Goal: Task Accomplishment & Management: Complete application form

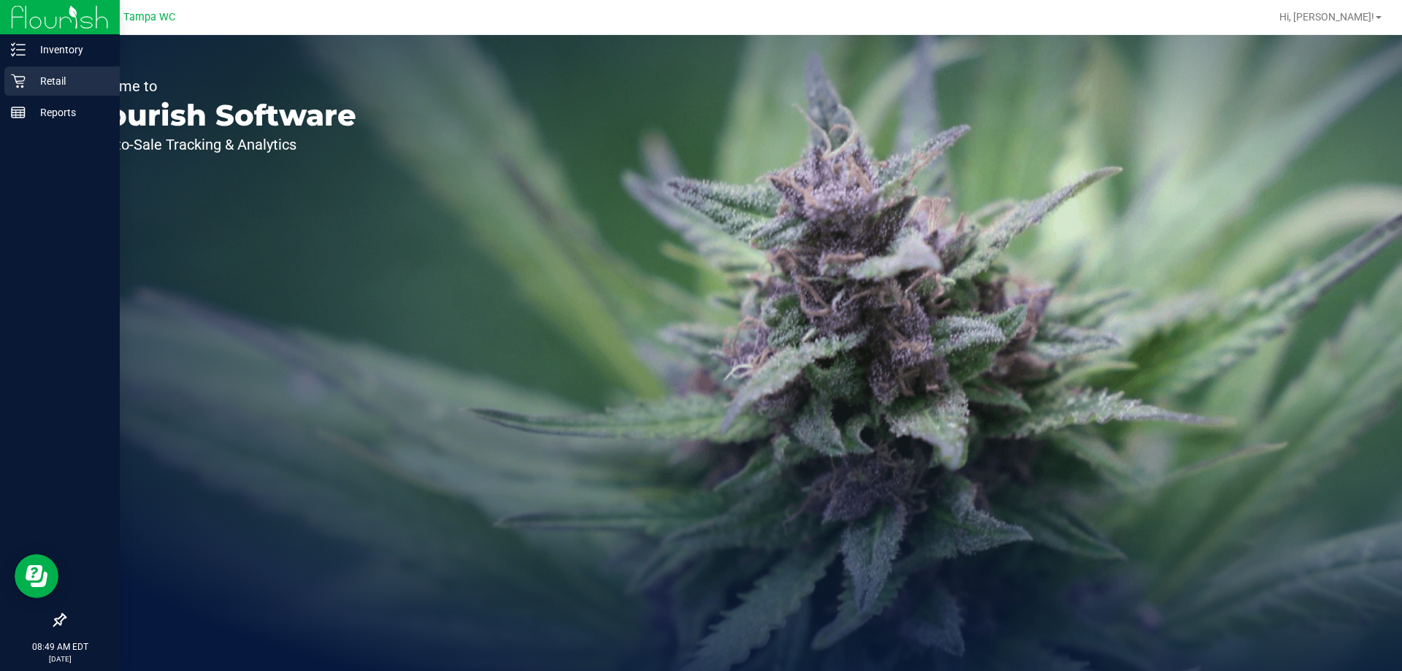
click at [23, 79] on icon at bounding box center [18, 81] width 15 height 15
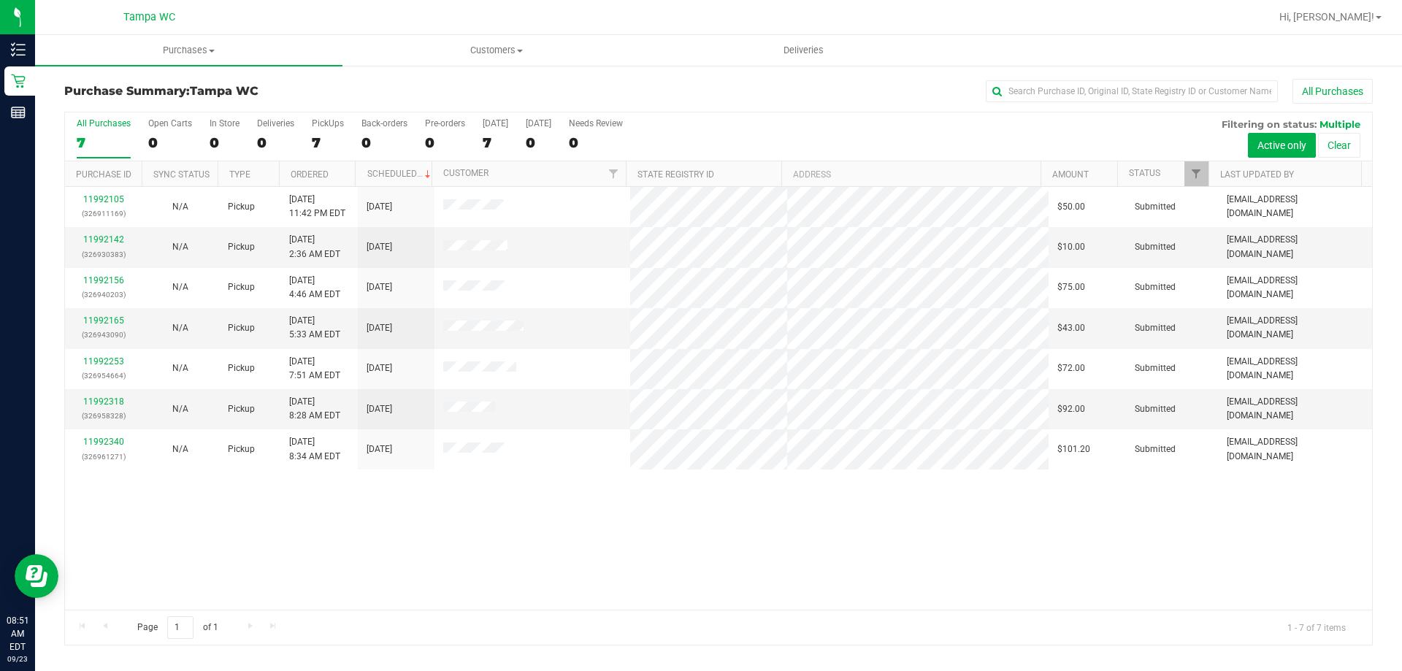
click at [517, 33] on nav "Tampa WC Hi, Antonio!" at bounding box center [718, 17] width 1367 height 35
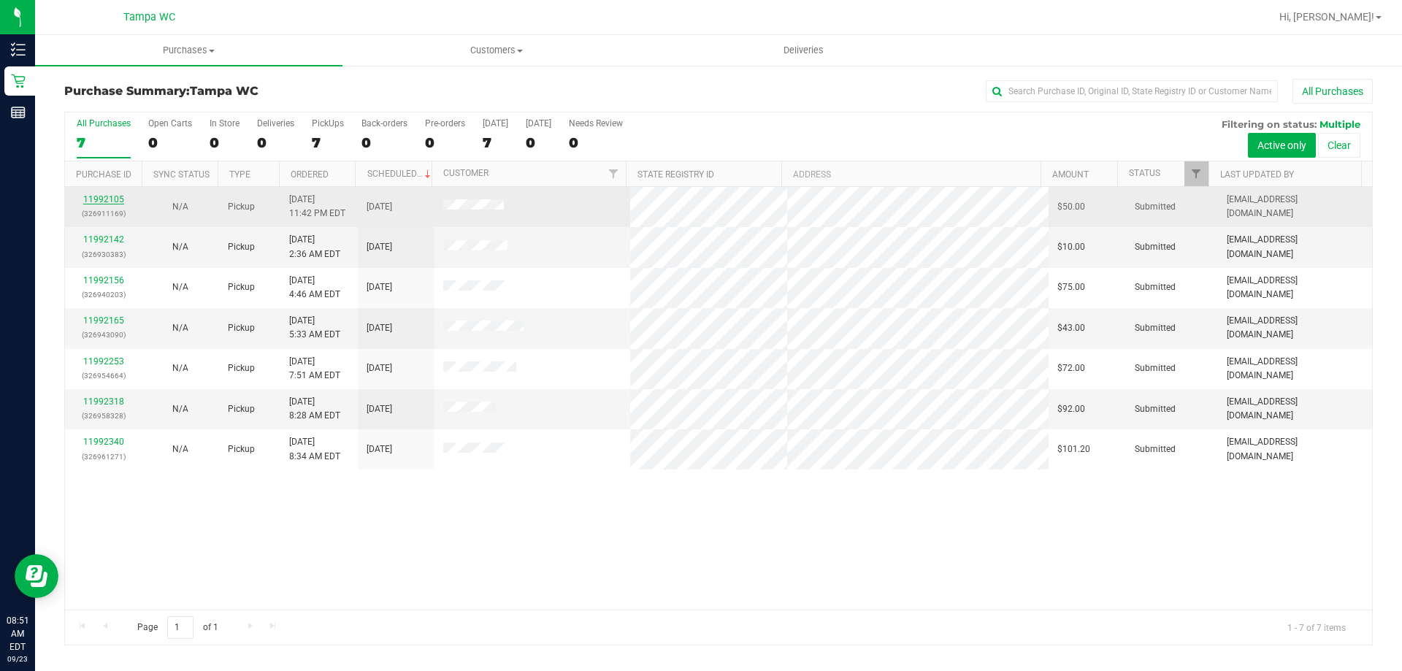
click at [98, 203] on link "11992105" at bounding box center [103, 199] width 41 height 10
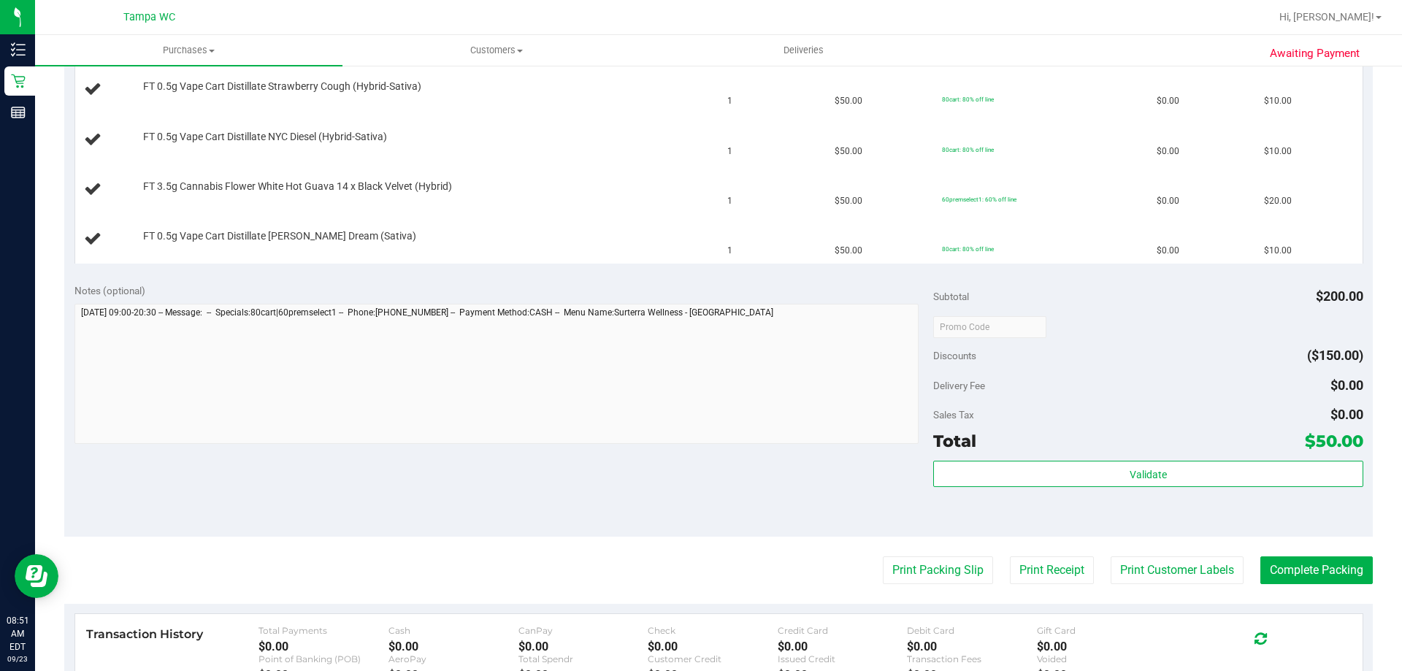
scroll to position [511, 0]
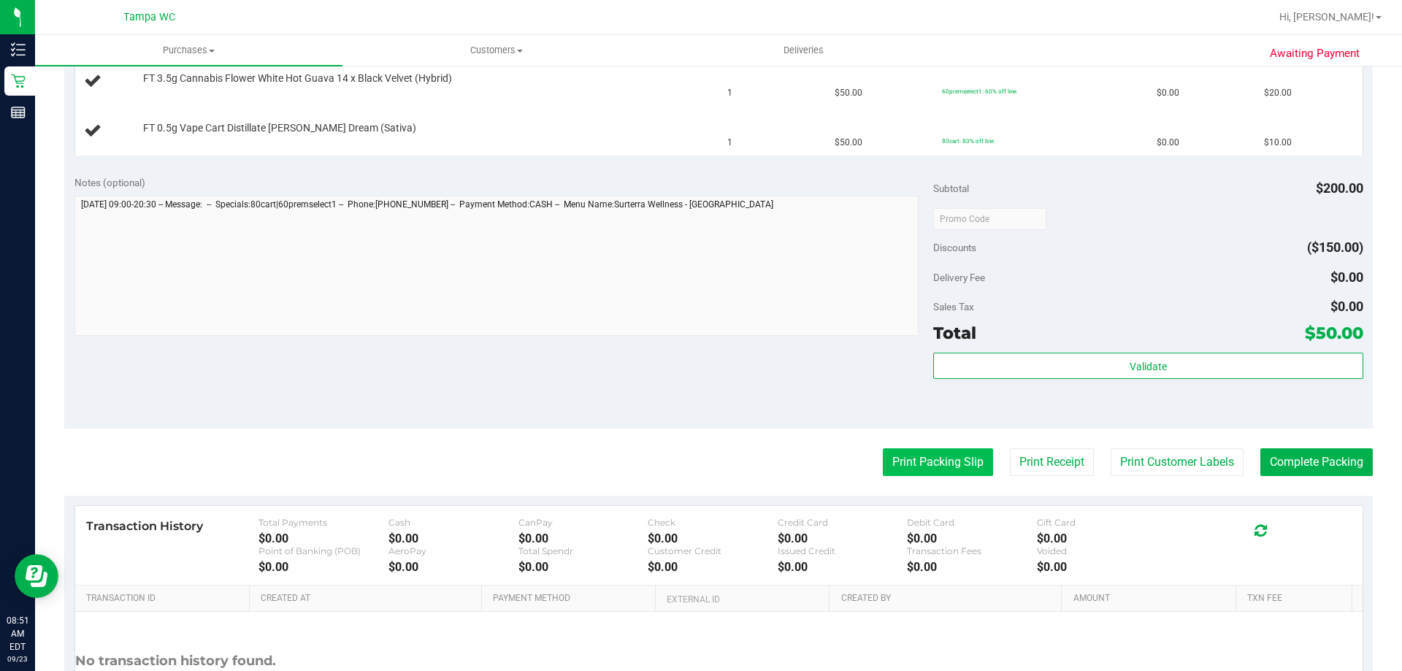
click at [963, 469] on button "Print Packing Slip" at bounding box center [938, 462] width 110 height 28
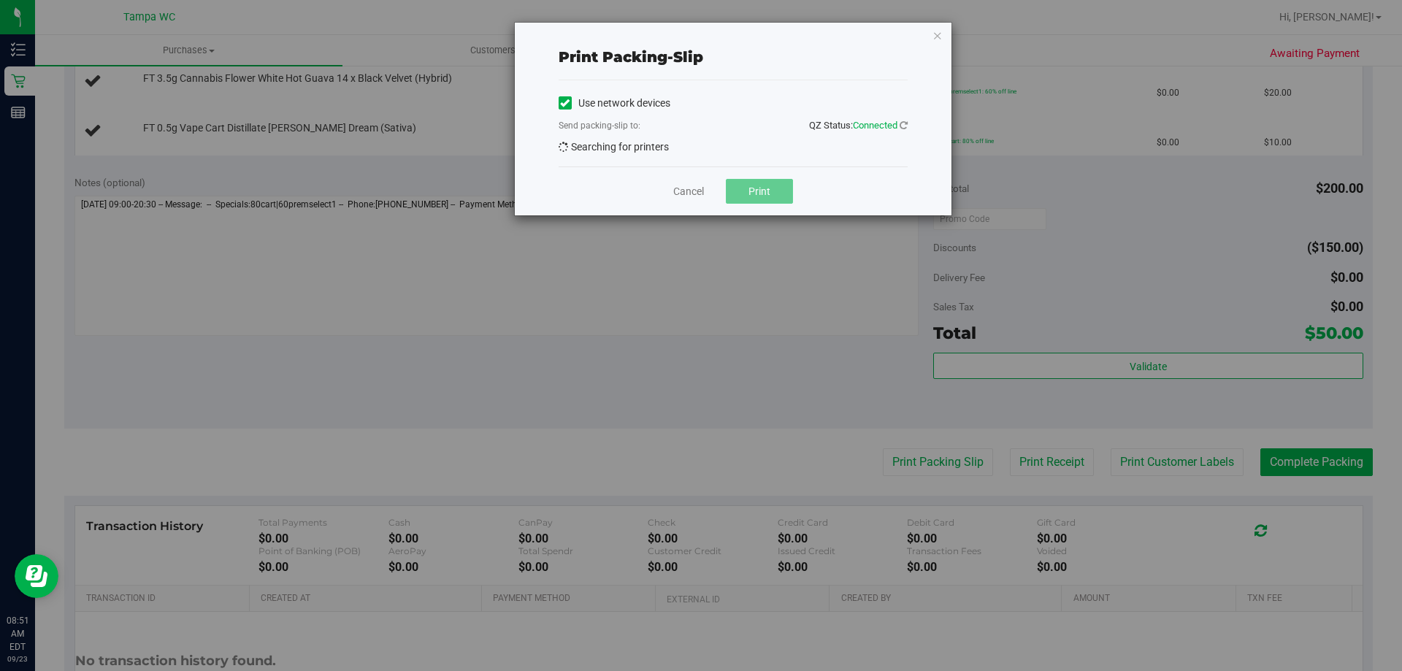
click at [778, 201] on button "Print" at bounding box center [759, 191] width 67 height 25
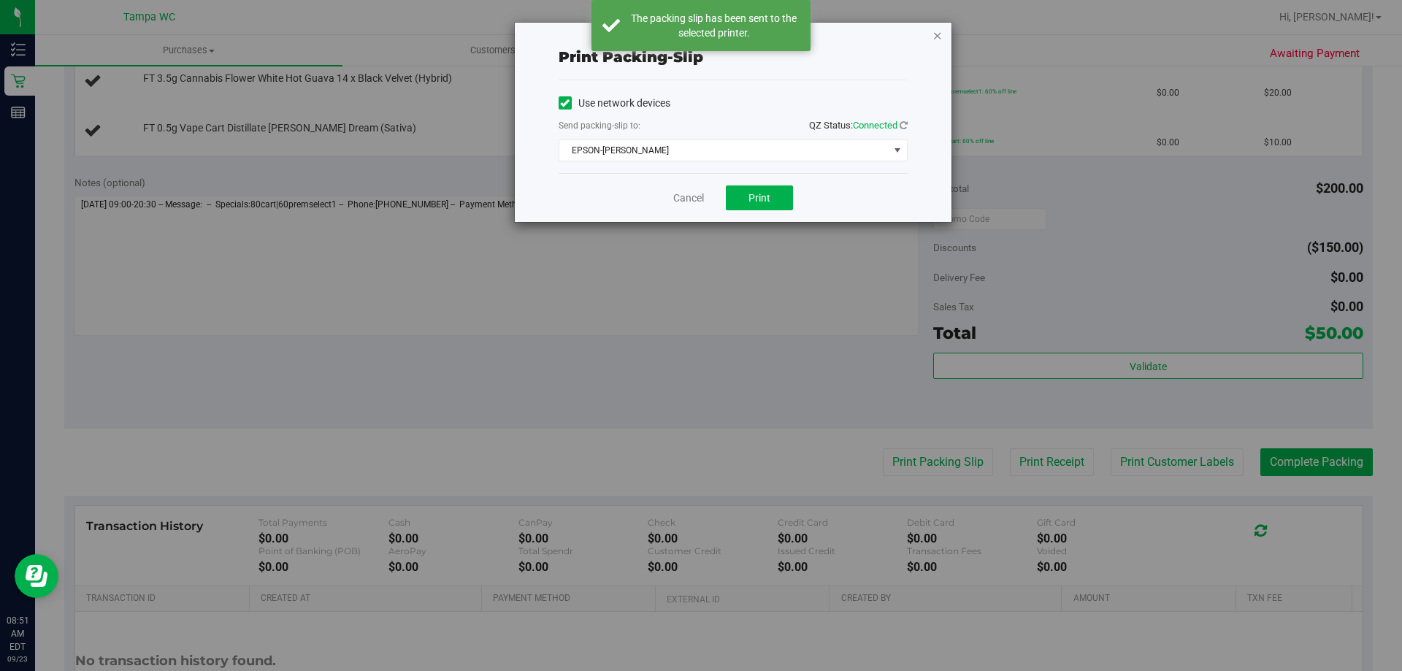
click at [935, 41] on icon "button" at bounding box center [937, 35] width 10 height 18
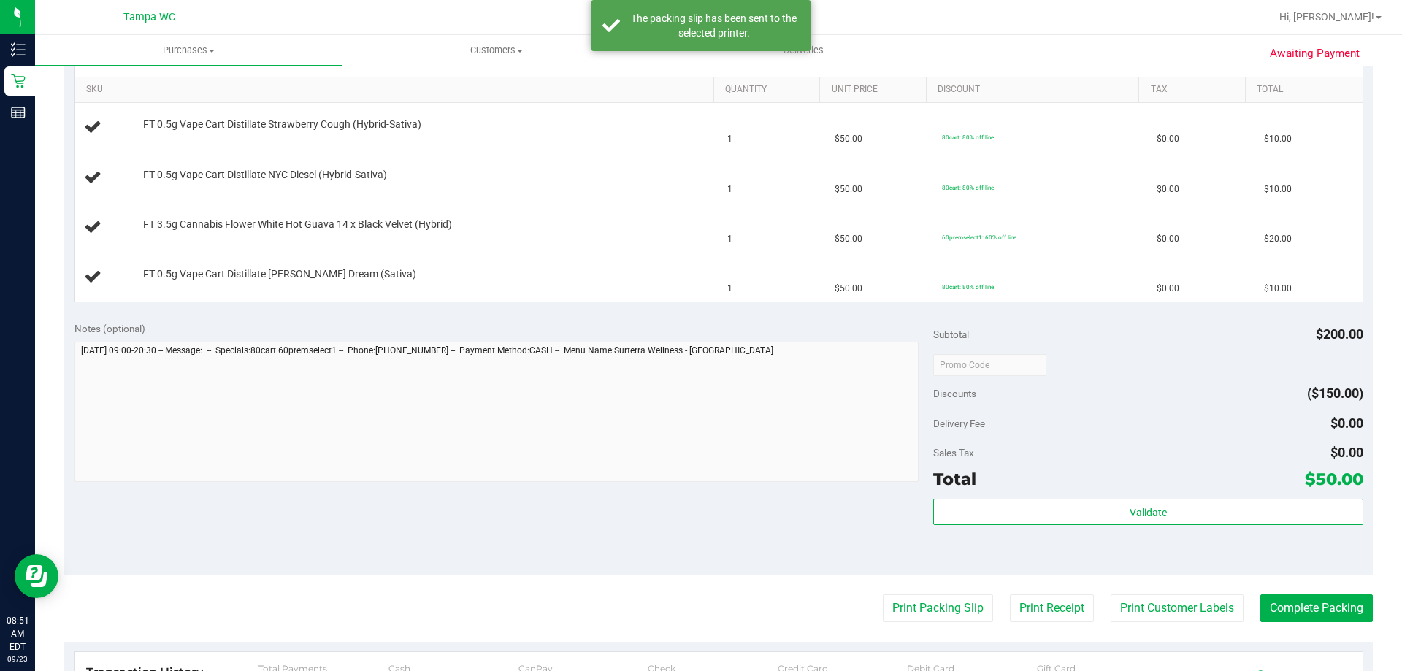
scroll to position [438, 0]
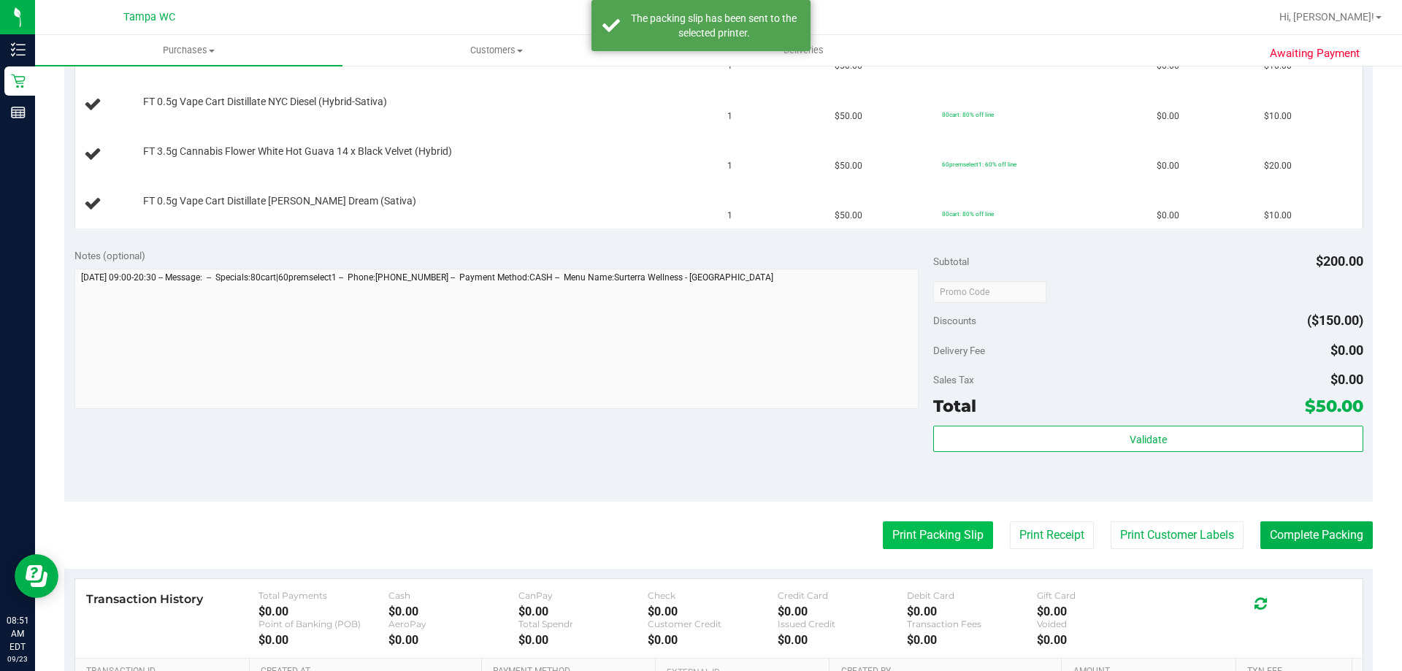
click at [911, 531] on button "Print Packing Slip" at bounding box center [938, 535] width 110 height 28
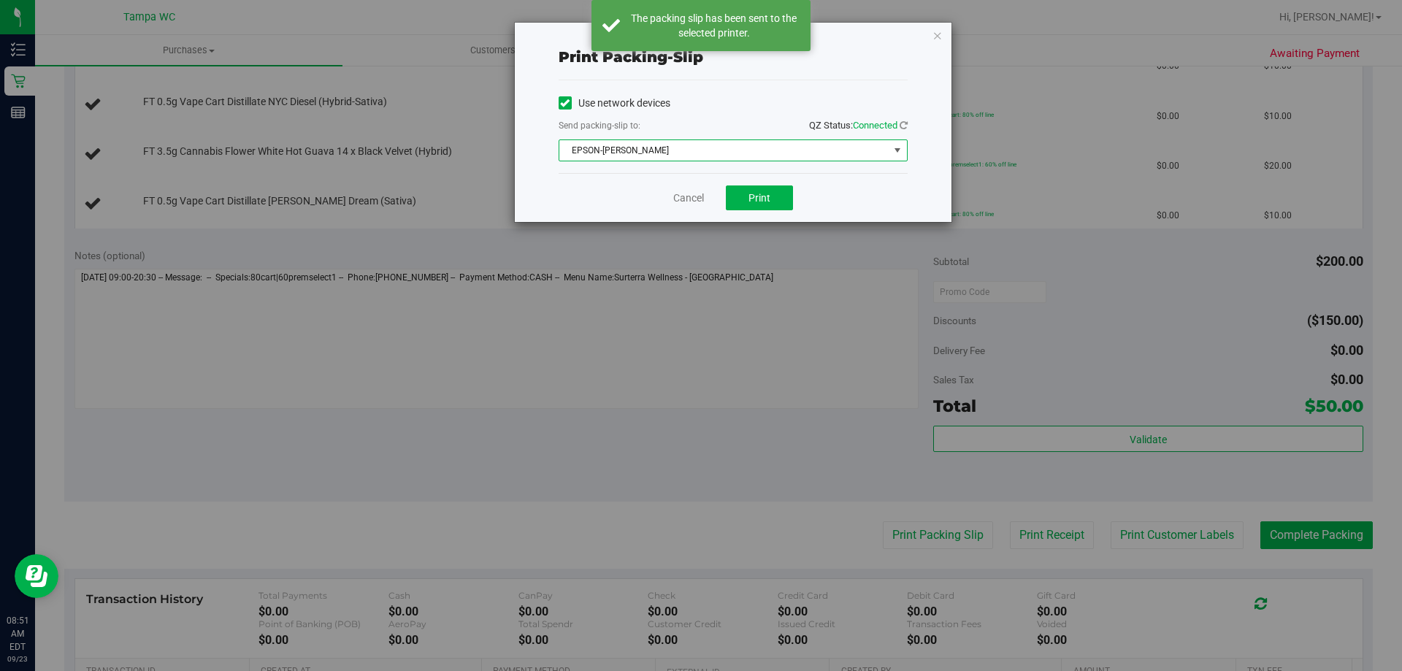
click at [779, 141] on span "EPSON-[PERSON_NAME]" at bounding box center [723, 150] width 329 height 20
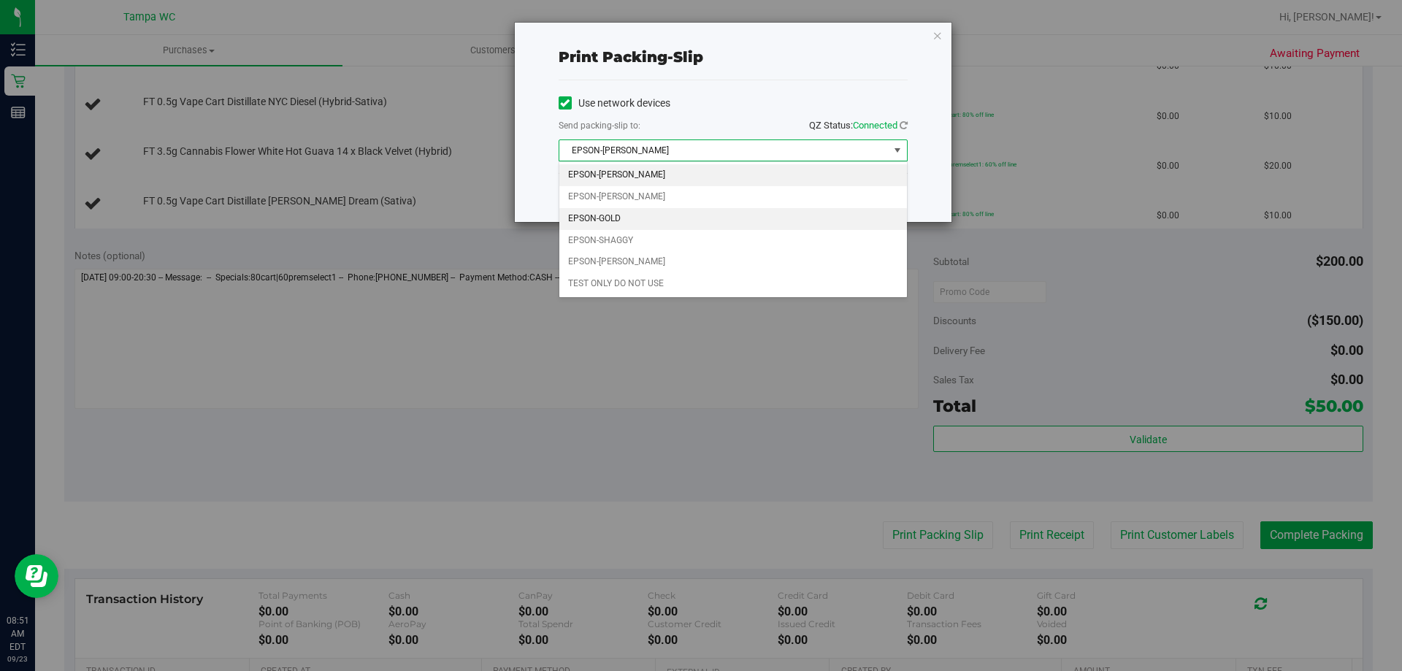
click at [709, 210] on li "EPSON-GOLD" at bounding box center [732, 219] width 347 height 22
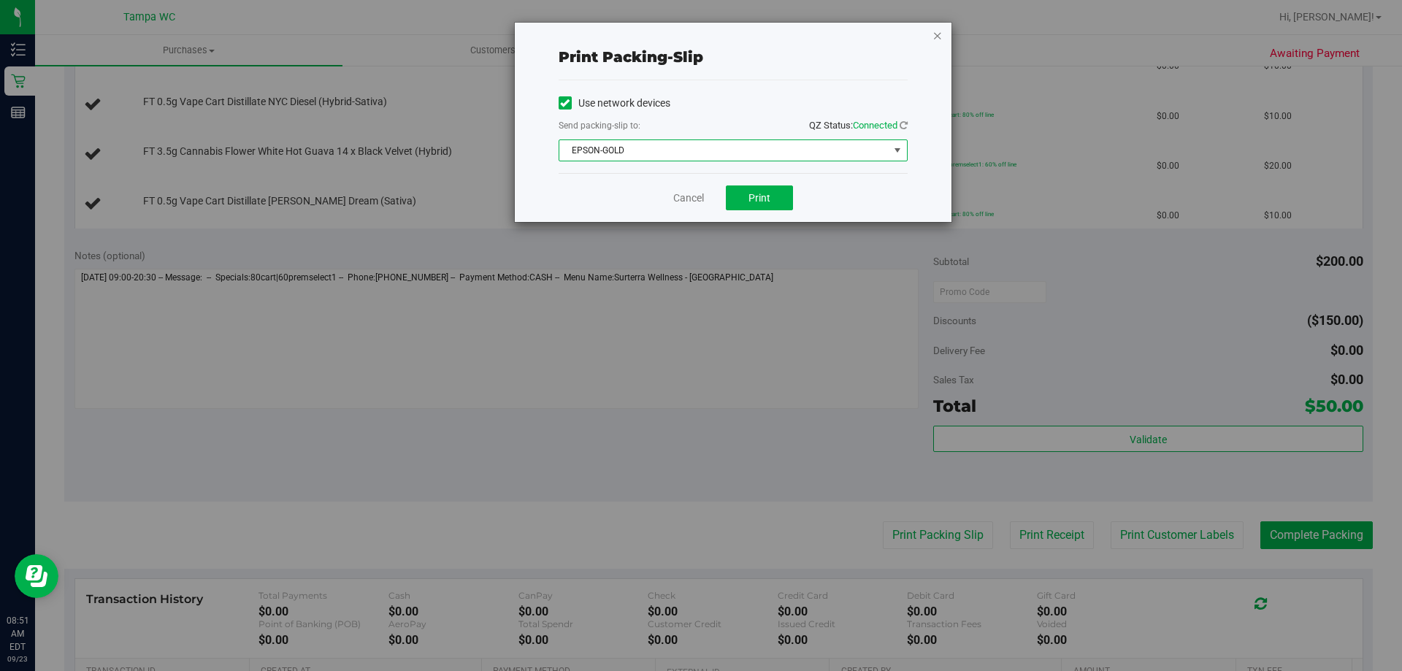
drag, startPoint x: 936, startPoint y: 19, endPoint x: 934, endPoint y: 42, distance: 22.7
click at [934, 23] on div "Print packing-slip Use network devices Send packing-slip to: QZ Status: Connect…" at bounding box center [706, 335] width 1413 height 671
click at [934, 42] on icon "button" at bounding box center [937, 35] width 10 height 18
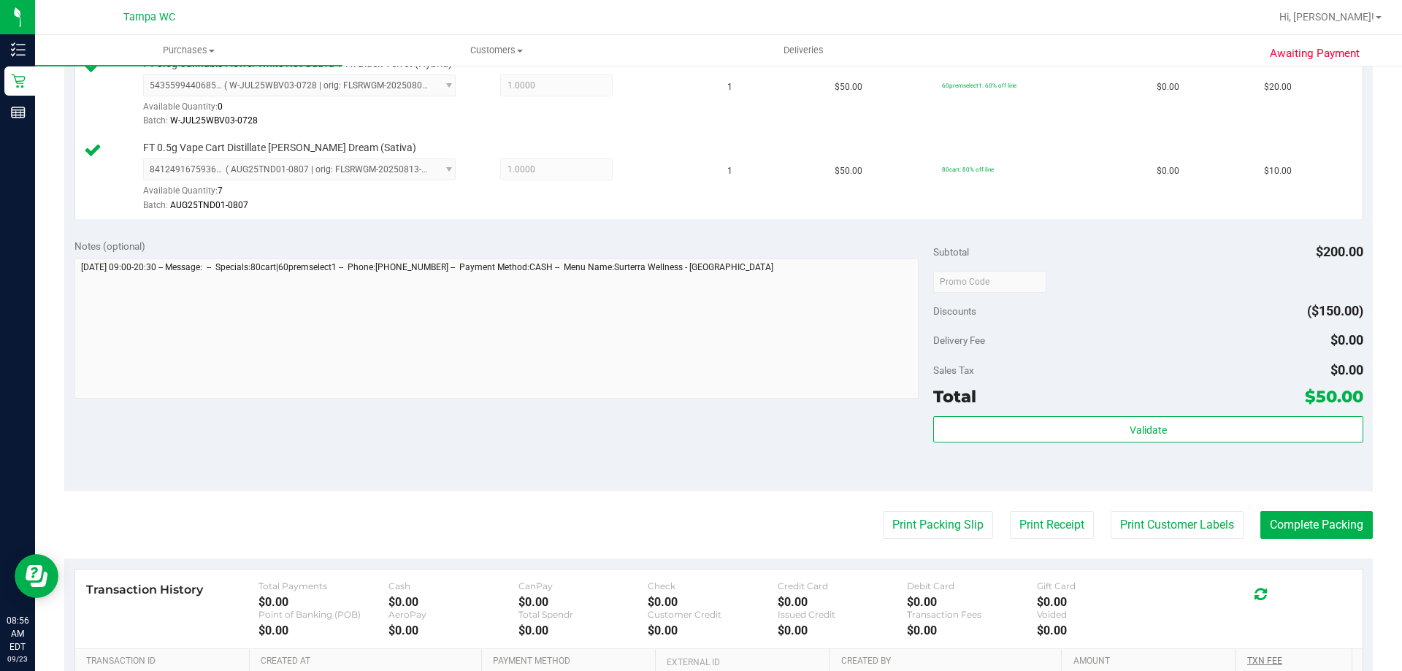
scroll to position [776, 0]
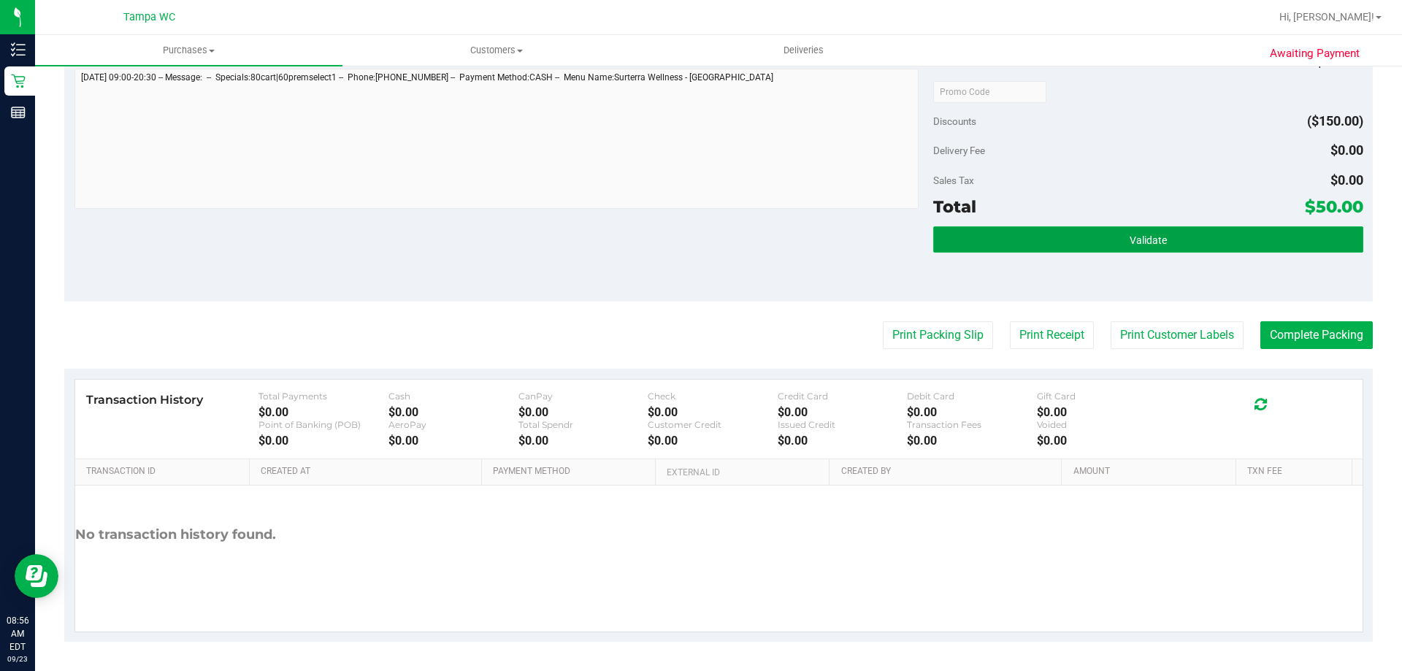
click at [1242, 237] on button "Validate" at bounding box center [1147, 239] width 429 height 26
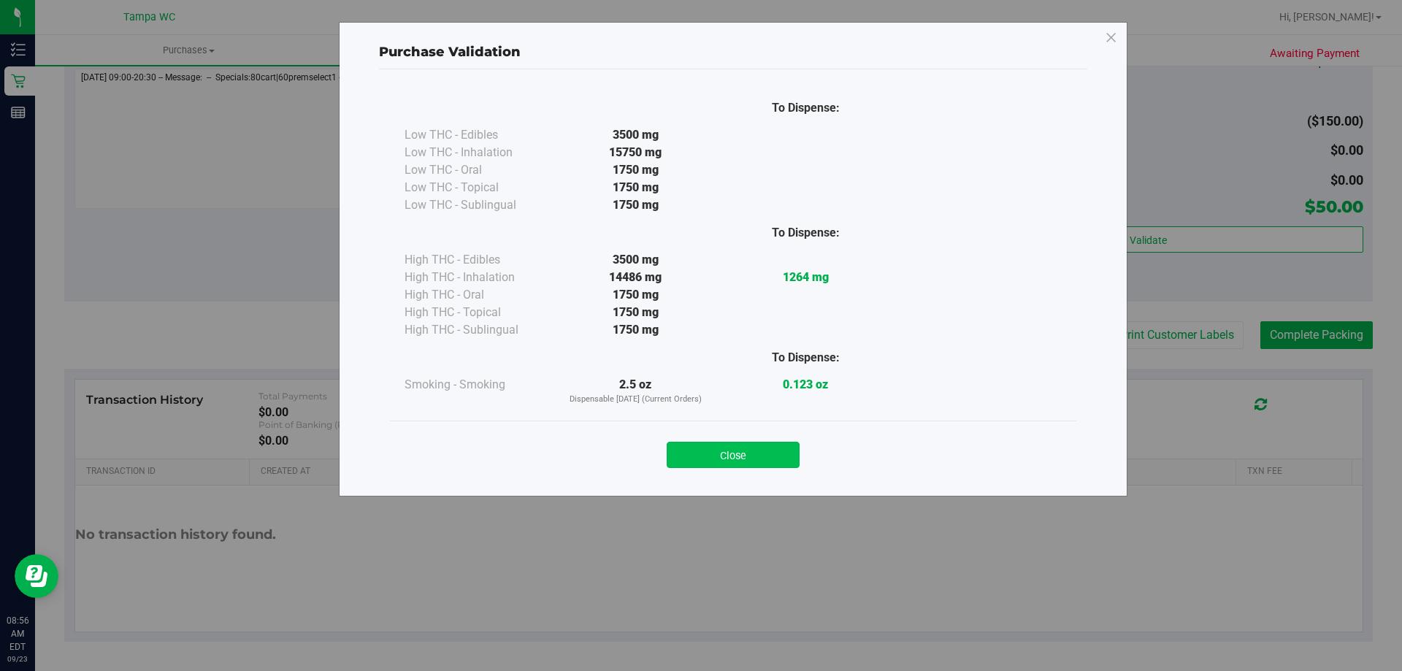
click at [777, 451] on button "Close" at bounding box center [732, 455] width 133 height 26
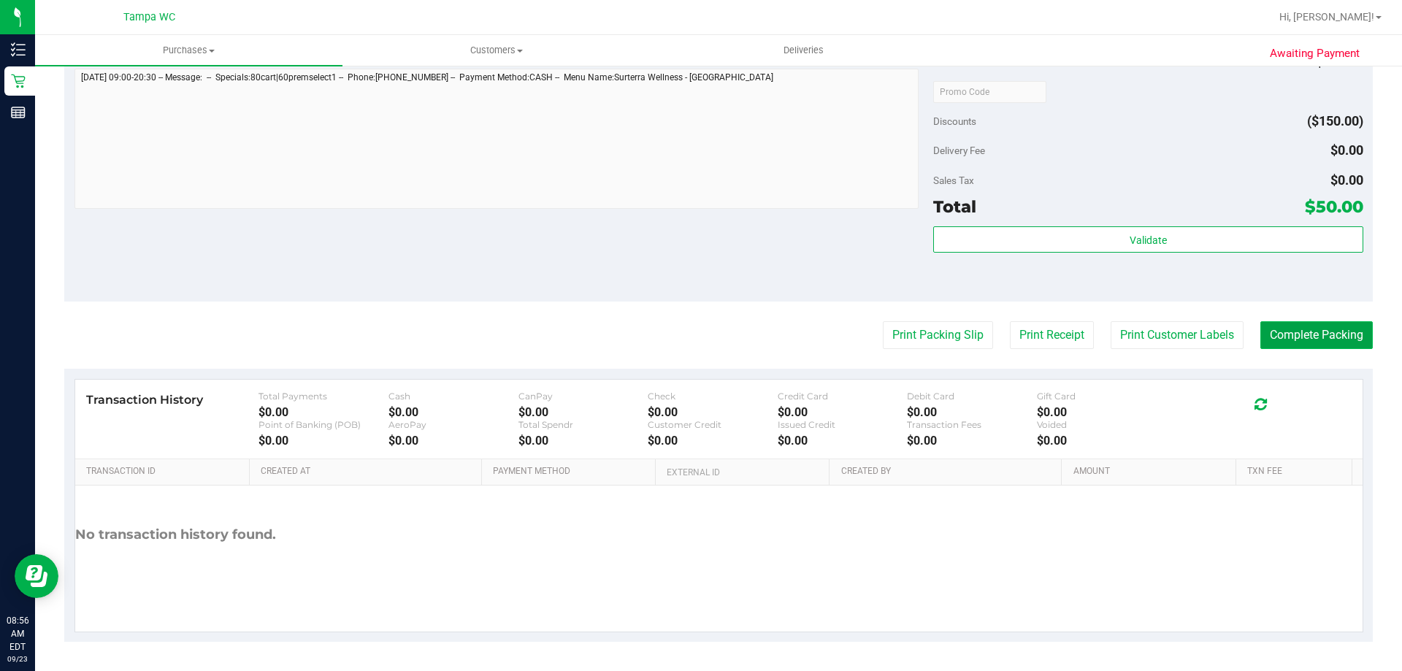
click at [1291, 321] on button "Complete Packing" at bounding box center [1316, 335] width 112 height 28
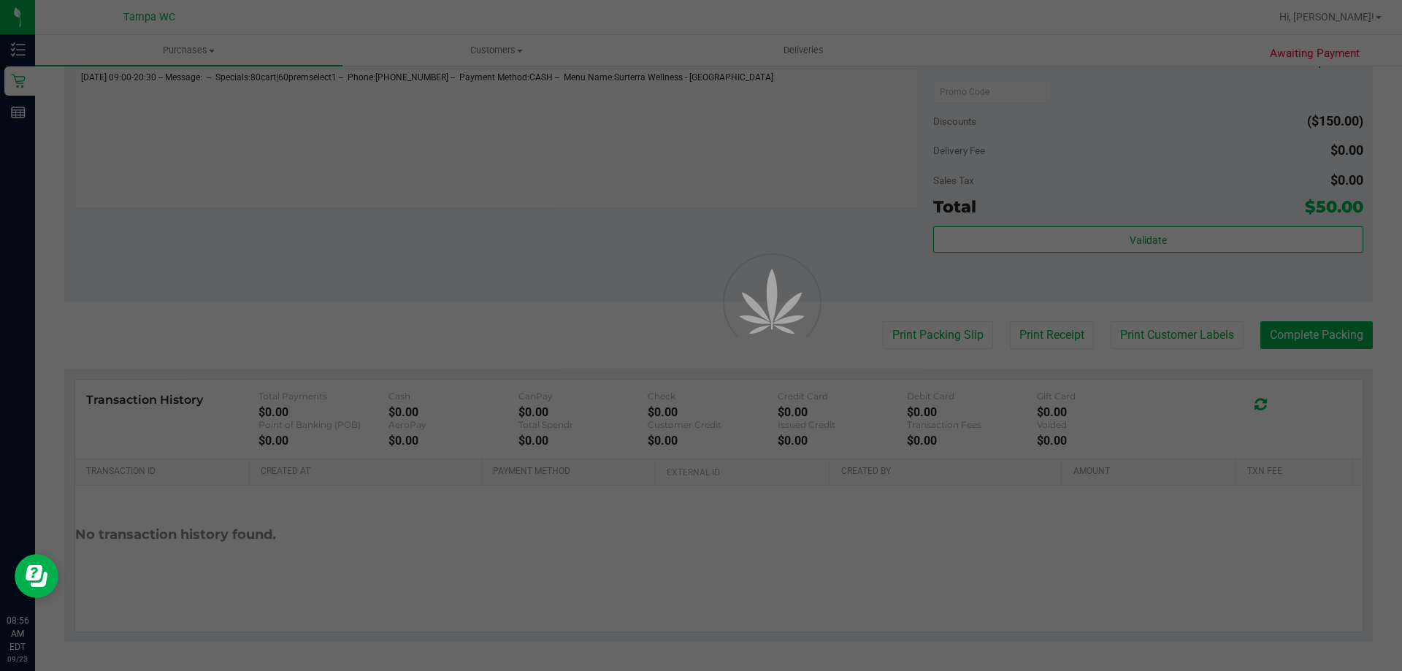
drag, startPoint x: 766, startPoint y: 114, endPoint x: 750, endPoint y: 101, distance: 19.7
click at [750, 101] on div "Click here to refresh and get the latest." at bounding box center [714, 97] width 172 height 31
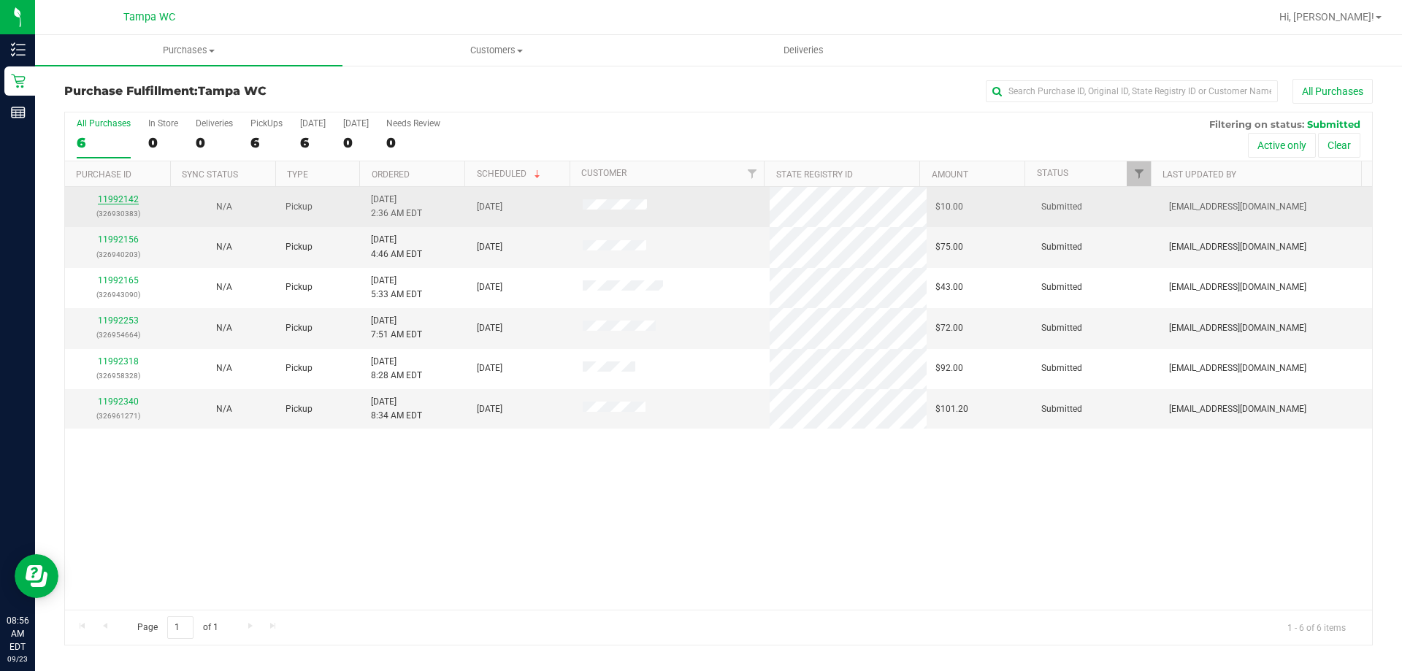
click at [115, 199] on link "11992142" at bounding box center [118, 199] width 41 height 10
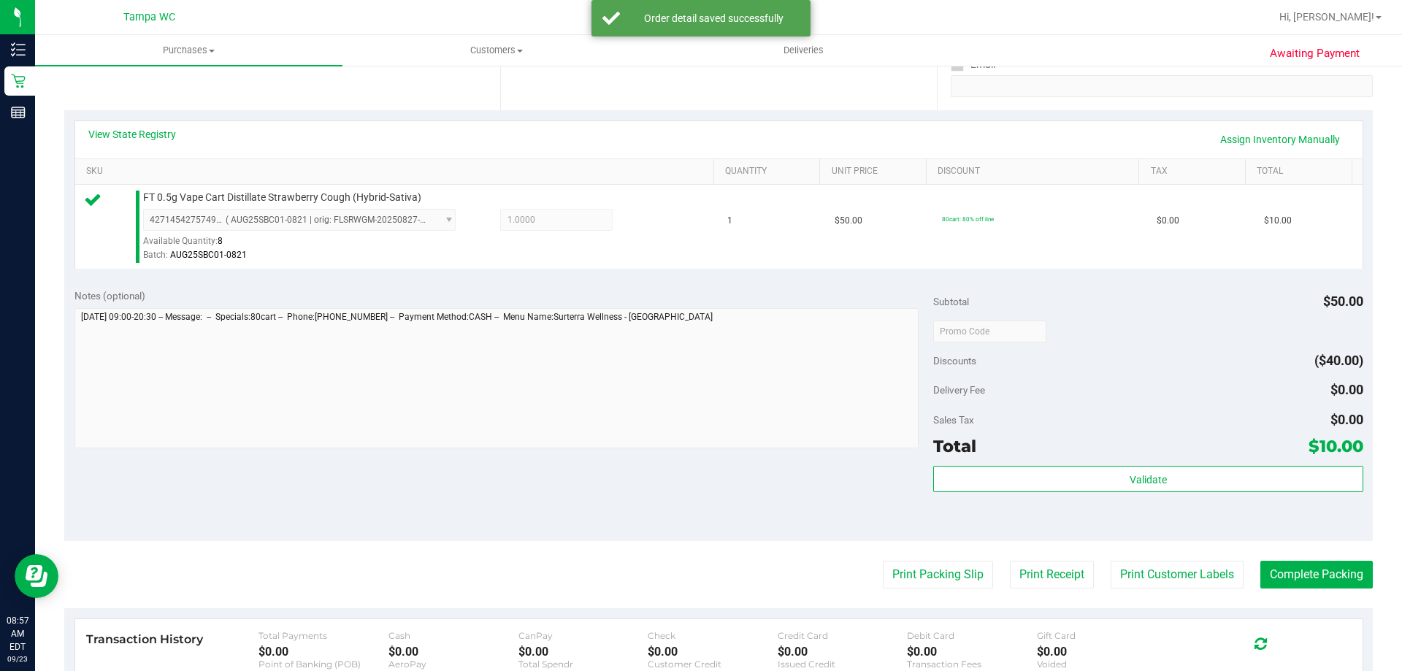
scroll to position [438, 0]
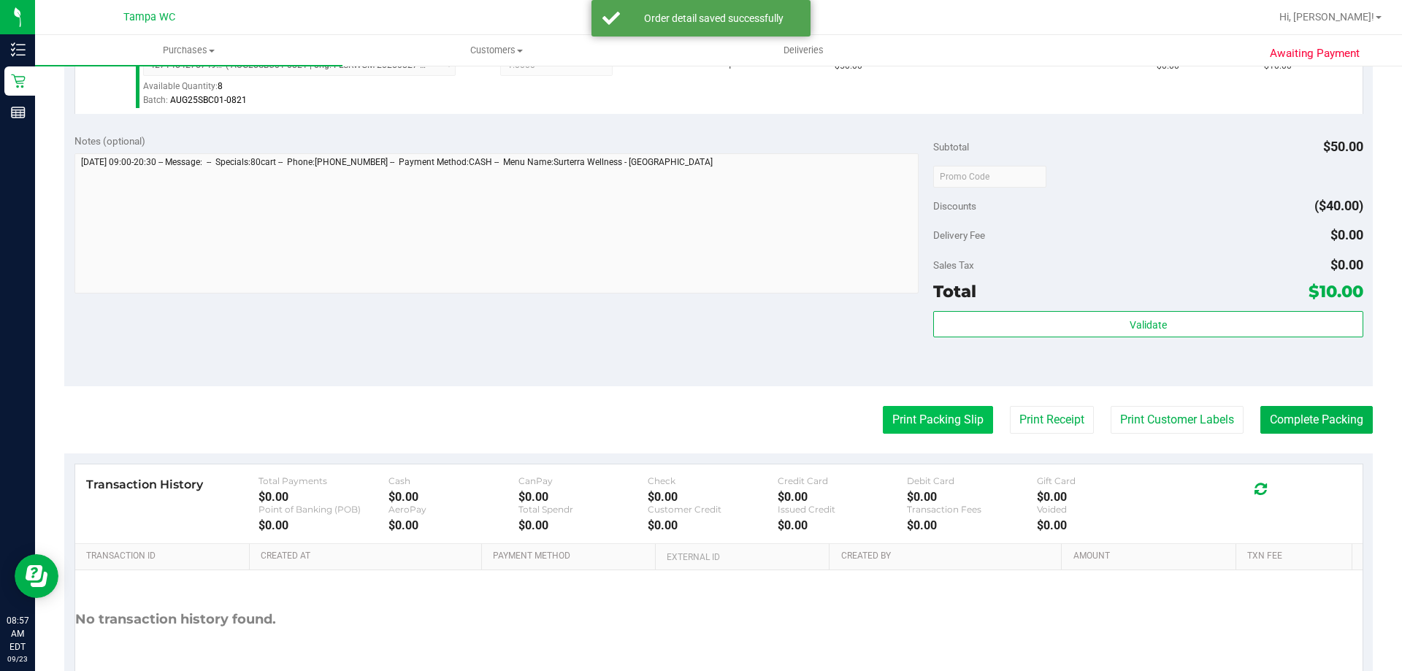
click at [965, 410] on button "Print Packing Slip" at bounding box center [938, 420] width 110 height 28
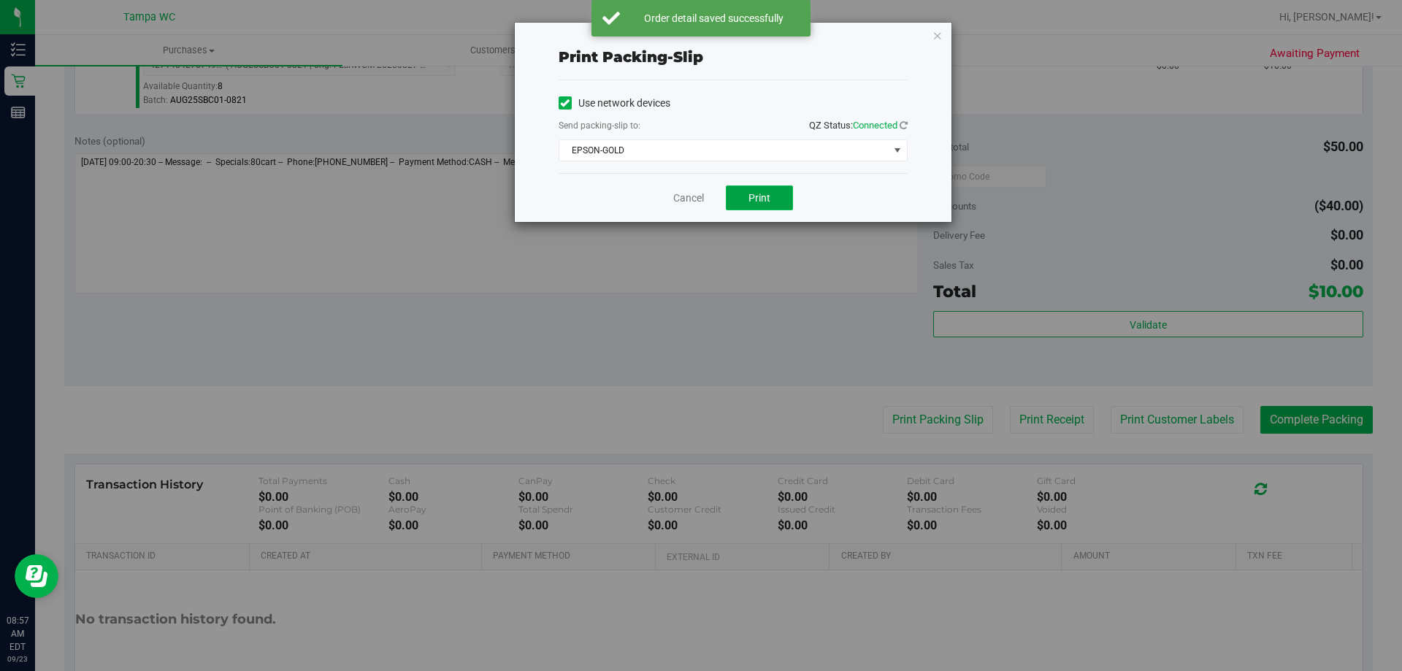
click at [771, 194] on button "Print" at bounding box center [759, 197] width 67 height 25
click at [683, 197] on link "Cancel" at bounding box center [688, 198] width 31 height 15
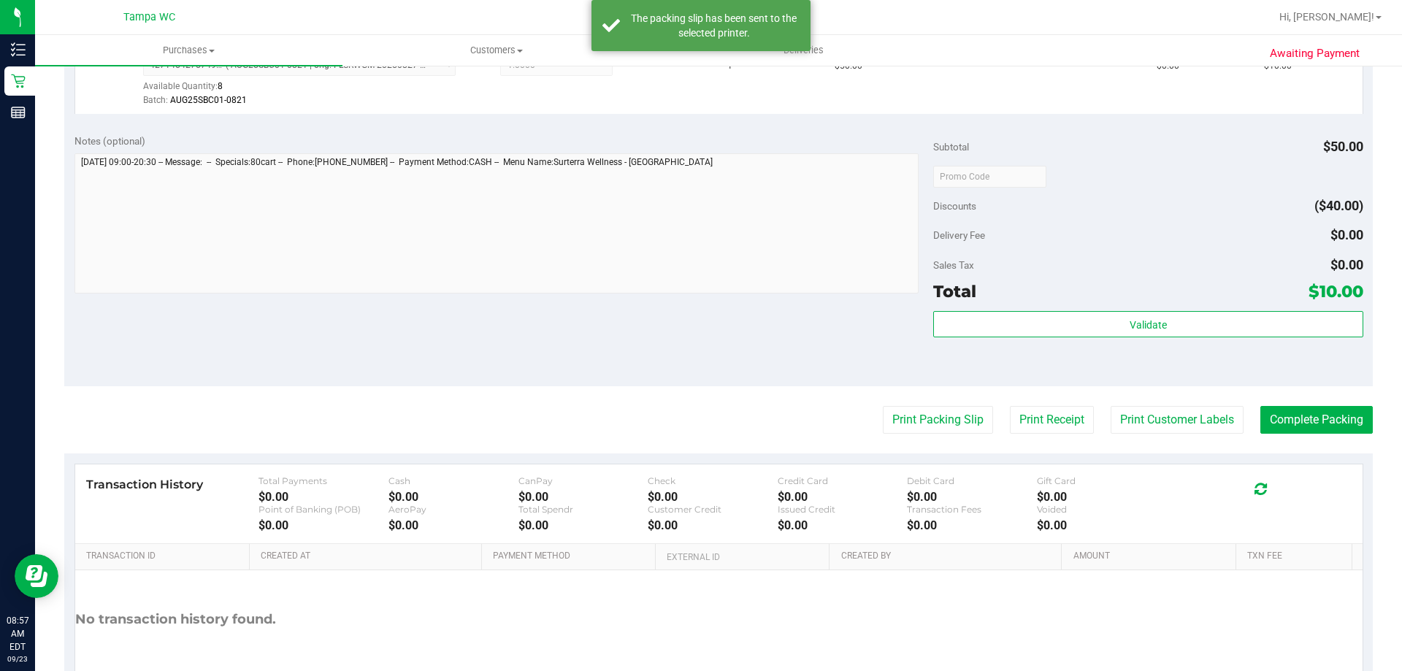
click at [1010, 347] on div "Validate" at bounding box center [1147, 344] width 429 height 66
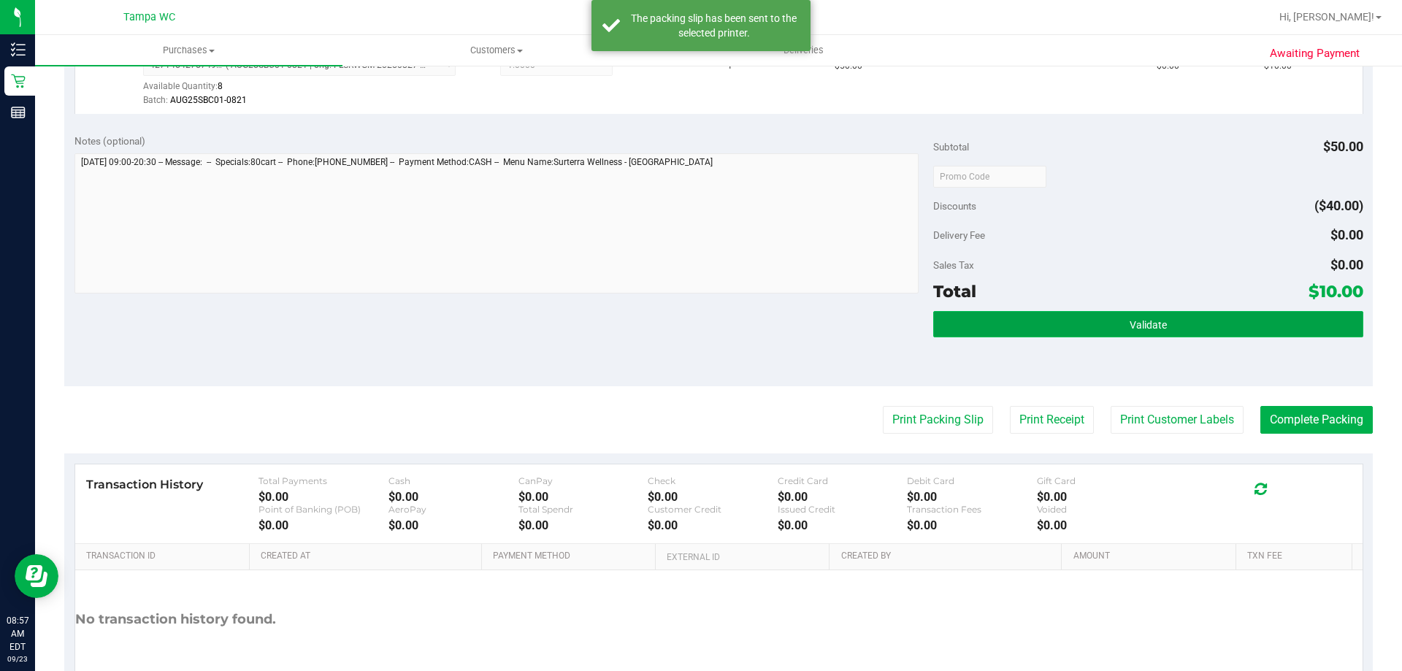
click at [1006, 334] on button "Validate" at bounding box center [1147, 324] width 429 height 26
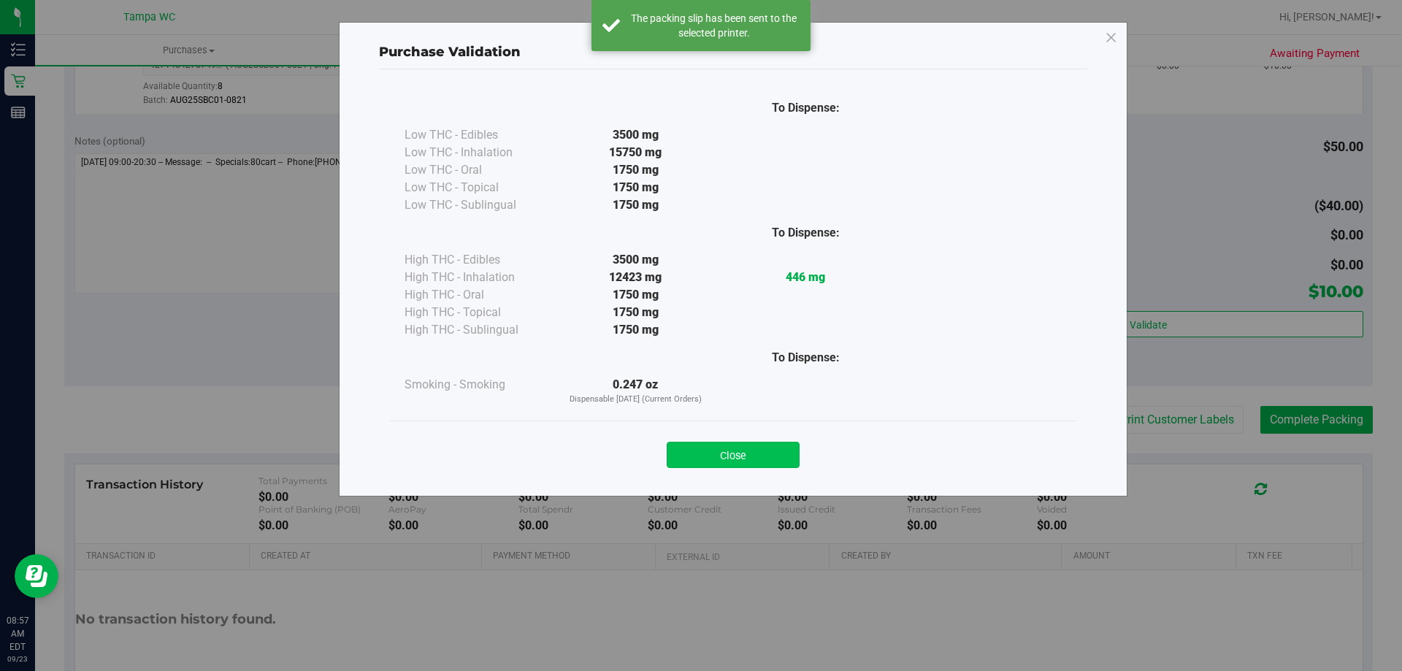
click at [767, 454] on button "Close" at bounding box center [732, 455] width 133 height 26
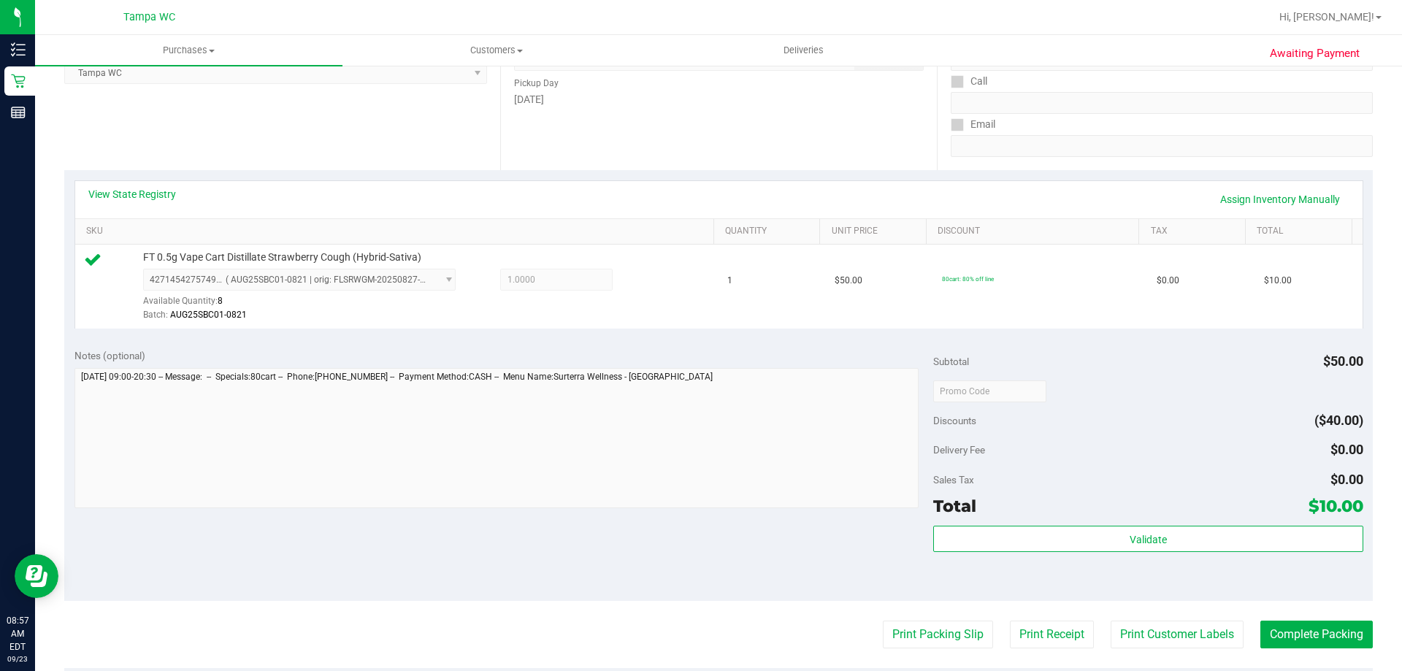
scroll to position [365, 0]
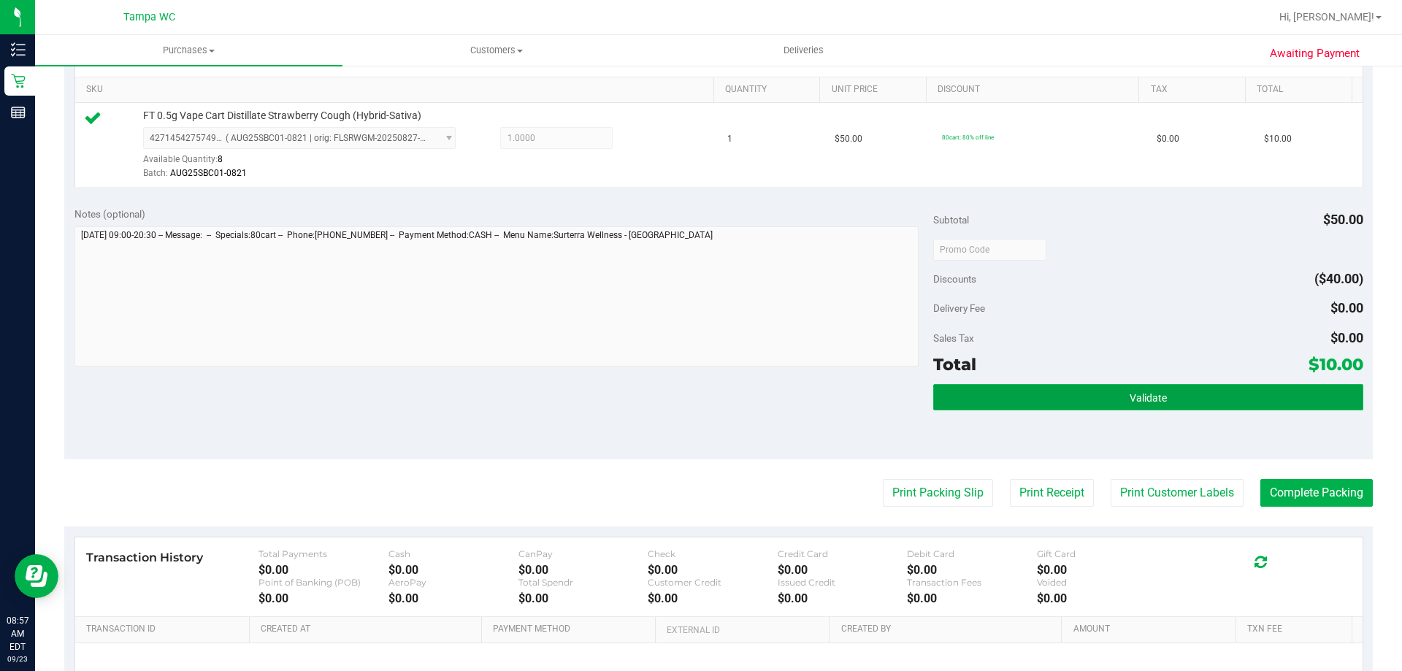
click at [1100, 404] on button "Validate" at bounding box center [1147, 397] width 429 height 26
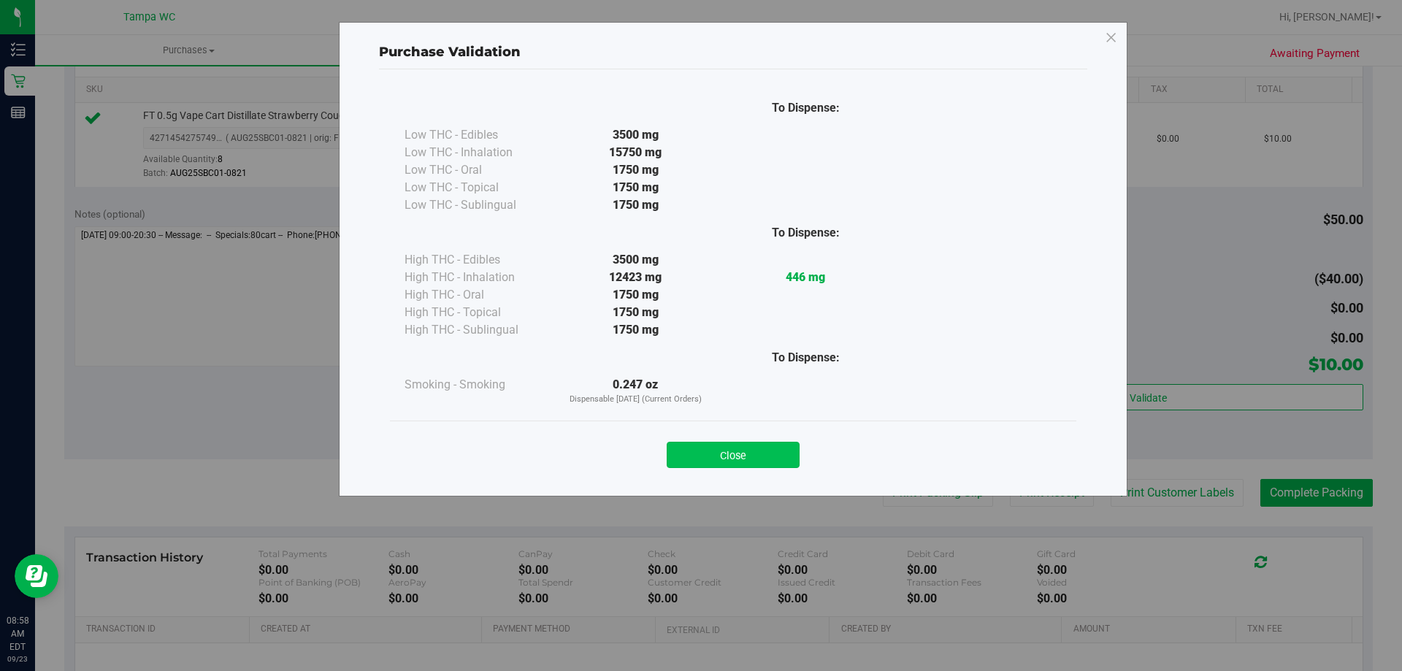
click at [777, 446] on button "Close" at bounding box center [732, 455] width 133 height 26
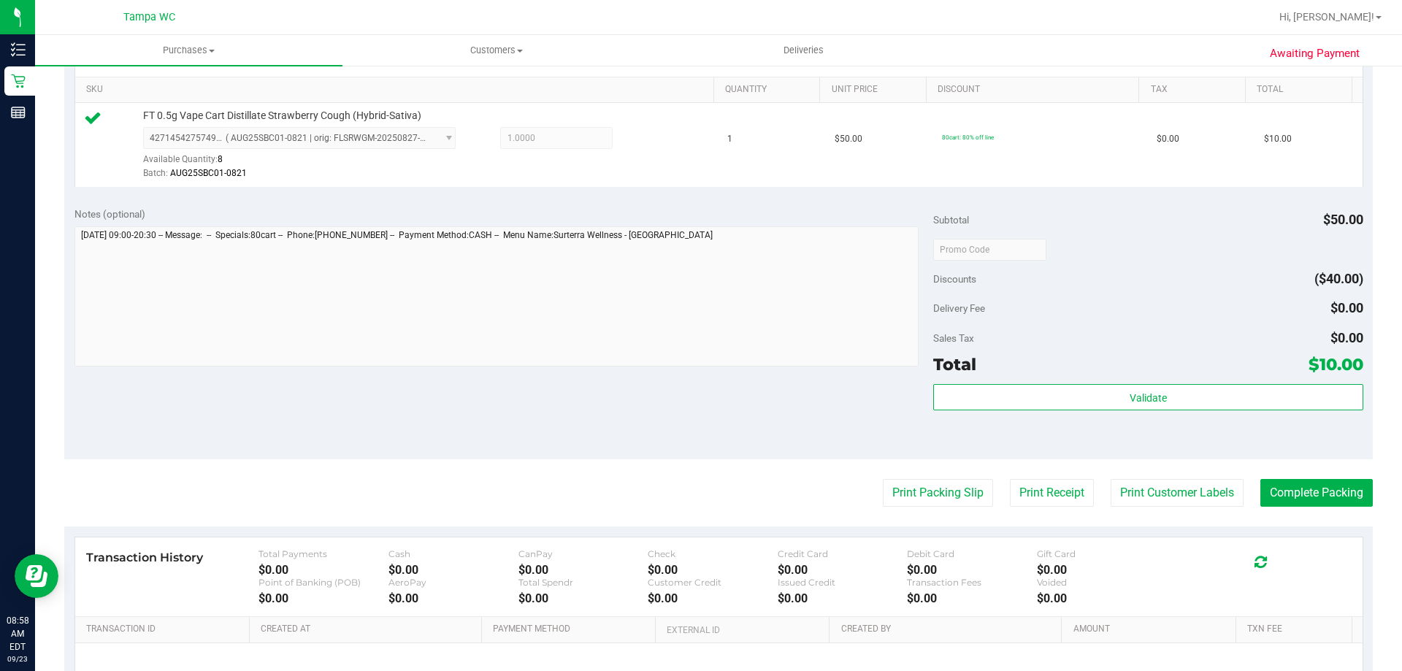
click at [1324, 507] on purchase-details "Back Edit Purchase Cancel Purchase View Profile # 11992142 BioTrack ID: - Submi…" at bounding box center [718, 257] width 1308 height 1086
click at [1324, 504] on button "Complete Packing" at bounding box center [1316, 493] width 112 height 28
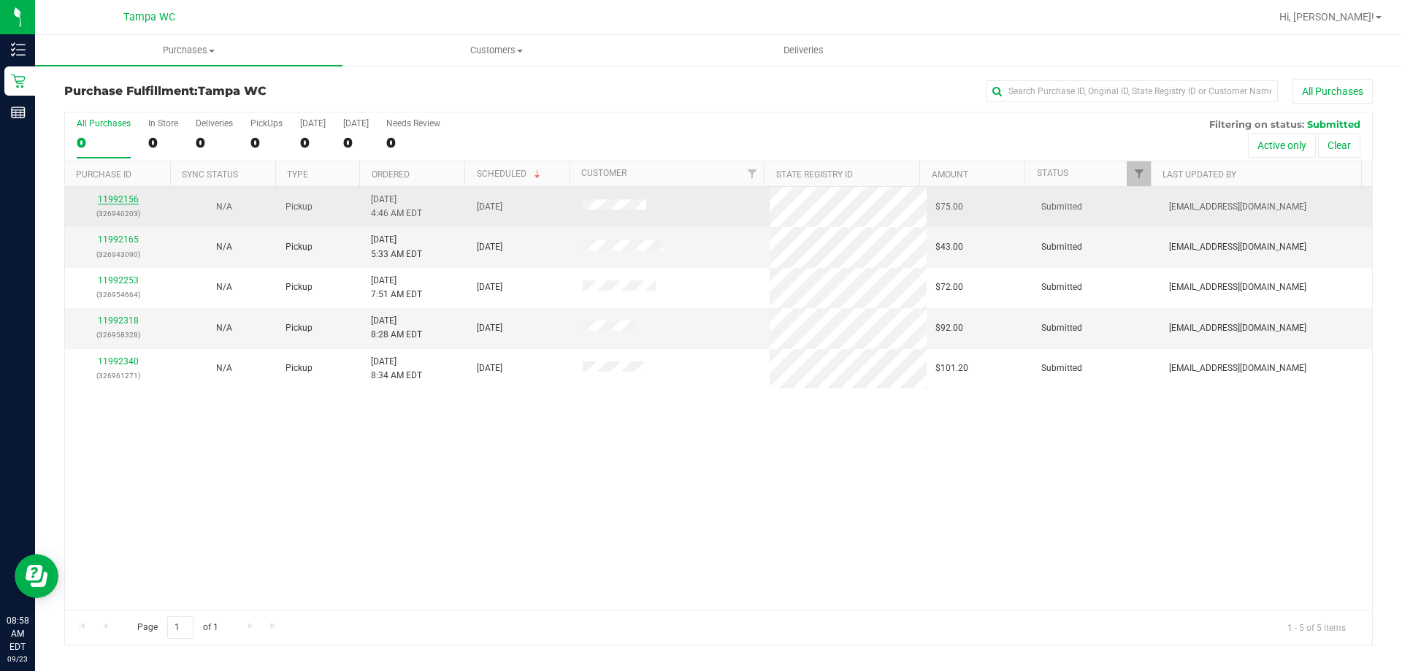
click at [134, 201] on link "11992156" at bounding box center [118, 199] width 41 height 10
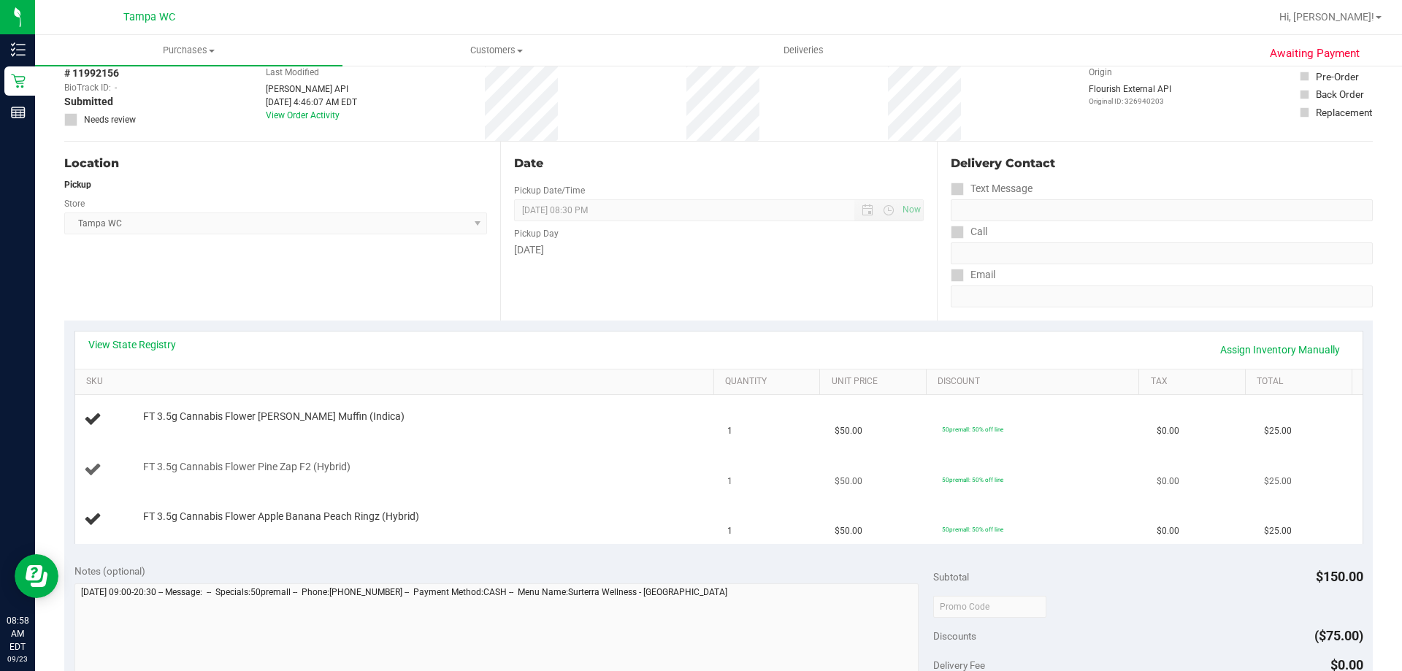
scroll to position [292, 0]
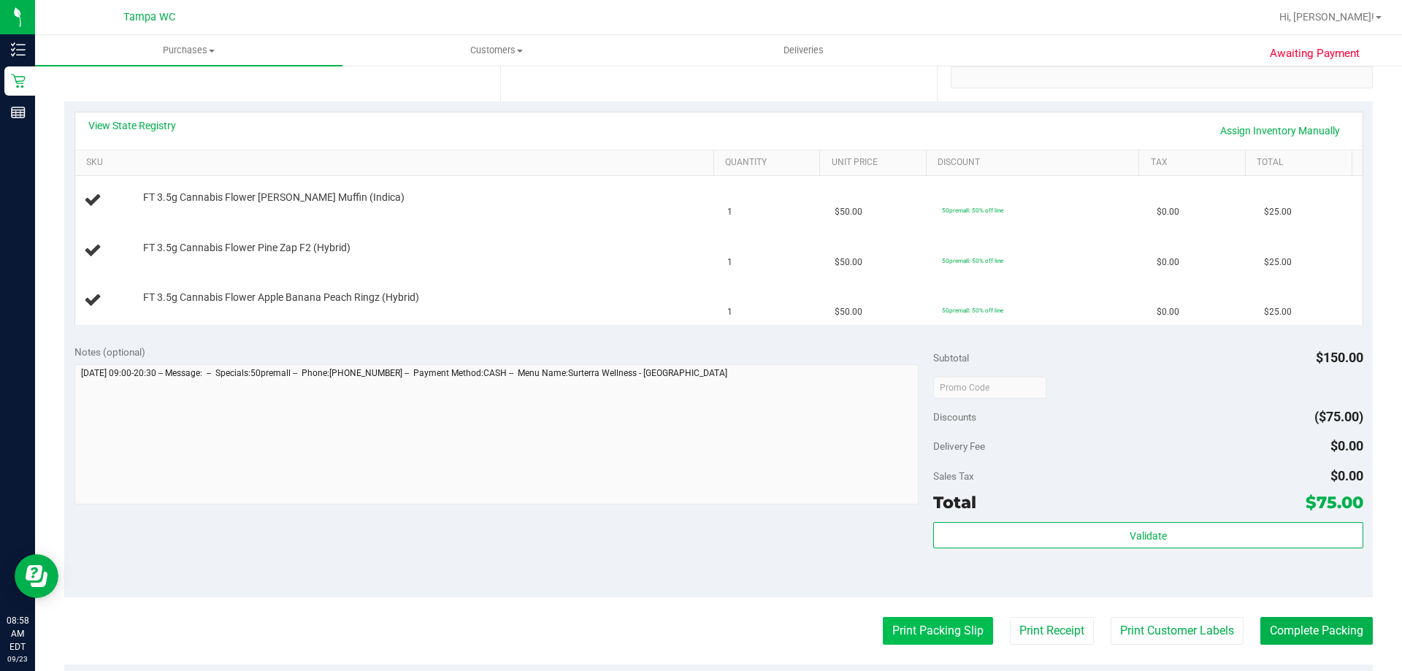
click at [950, 630] on button "Print Packing Slip" at bounding box center [938, 631] width 110 height 28
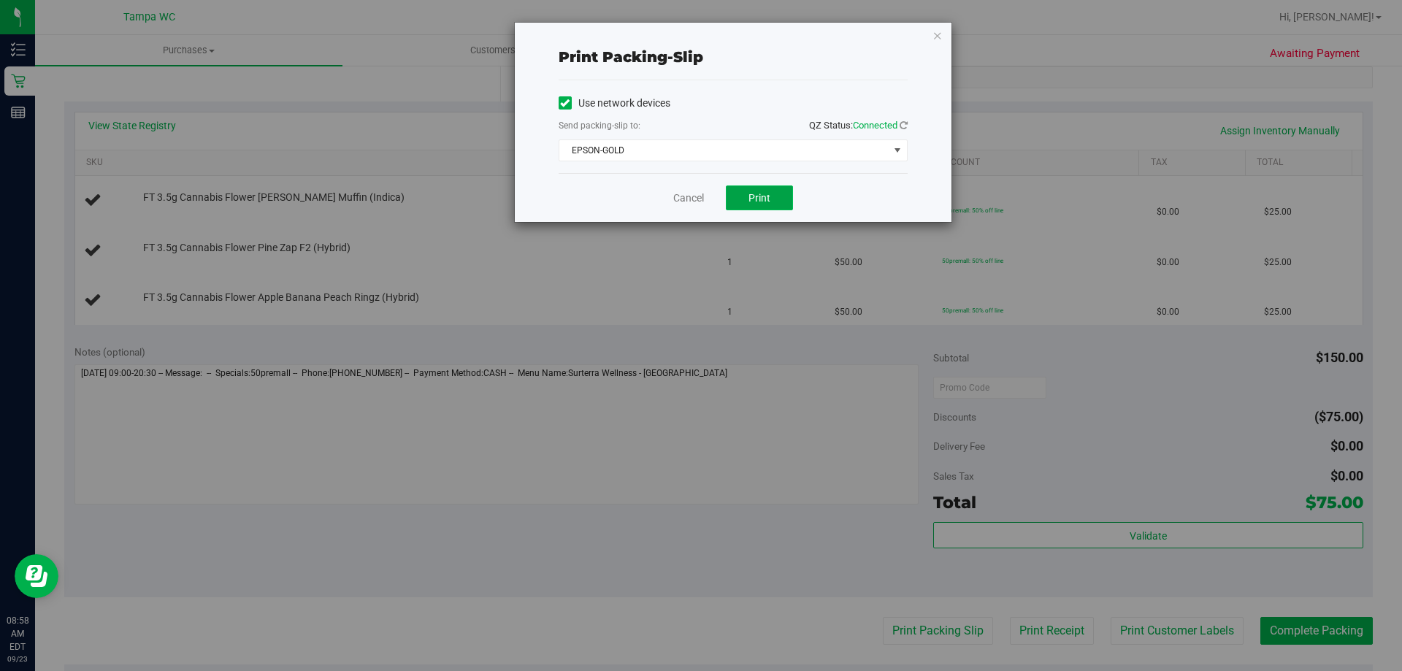
click at [769, 194] on span "Print" at bounding box center [759, 198] width 22 height 12
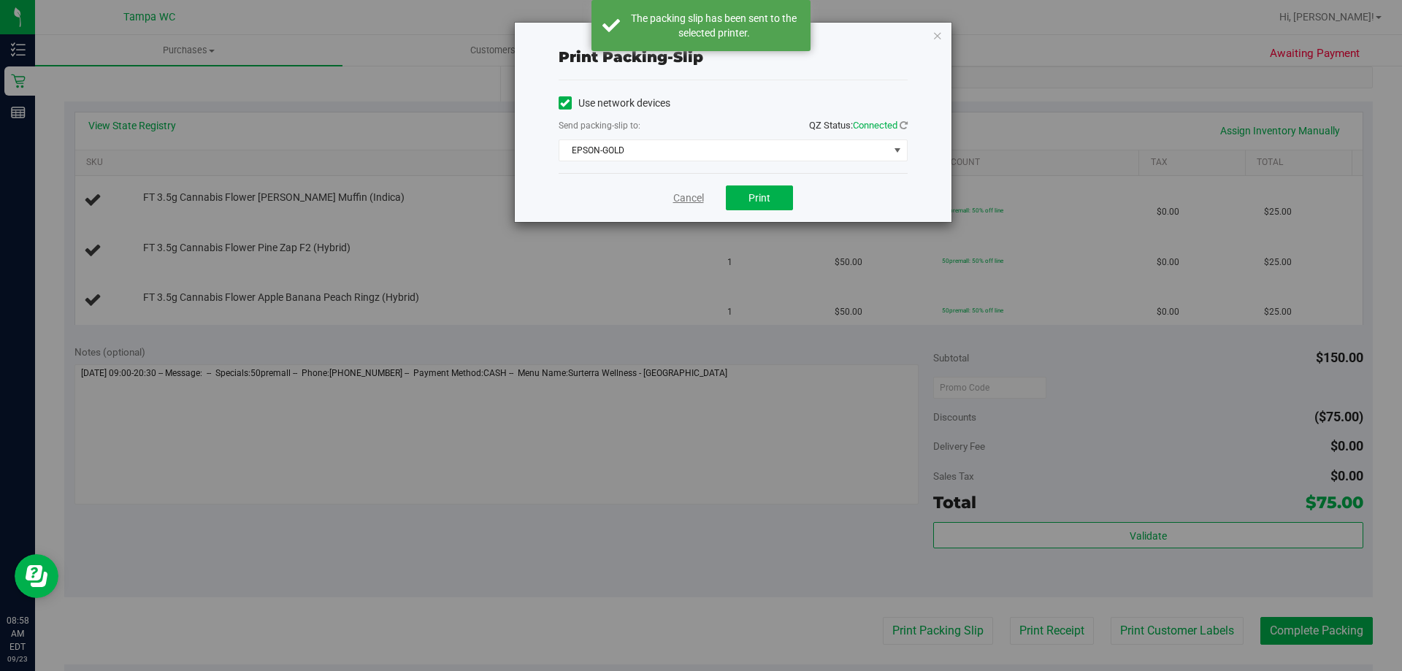
click at [683, 197] on link "Cancel" at bounding box center [688, 198] width 31 height 15
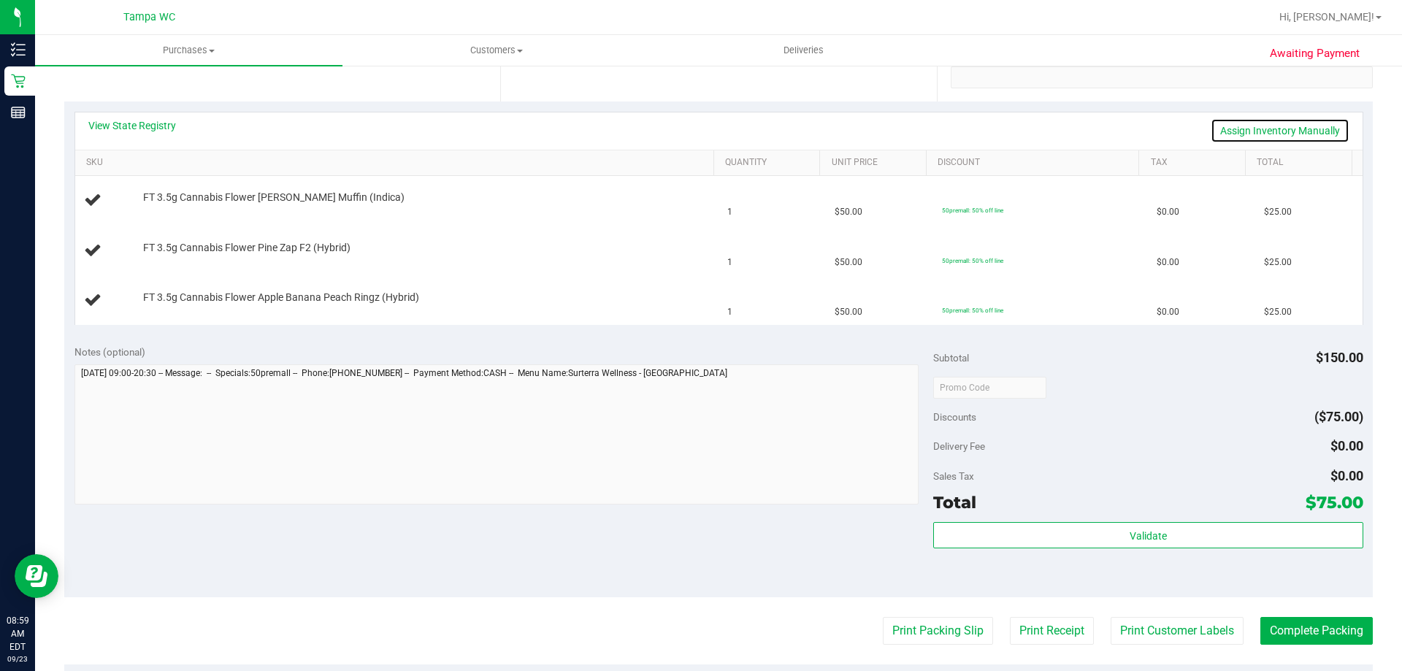
click at [1295, 128] on link "Assign Inventory Manually" at bounding box center [1279, 130] width 139 height 25
click at [167, 310] on link "Add Package" at bounding box center [169, 306] width 53 height 10
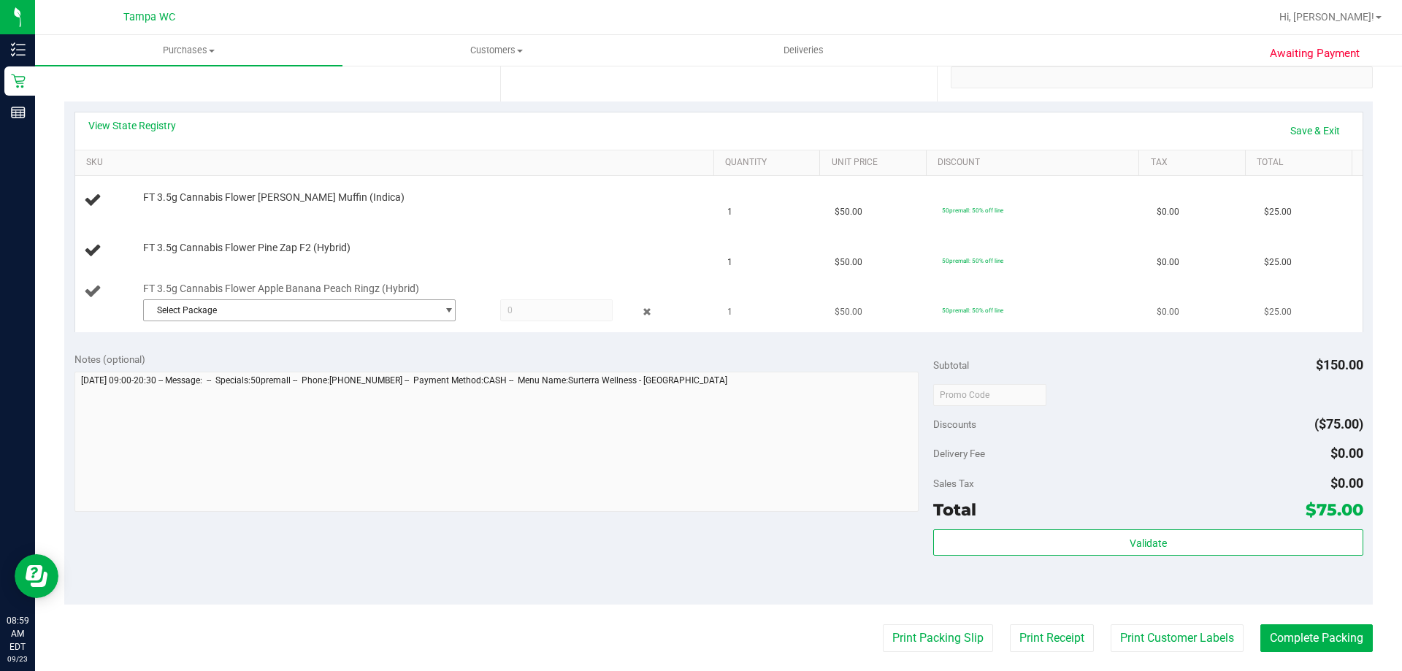
click at [195, 320] on span "Select Package" at bounding box center [290, 310] width 293 height 20
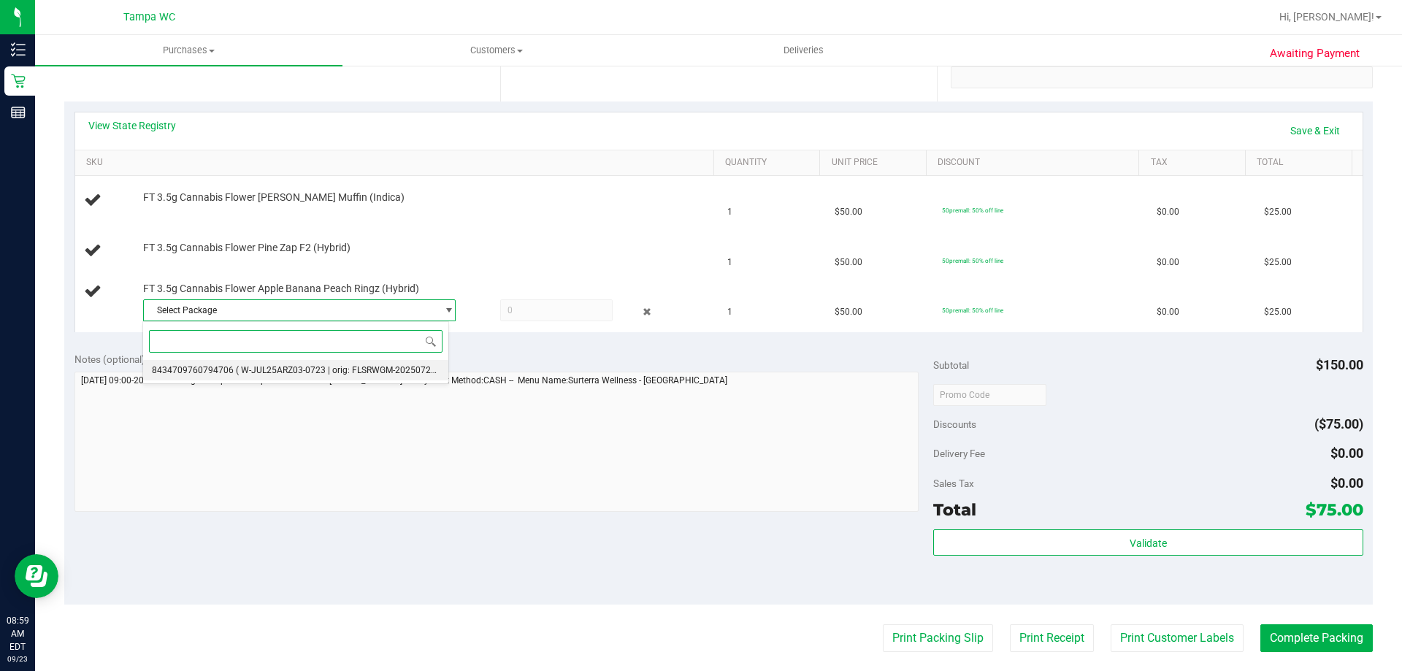
click at [210, 375] on span "8434709760794706" at bounding box center [193, 370] width 82 height 10
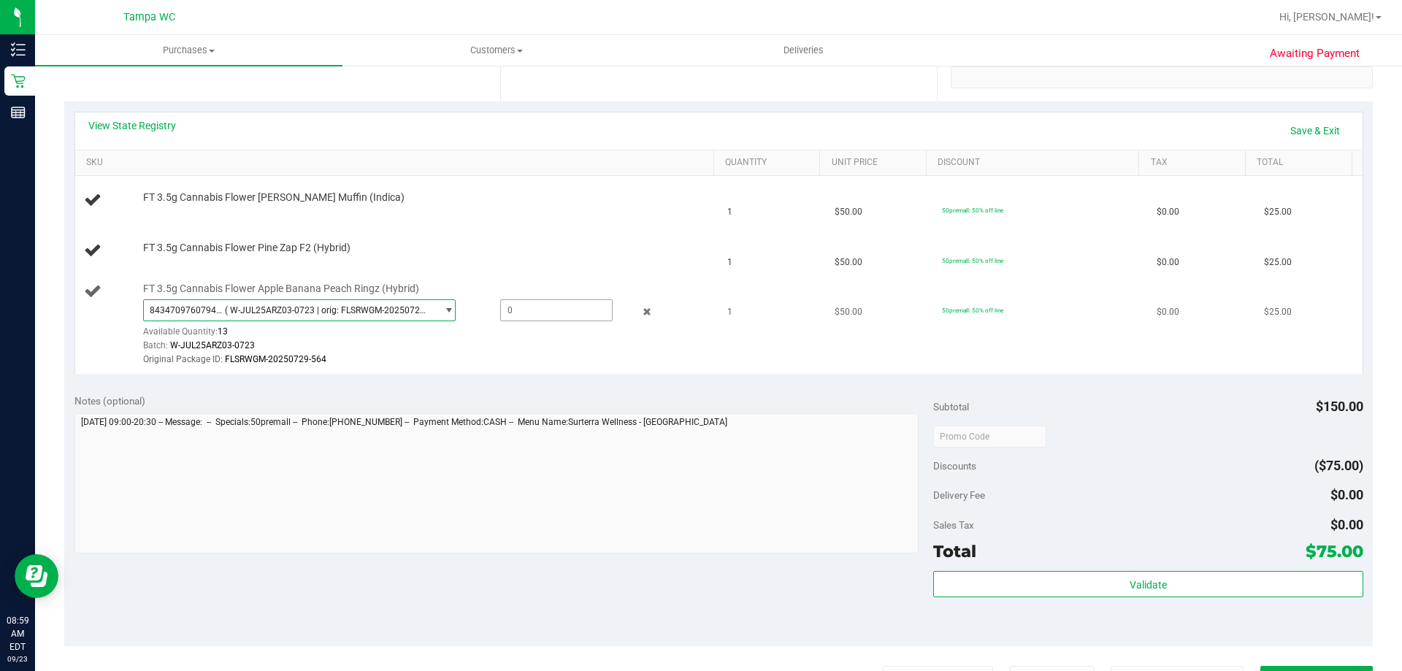
click at [535, 310] on span at bounding box center [556, 310] width 112 height 22
type input "1"
type input "1.0000"
click at [569, 360] on div "Original Package ID: FLSRWGM-20250729-564" at bounding box center [425, 360] width 564 height 14
click at [994, 122] on div "View State Registry Save & Exit" at bounding box center [718, 130] width 1261 height 25
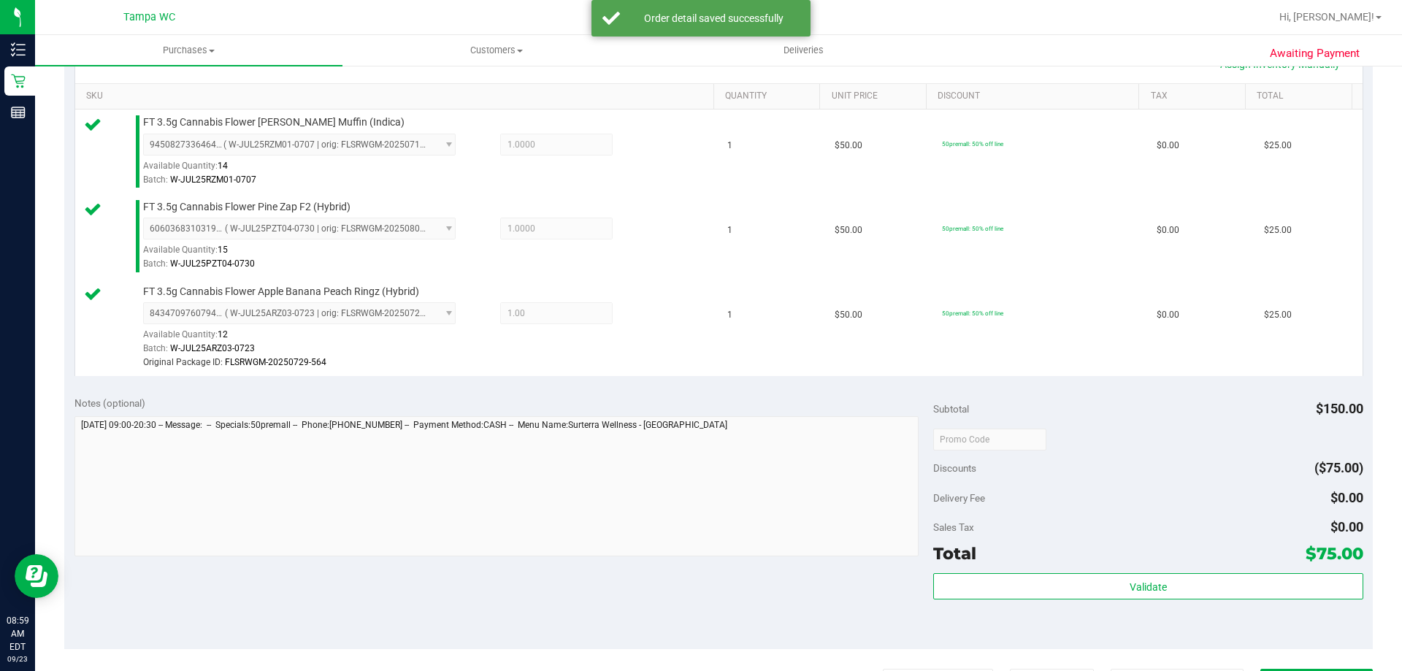
scroll to position [584, 0]
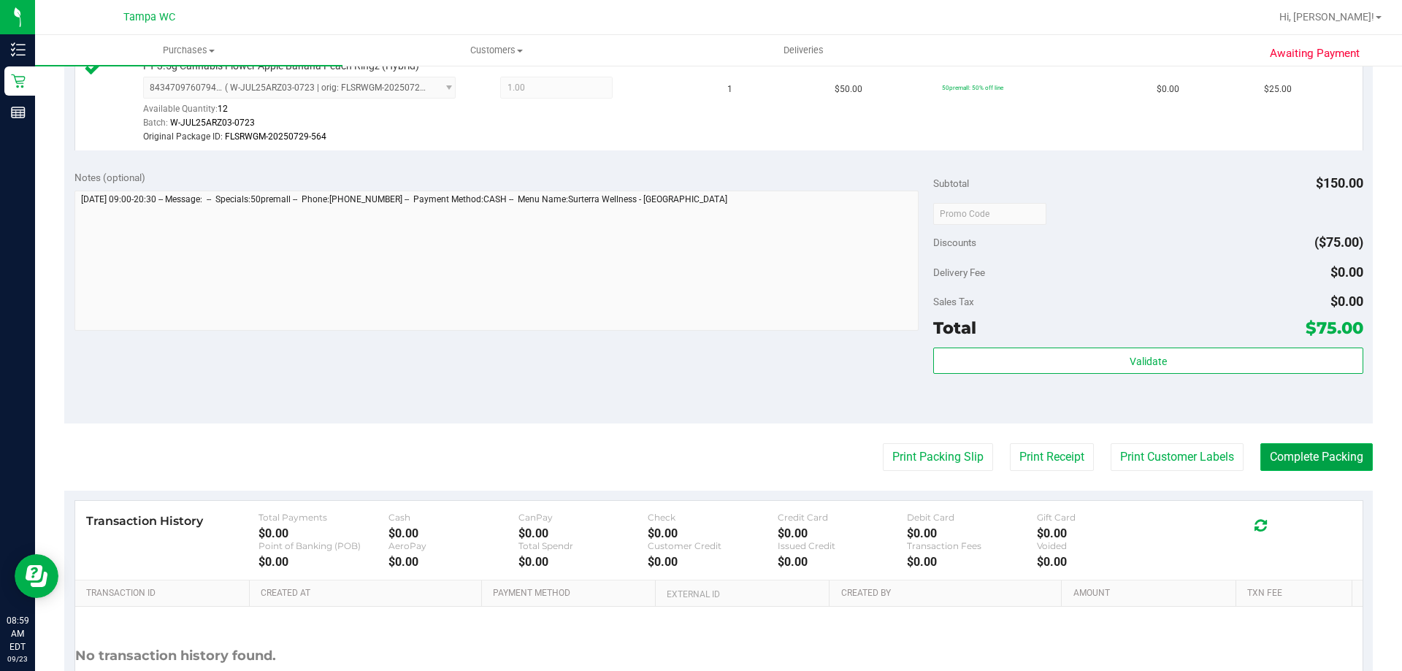
click at [1351, 450] on button "Complete Packing" at bounding box center [1316, 457] width 112 height 28
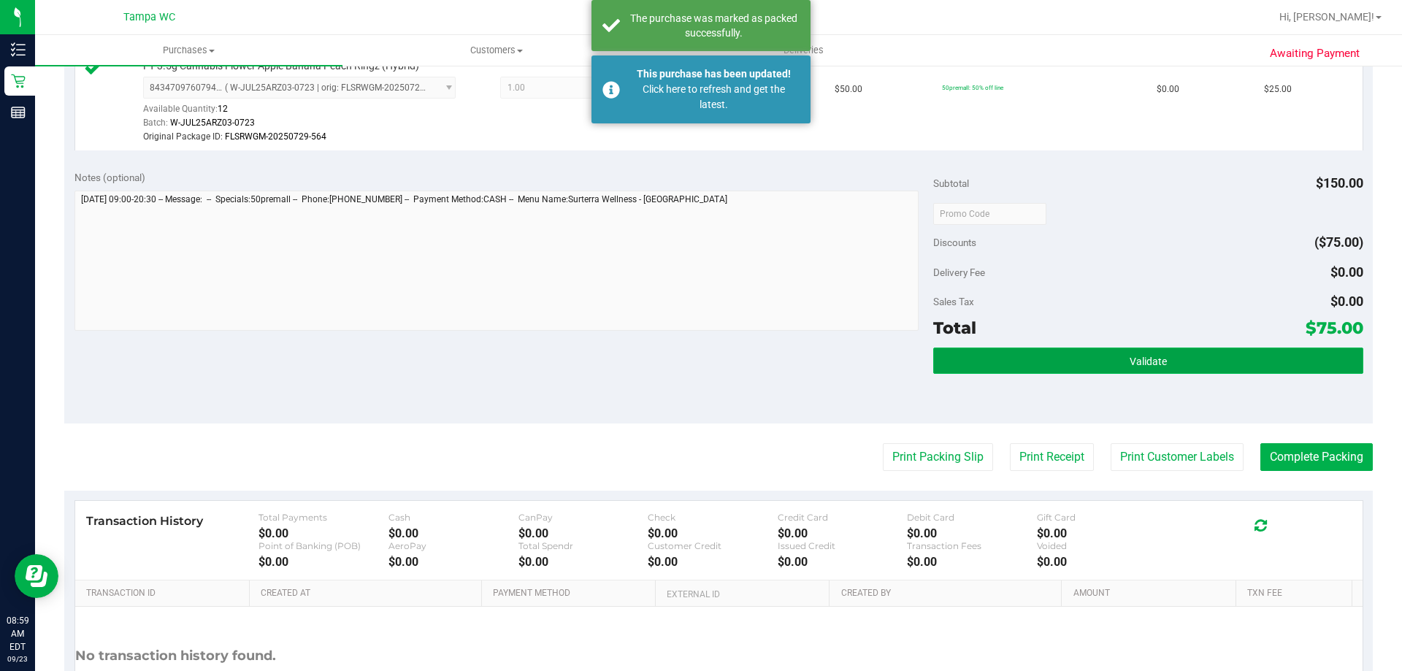
click at [1253, 353] on button "Validate" at bounding box center [1147, 360] width 429 height 26
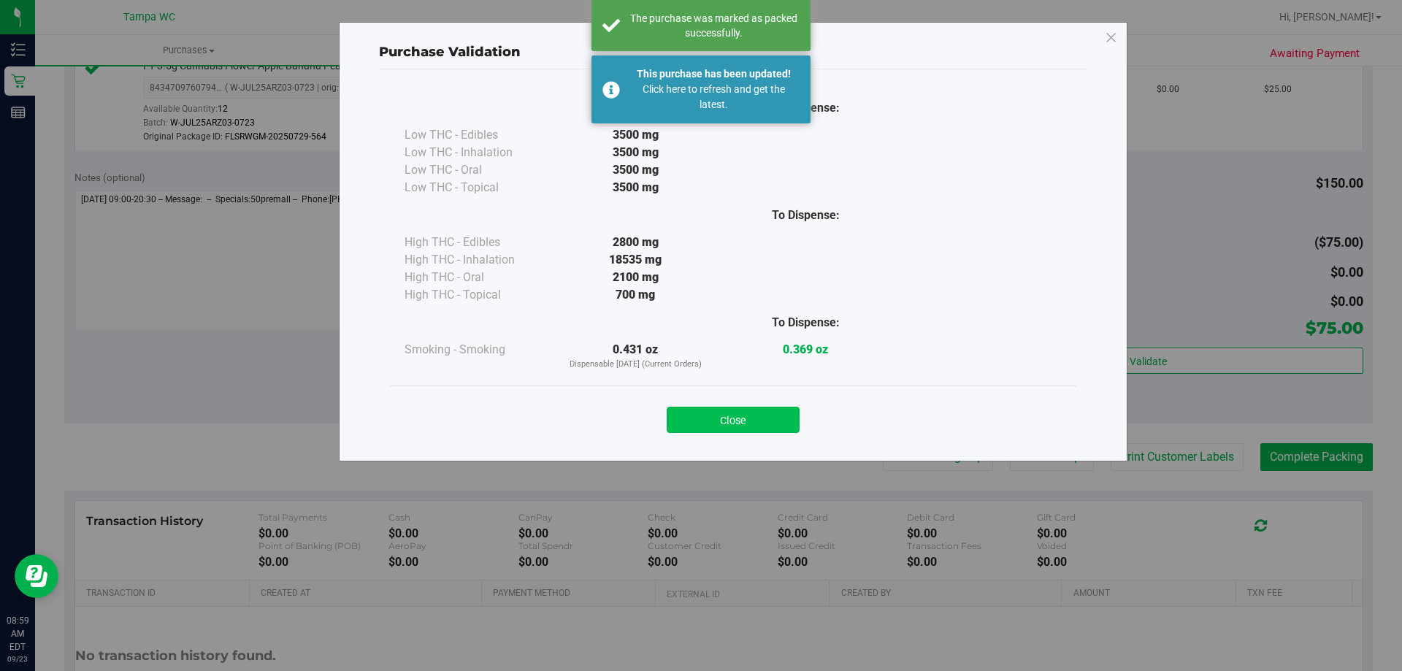
click at [783, 418] on button "Close" at bounding box center [732, 420] width 133 height 26
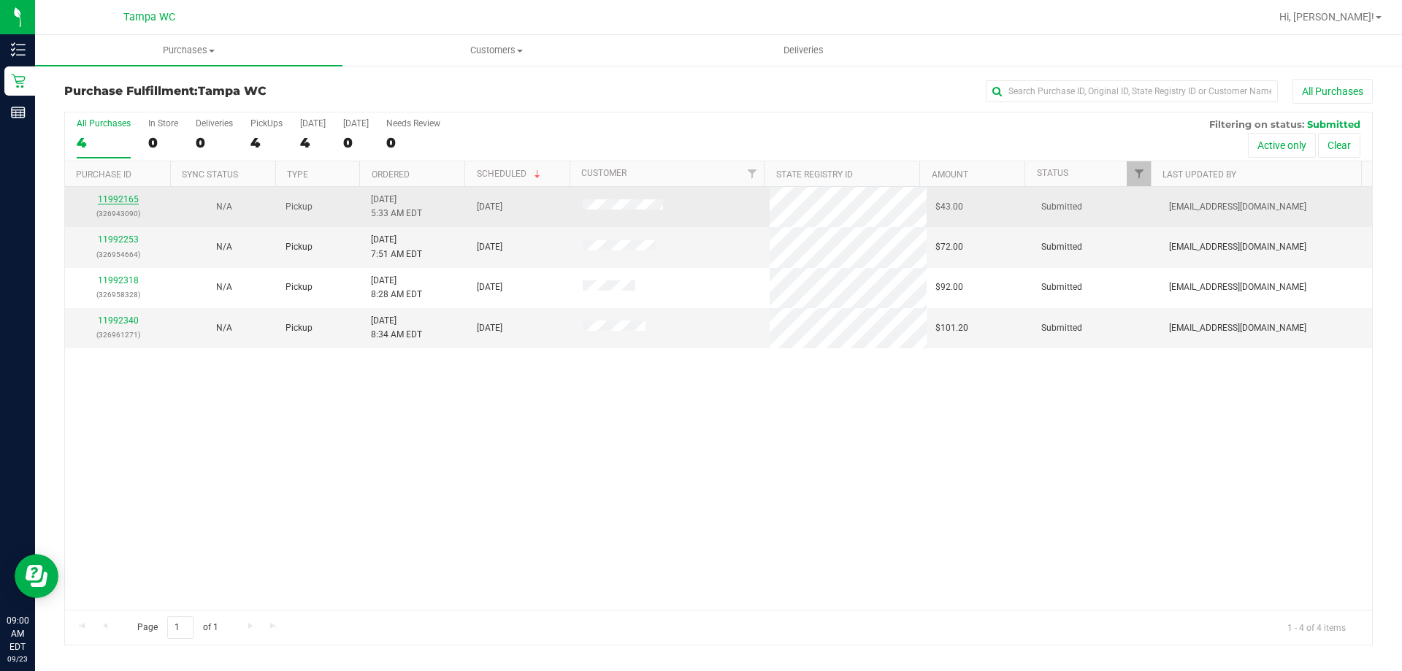
click at [123, 204] on link "11992165" at bounding box center [118, 199] width 41 height 10
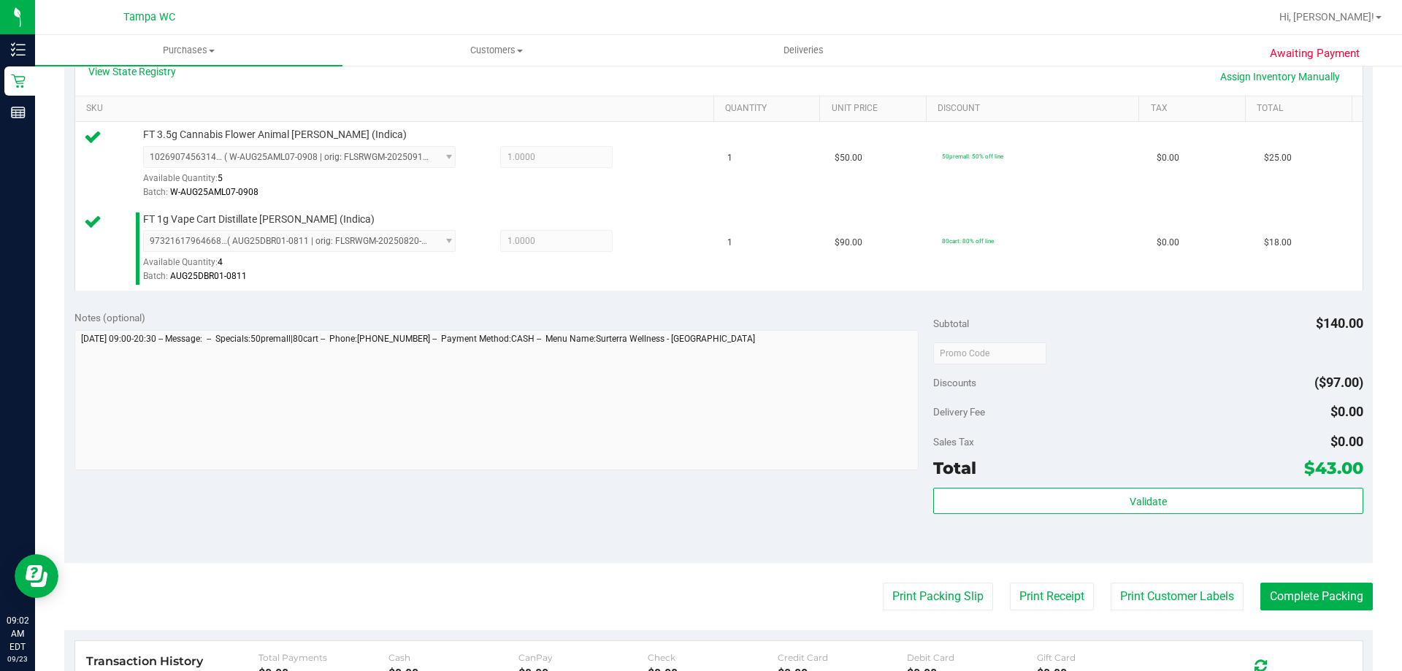
scroll to position [438, 0]
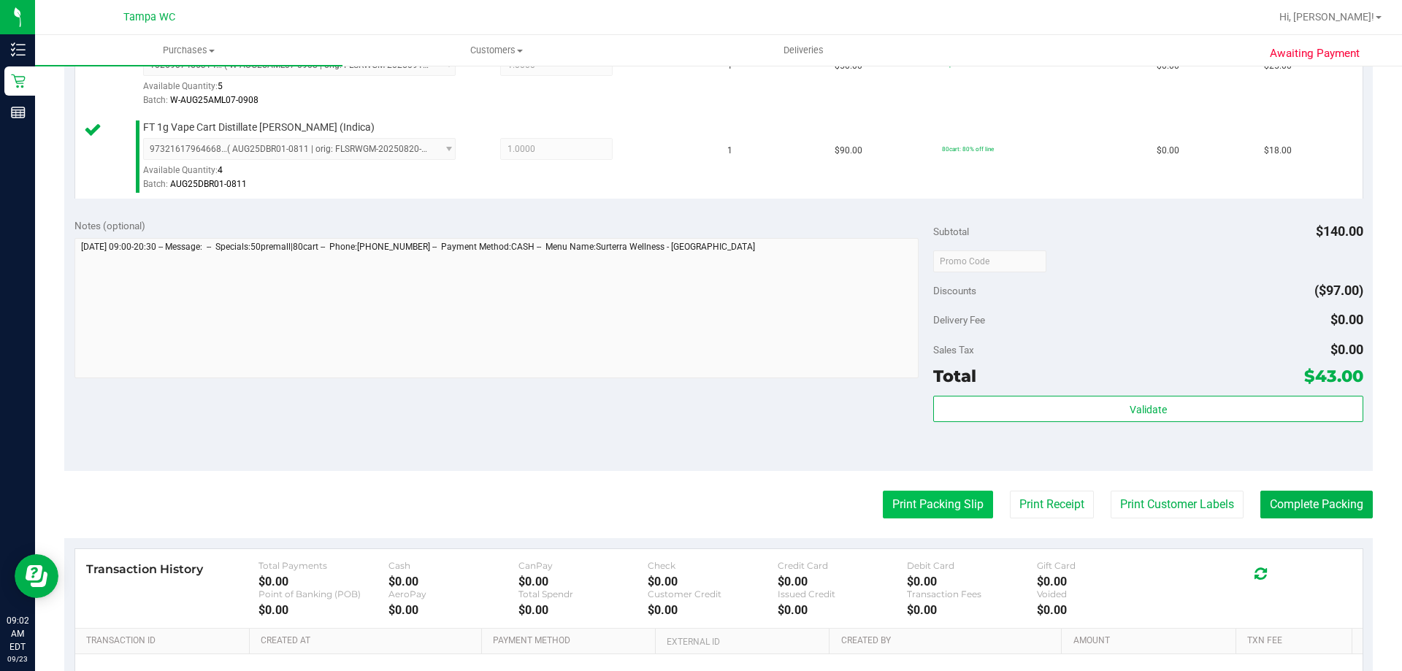
click at [927, 503] on button "Print Packing Slip" at bounding box center [938, 505] width 110 height 28
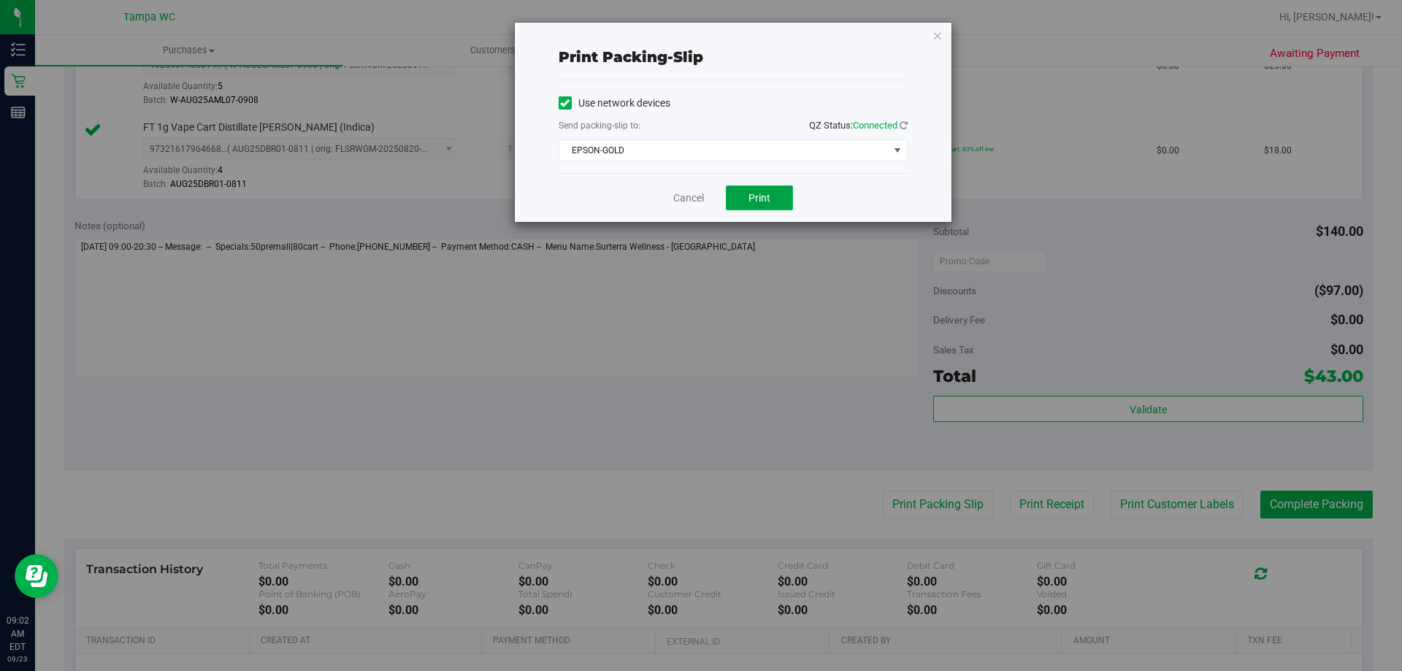
click at [756, 194] on span "Print" at bounding box center [759, 198] width 22 height 12
click at [1247, 142] on div "Print packing-slip Use network devices Send packing-slip to: QZ Status: Connect…" at bounding box center [706, 335] width 1413 height 671
click at [694, 195] on link "Cancel" at bounding box center [688, 198] width 31 height 15
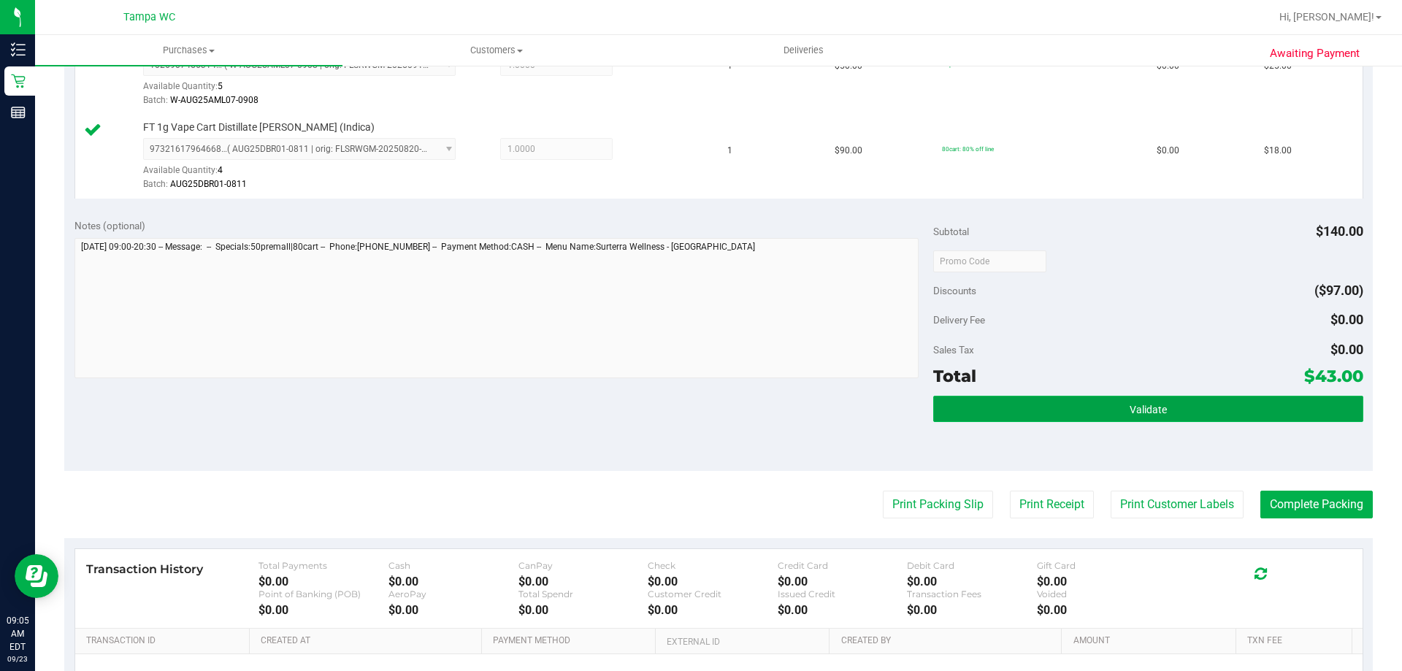
click at [1152, 399] on button "Validate" at bounding box center [1147, 409] width 429 height 26
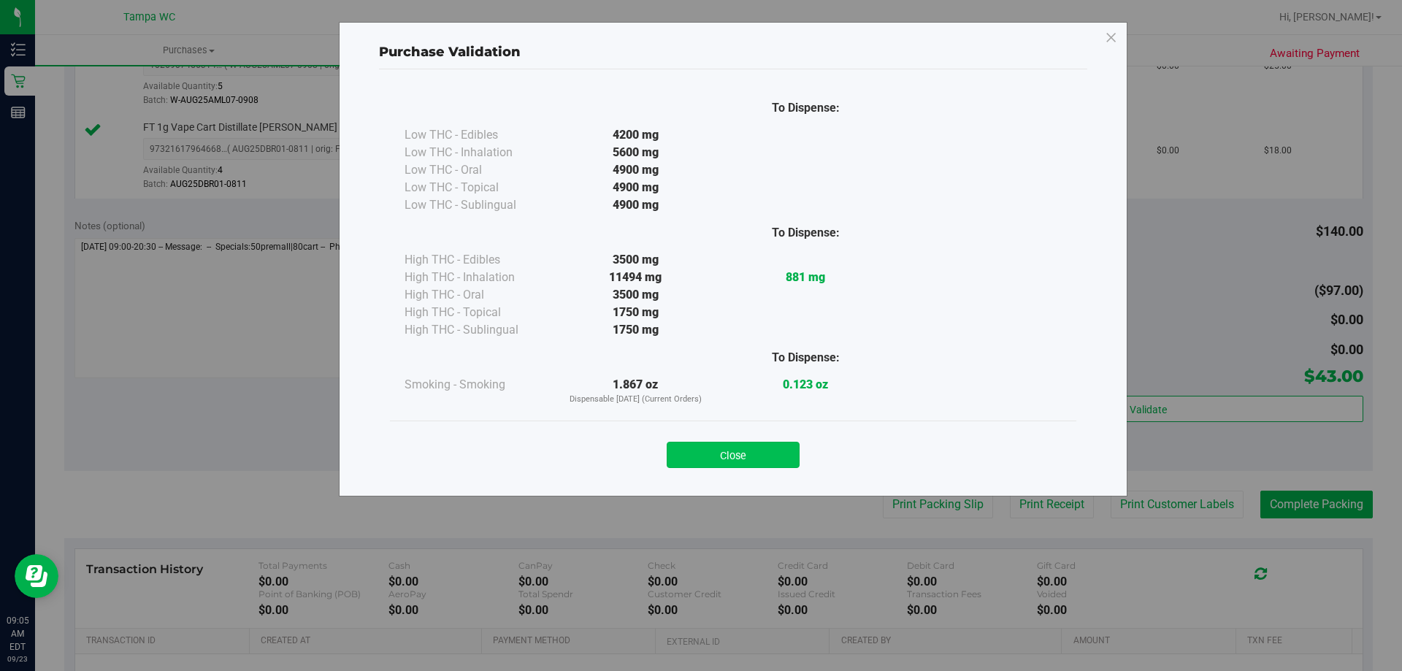
click at [703, 450] on button "Close" at bounding box center [732, 455] width 133 height 26
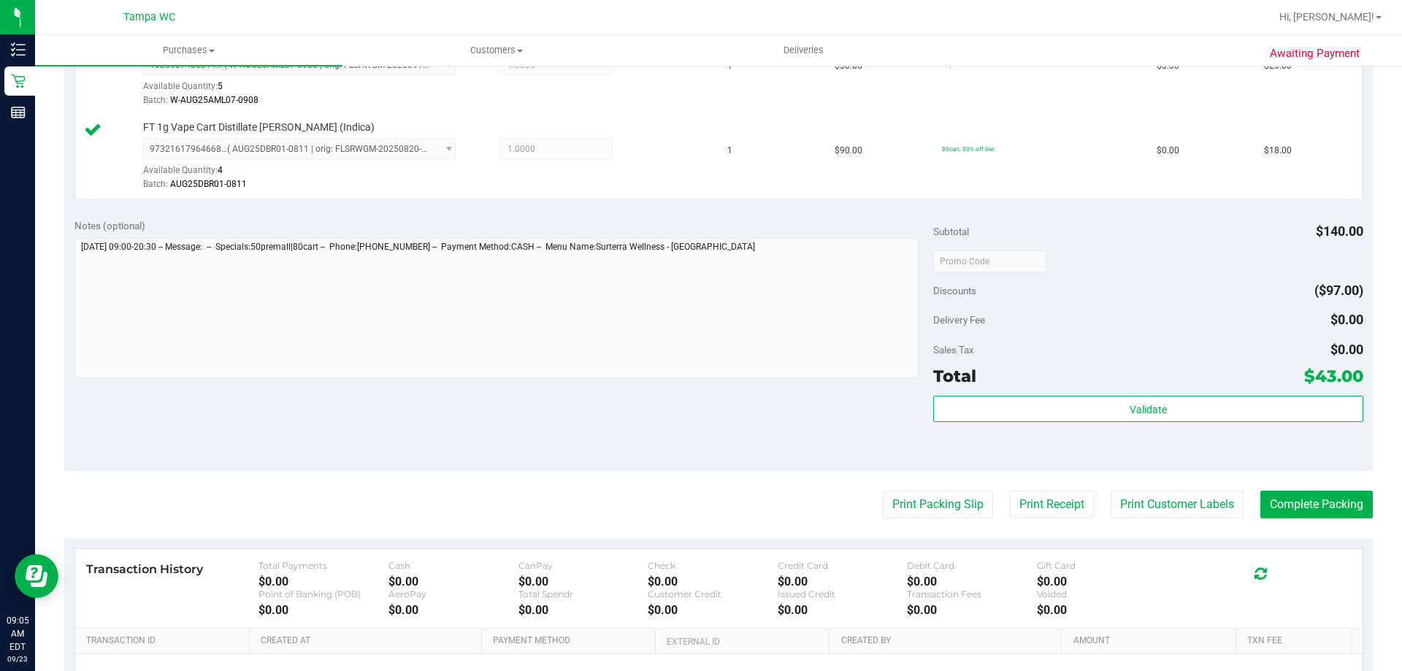
click at [1009, 389] on div "Subtotal $140.00 Discounts ($97.00) Delivery Fee $0.00 Sales Tax $0.00 Total $4…" at bounding box center [1147, 339] width 429 height 243
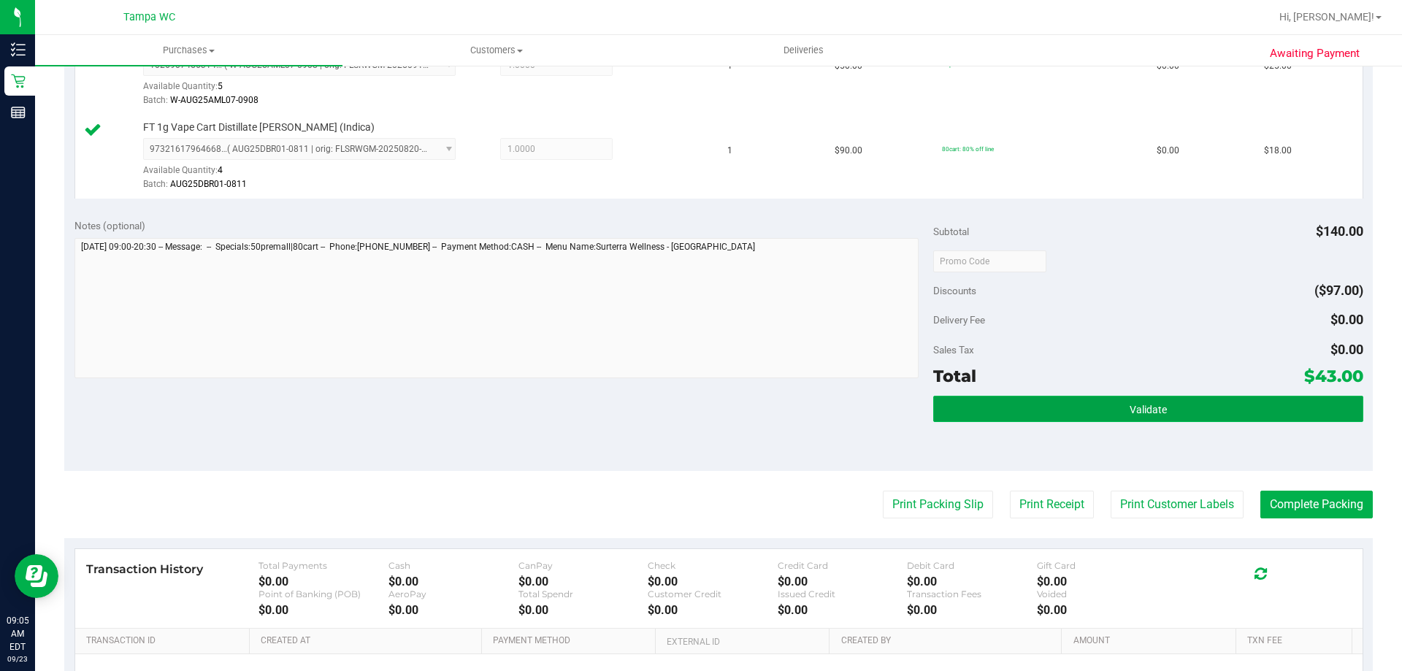
click at [1009, 396] on button "Validate" at bounding box center [1147, 409] width 429 height 26
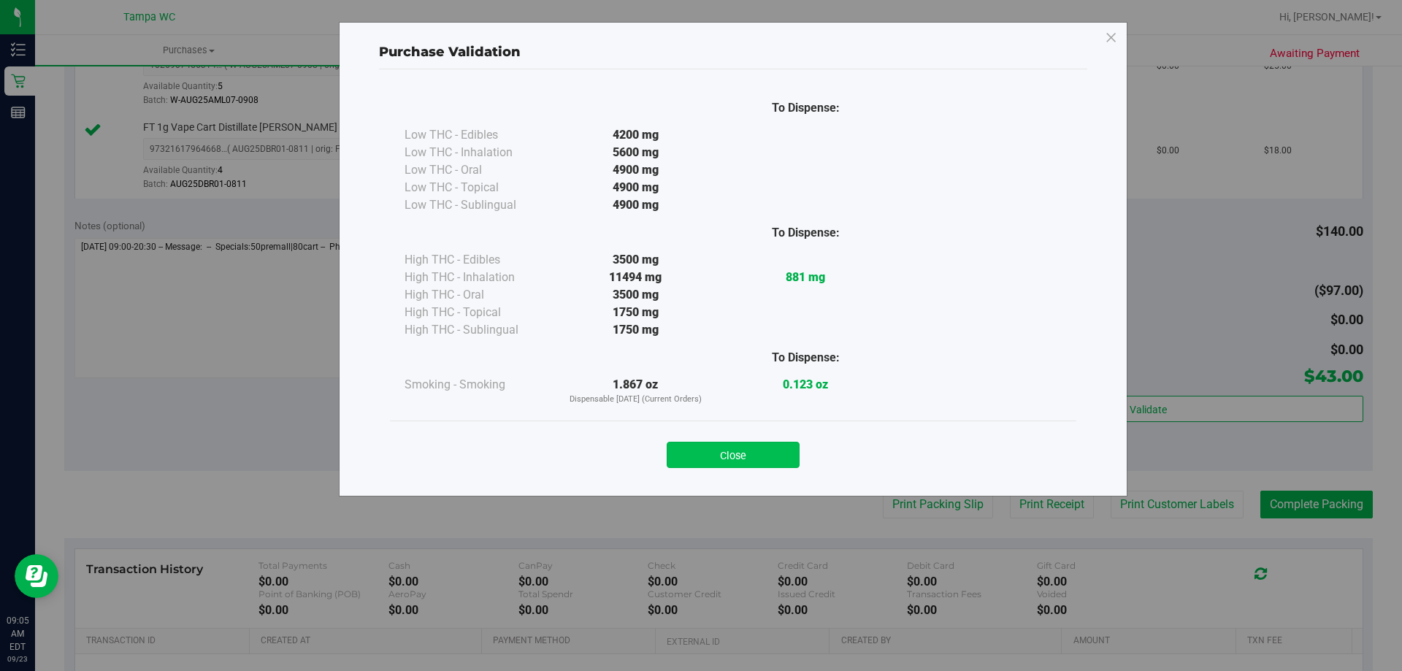
click at [763, 445] on button "Close" at bounding box center [732, 455] width 133 height 26
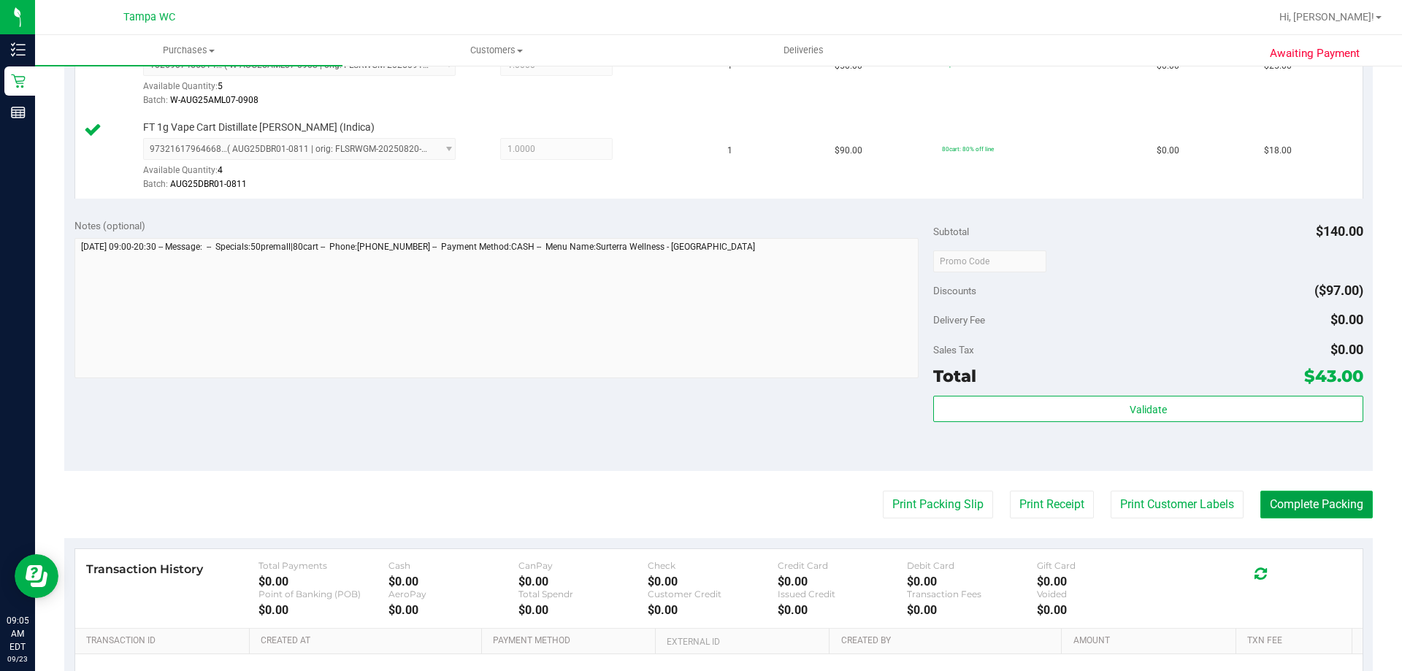
click at [1266, 499] on button "Complete Packing" at bounding box center [1316, 505] width 112 height 28
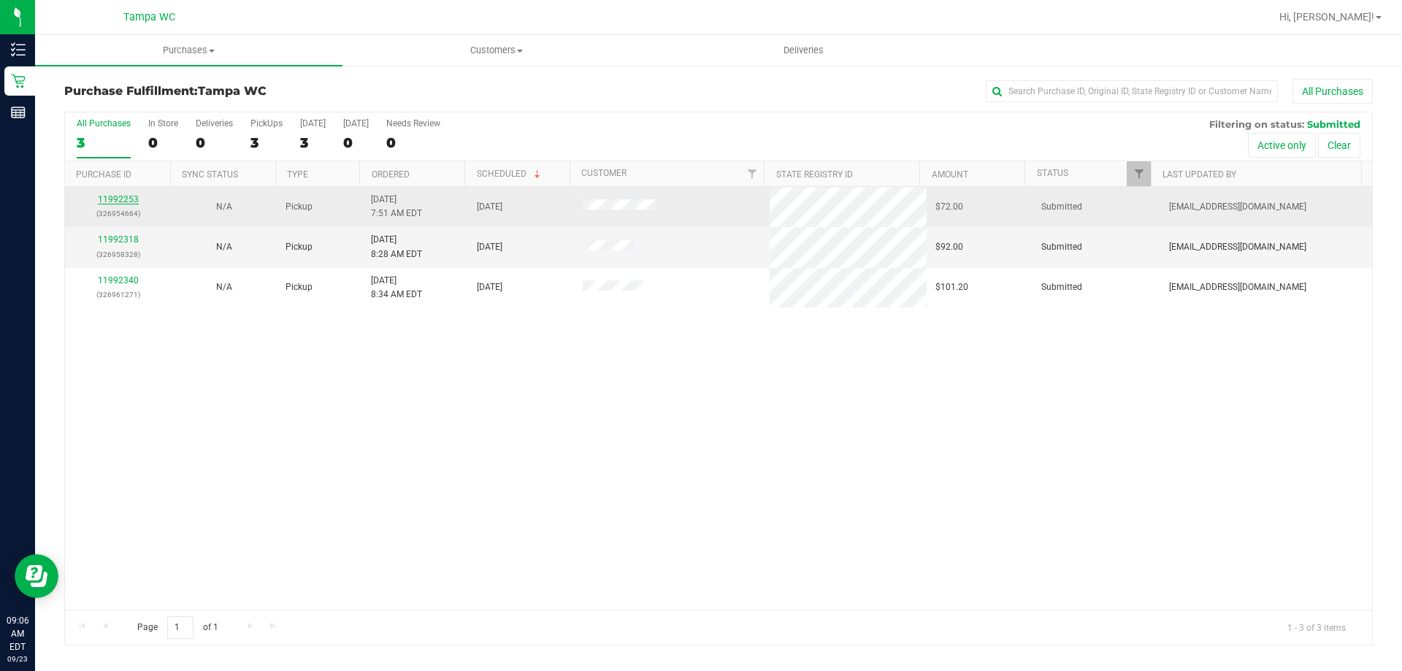
click at [126, 196] on link "11992253" at bounding box center [118, 199] width 41 height 10
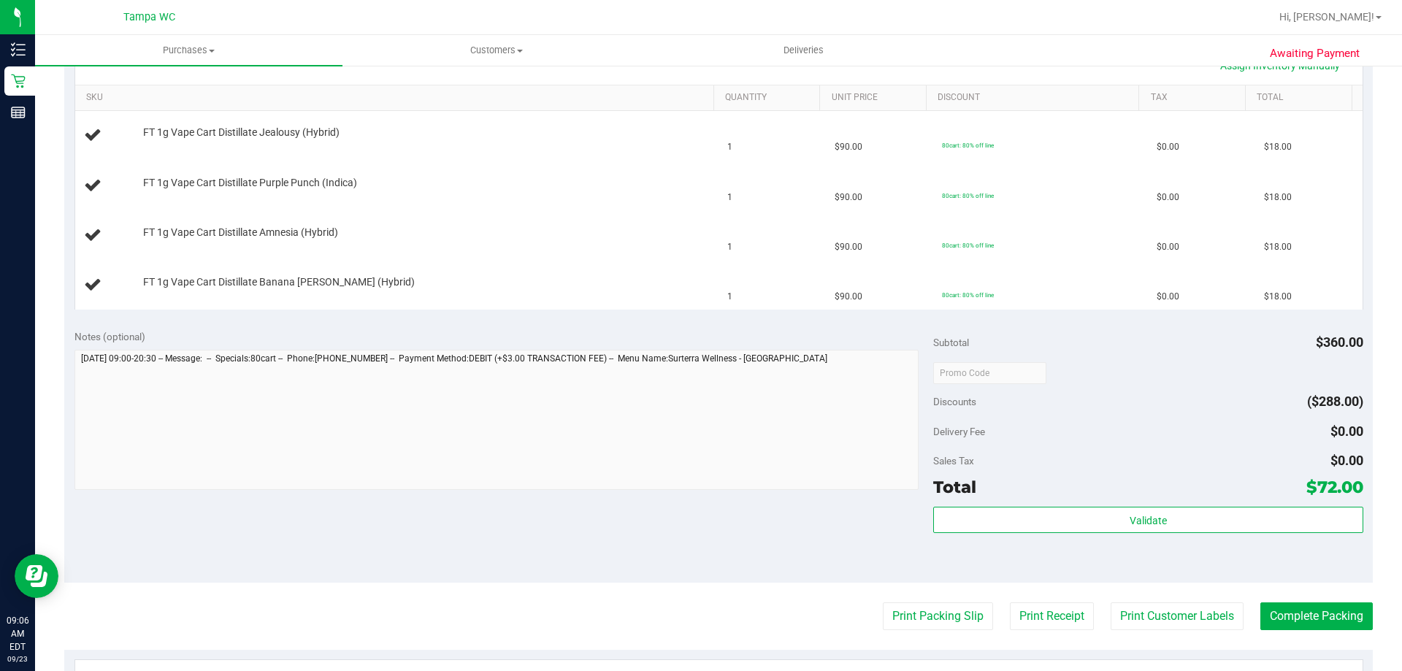
scroll to position [438, 0]
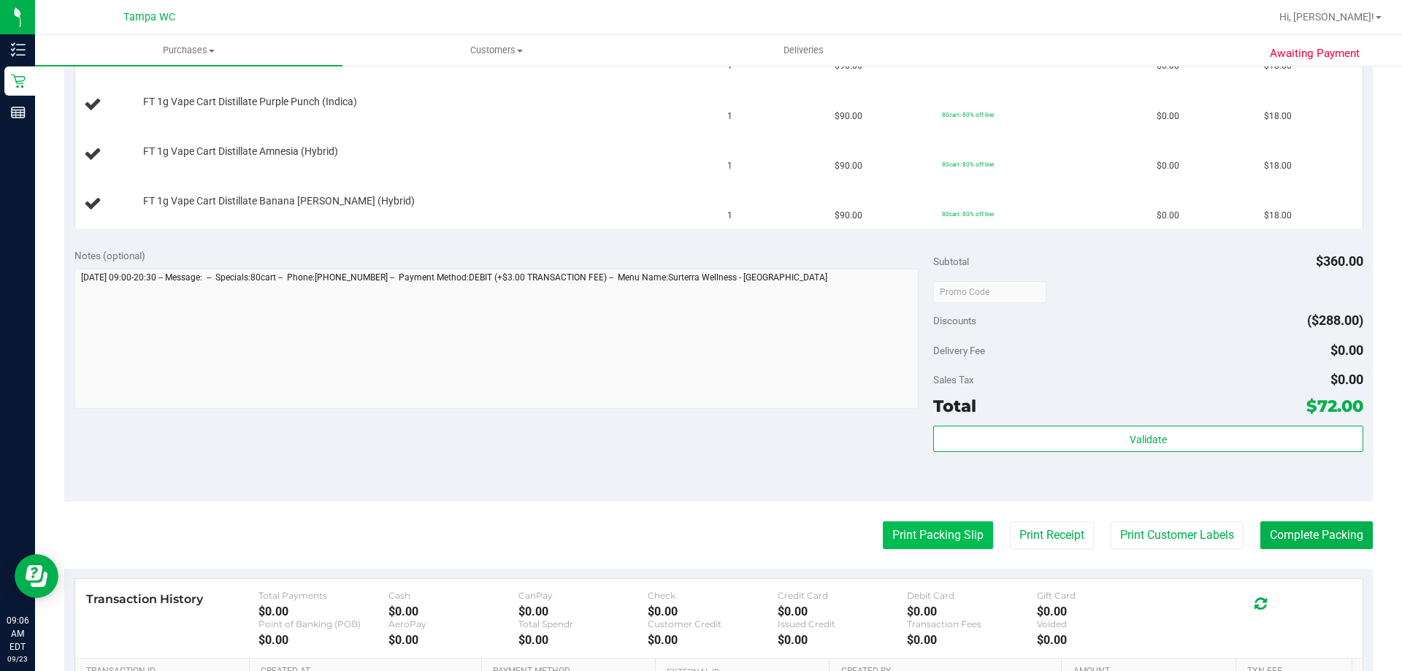
click at [894, 533] on button "Print Packing Slip" at bounding box center [938, 535] width 110 height 28
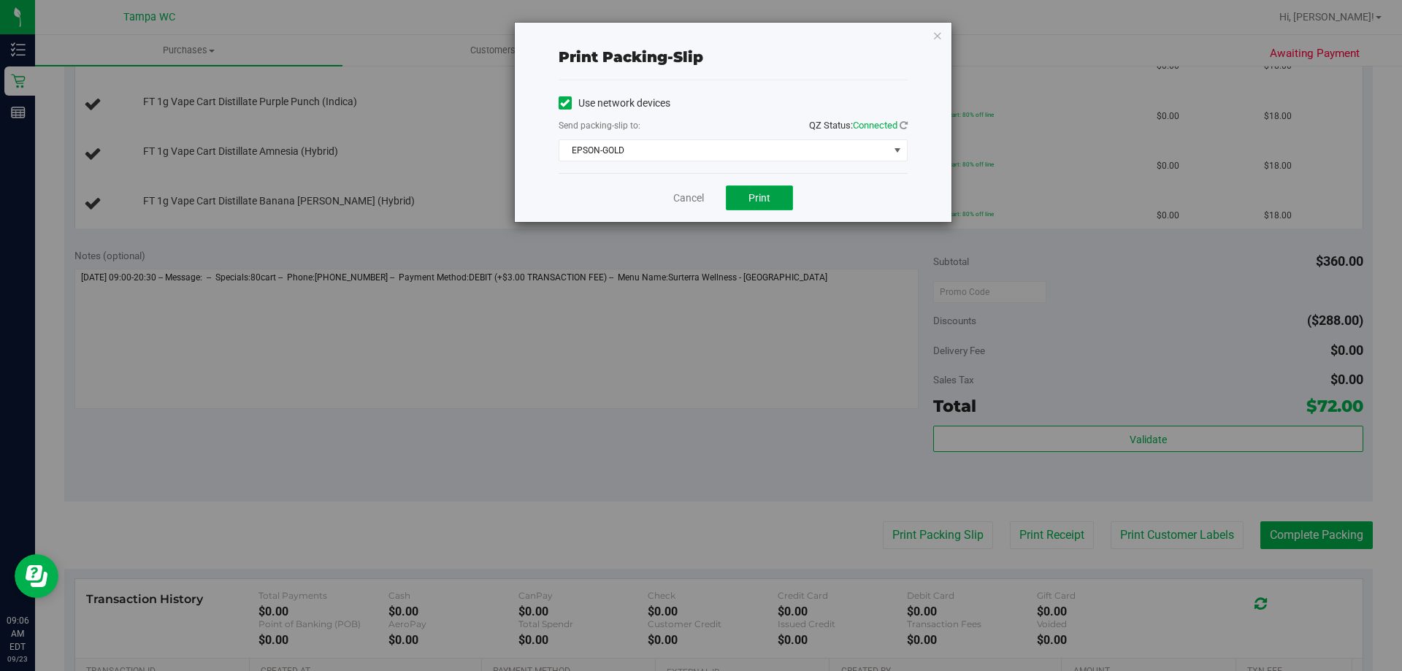
click at [769, 189] on button "Print" at bounding box center [759, 197] width 67 height 25
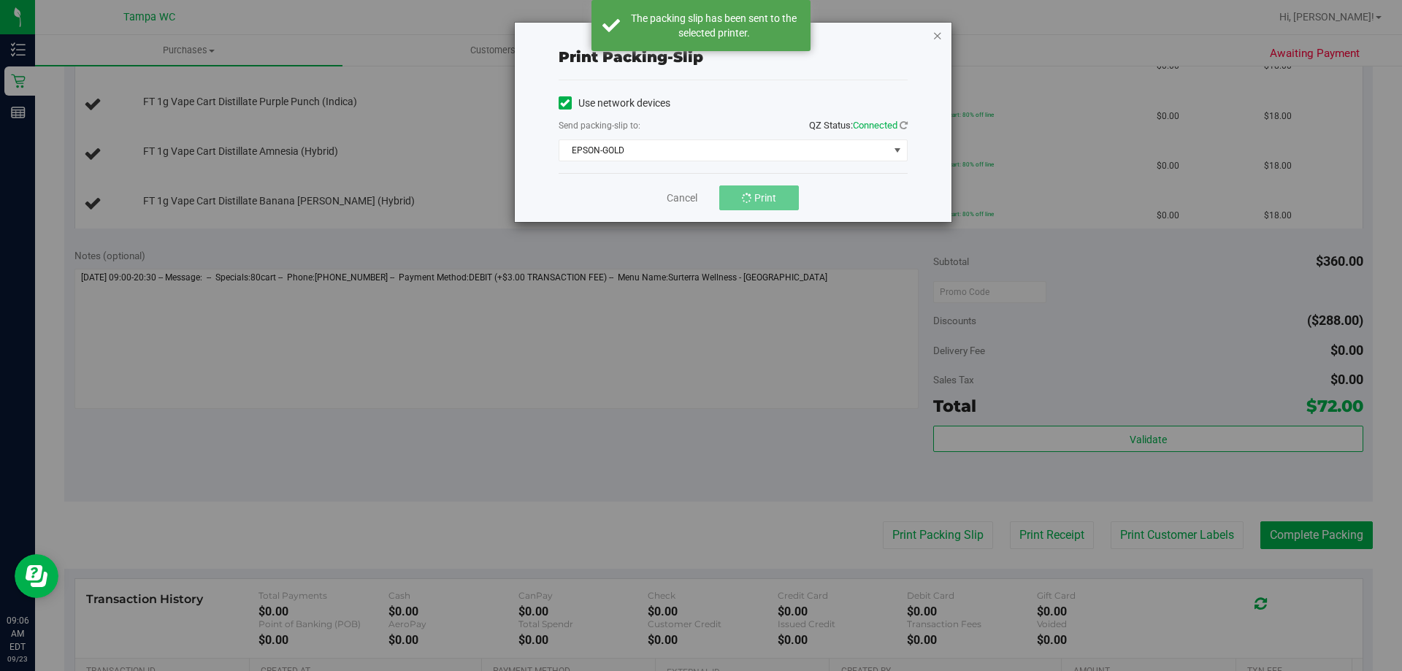
click at [932, 37] on icon "button" at bounding box center [937, 35] width 10 height 18
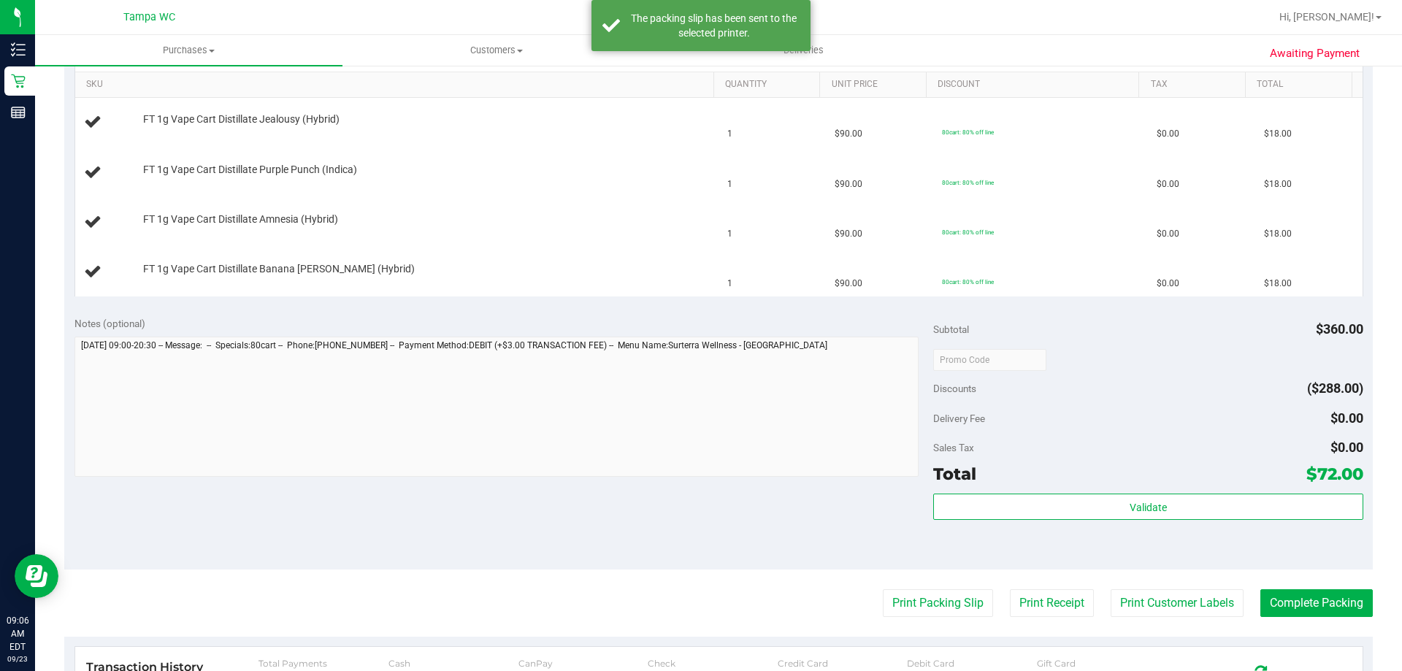
scroll to position [511, 0]
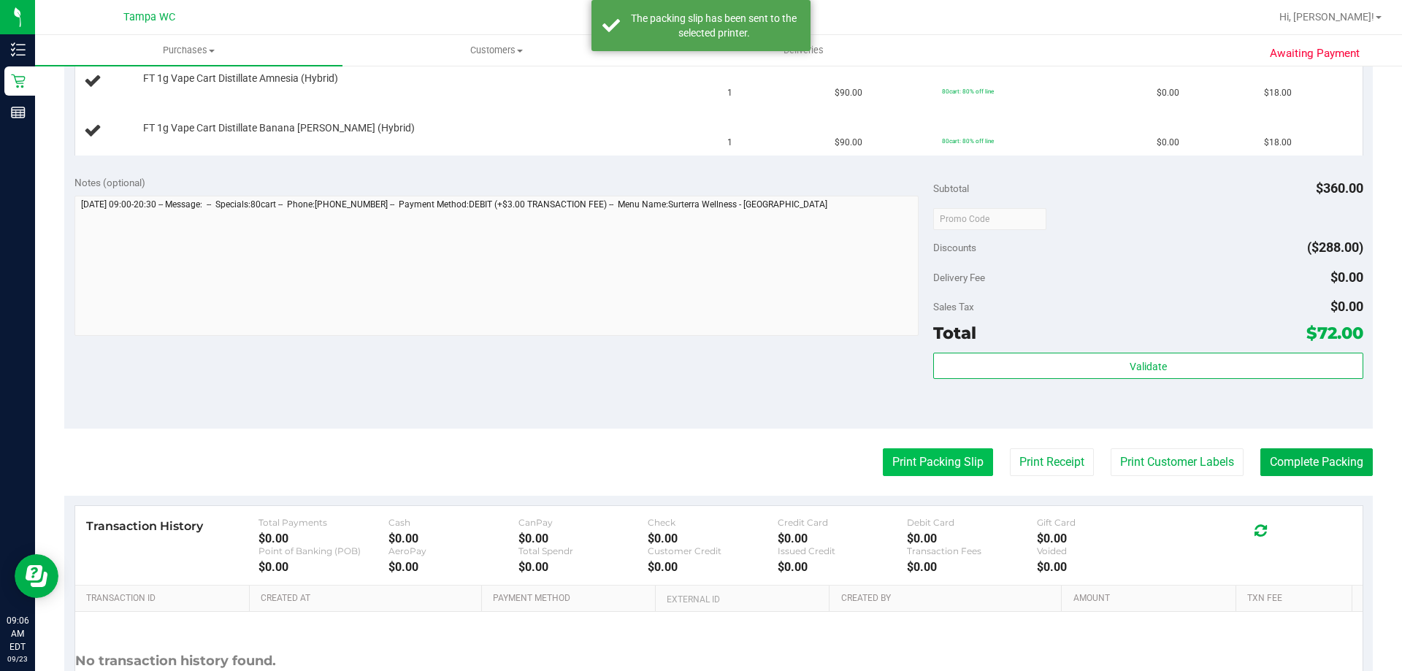
click at [918, 464] on button "Print Packing Slip" at bounding box center [938, 462] width 110 height 28
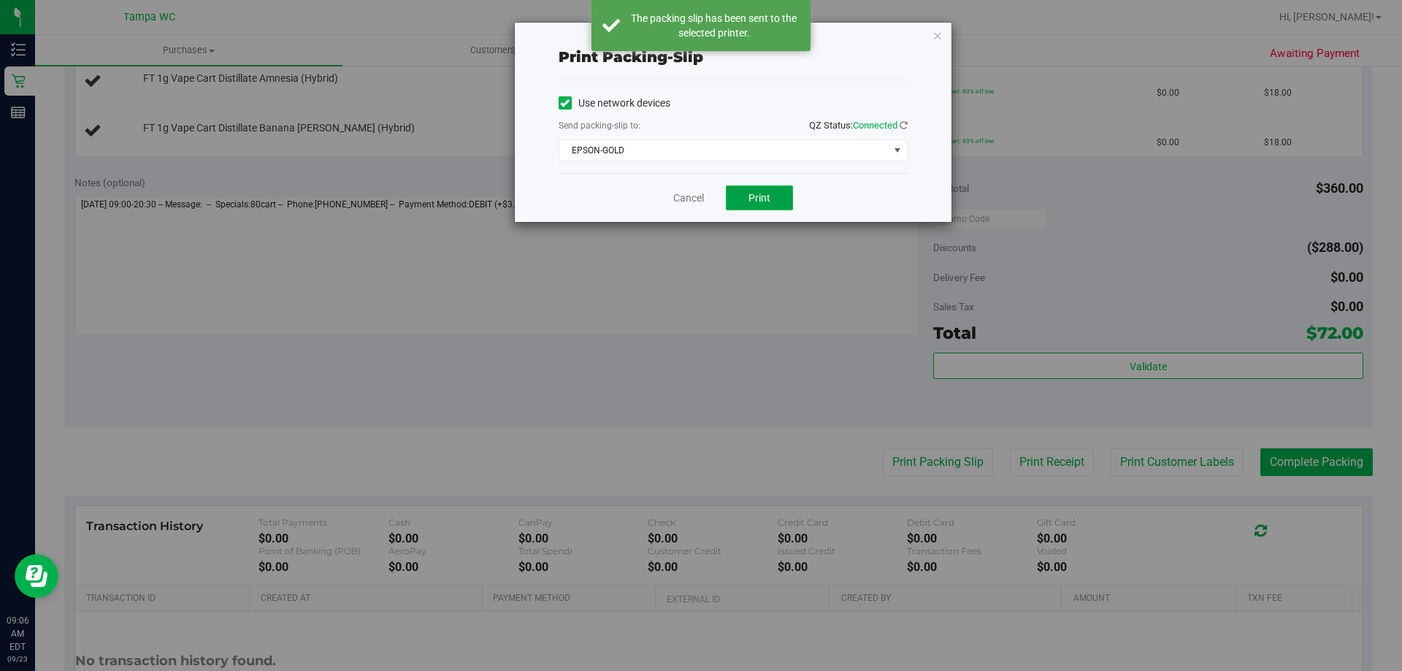
click at [764, 198] on span "Print" at bounding box center [759, 198] width 22 height 12
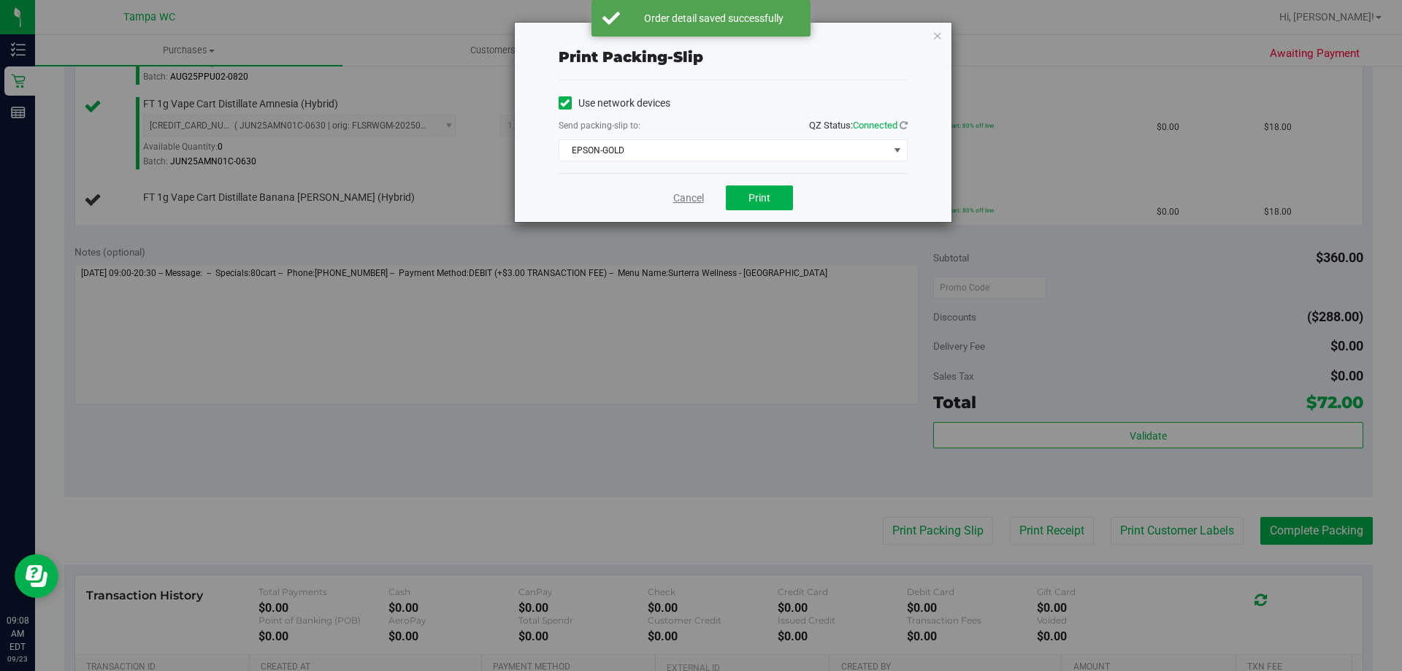
click at [691, 196] on link "Cancel" at bounding box center [688, 198] width 31 height 15
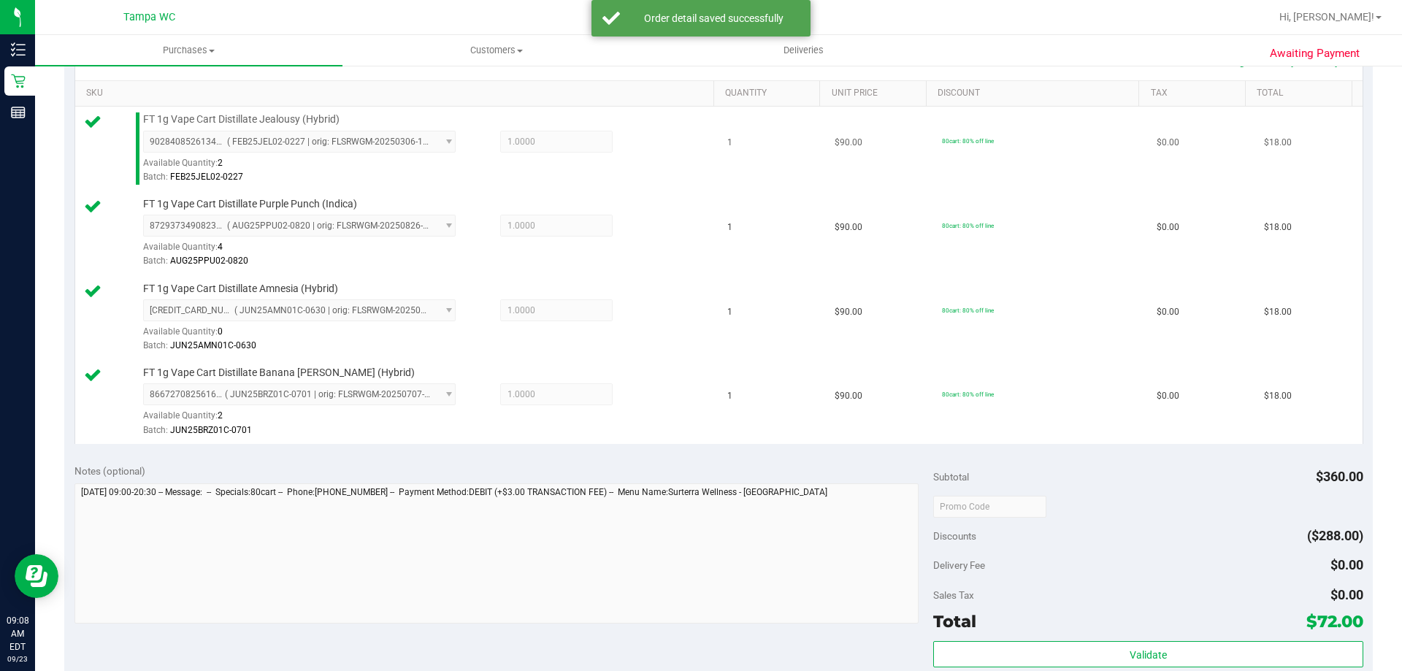
scroll to position [438, 0]
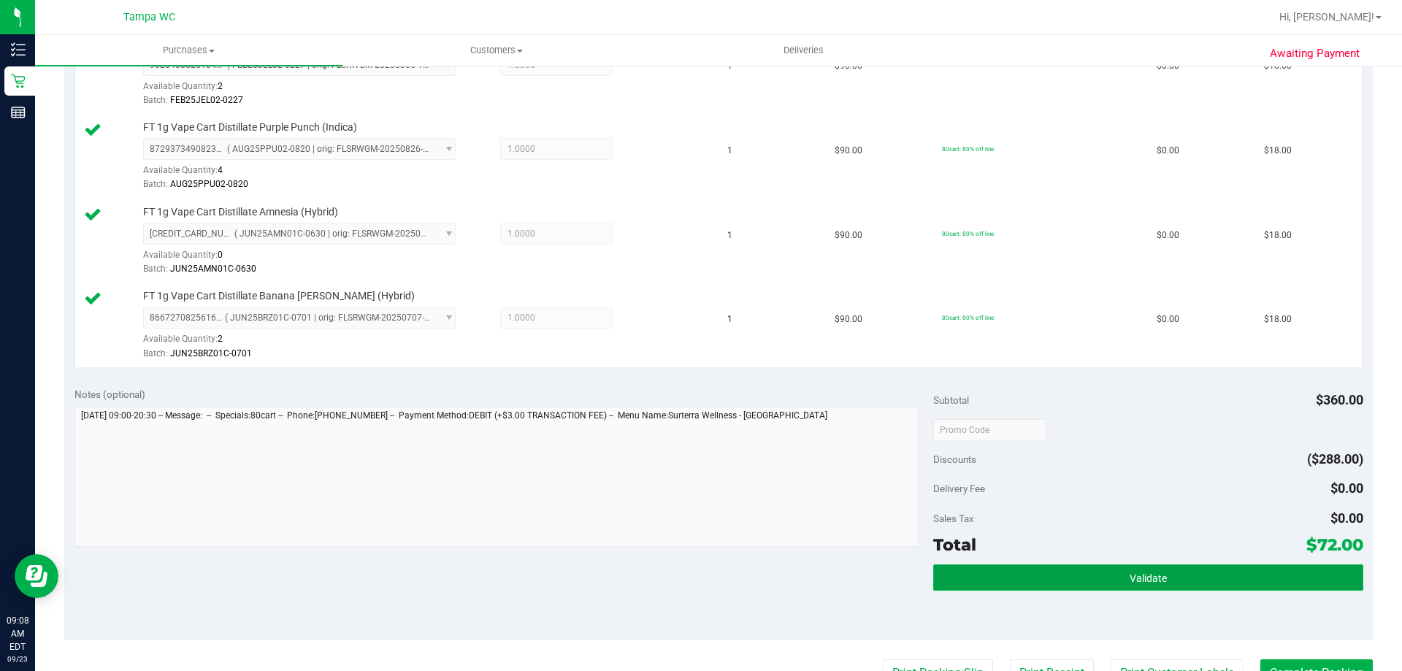
click at [1137, 585] on button "Validate" at bounding box center [1147, 577] width 429 height 26
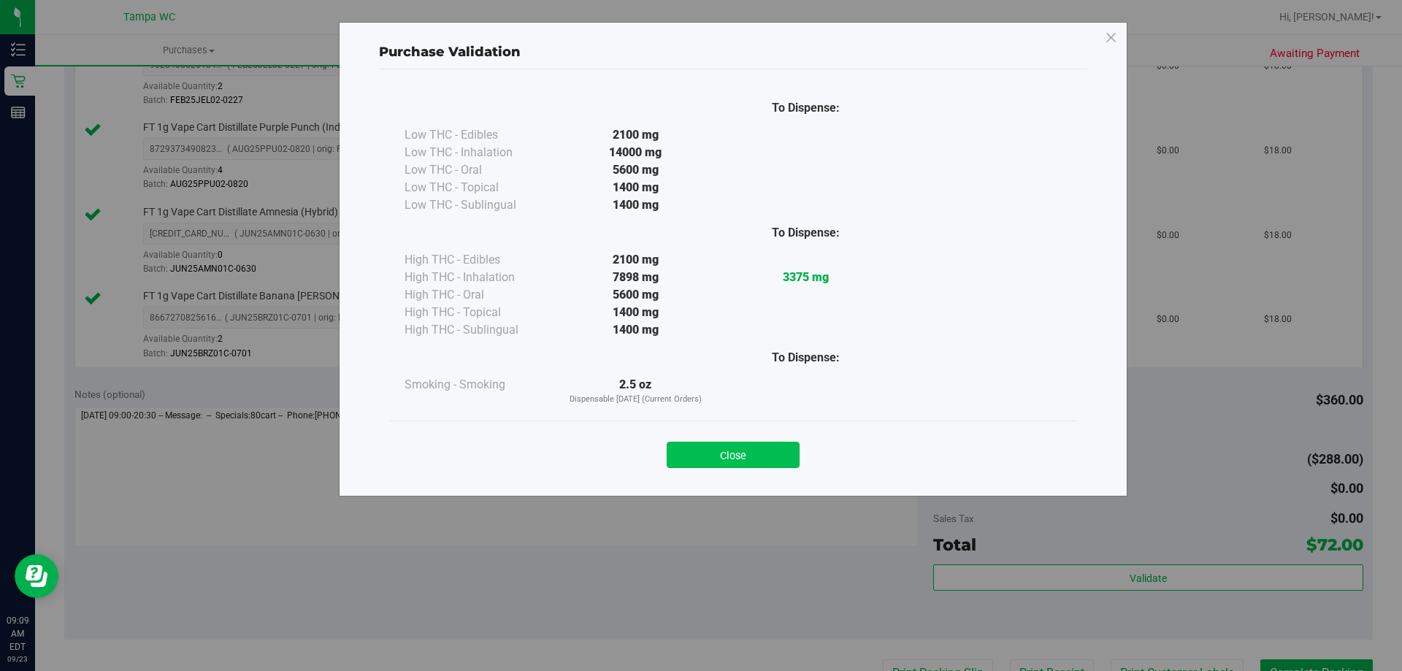
click at [772, 442] on button "Close" at bounding box center [732, 455] width 133 height 26
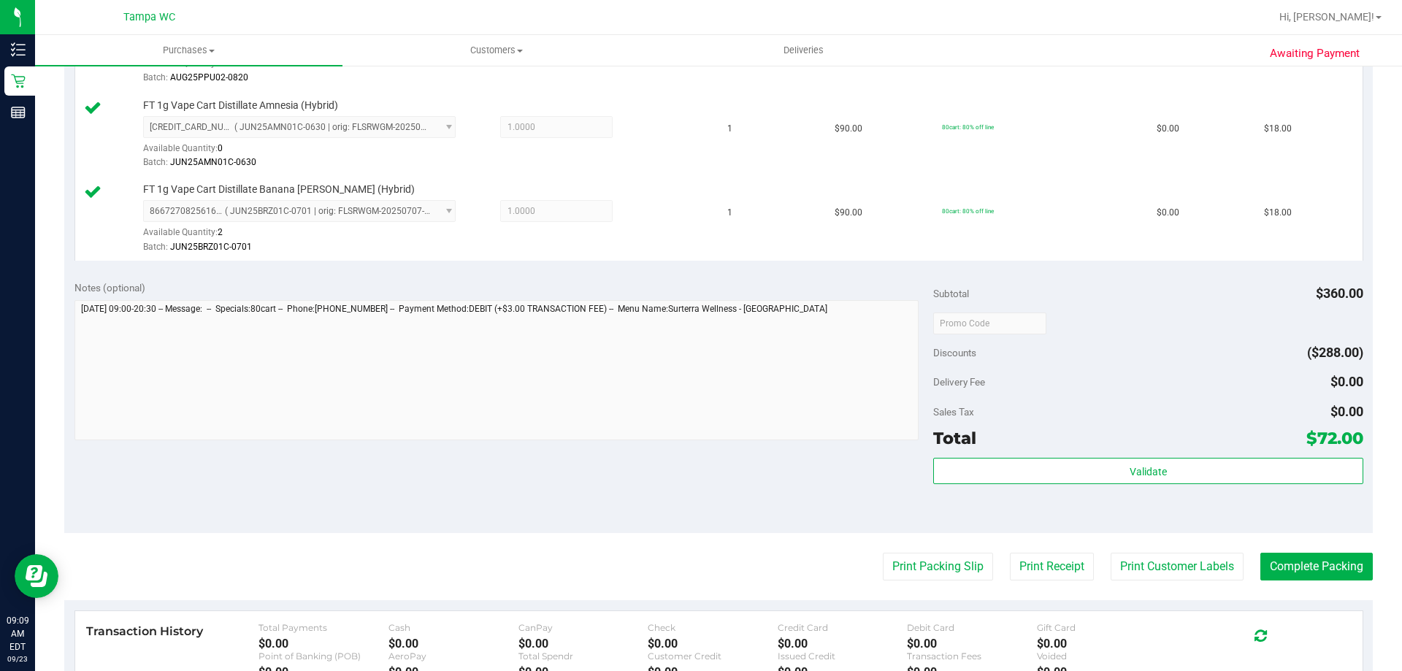
scroll to position [657, 0]
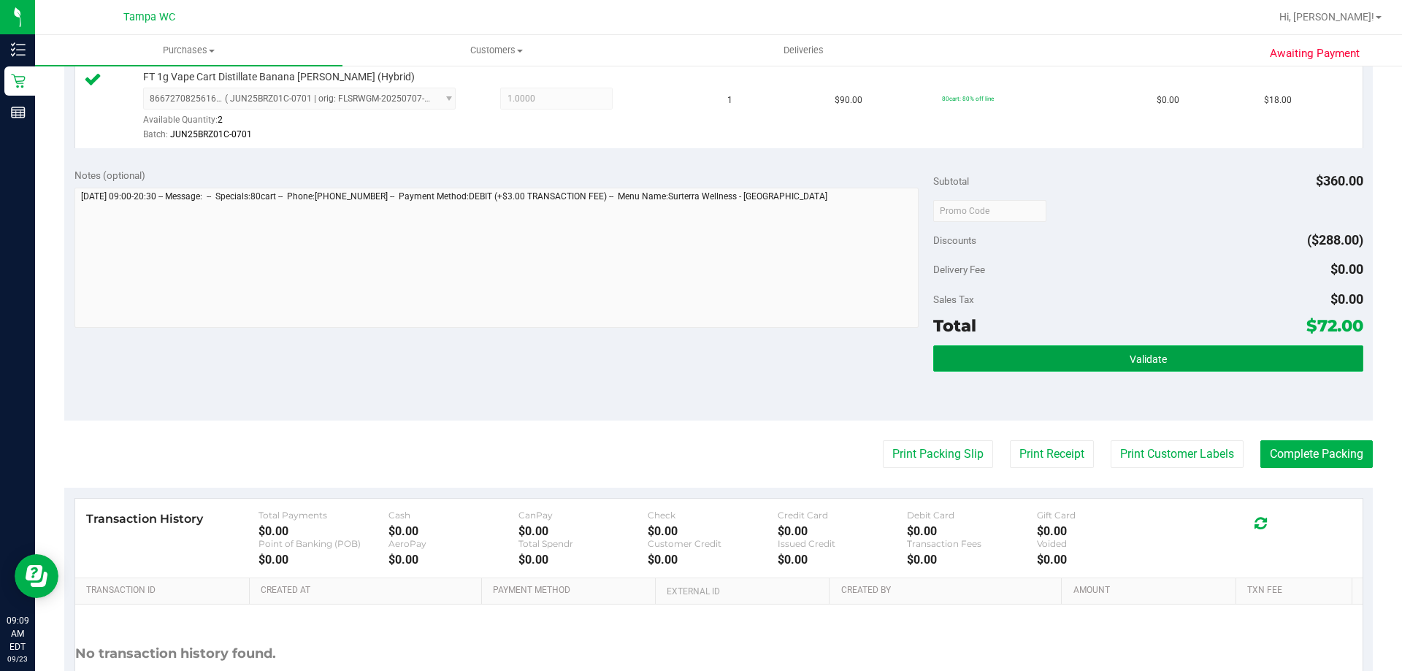
click at [1274, 366] on button "Validate" at bounding box center [1147, 358] width 429 height 26
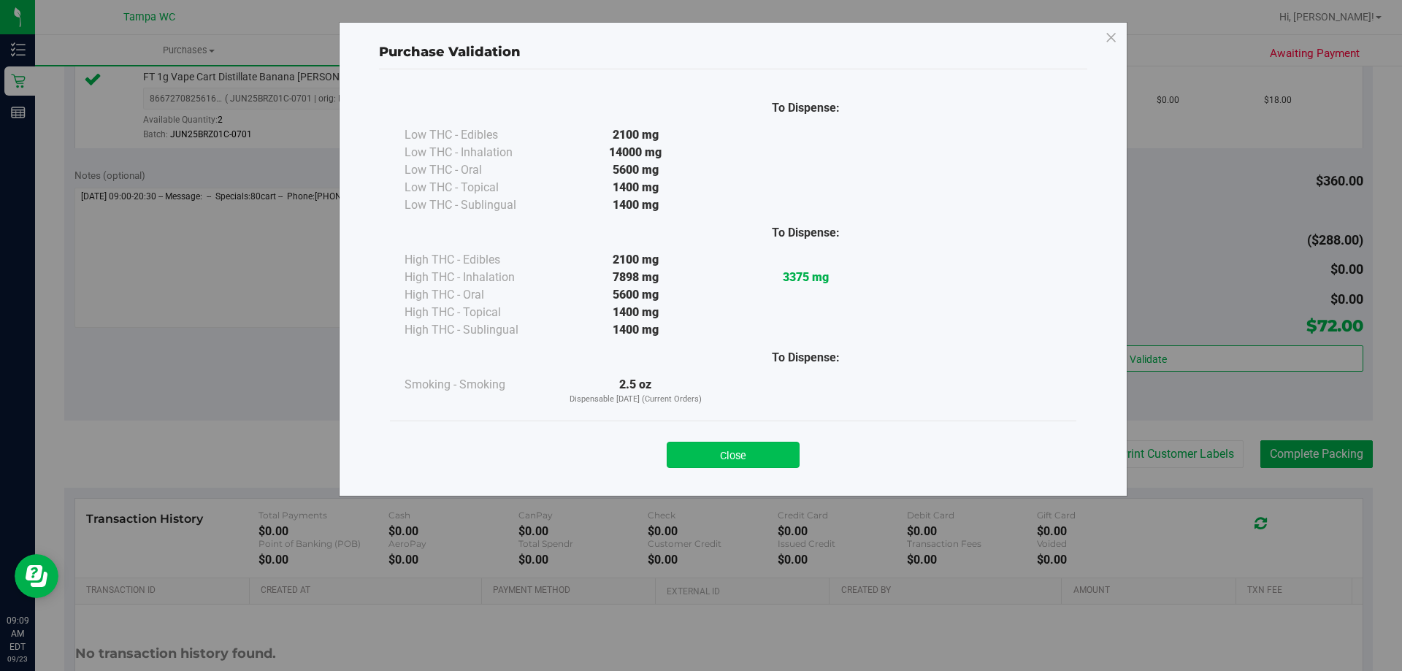
click at [729, 442] on button "Close" at bounding box center [732, 455] width 133 height 26
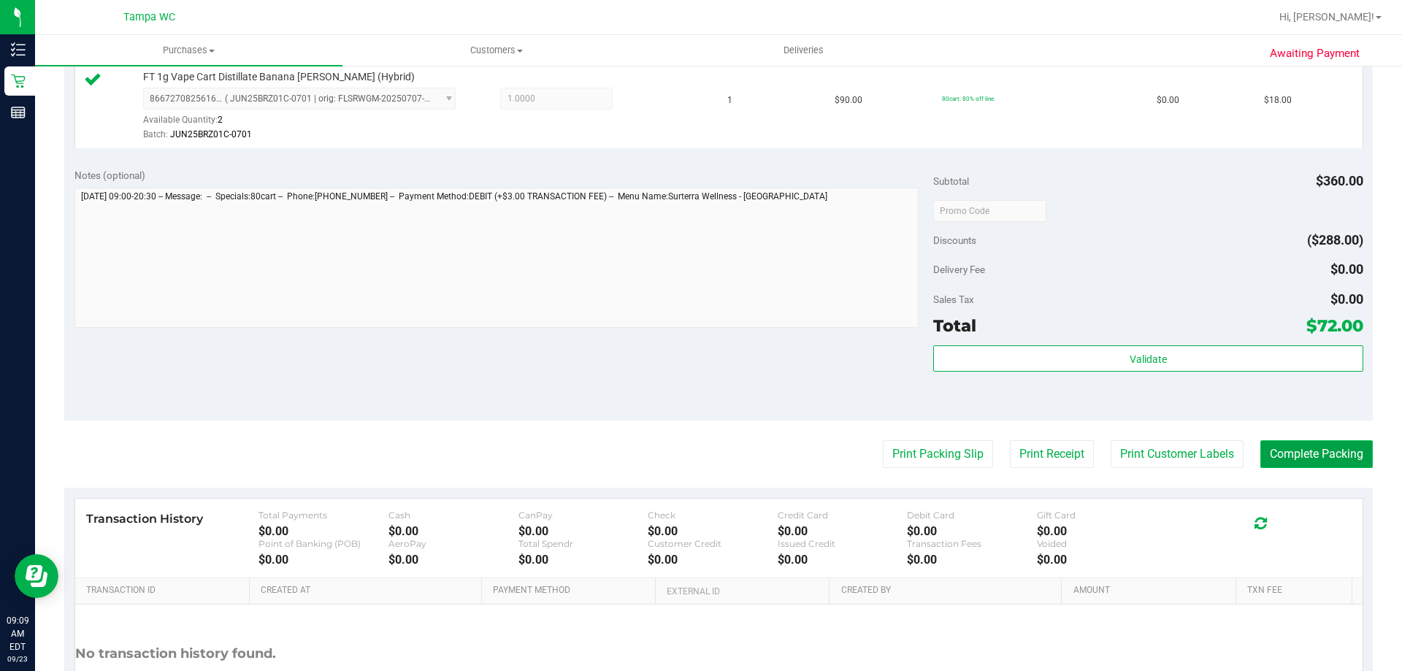
click at [1283, 449] on button "Complete Packing" at bounding box center [1316, 454] width 112 height 28
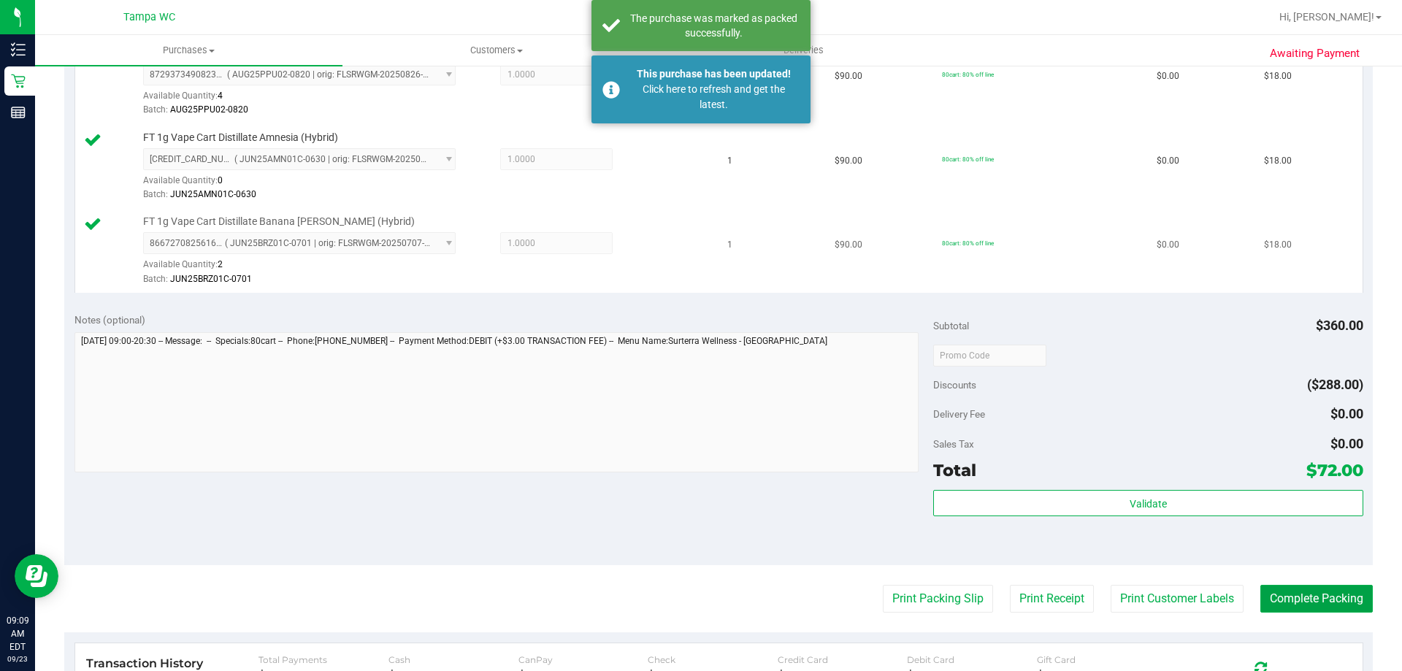
scroll to position [511, 0]
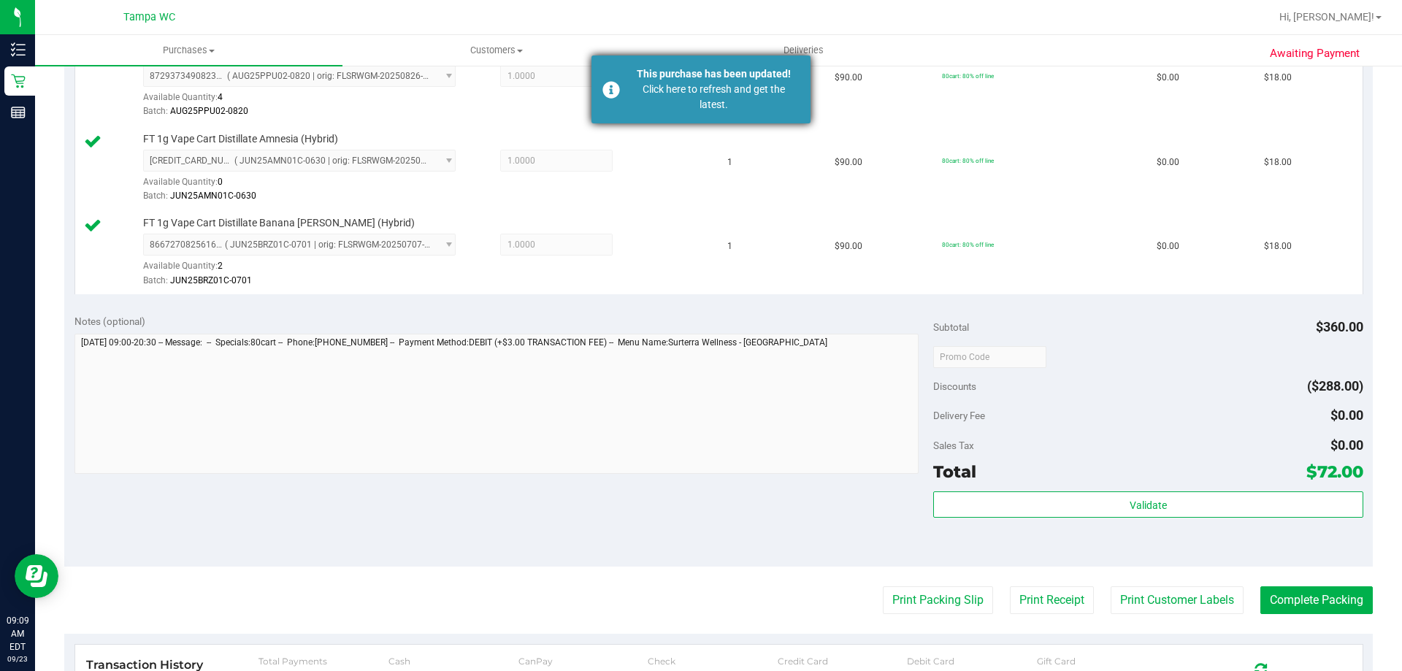
click at [758, 79] on div "This purchase has been updated!" at bounding box center [714, 73] width 172 height 15
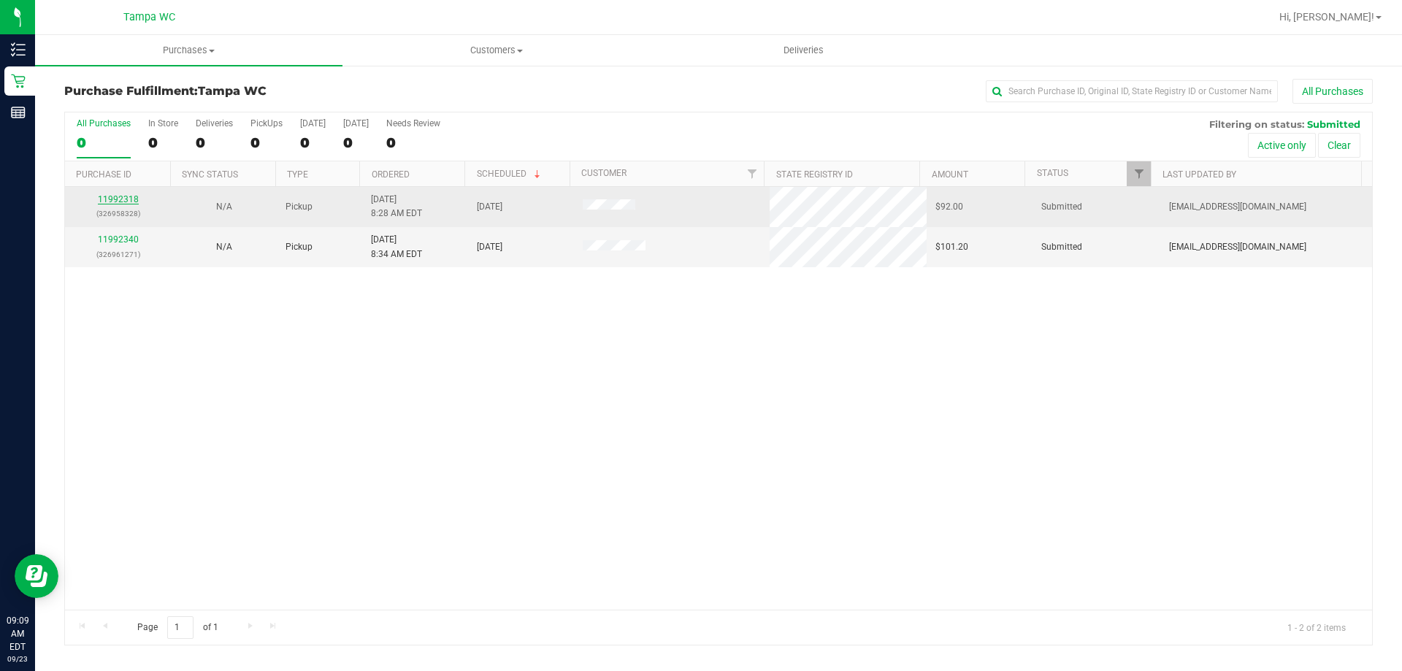
click at [121, 202] on link "11992318" at bounding box center [118, 199] width 41 height 10
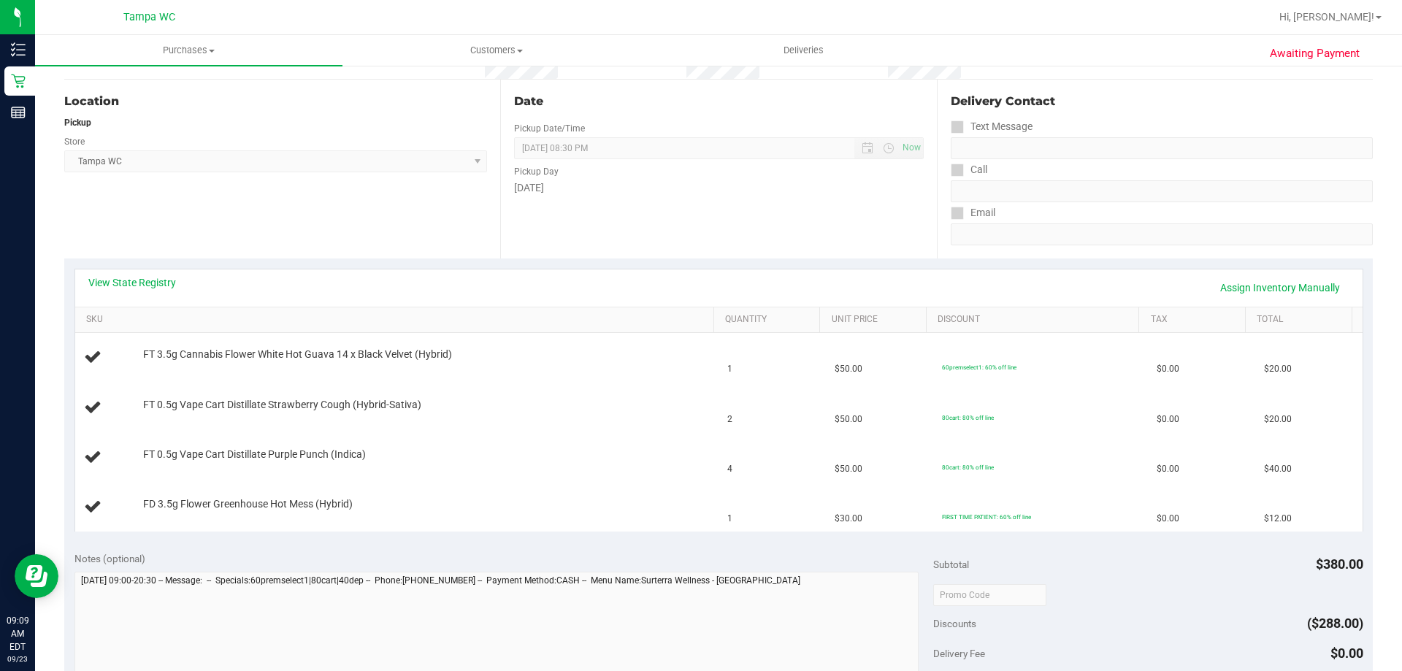
scroll to position [146, 0]
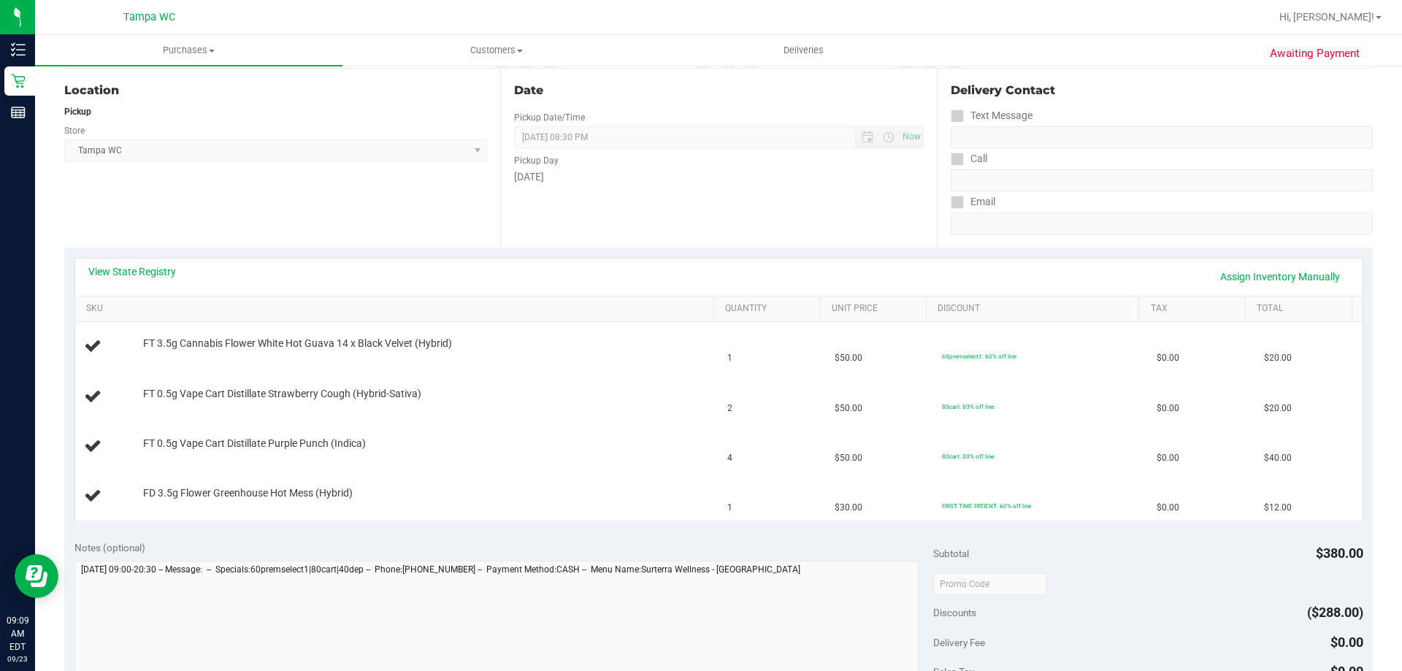
click at [841, 212] on div "Date Pickup Date/Time [DATE] Now [DATE] 08:30 PM Now Pickup Day [DATE]" at bounding box center [718, 158] width 436 height 179
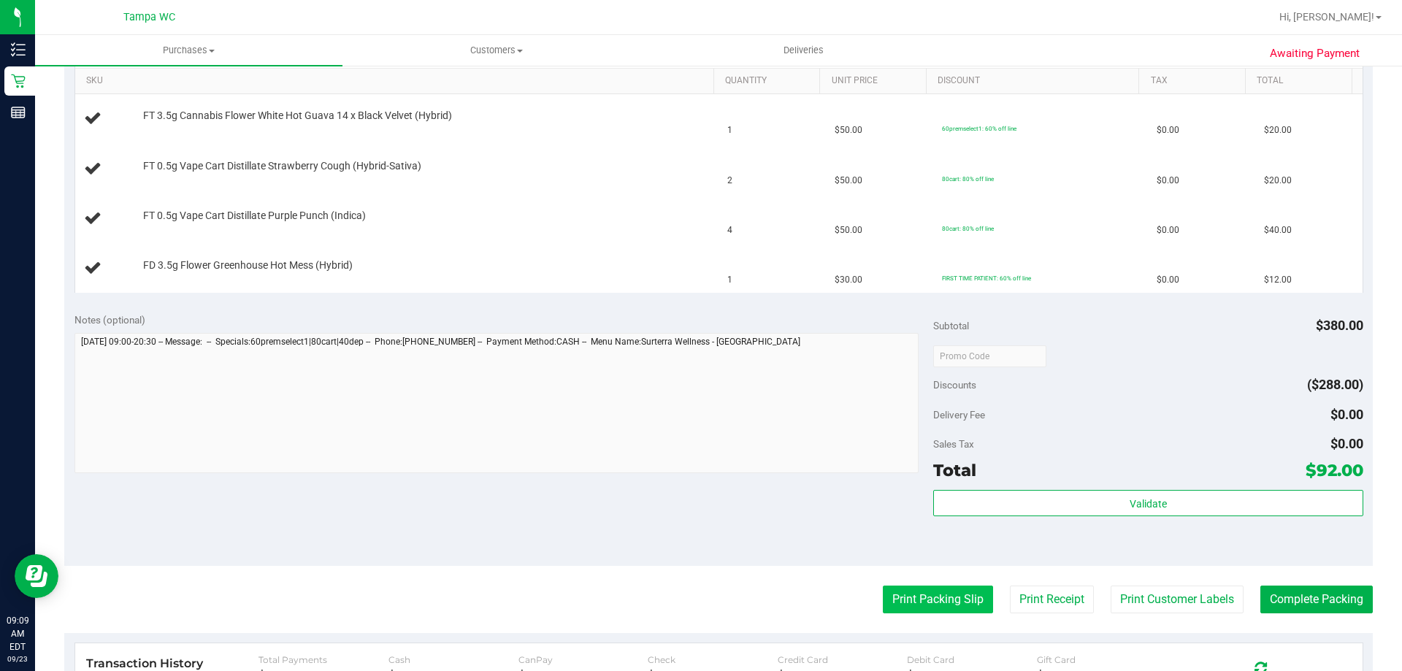
scroll to position [438, 0]
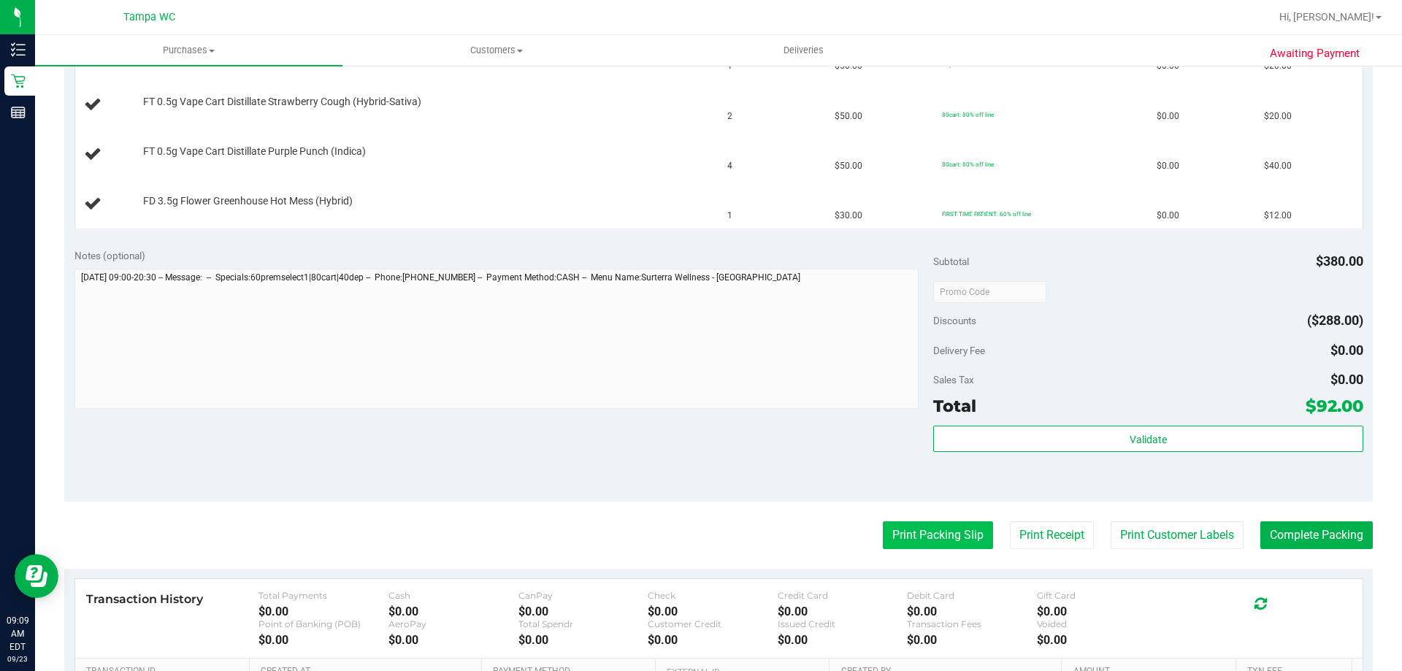
click at [899, 522] on button "Print Packing Slip" at bounding box center [938, 535] width 110 height 28
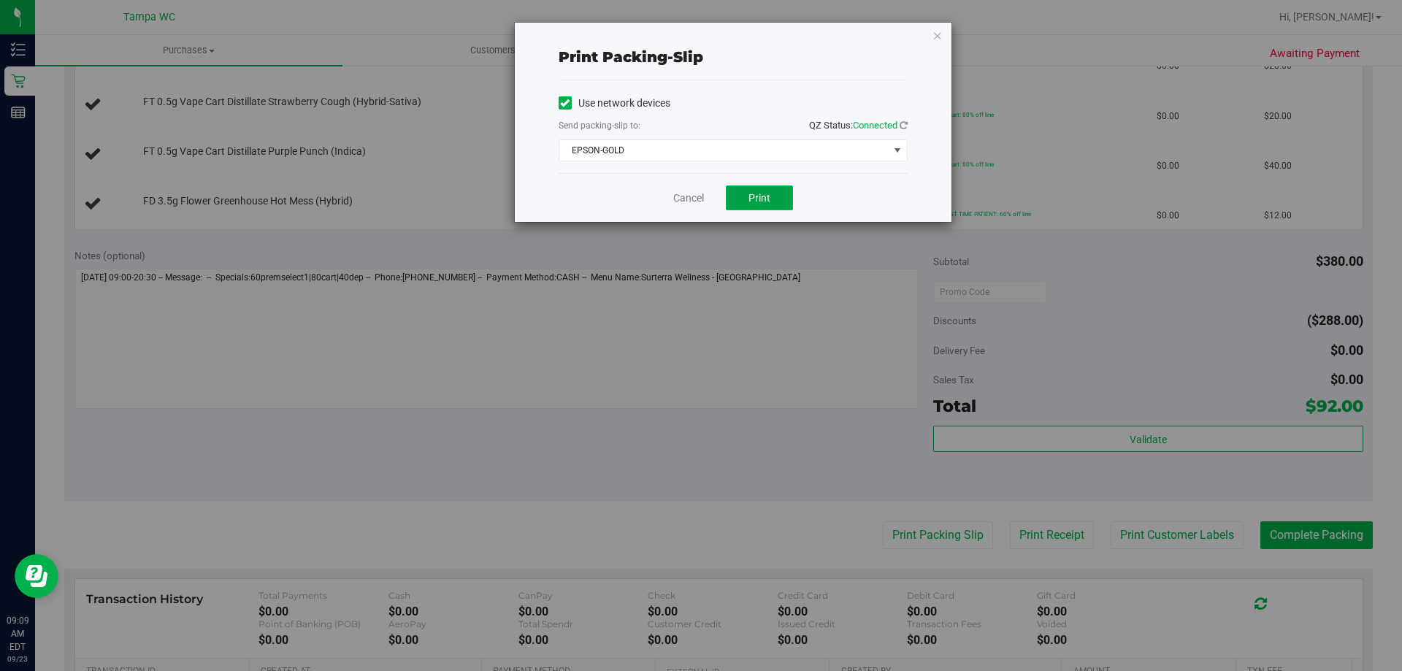
click at [762, 196] on span "Print" at bounding box center [759, 198] width 22 height 12
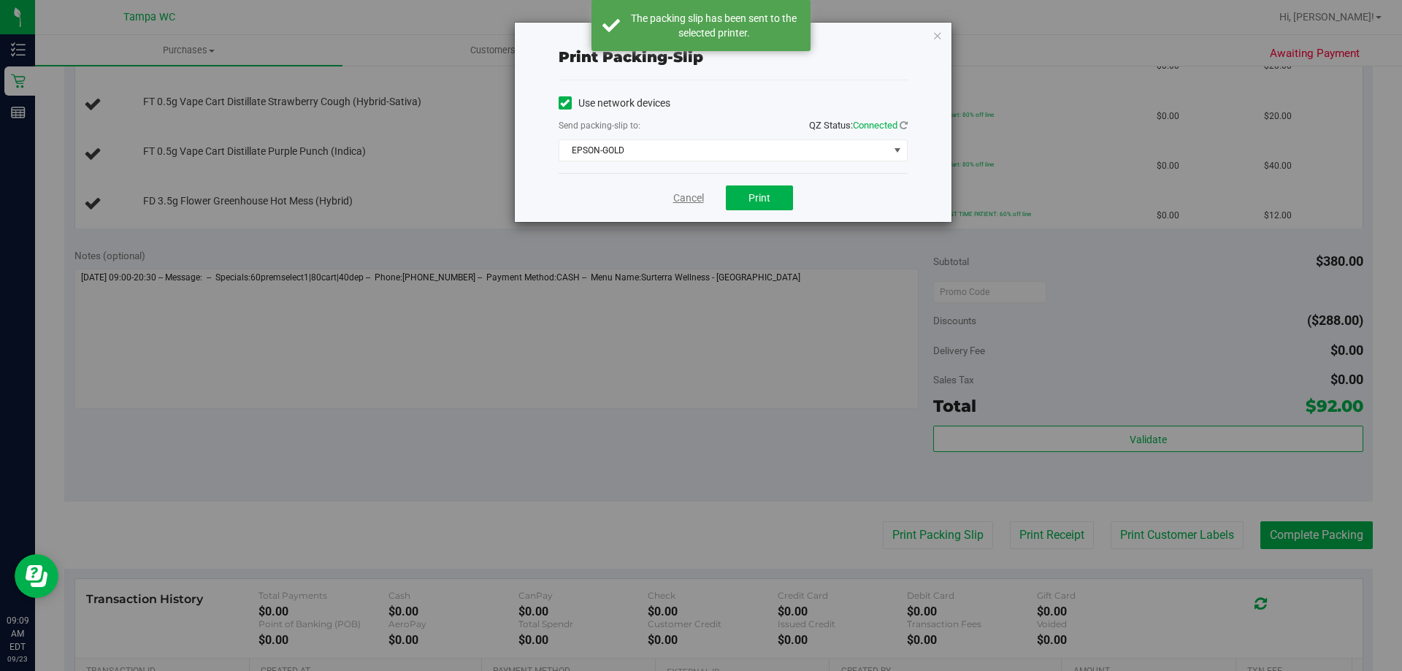
click at [691, 200] on link "Cancel" at bounding box center [688, 198] width 31 height 15
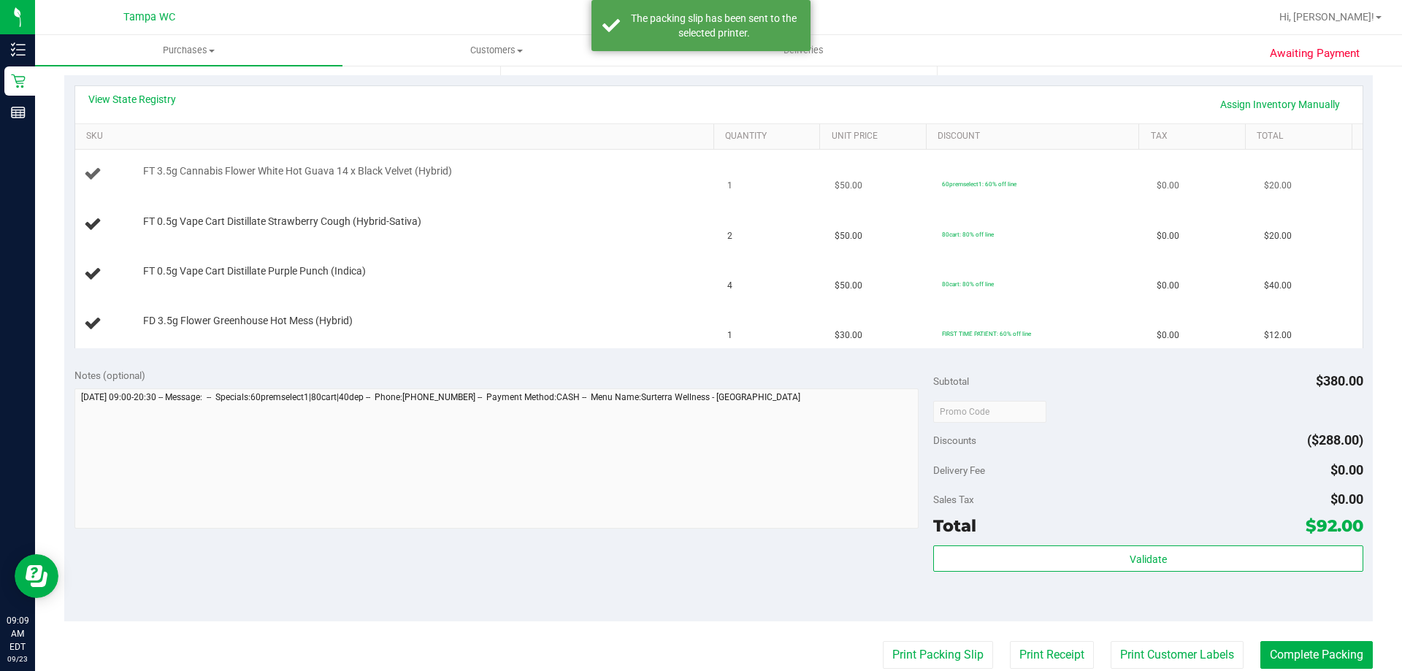
scroll to position [292, 0]
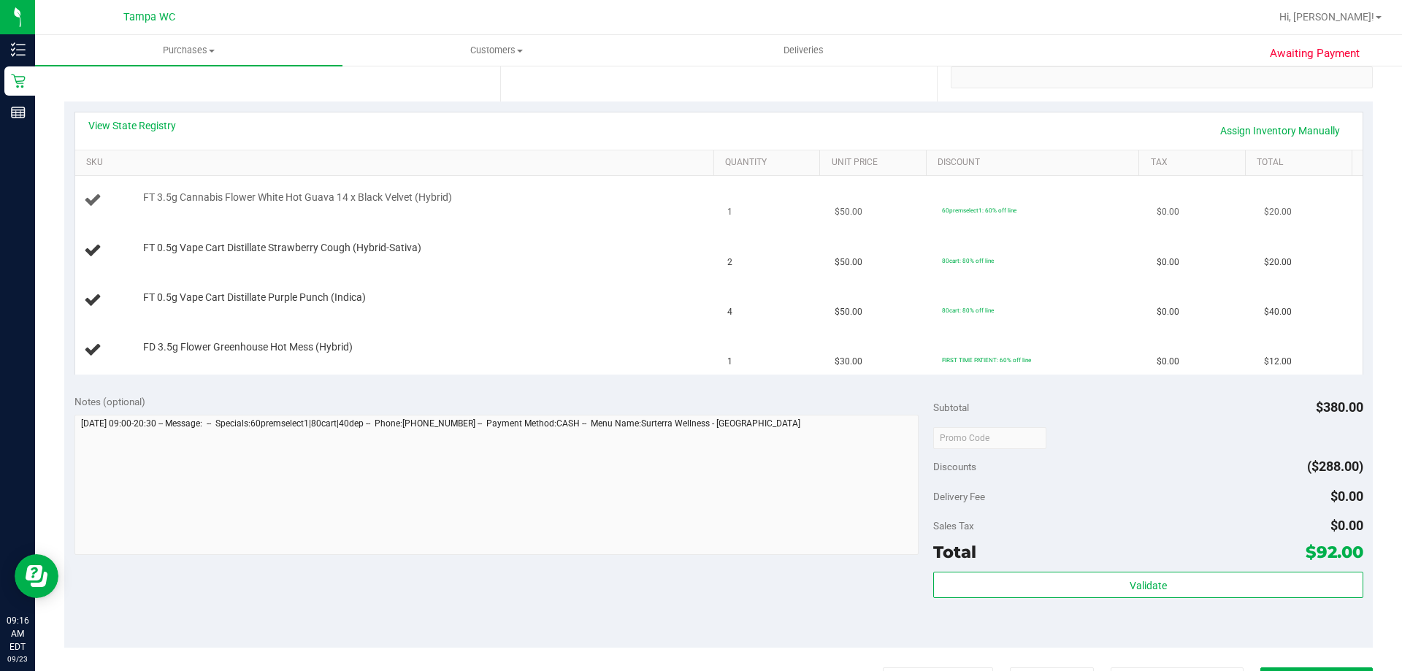
click at [695, 196] on div "FT 3.5g Cannabis Flower White Hot Guava 14 x Black Velvet (Hybrid)" at bounding box center [421, 198] width 571 height 15
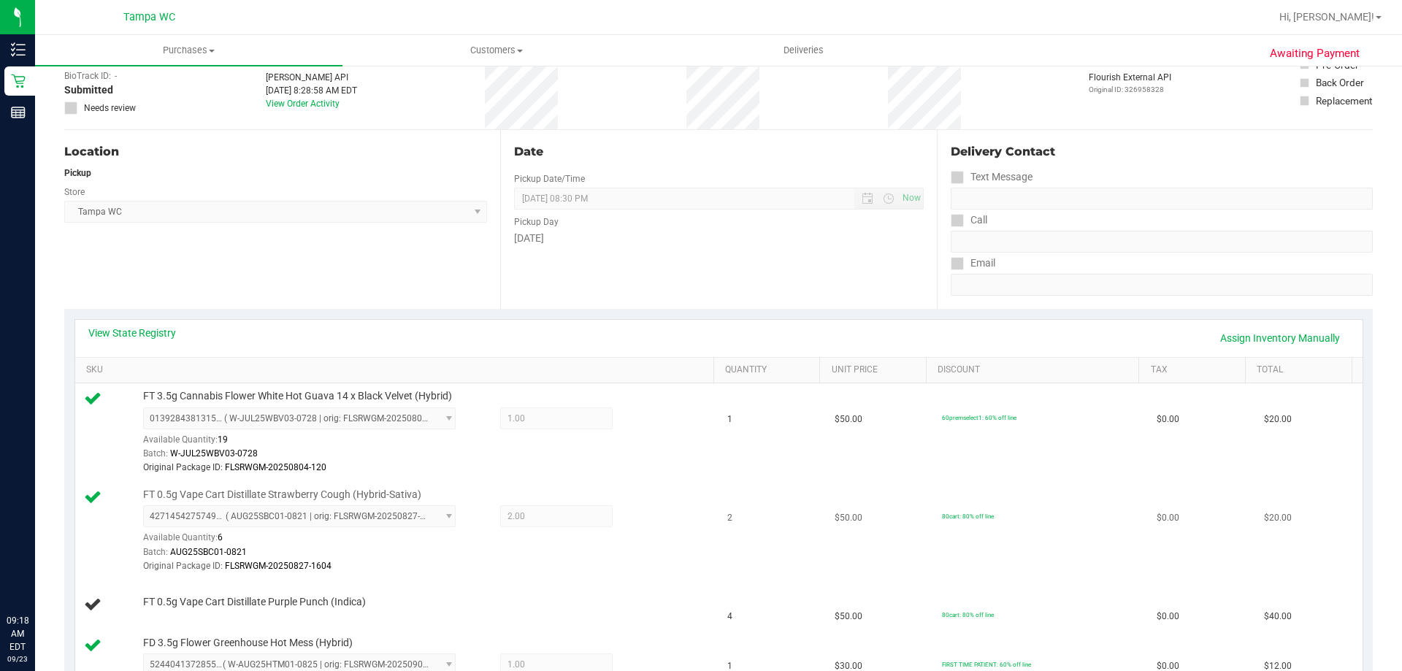
scroll to position [219, 0]
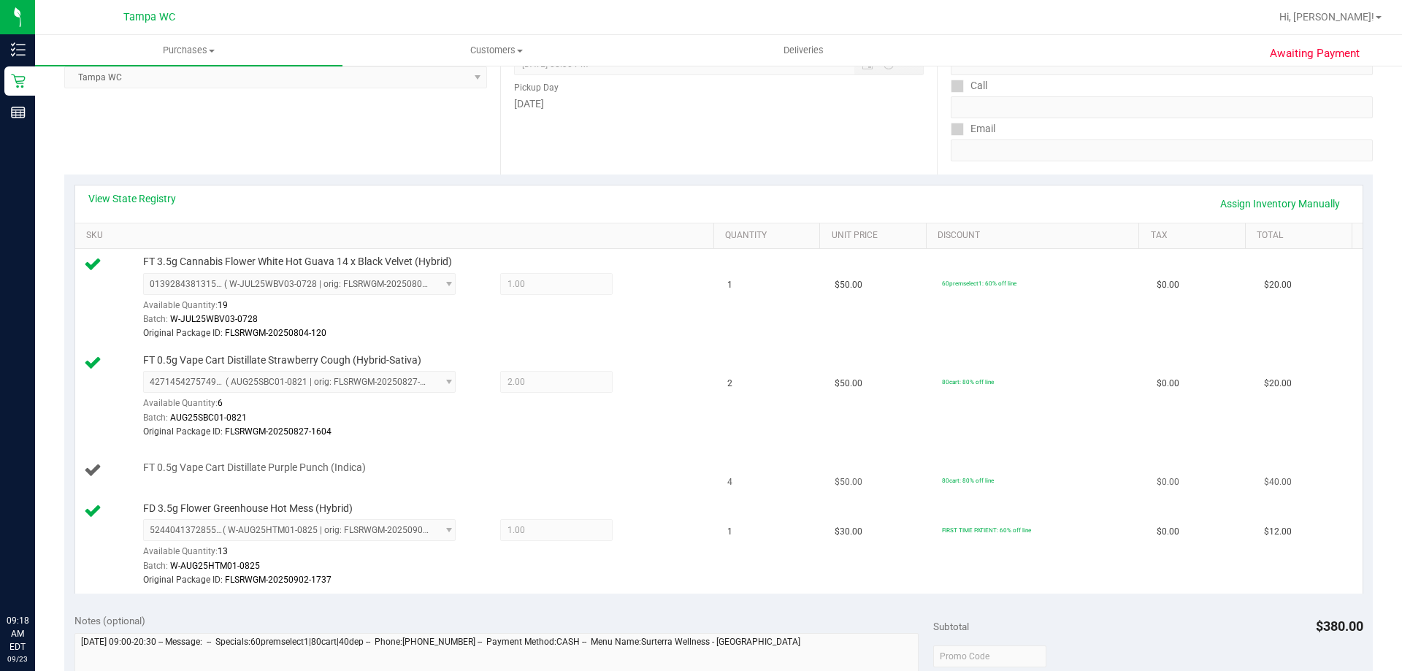
click at [334, 463] on span "FT 0.5g Vape Cart Distillate Purple Punch (Indica)" at bounding box center [254, 468] width 223 height 14
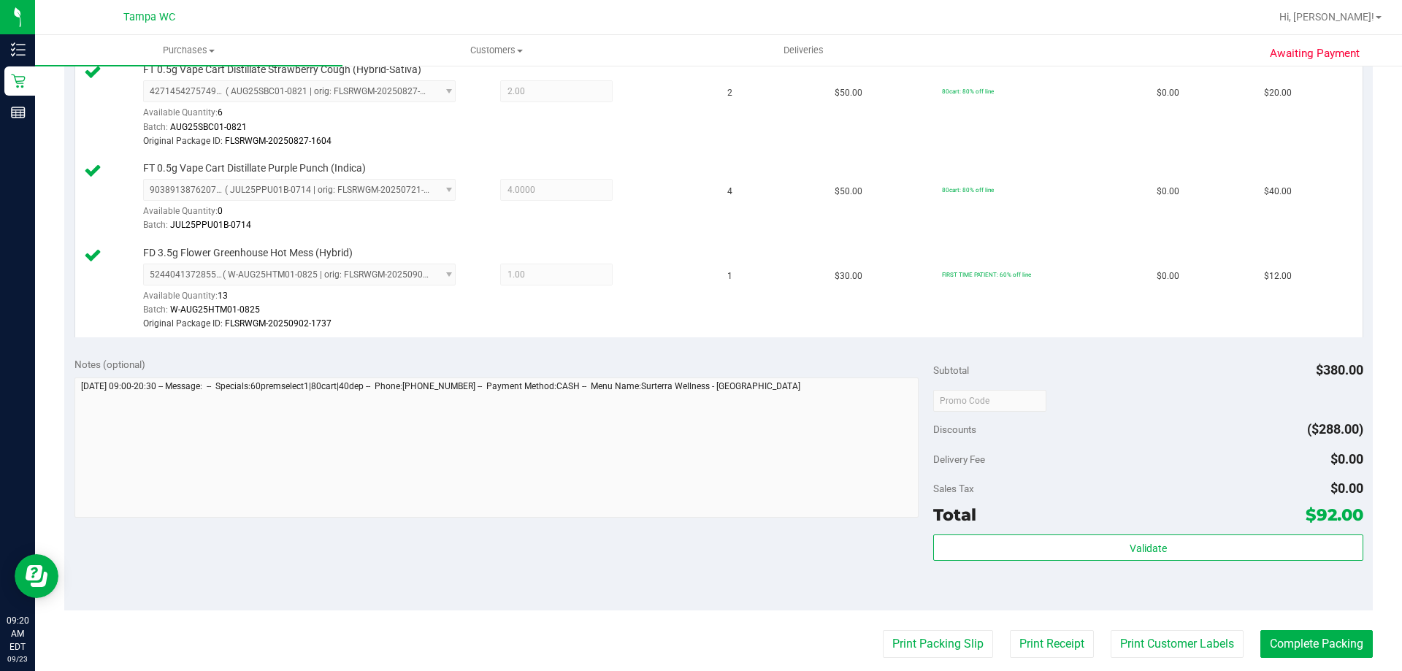
scroll to position [511, 0]
click at [1067, 566] on div "Validate" at bounding box center [1147, 566] width 429 height 66
click at [1068, 561] on div "Validate" at bounding box center [1147, 566] width 429 height 66
click at [1069, 561] on div "Validate" at bounding box center [1147, 566] width 429 height 66
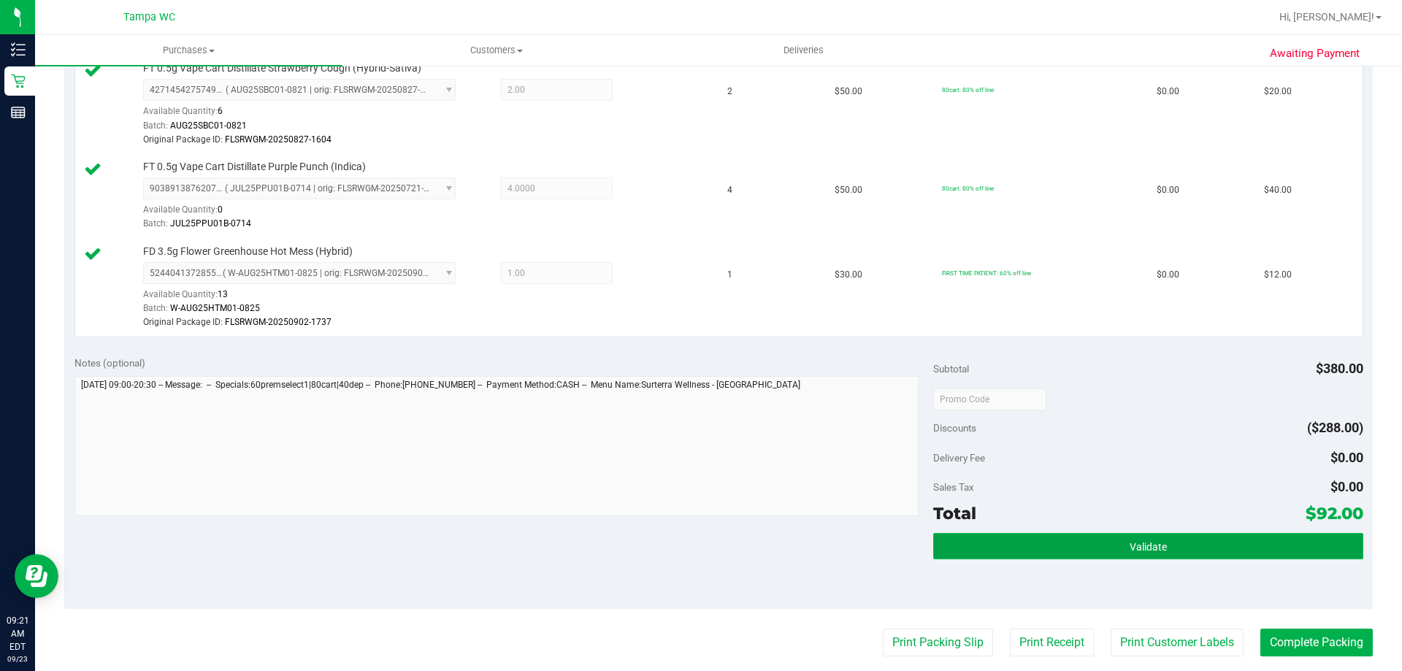
click at [1074, 548] on button "Validate" at bounding box center [1147, 546] width 429 height 26
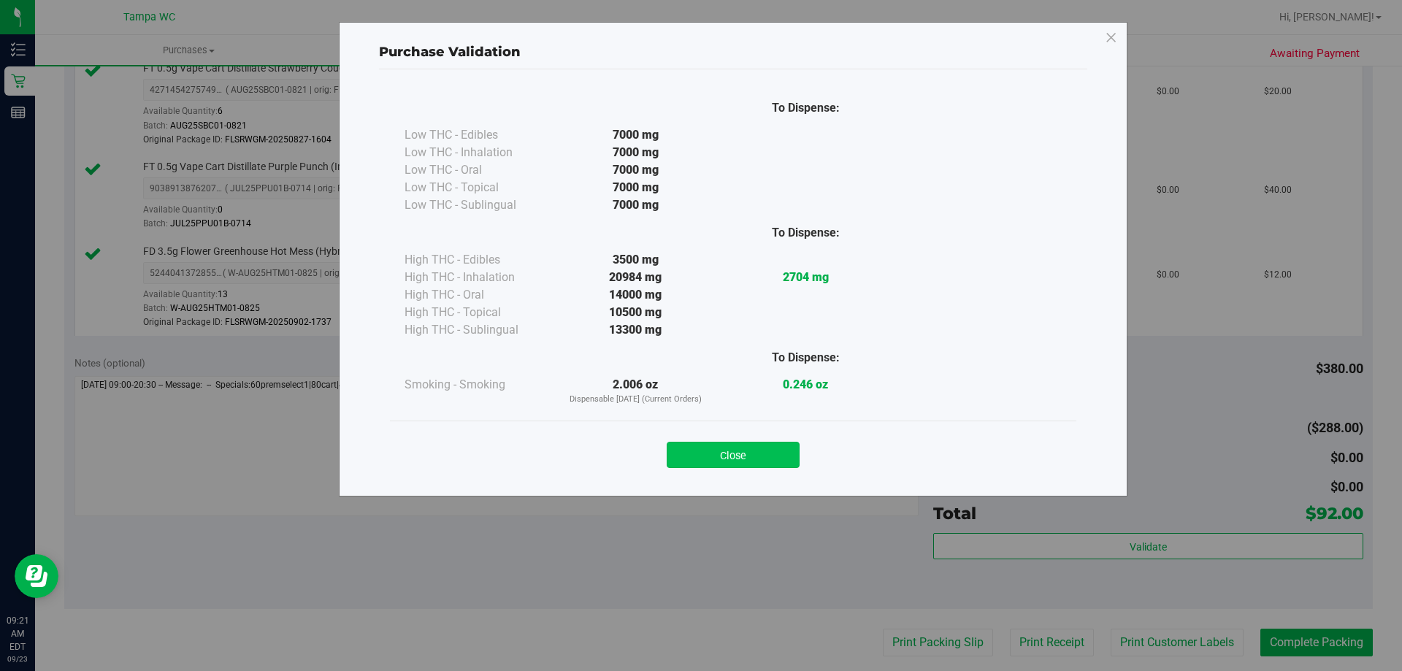
click at [741, 453] on button "Close" at bounding box center [732, 455] width 133 height 26
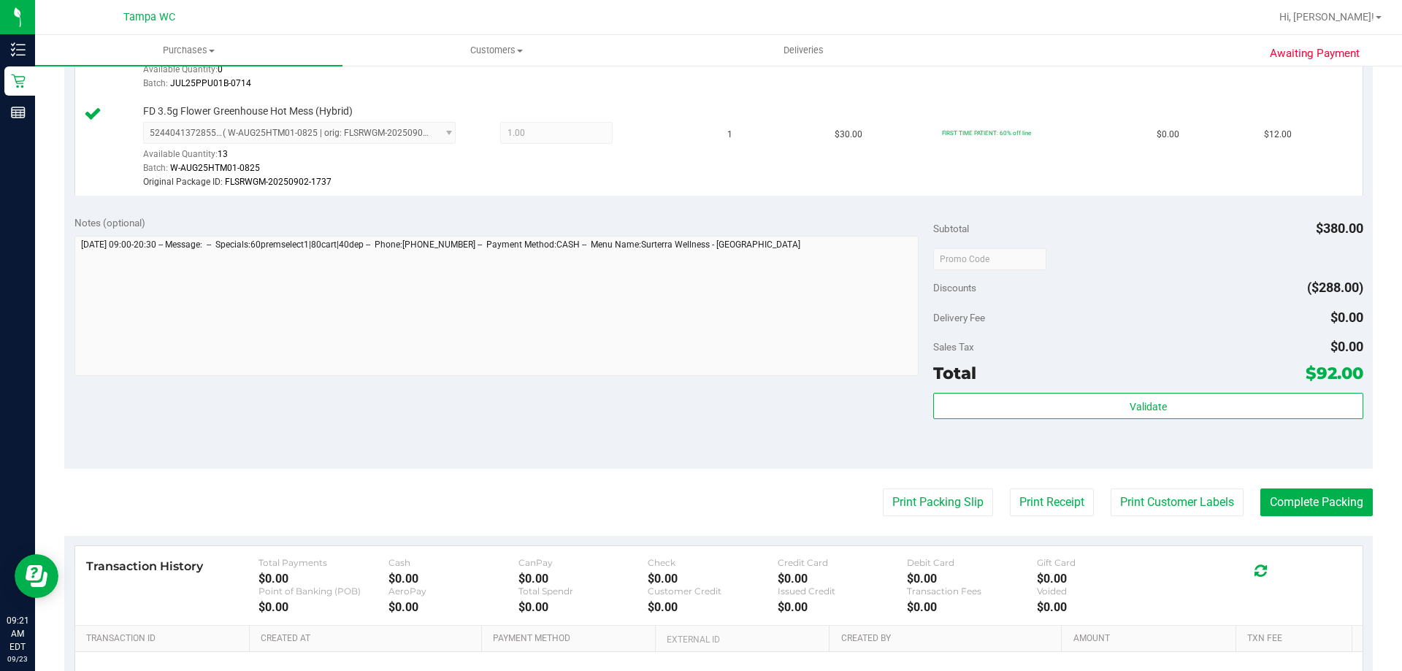
scroll to position [657, 0]
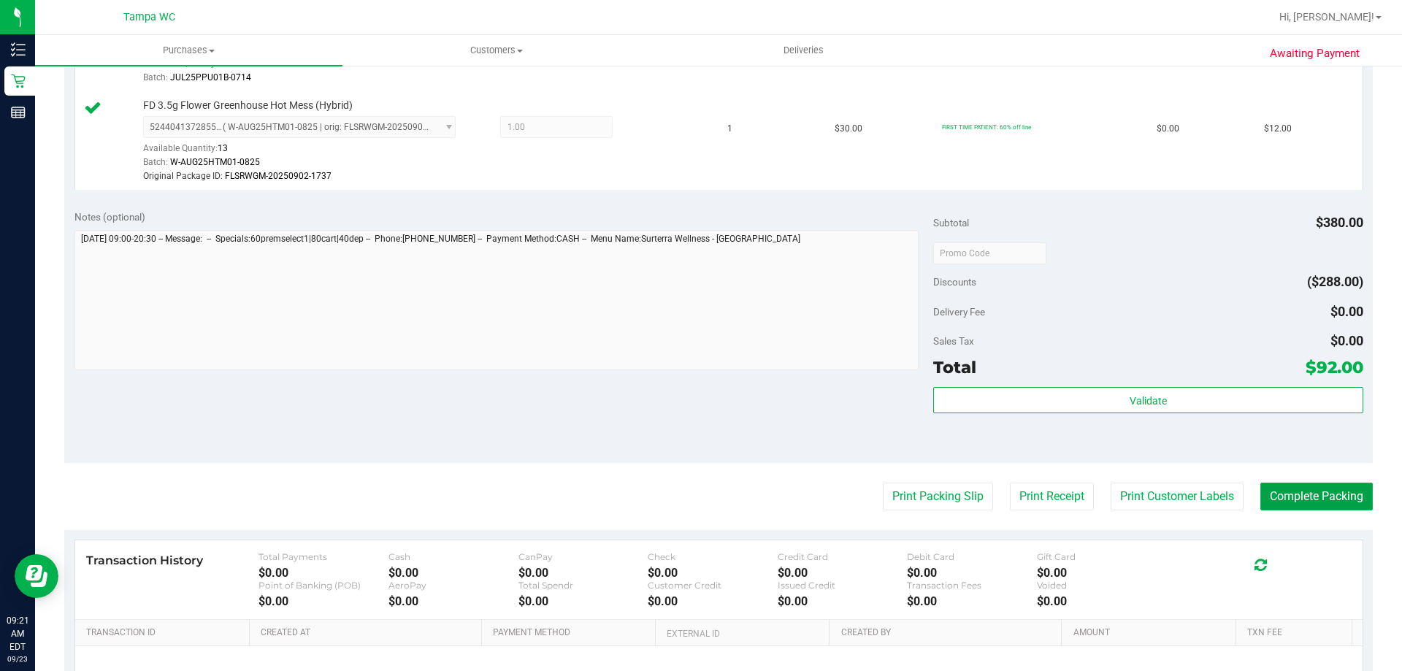
click at [1336, 486] on button "Complete Packing" at bounding box center [1316, 497] width 112 height 28
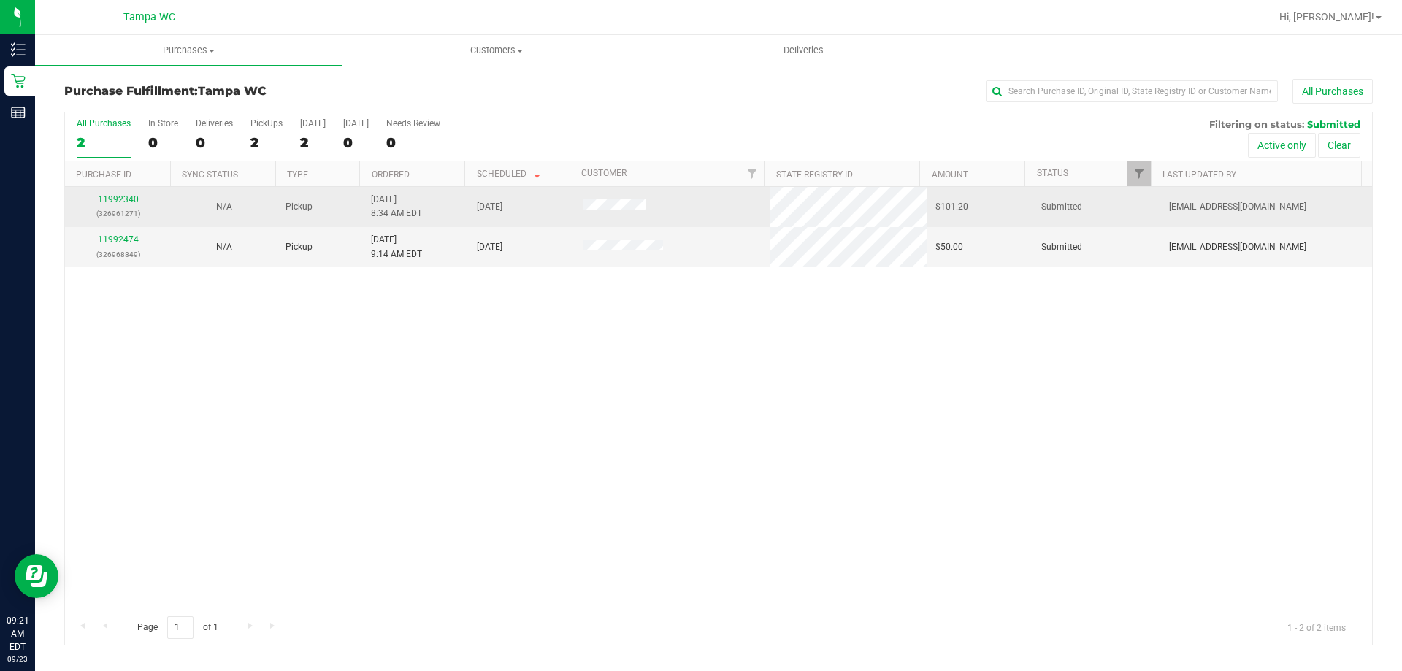
click at [124, 199] on link "11992340" at bounding box center [118, 199] width 41 height 10
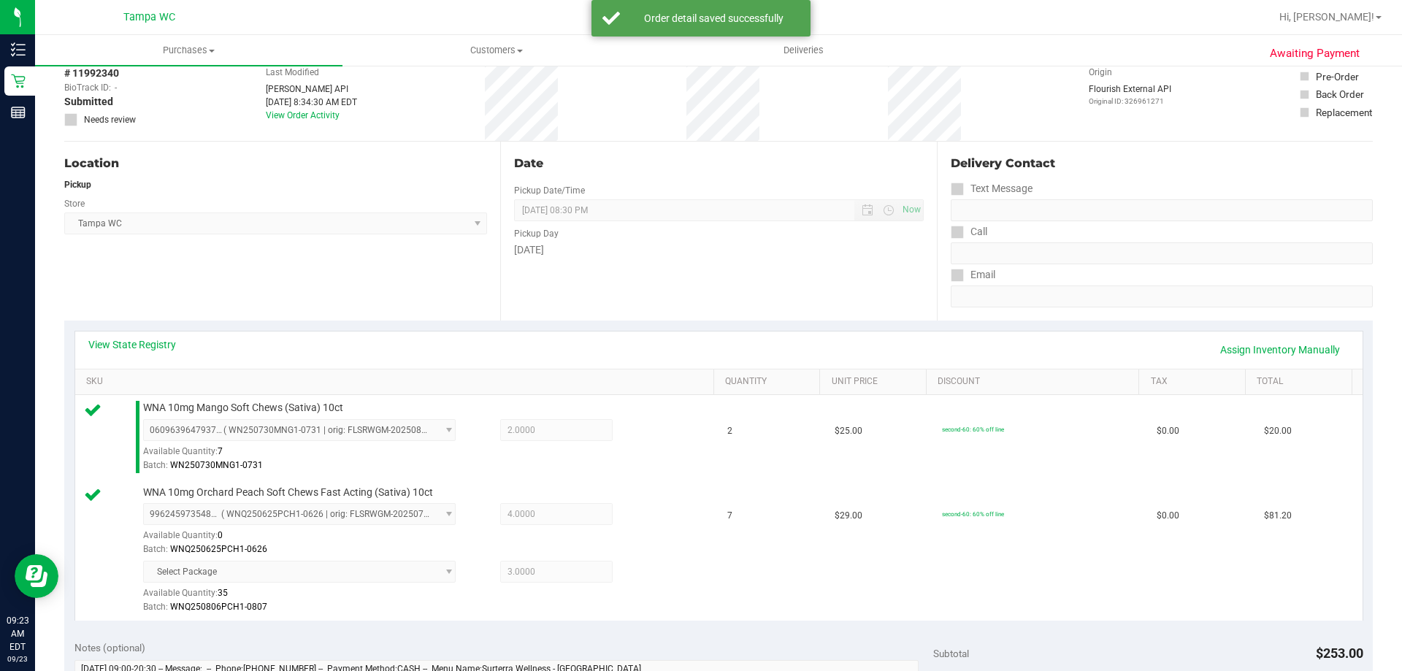
scroll to position [511, 0]
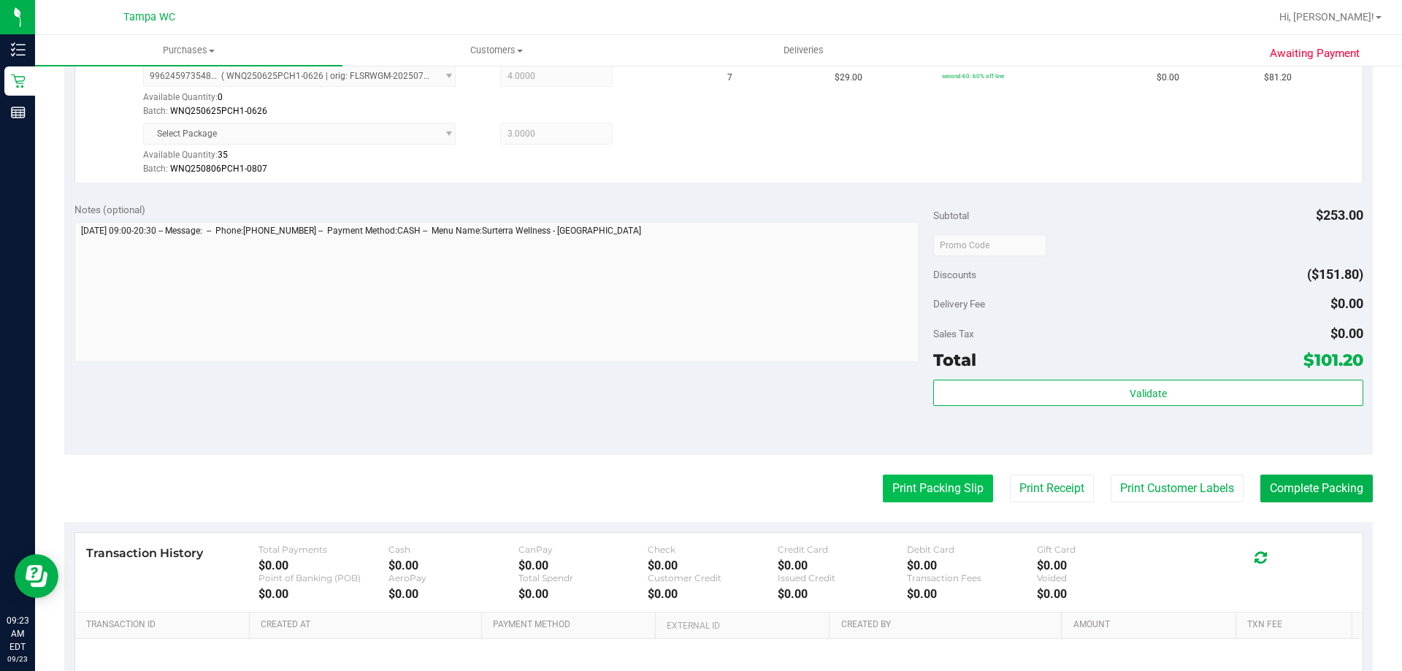
click at [920, 480] on button "Print Packing Slip" at bounding box center [938, 489] width 110 height 28
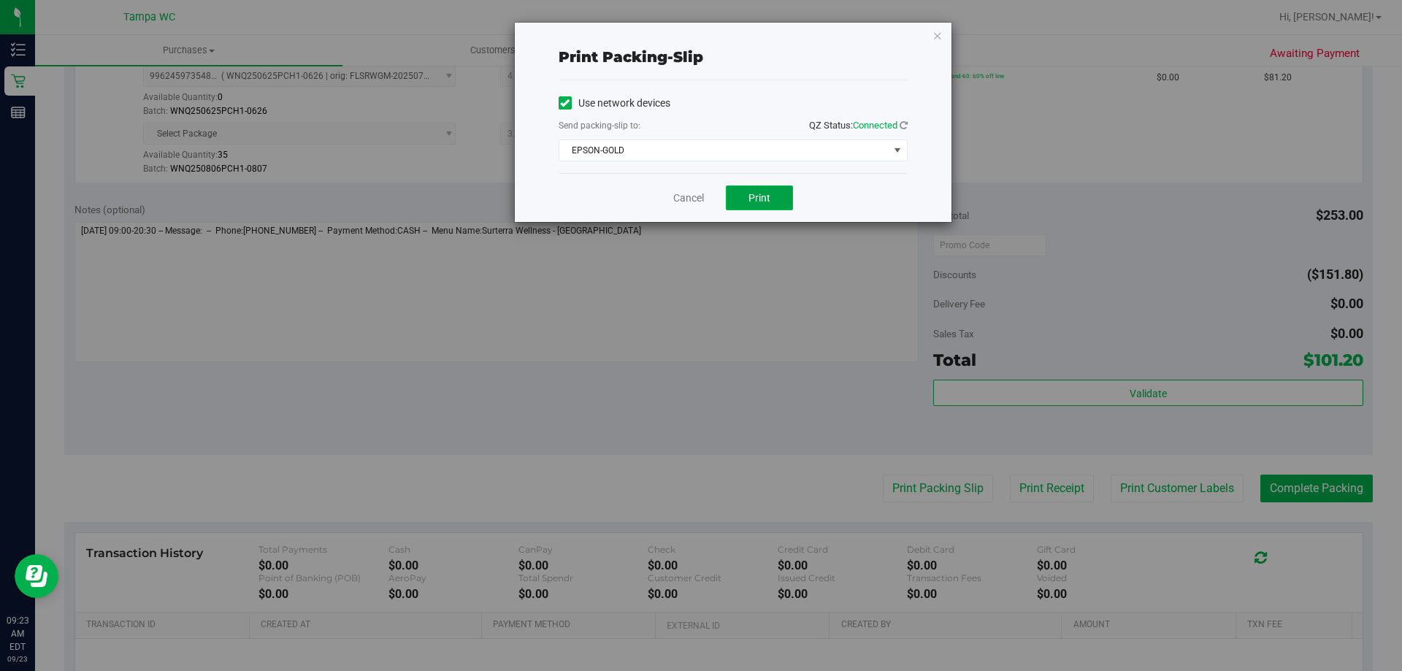
click at [752, 185] on button "Print" at bounding box center [759, 197] width 67 height 25
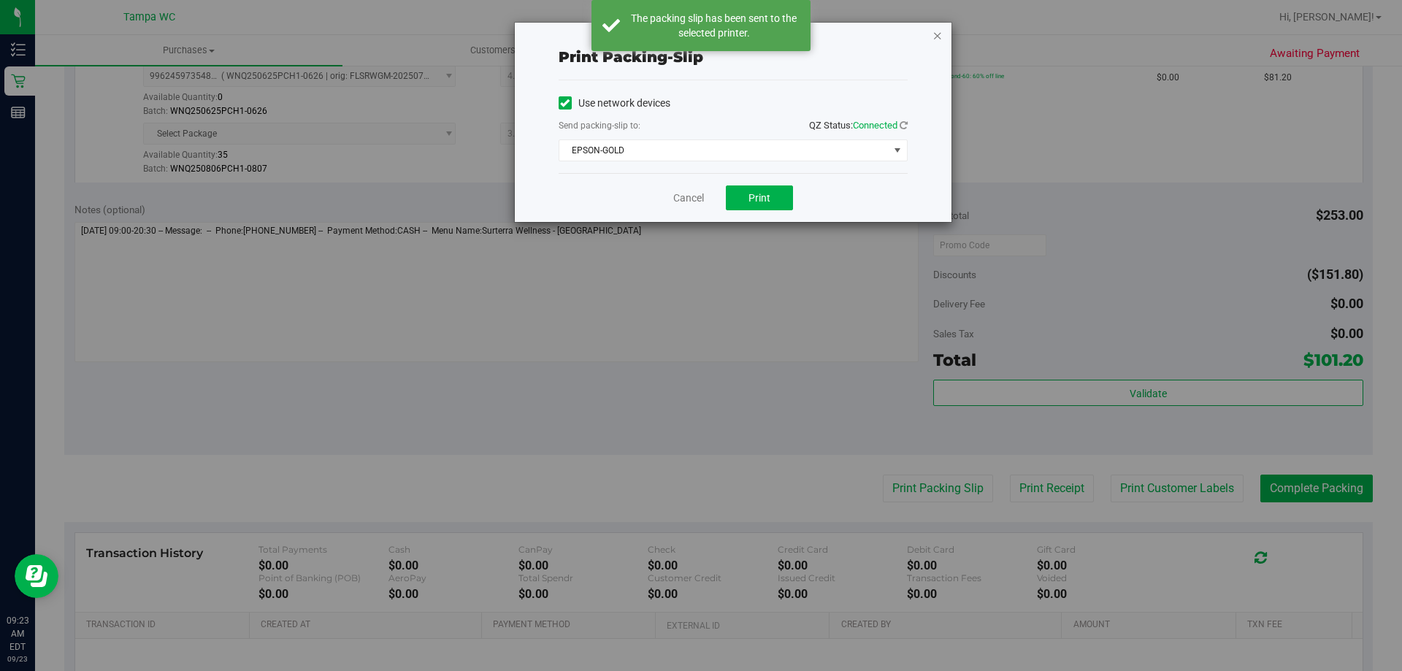
click at [938, 38] on icon "button" at bounding box center [937, 35] width 10 height 18
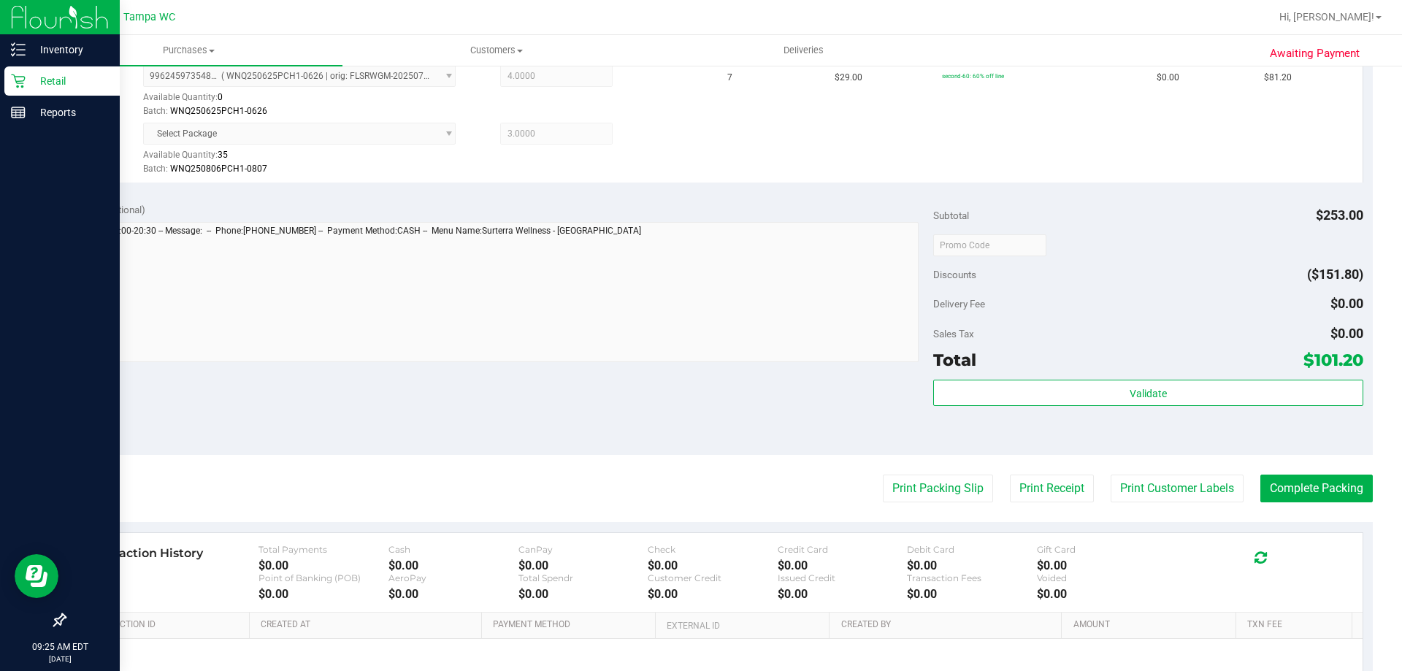
click at [39, 79] on p "Retail" at bounding box center [70, 81] width 88 height 18
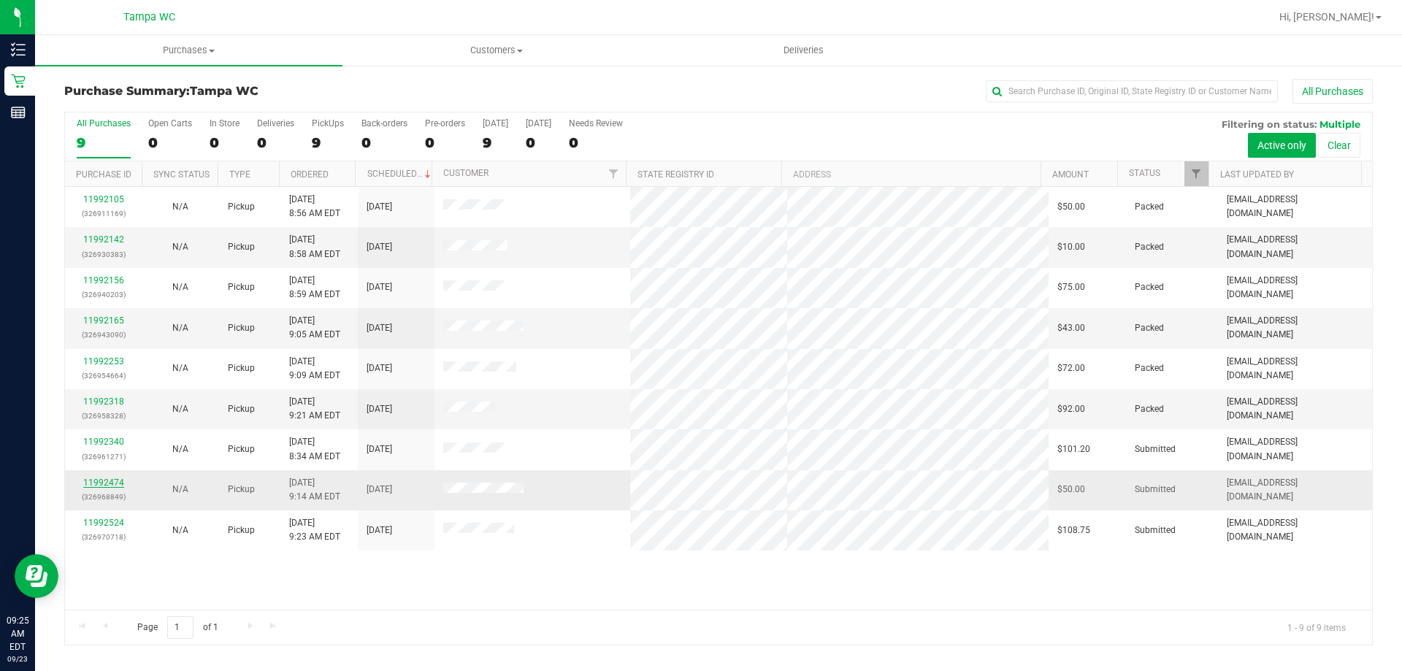
click at [91, 482] on link "11992474" at bounding box center [103, 482] width 41 height 10
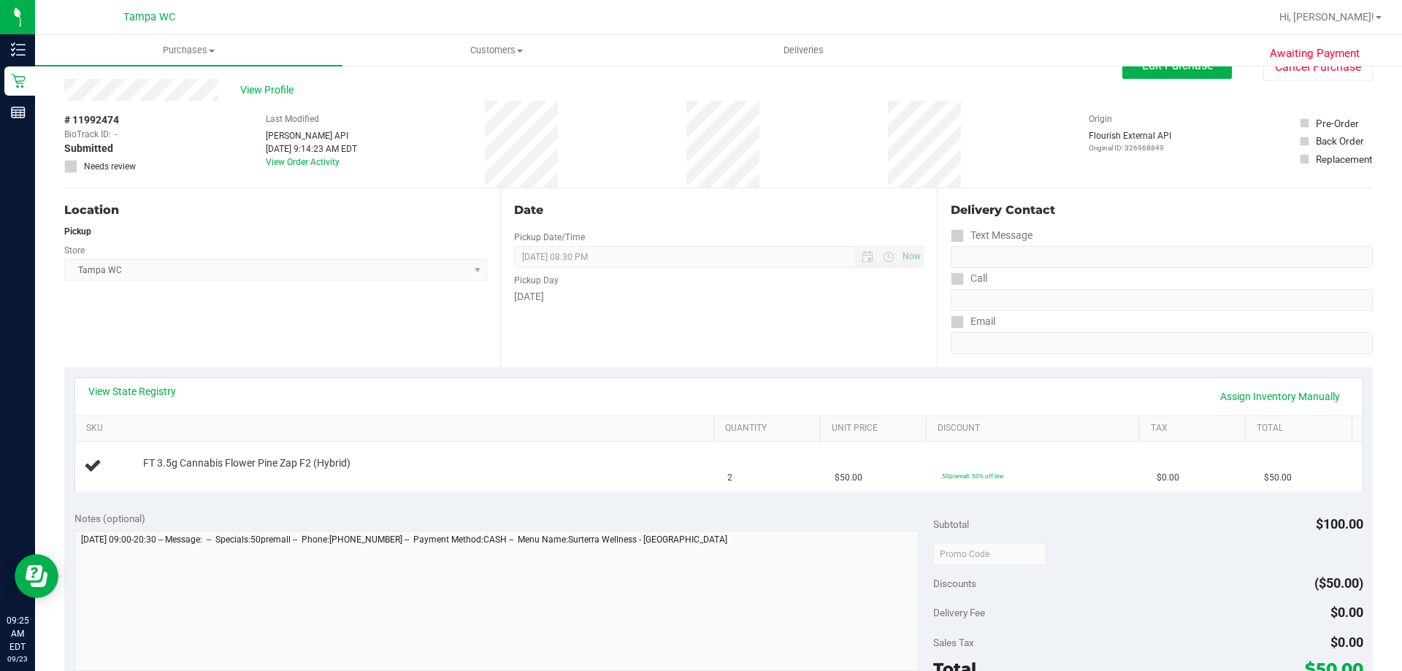
scroll to position [73, 0]
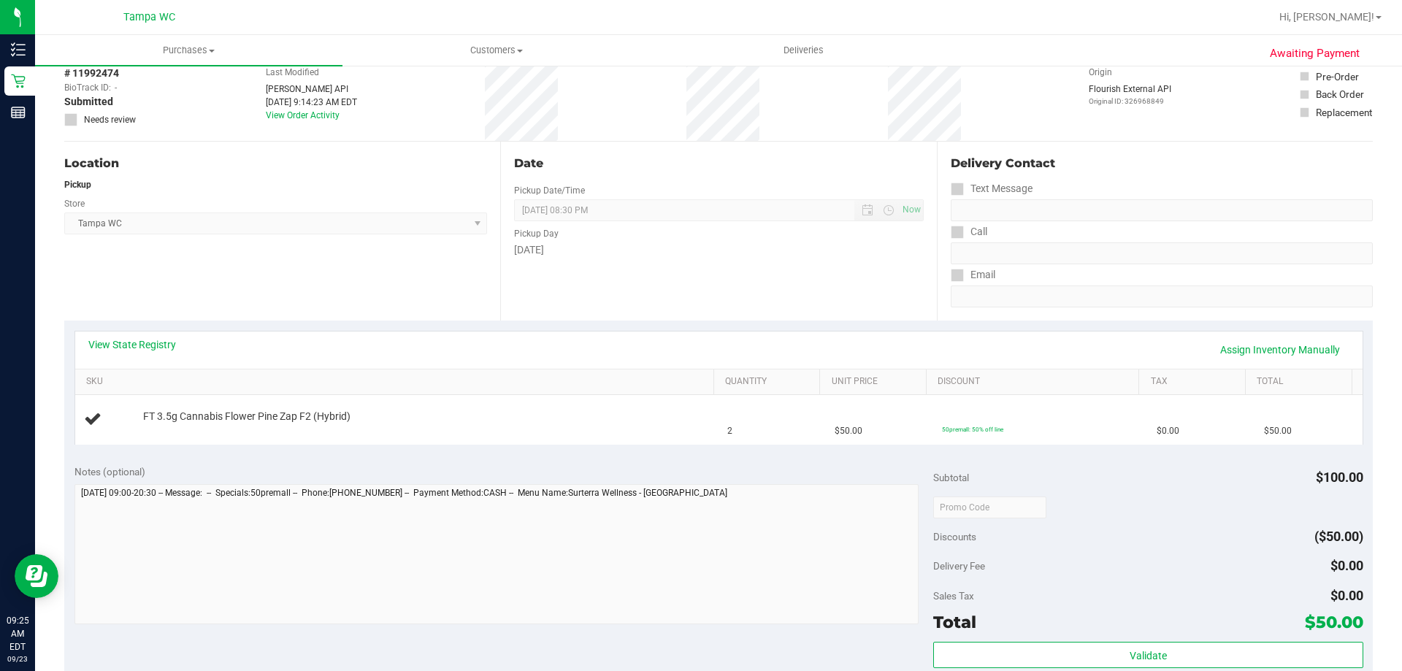
click at [780, 277] on div "Date Pickup Date/Time [DATE] Now [DATE] 08:30 PM Now Pickup Day [DATE]" at bounding box center [718, 231] width 436 height 179
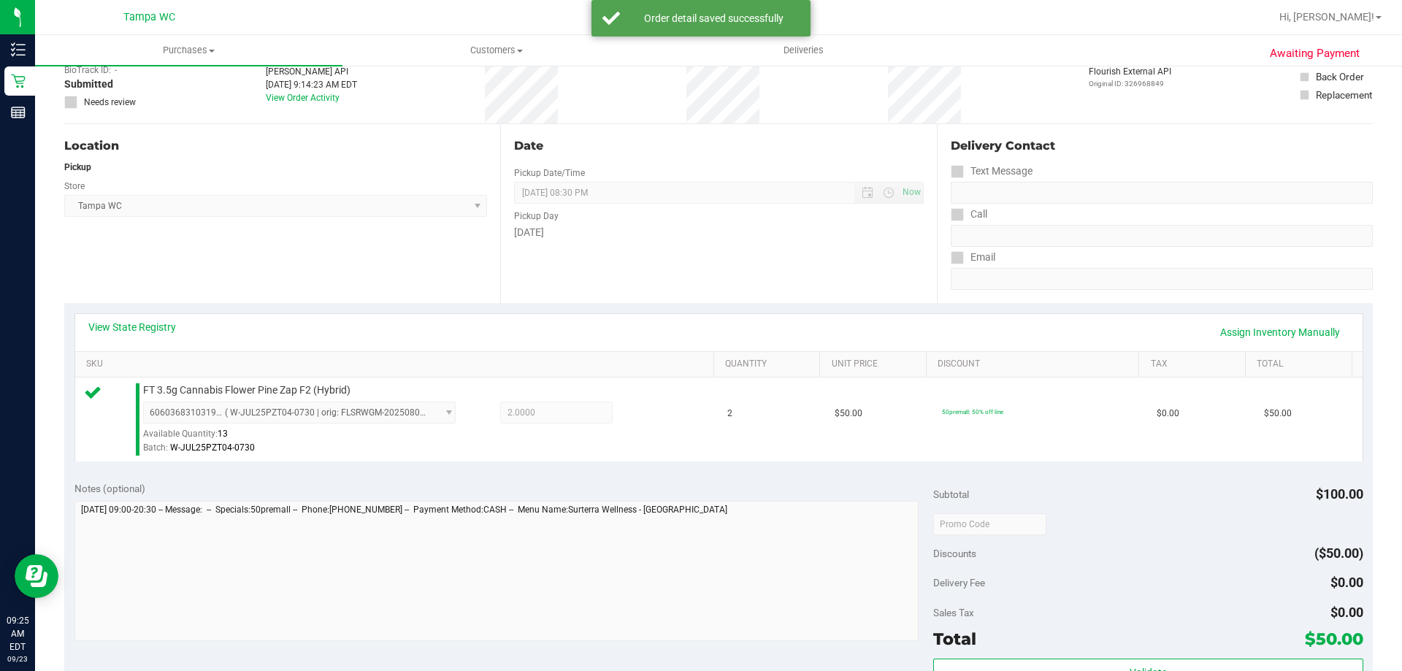
scroll to position [292, 0]
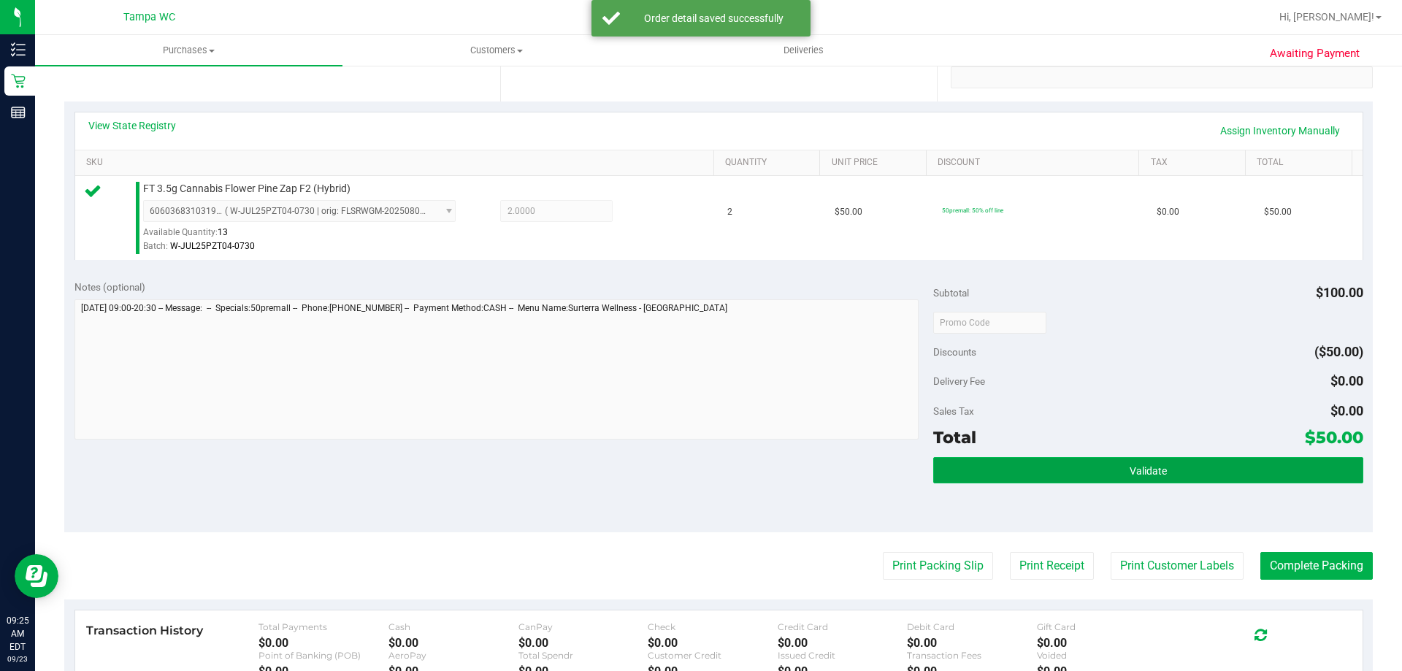
click at [973, 467] on button "Validate" at bounding box center [1147, 470] width 429 height 26
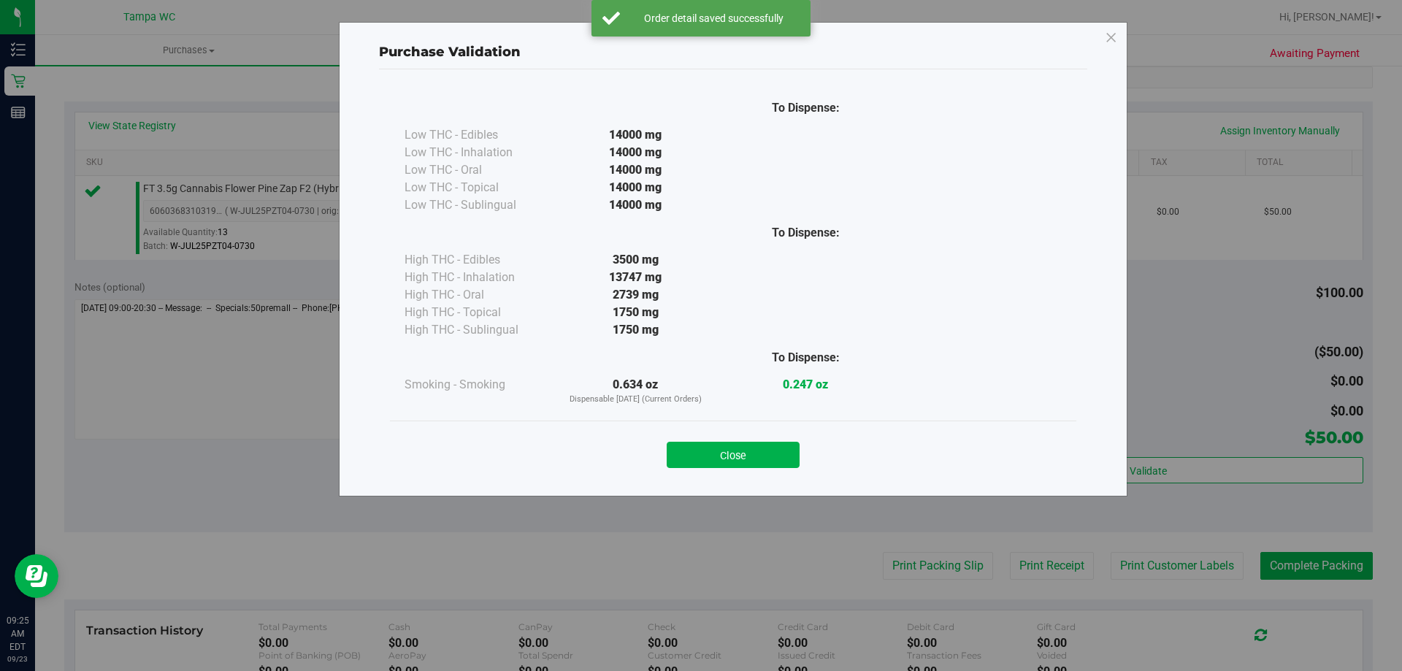
click at [744, 429] on div "Close" at bounding box center [733, 449] width 686 height 59
click at [764, 456] on button "Close" at bounding box center [732, 455] width 133 height 26
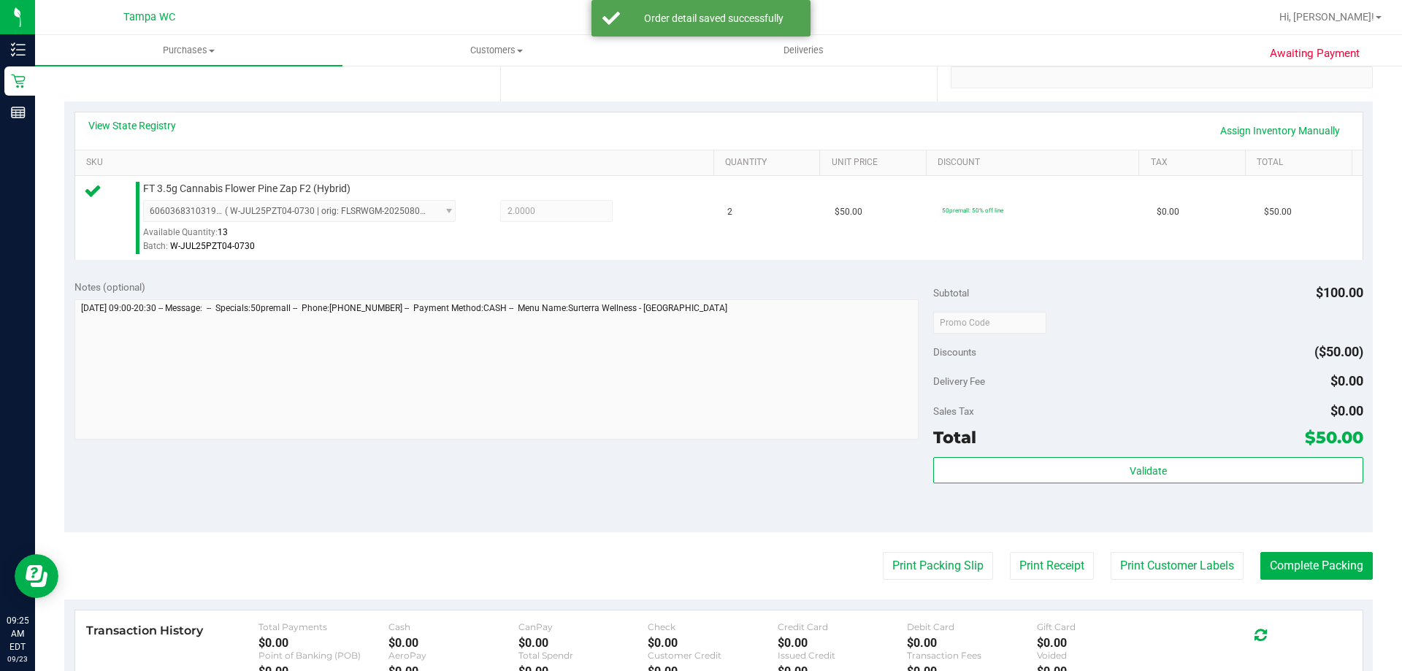
click at [1300, 581] on purchase-details "Back Edit Purchase Cancel Purchase View Profile # 11992474 BioTrack ID: - Submi…" at bounding box center [718, 330] width 1308 height 1086
click at [1300, 573] on button "Complete Packing" at bounding box center [1316, 566] width 112 height 28
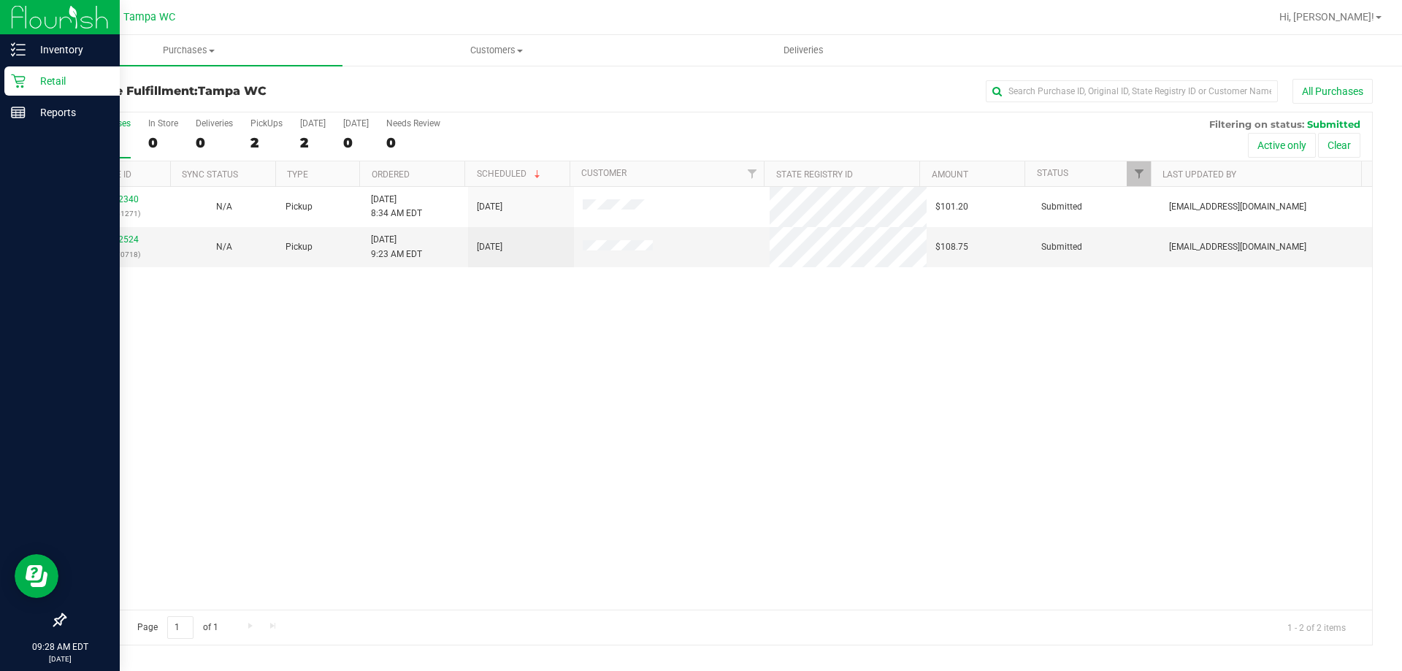
click at [18, 74] on icon at bounding box center [18, 81] width 15 height 15
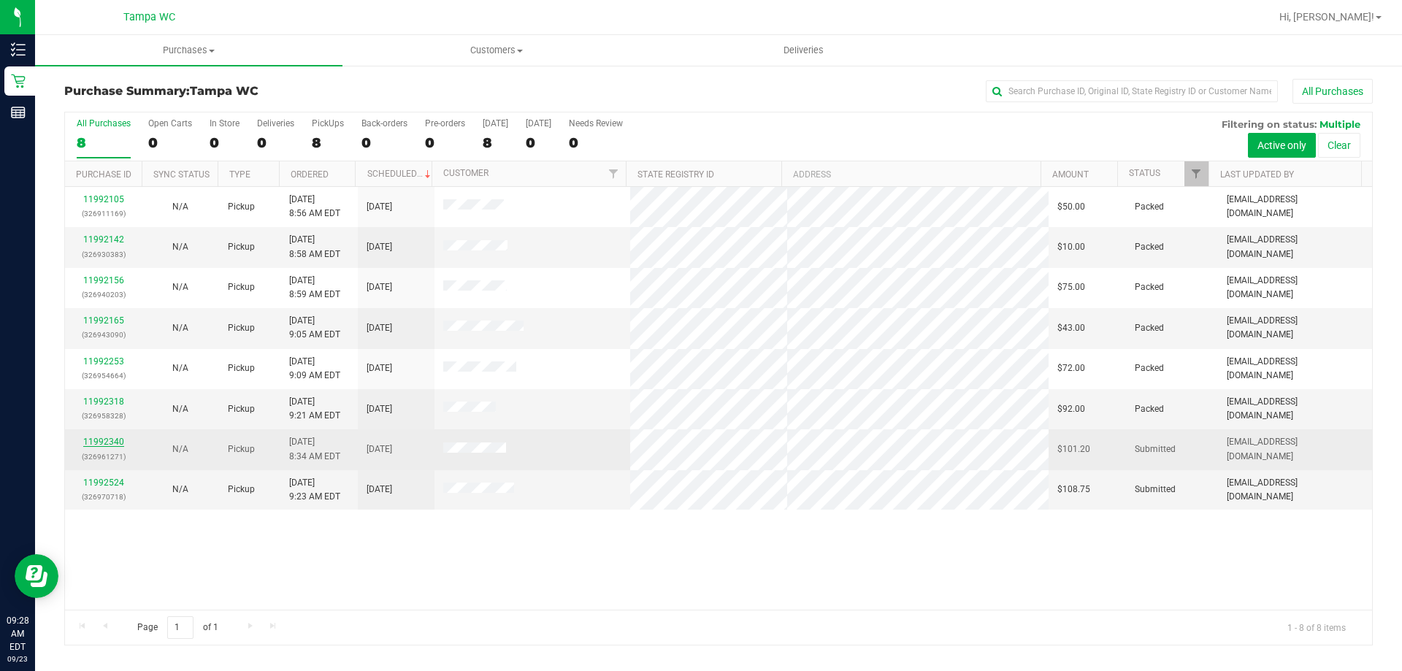
click at [93, 441] on link "11992340" at bounding box center [103, 442] width 41 height 10
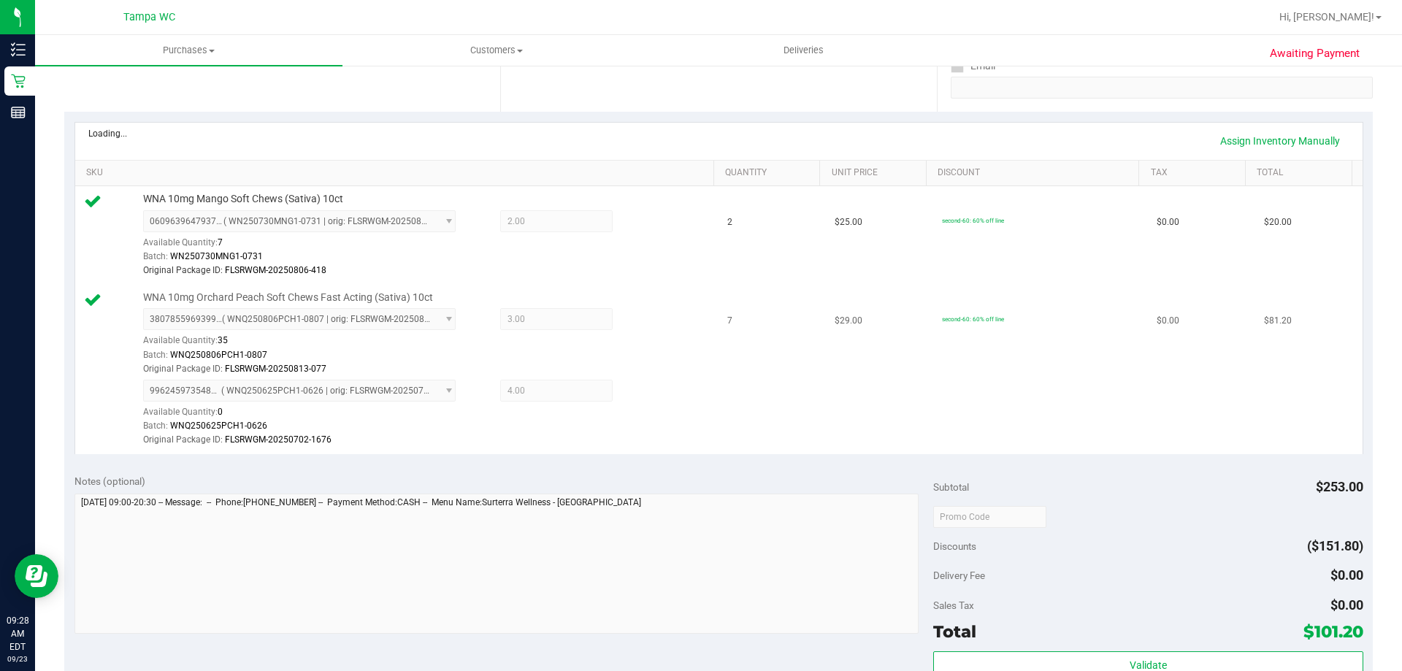
scroll to position [365, 0]
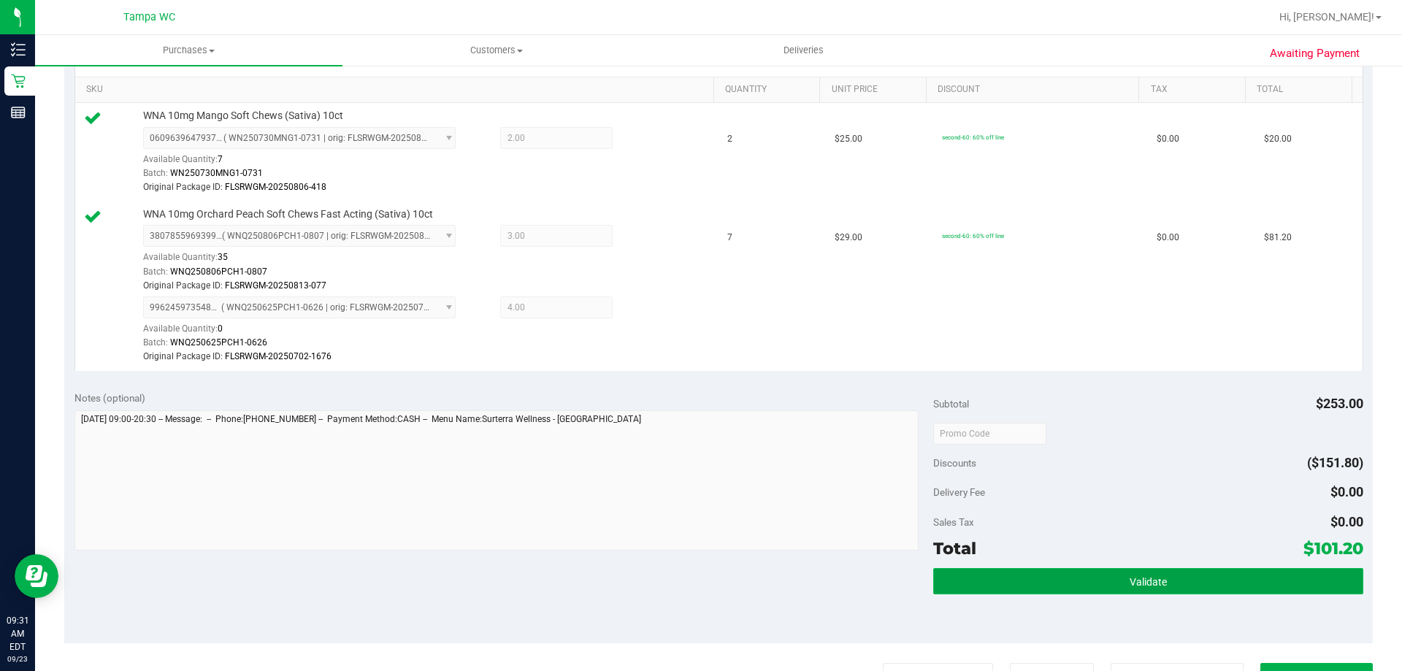
click at [1197, 579] on button "Validate" at bounding box center [1147, 581] width 429 height 26
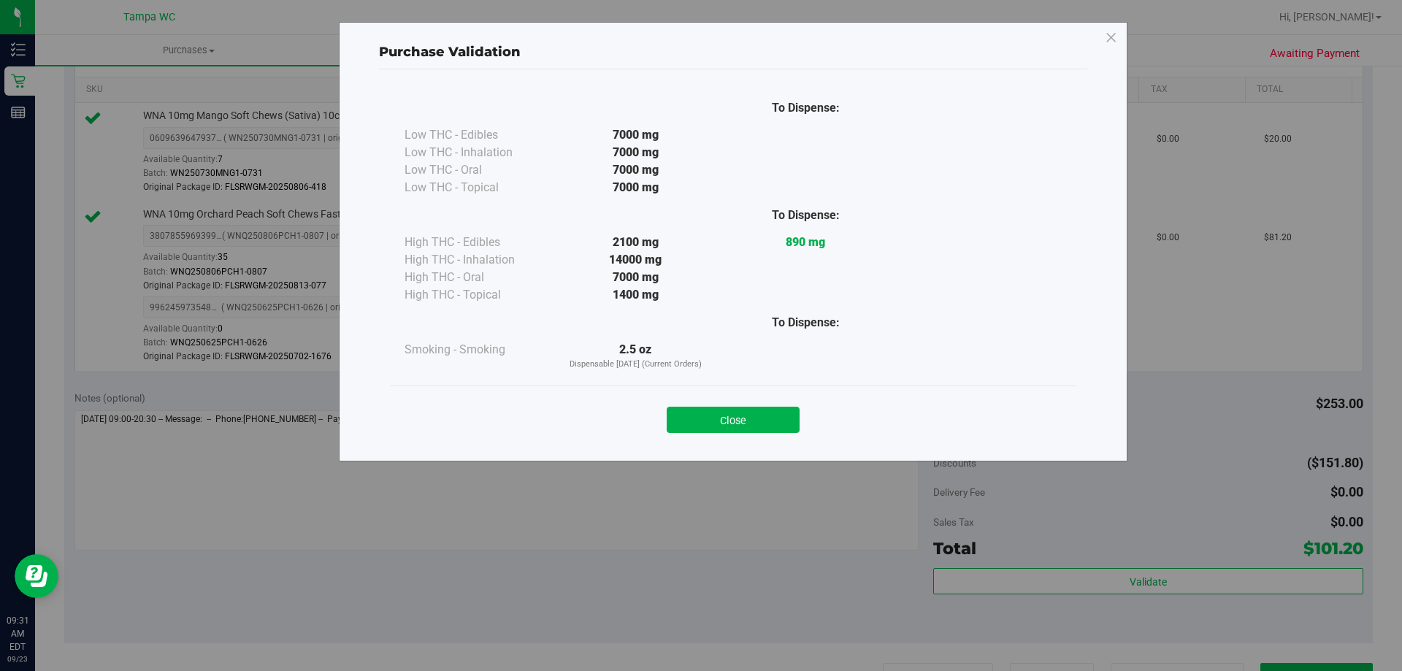
click at [780, 399] on div "Close" at bounding box center [733, 415] width 664 height 37
click at [776, 406] on div "Close" at bounding box center [733, 415] width 664 height 37
click at [703, 419] on button "Close" at bounding box center [732, 420] width 133 height 26
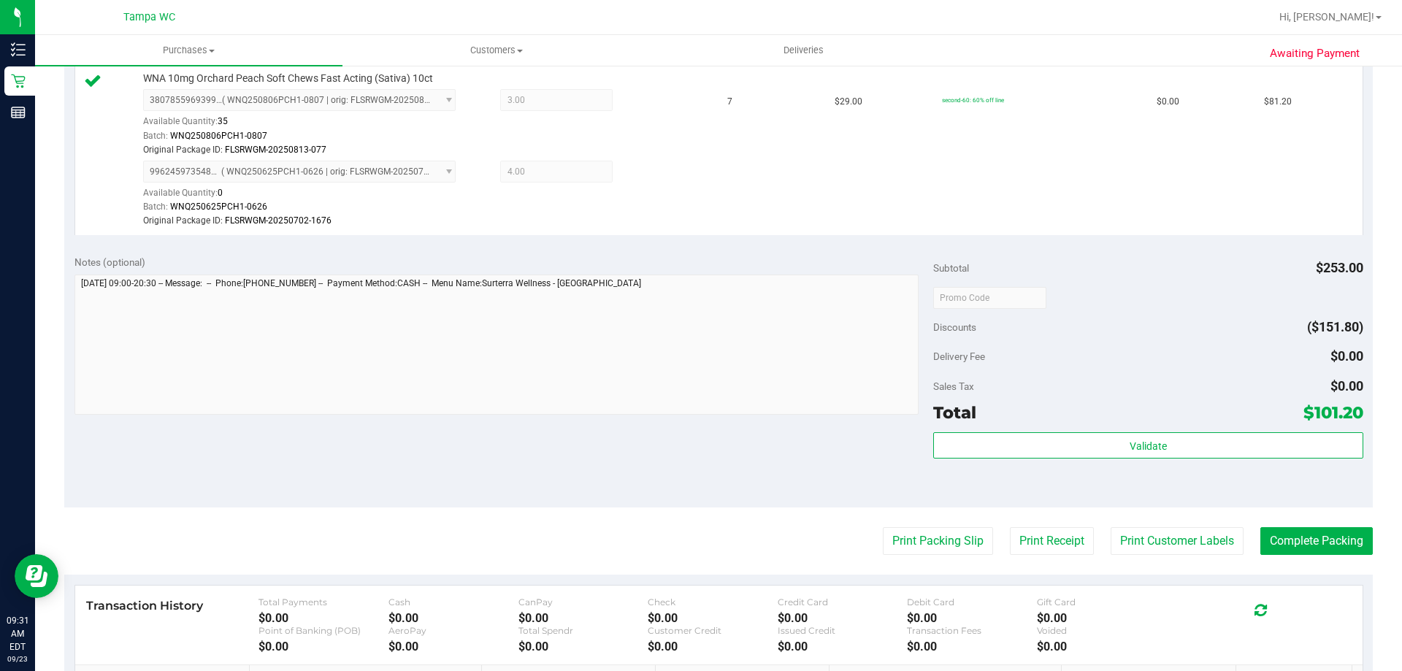
scroll to position [657, 0]
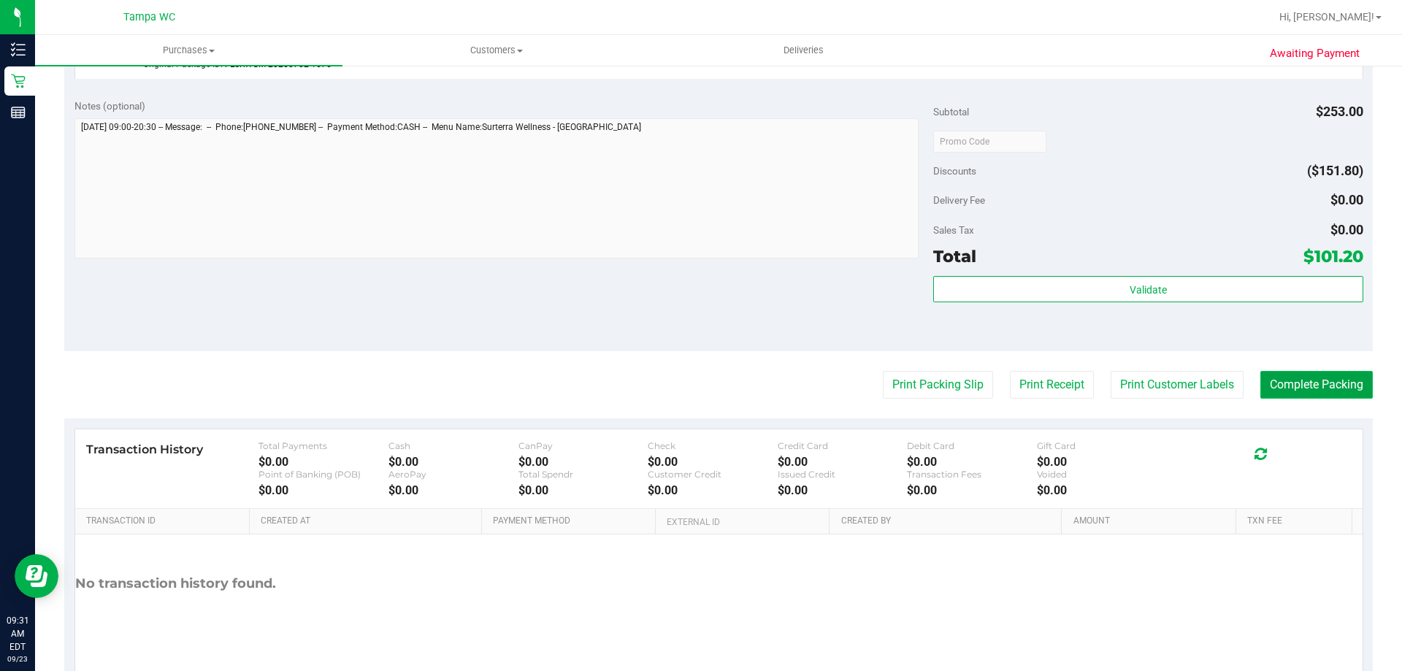
click at [1270, 389] on button "Complete Packing" at bounding box center [1316, 385] width 112 height 28
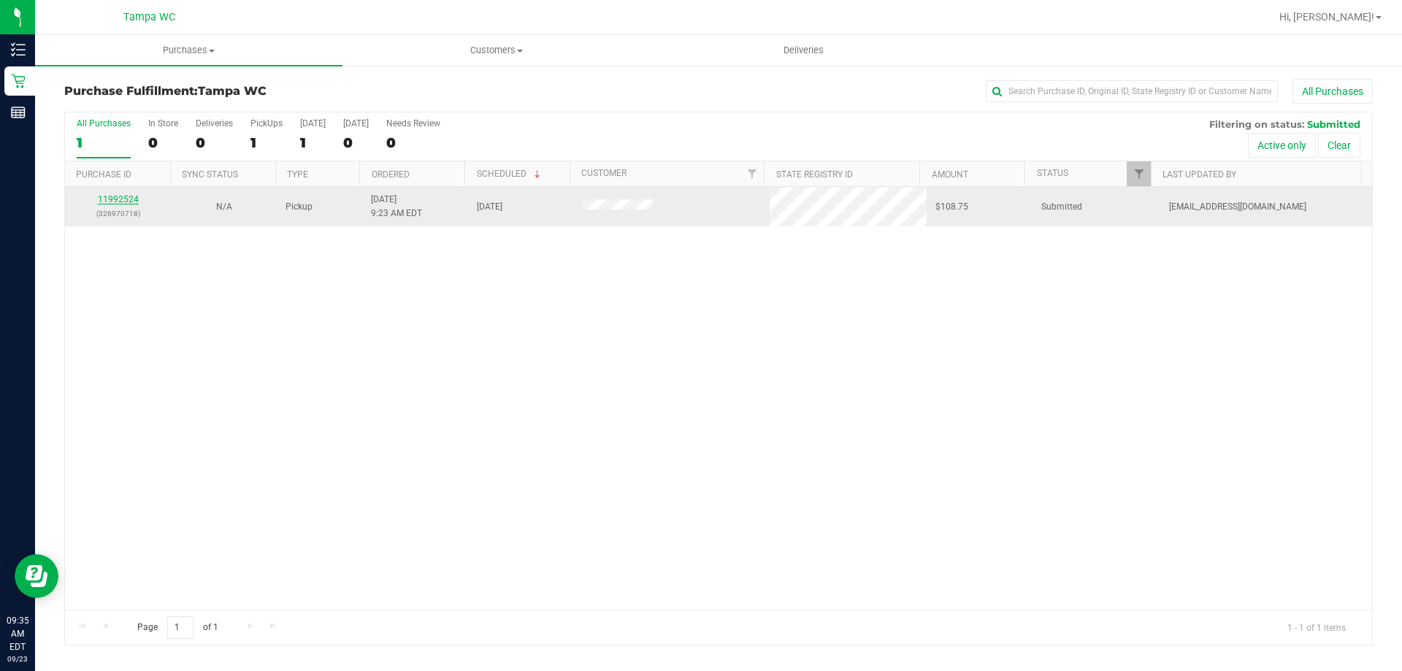
click at [127, 198] on link "11992524" at bounding box center [118, 199] width 41 height 10
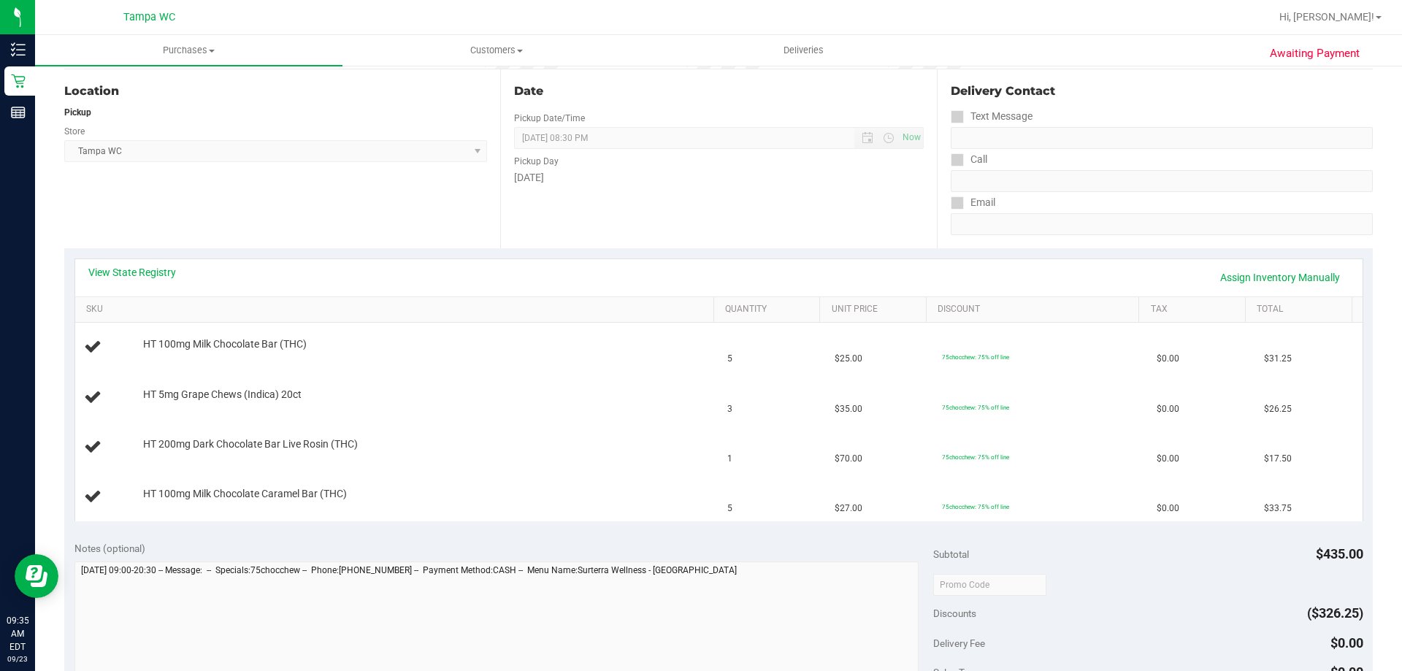
scroll to position [146, 0]
click at [680, 211] on div "Date Pickup Date/Time 09/23/2025 Now 09/23/2025 08:30 PM Now Pickup Day Tuesday" at bounding box center [718, 158] width 436 height 179
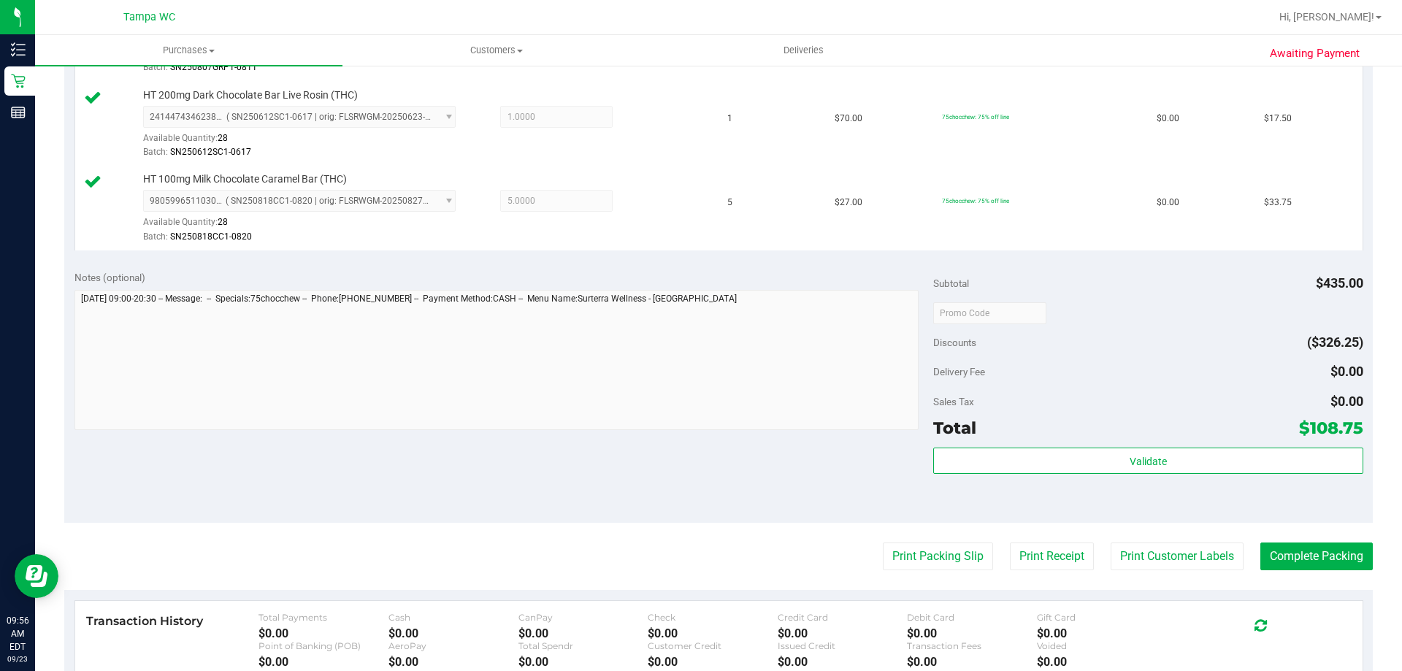
scroll to position [584, 0]
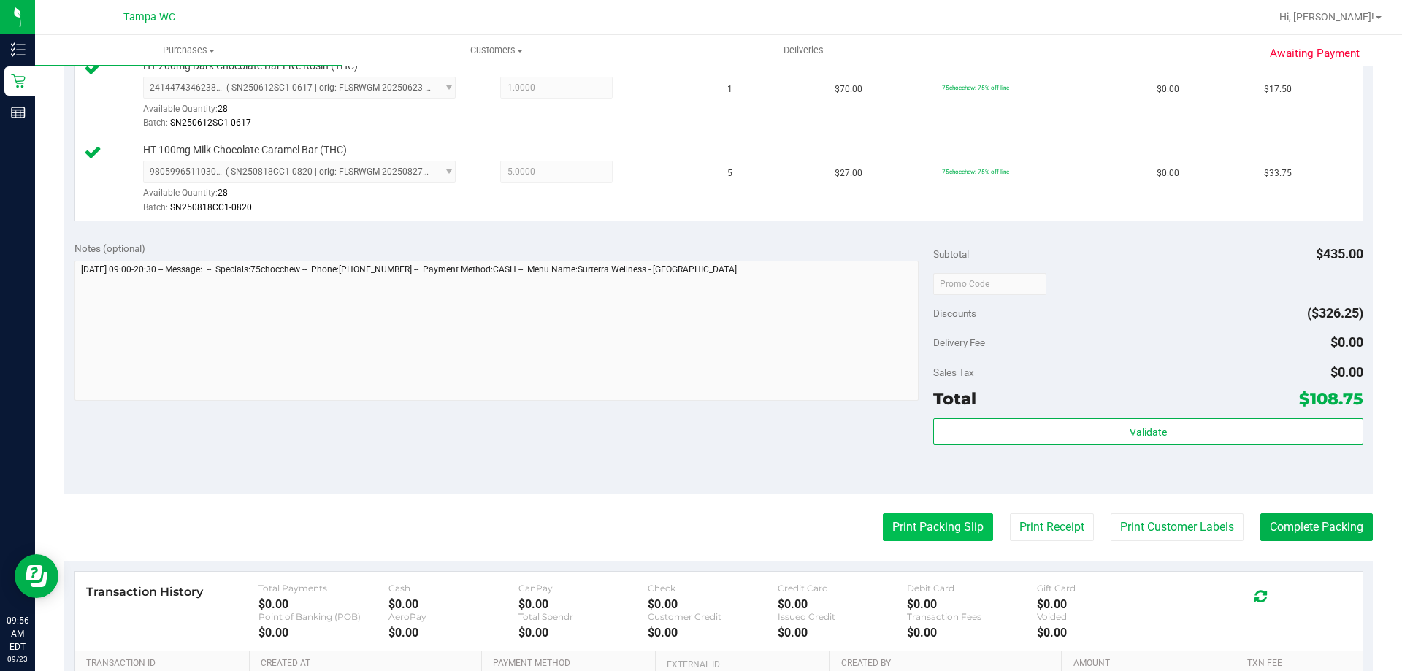
click at [940, 537] on button "Print Packing Slip" at bounding box center [938, 527] width 110 height 28
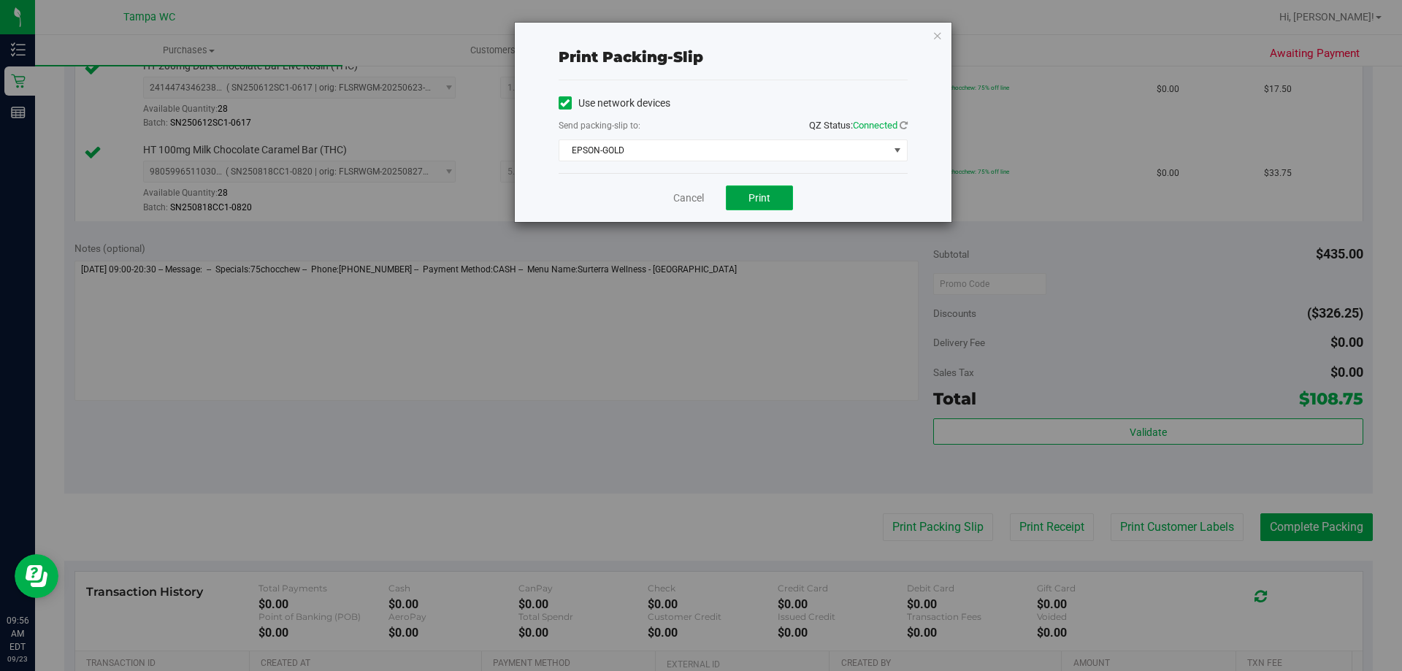
click at [738, 203] on button "Print" at bounding box center [759, 197] width 67 height 25
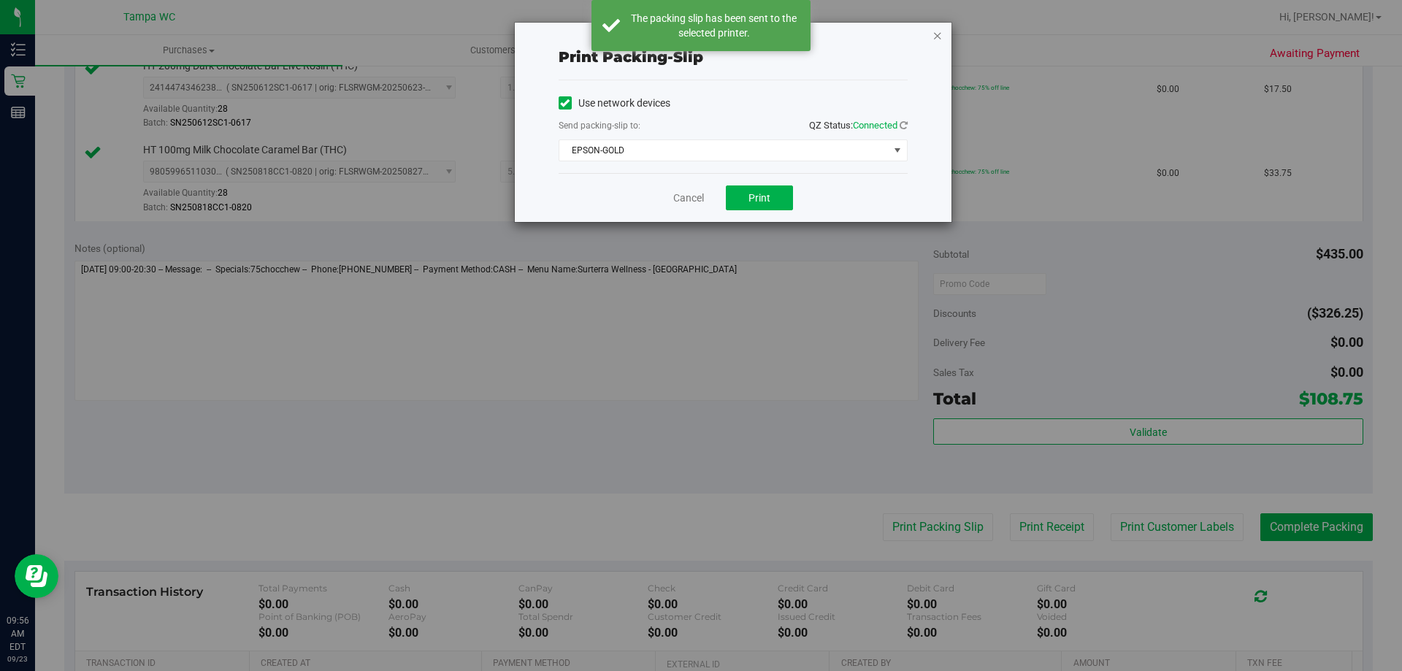
click at [940, 31] on icon "button" at bounding box center [937, 35] width 10 height 18
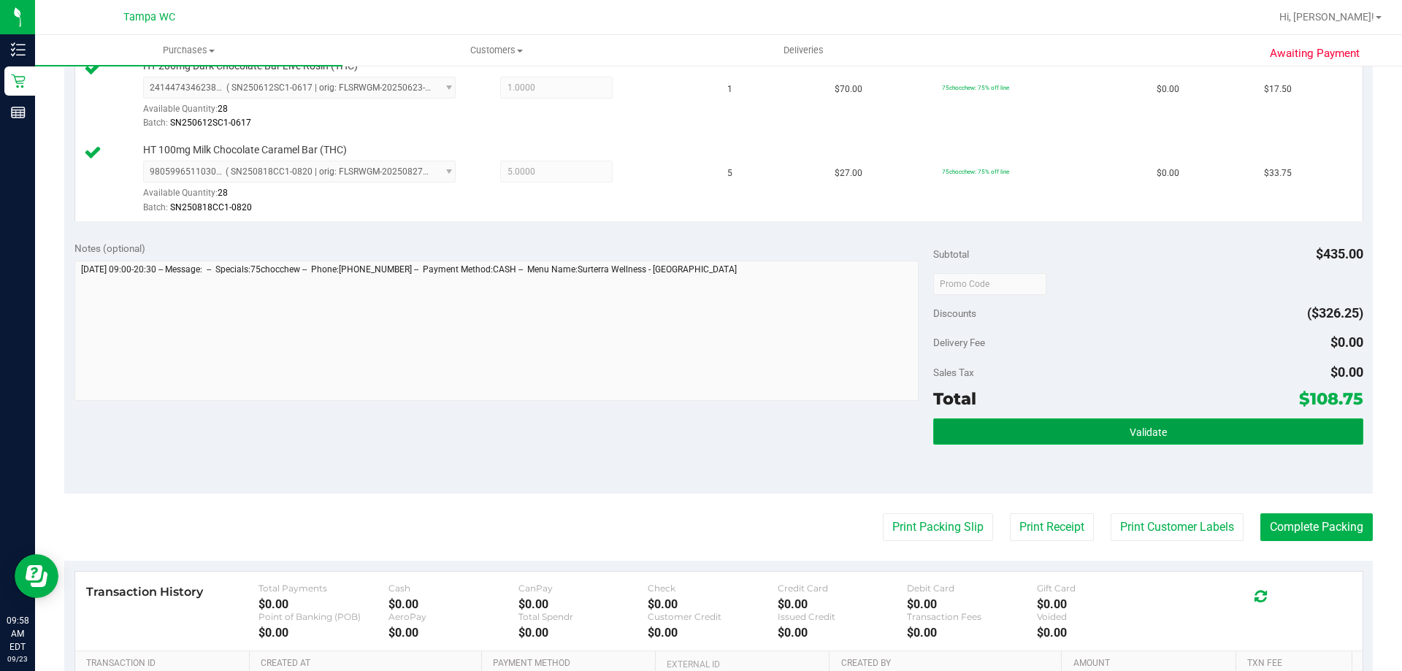
click at [1218, 437] on button "Validate" at bounding box center [1147, 431] width 429 height 26
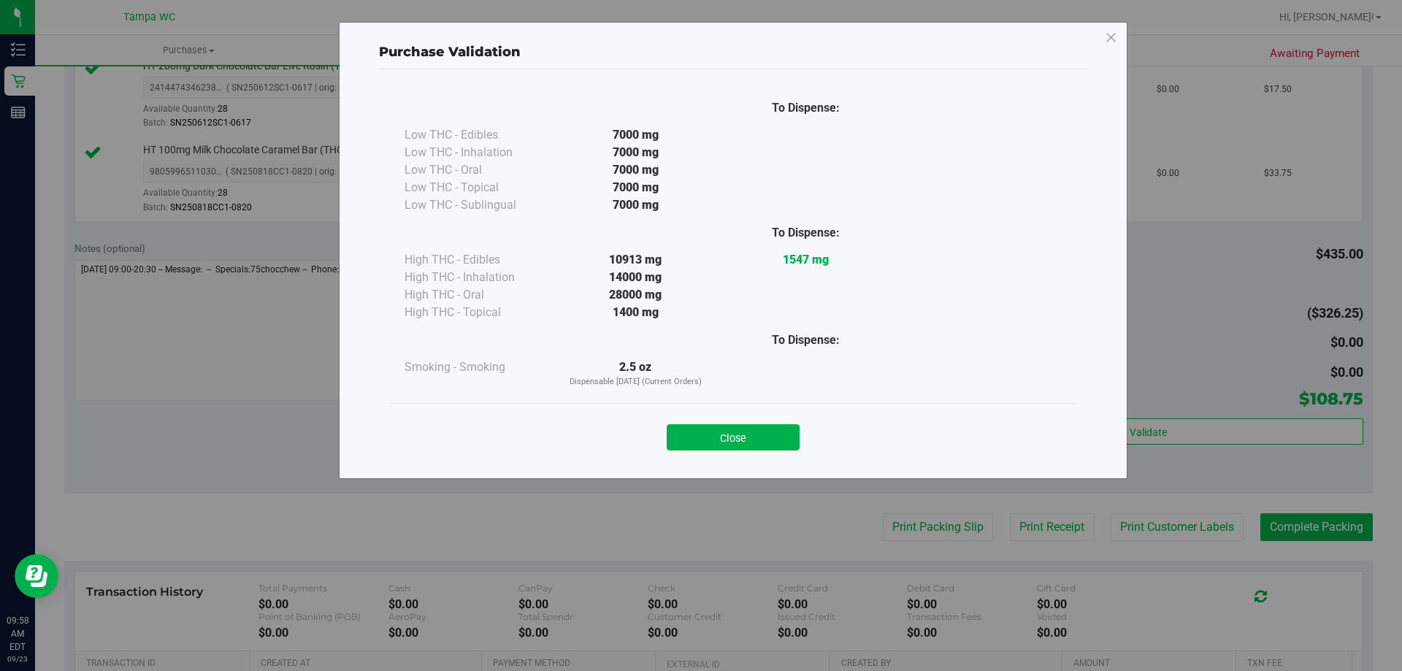
click at [776, 427] on button "Close" at bounding box center [732, 437] width 133 height 26
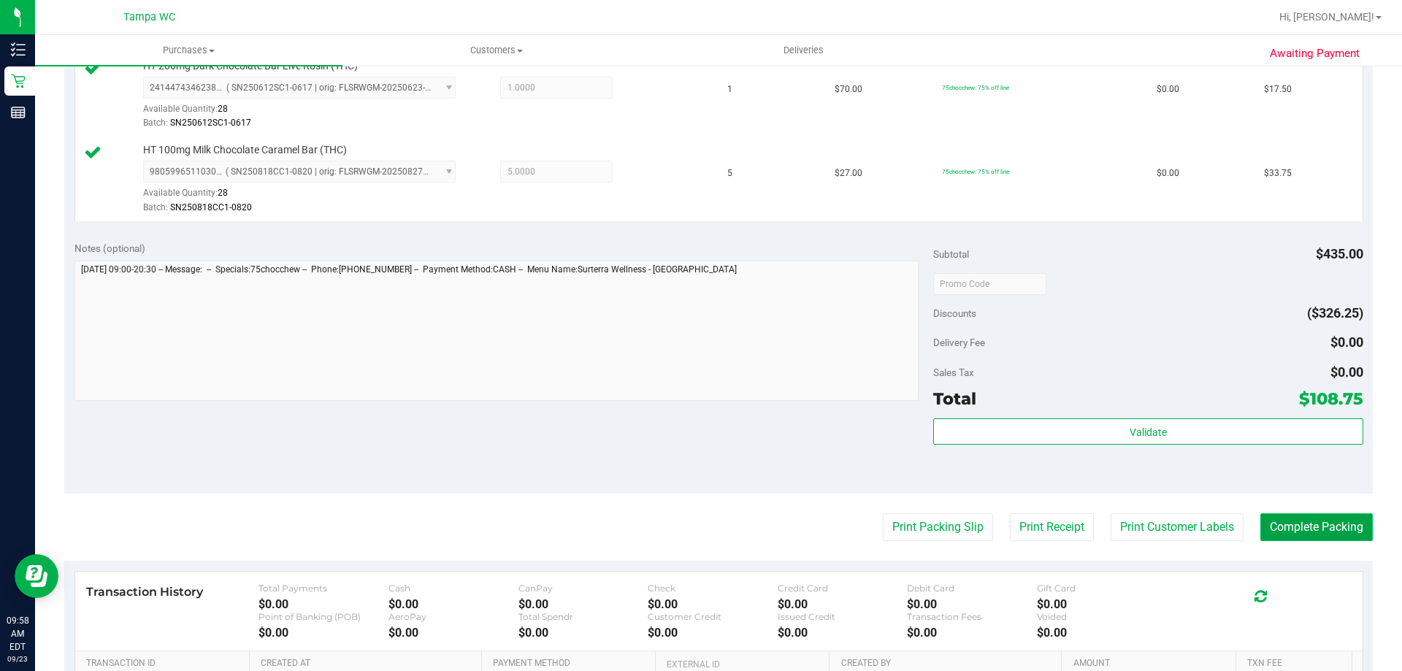
click at [1289, 518] on button "Complete Packing" at bounding box center [1316, 527] width 112 height 28
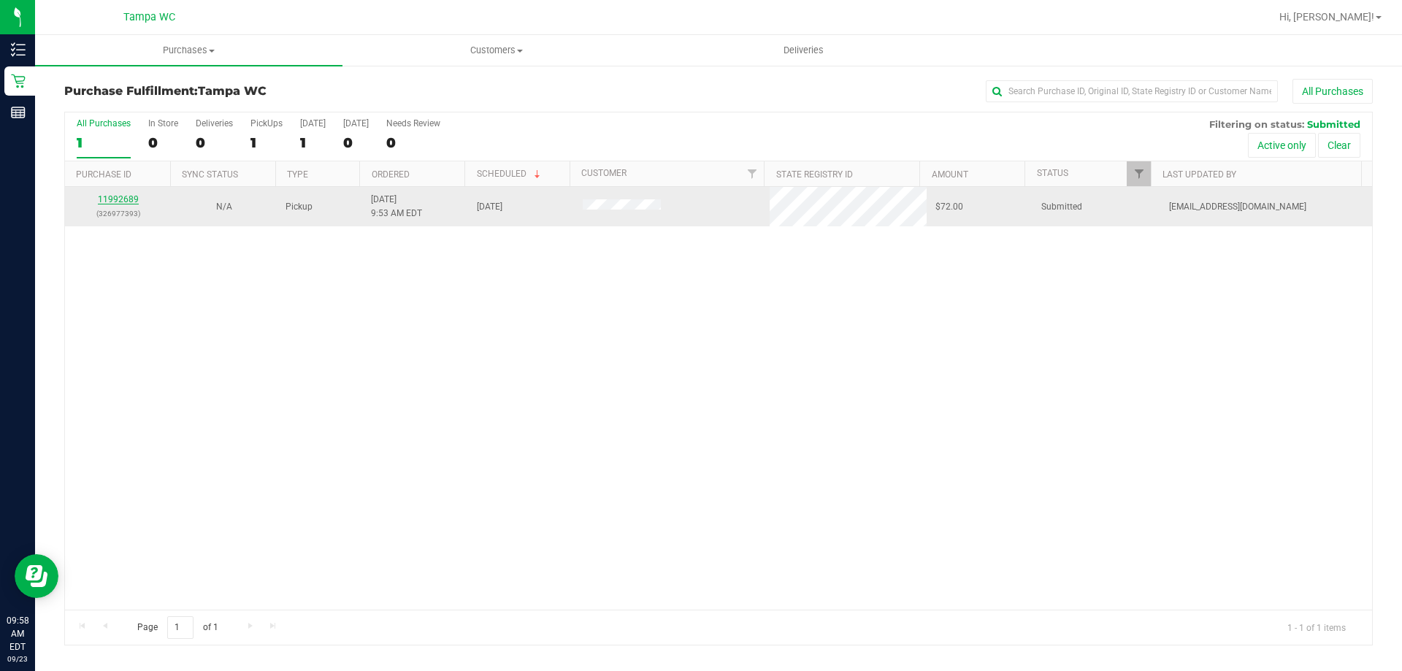
click at [128, 197] on link "11992689" at bounding box center [118, 199] width 41 height 10
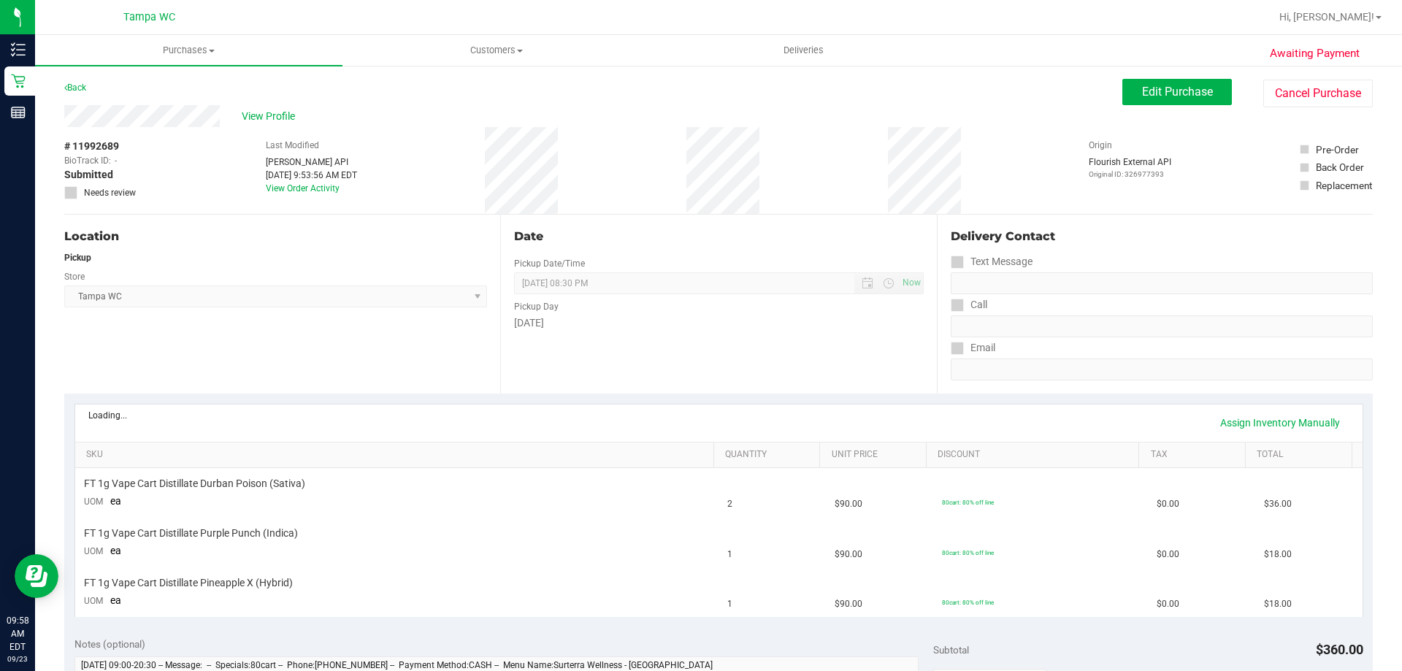
scroll to position [219, 0]
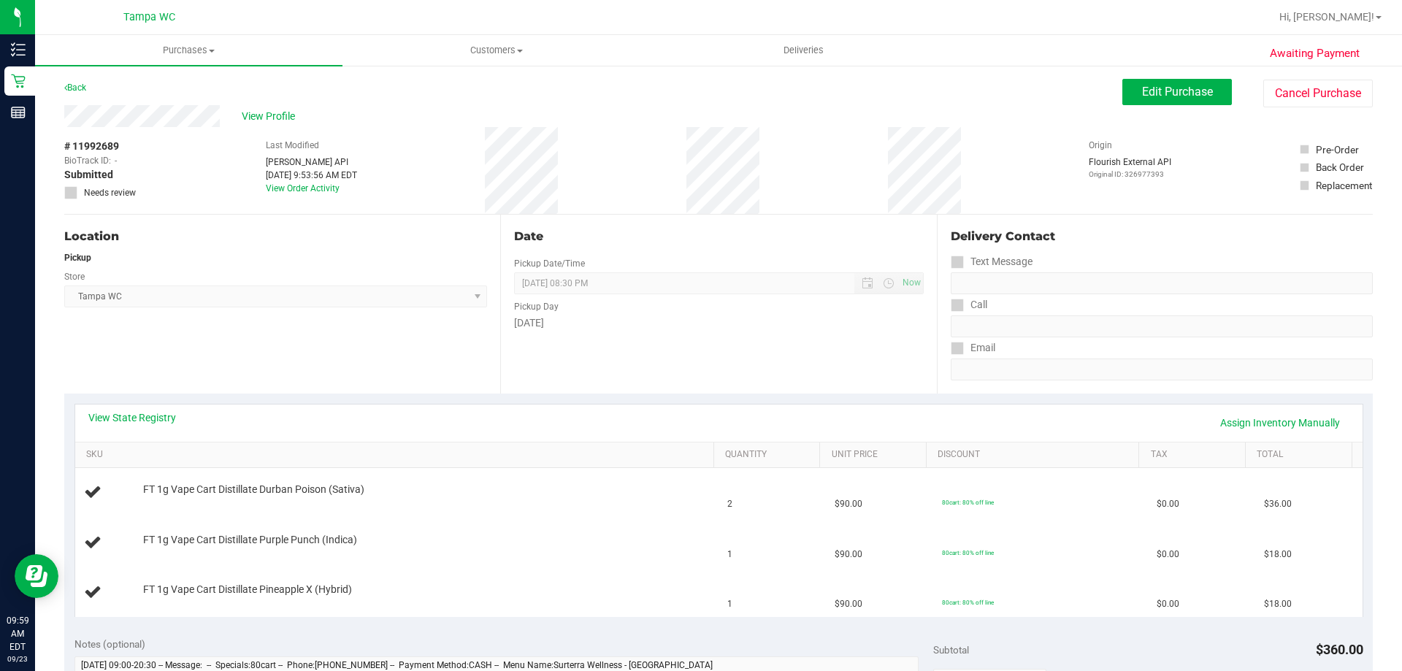
click at [374, 368] on div "Location Pickup Store [GEOGRAPHIC_DATA] WC Select Store [PERSON_NAME][GEOGRAPHI…" at bounding box center [282, 304] width 436 height 179
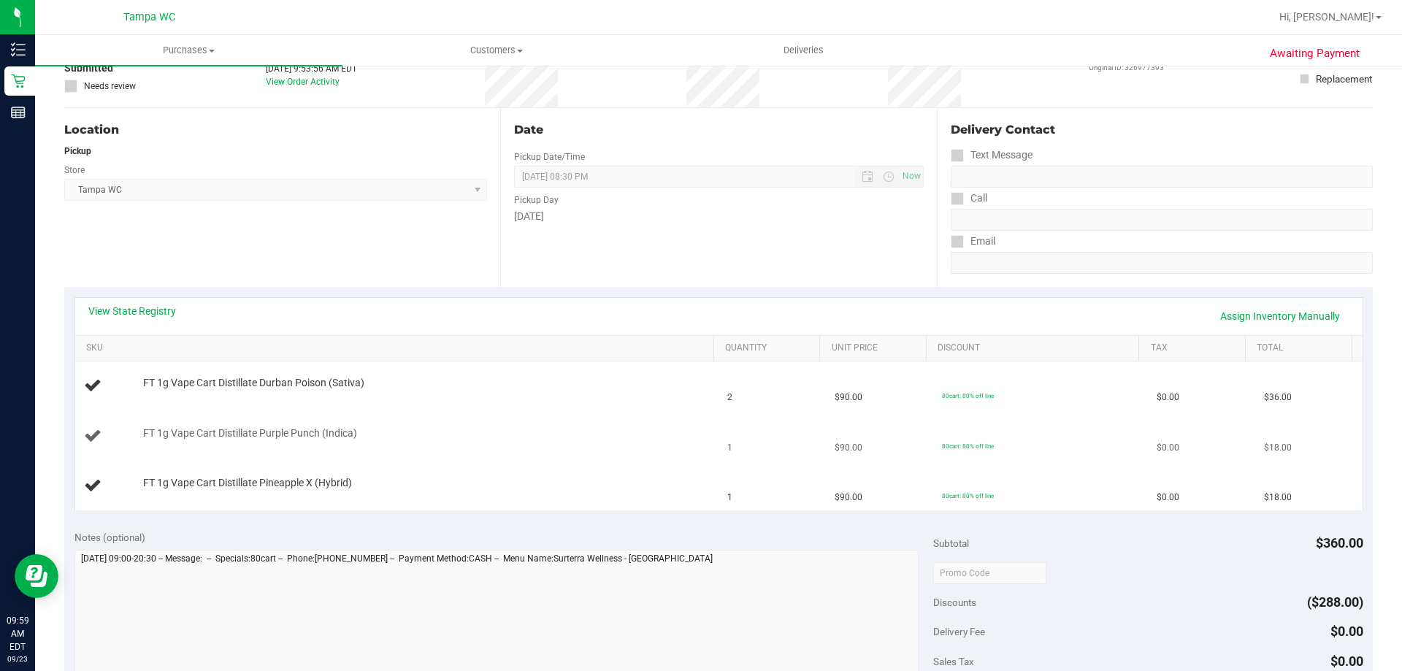
scroll to position [219, 0]
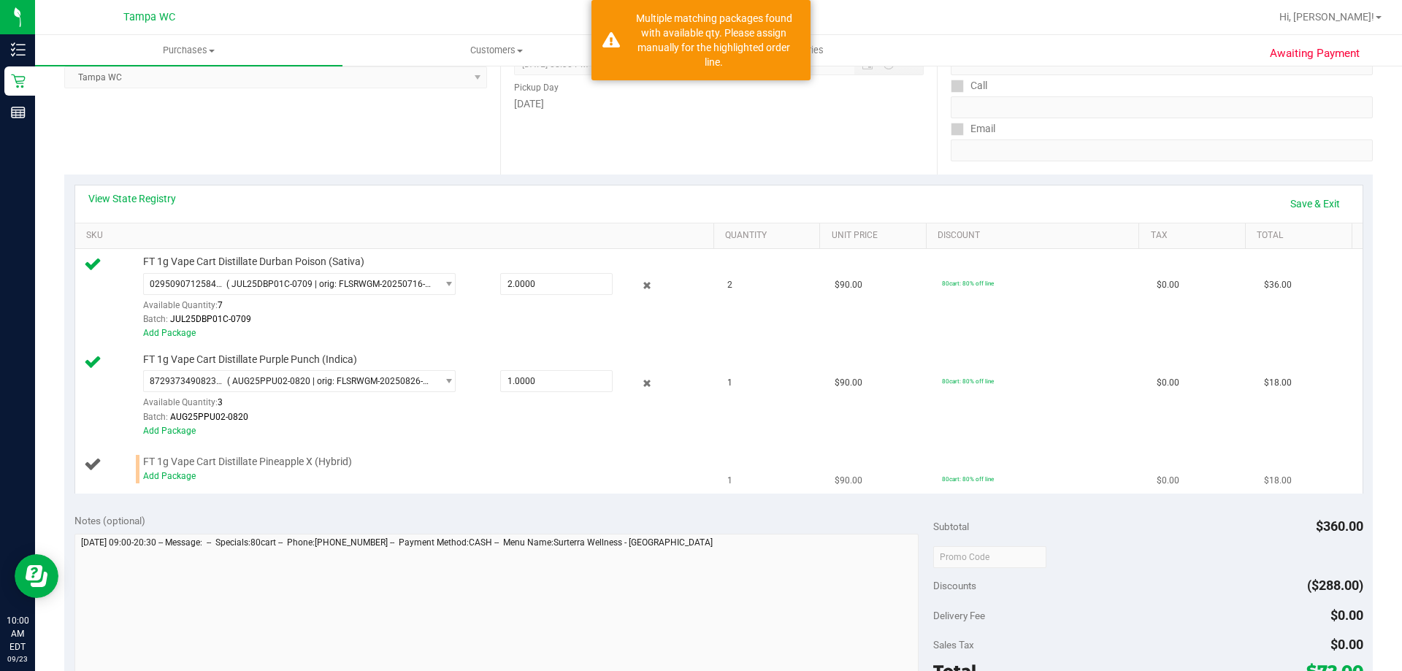
click at [182, 481] on div "Add Package" at bounding box center [425, 476] width 564 height 14
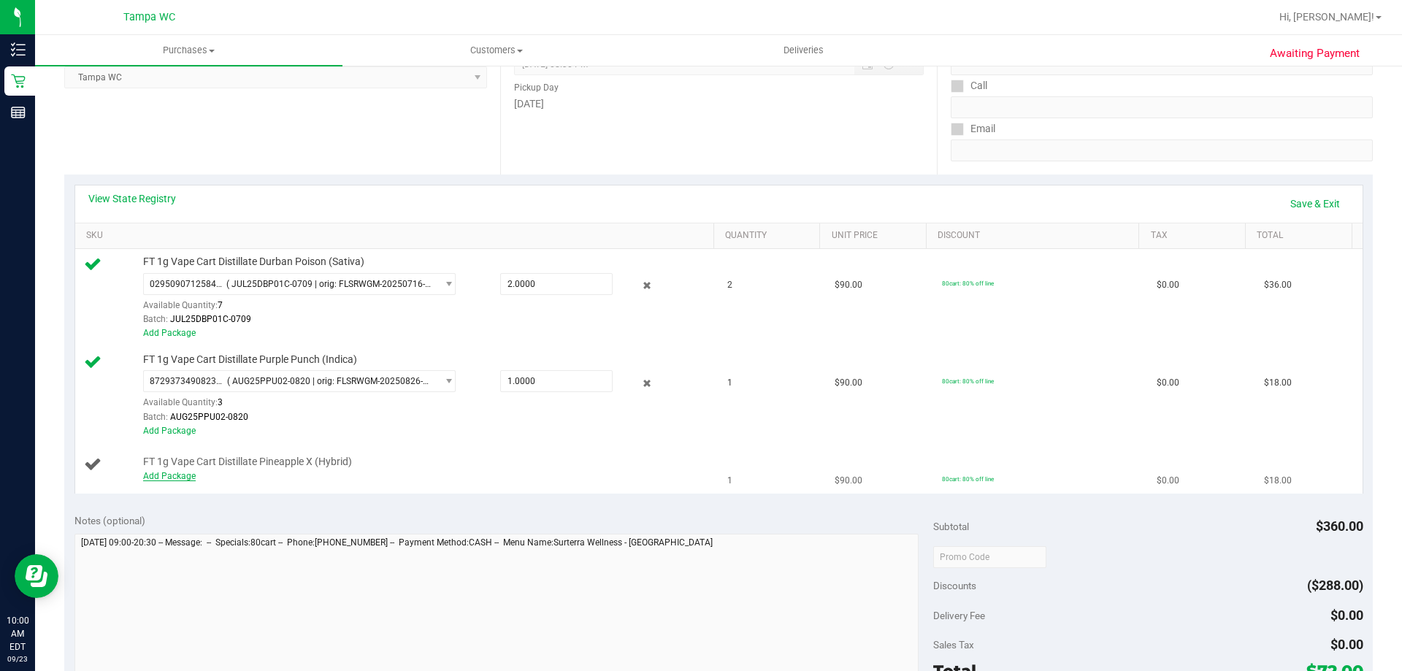
click at [185, 476] on link "Add Package" at bounding box center [169, 476] width 53 height 10
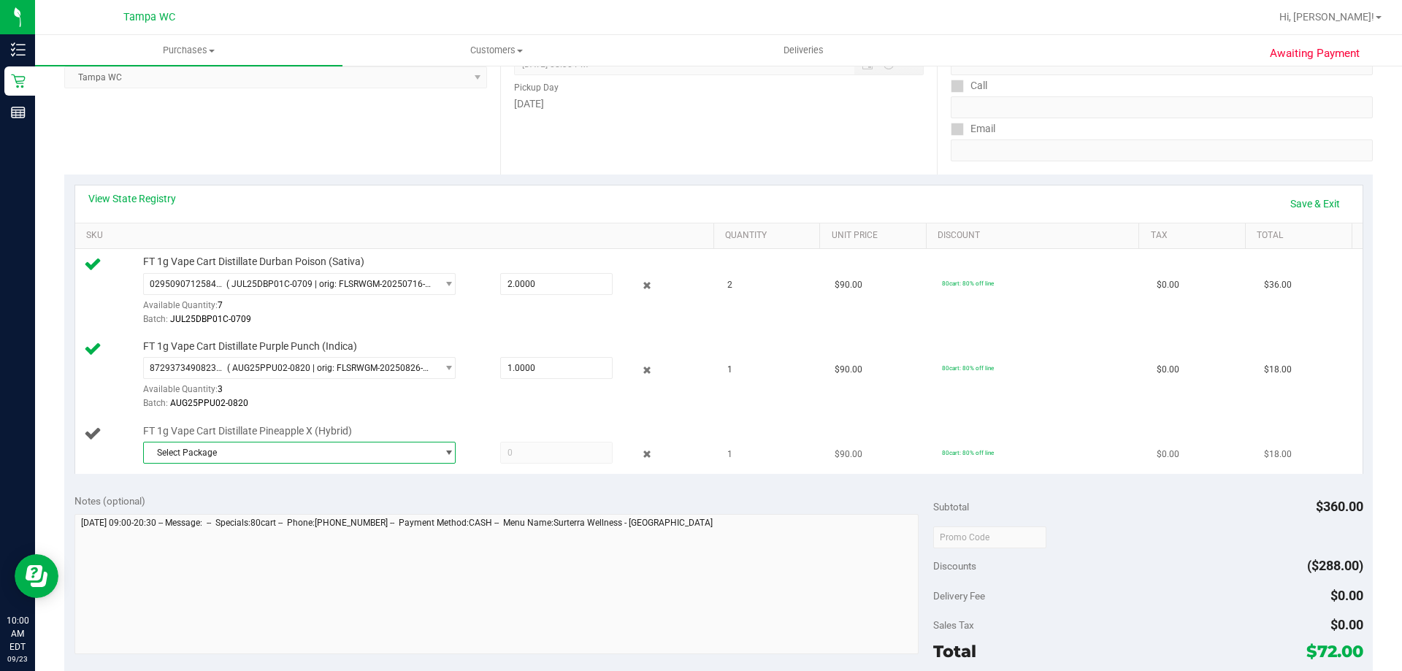
click at [304, 449] on span "Select Package" at bounding box center [290, 452] width 293 height 20
click at [295, 511] on span "( JUN25PEX01C-0611 | orig: FLSRWGM-20250617-962 )" at bounding box center [346, 512] width 221 height 10
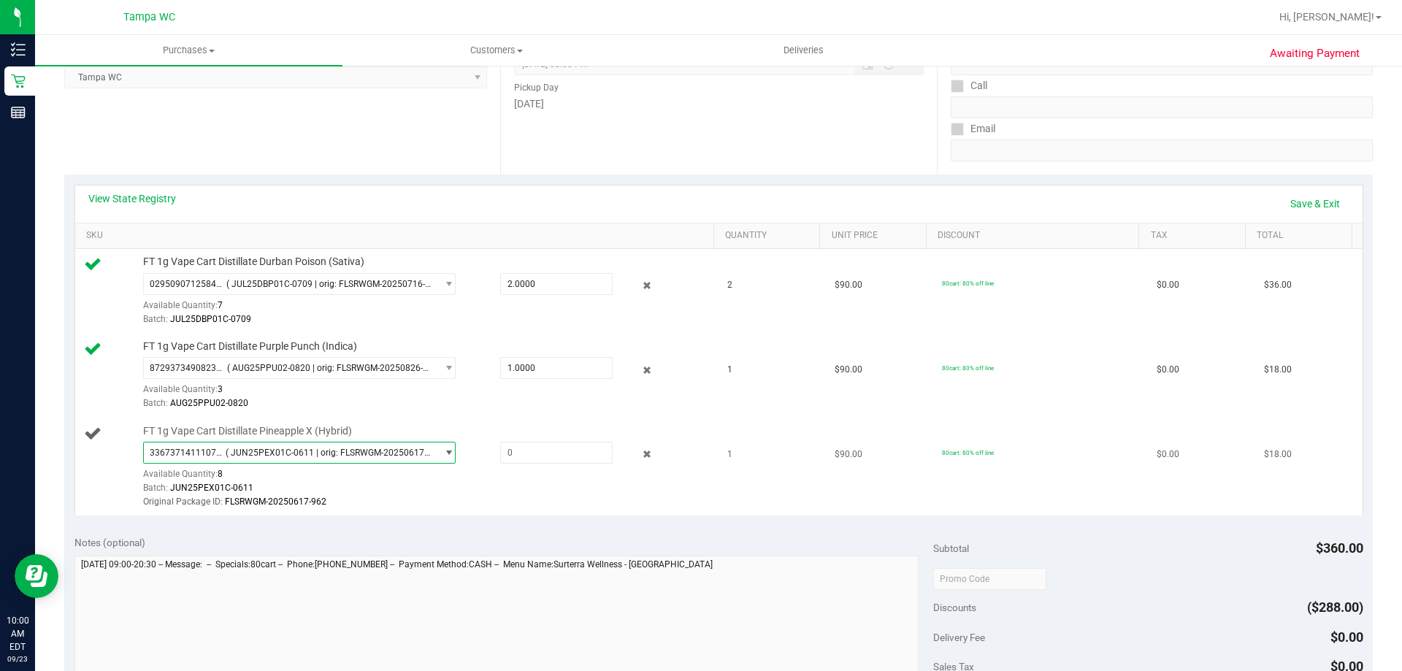
click at [369, 451] on span "( JUN25PEX01C-0611 | orig: FLSRWGM-20250617-962 )" at bounding box center [328, 452] width 205 height 10
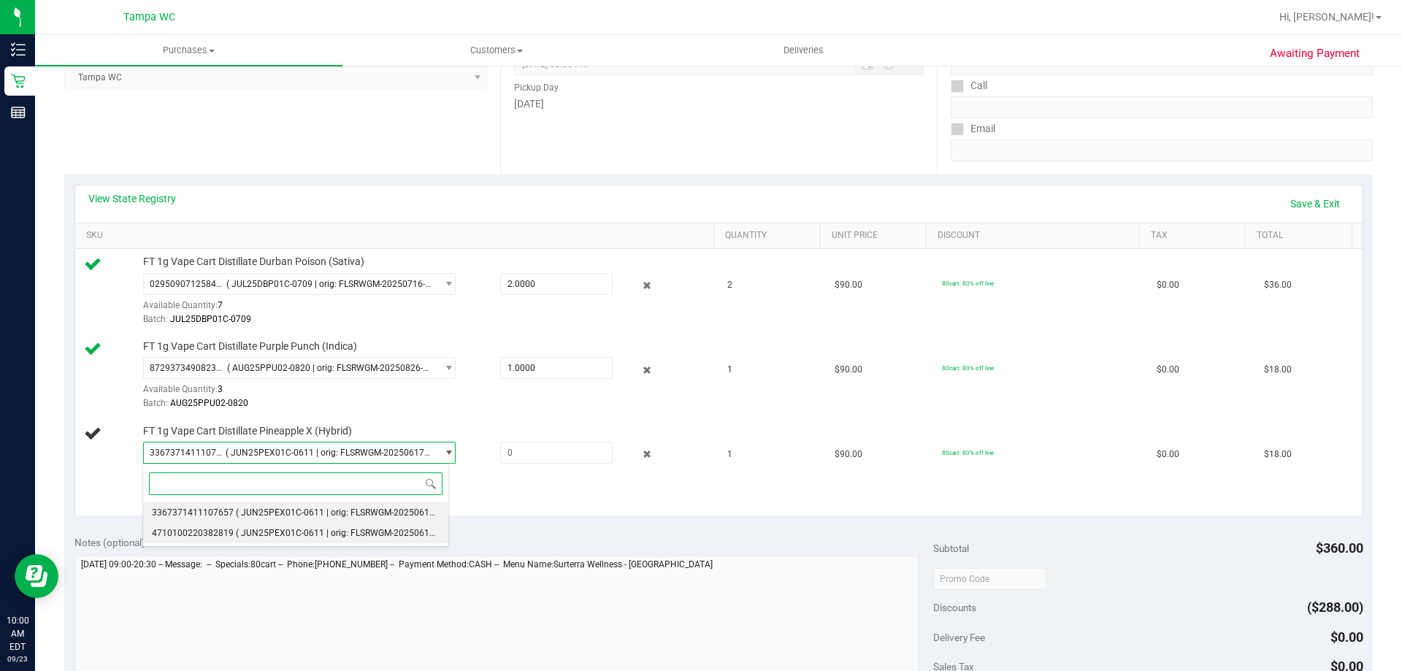
click at [358, 524] on li "4710100220382819 ( JUN25PEX01C-0611 | orig: FLSRWGM-20250617-891 )" at bounding box center [295, 533] width 305 height 20
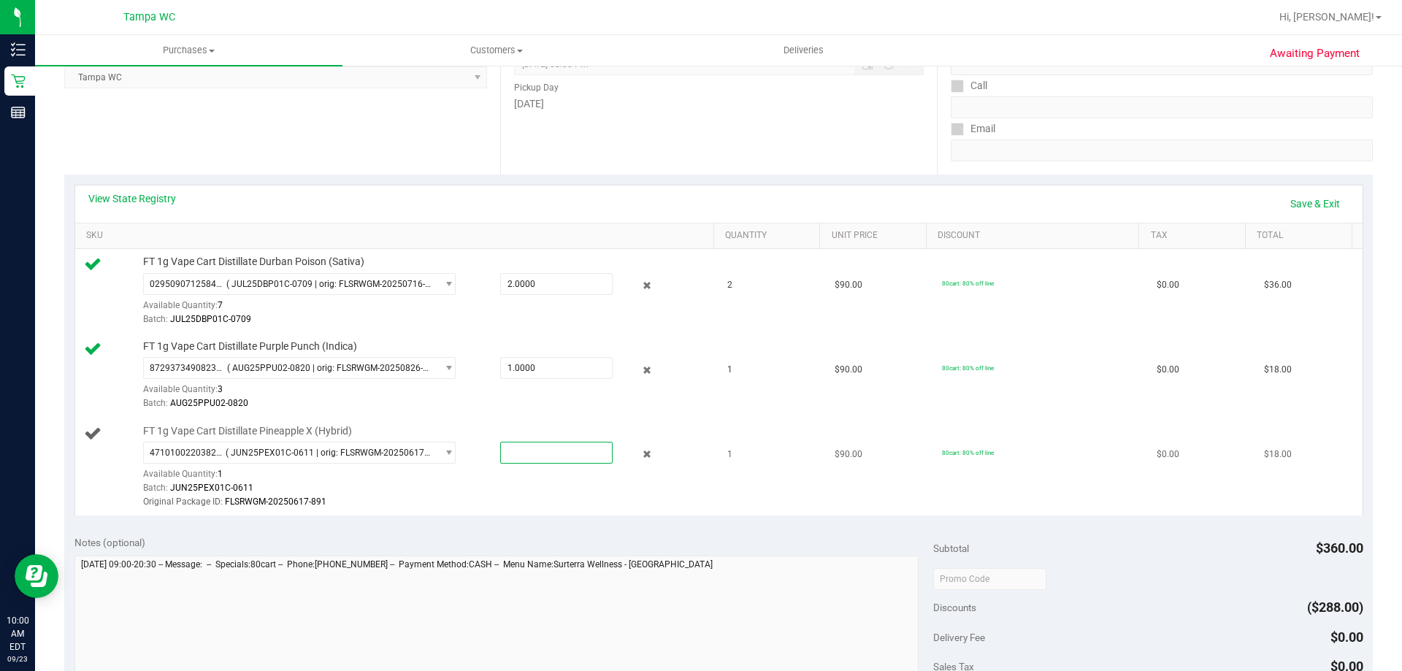
click at [528, 447] on span at bounding box center [556, 453] width 112 height 22
type input "1"
type input "1.0000"
click at [539, 485] on div "Batch: JUN25PEX01C-0611" at bounding box center [425, 488] width 564 height 14
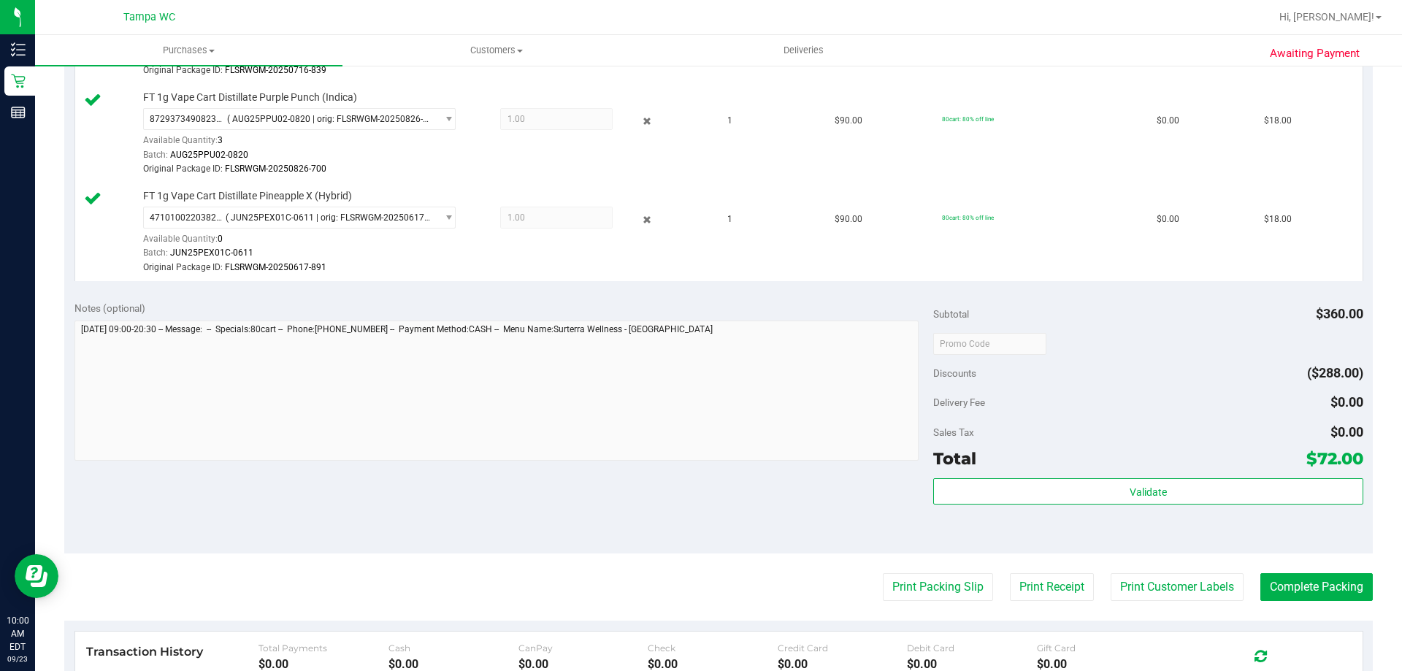
scroll to position [511, 0]
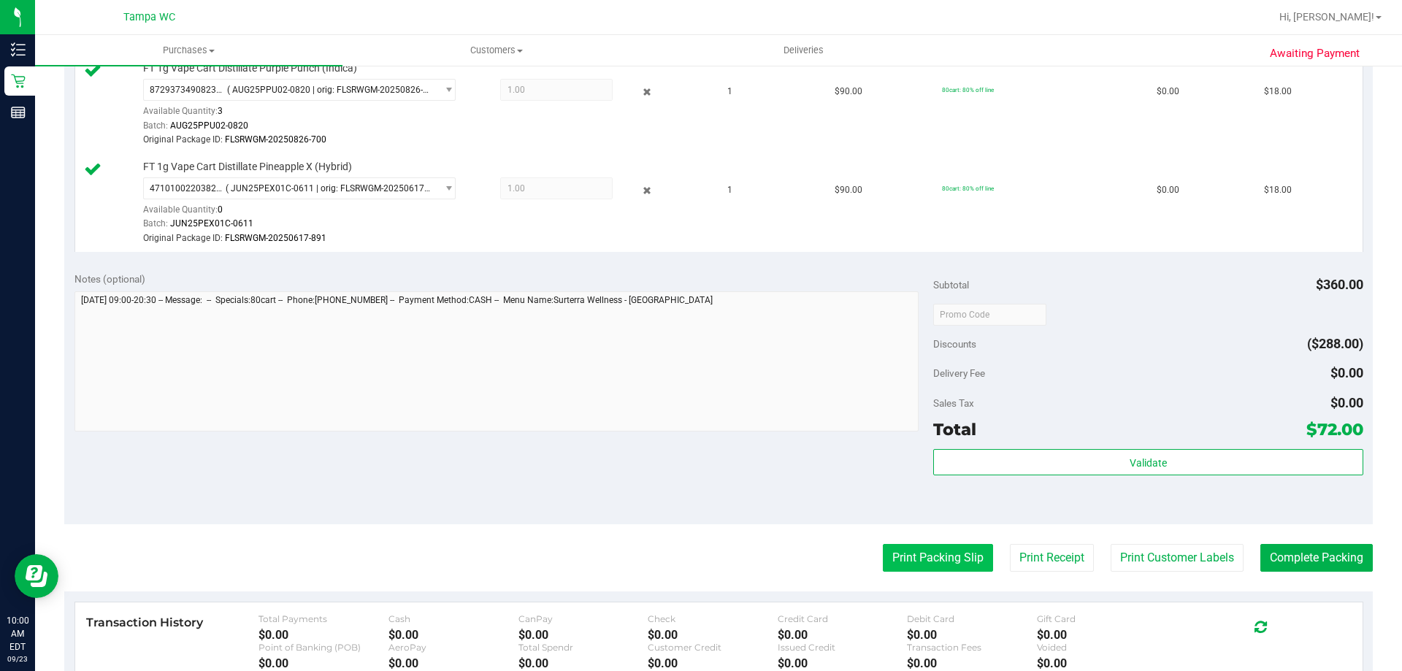
click at [949, 562] on button "Print Packing Slip" at bounding box center [938, 558] width 110 height 28
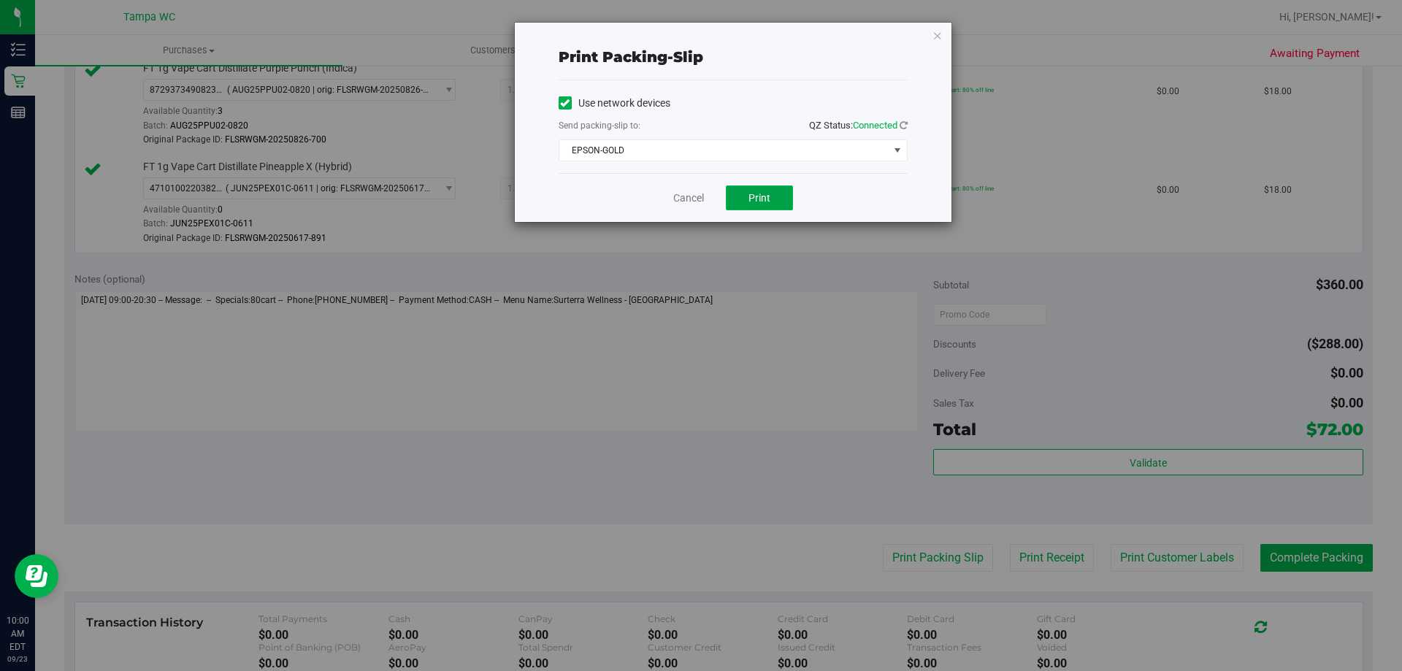
click at [779, 194] on button "Print" at bounding box center [759, 197] width 67 height 25
click at [675, 195] on link "Cancel" at bounding box center [688, 198] width 31 height 15
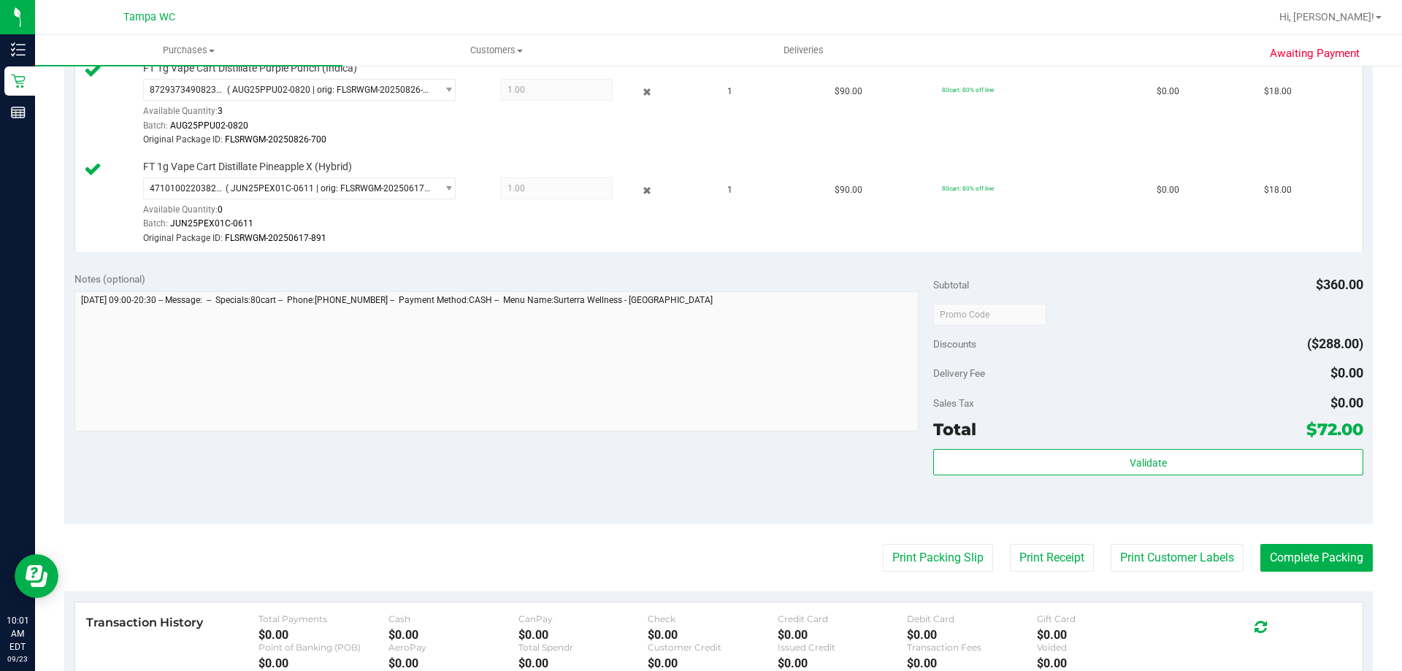
click at [1075, 475] on div "Validate" at bounding box center [1147, 463] width 429 height 28
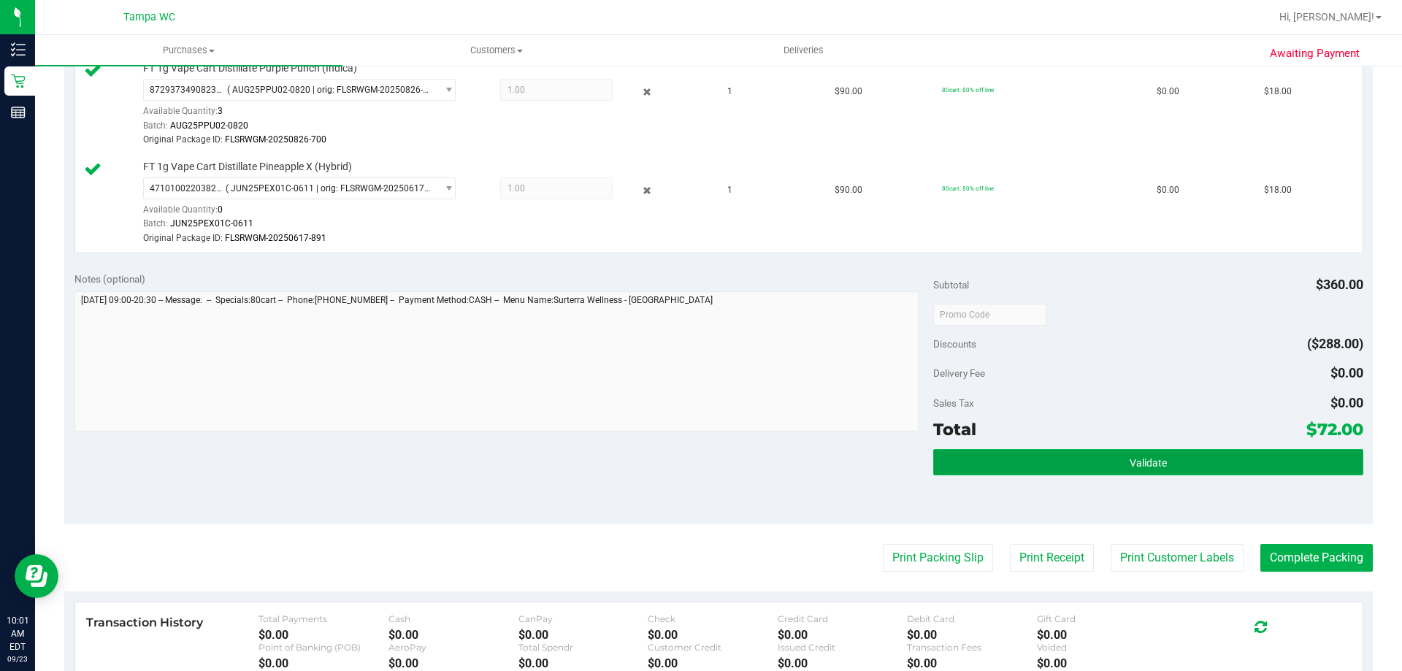
click at [1075, 472] on button "Validate" at bounding box center [1147, 462] width 429 height 26
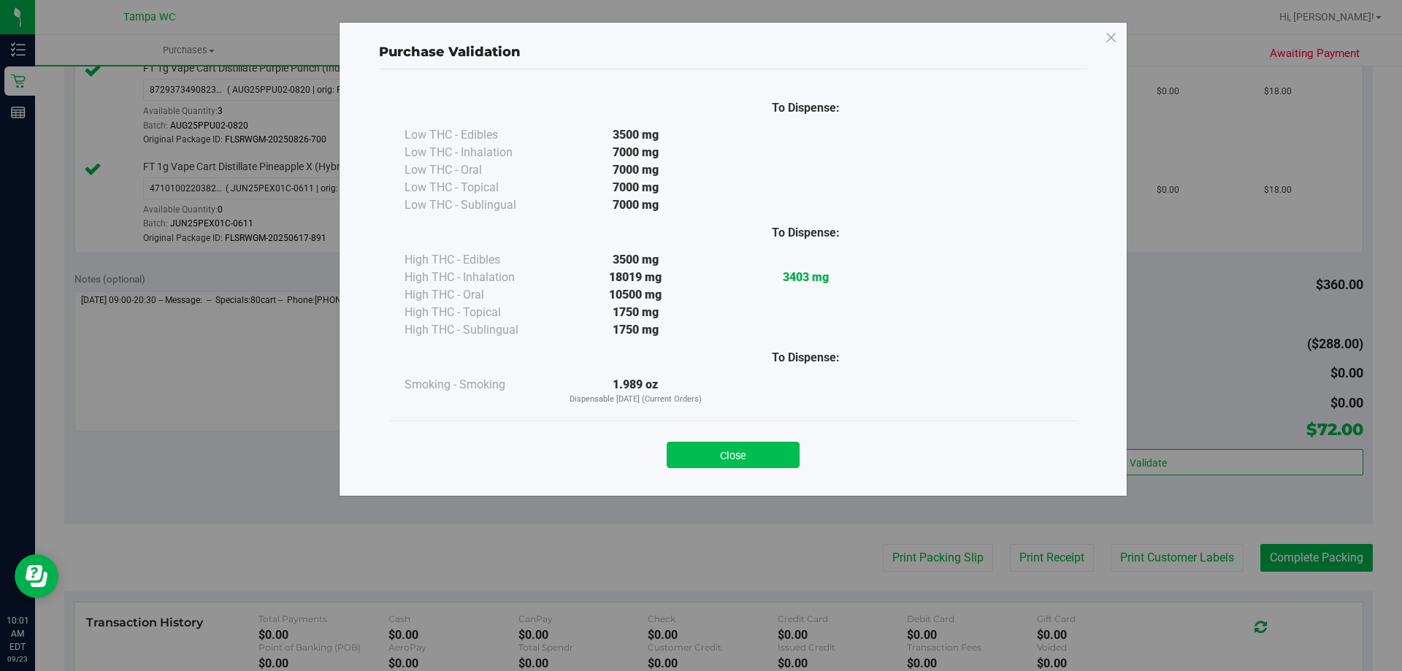
click at [761, 449] on button "Close" at bounding box center [732, 455] width 133 height 26
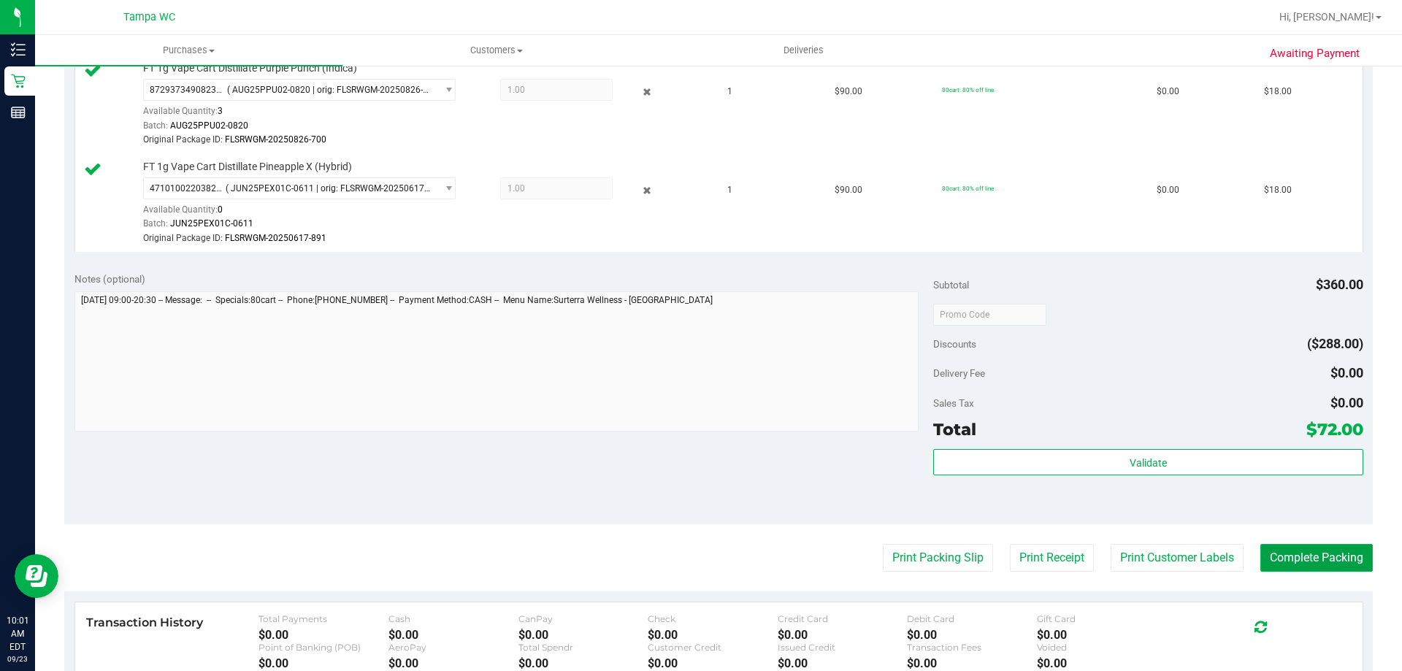
click at [1313, 566] on button "Complete Packing" at bounding box center [1316, 558] width 112 height 28
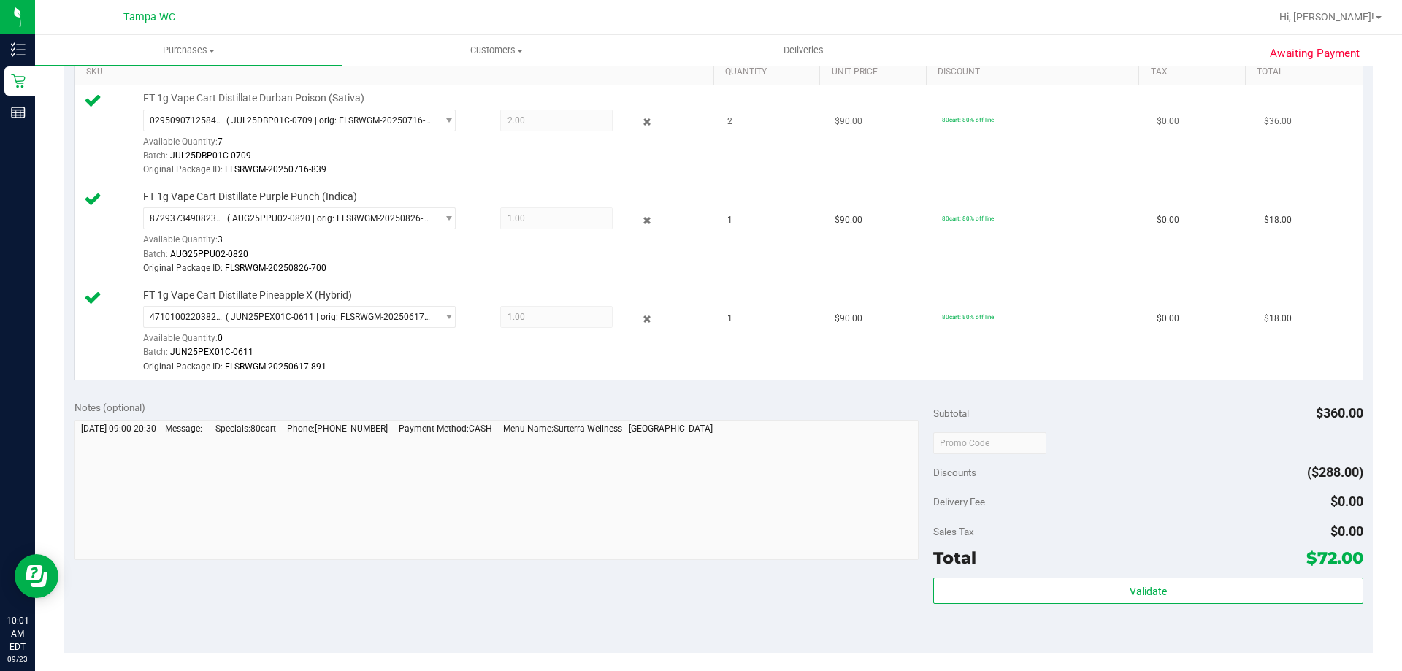
scroll to position [146, 0]
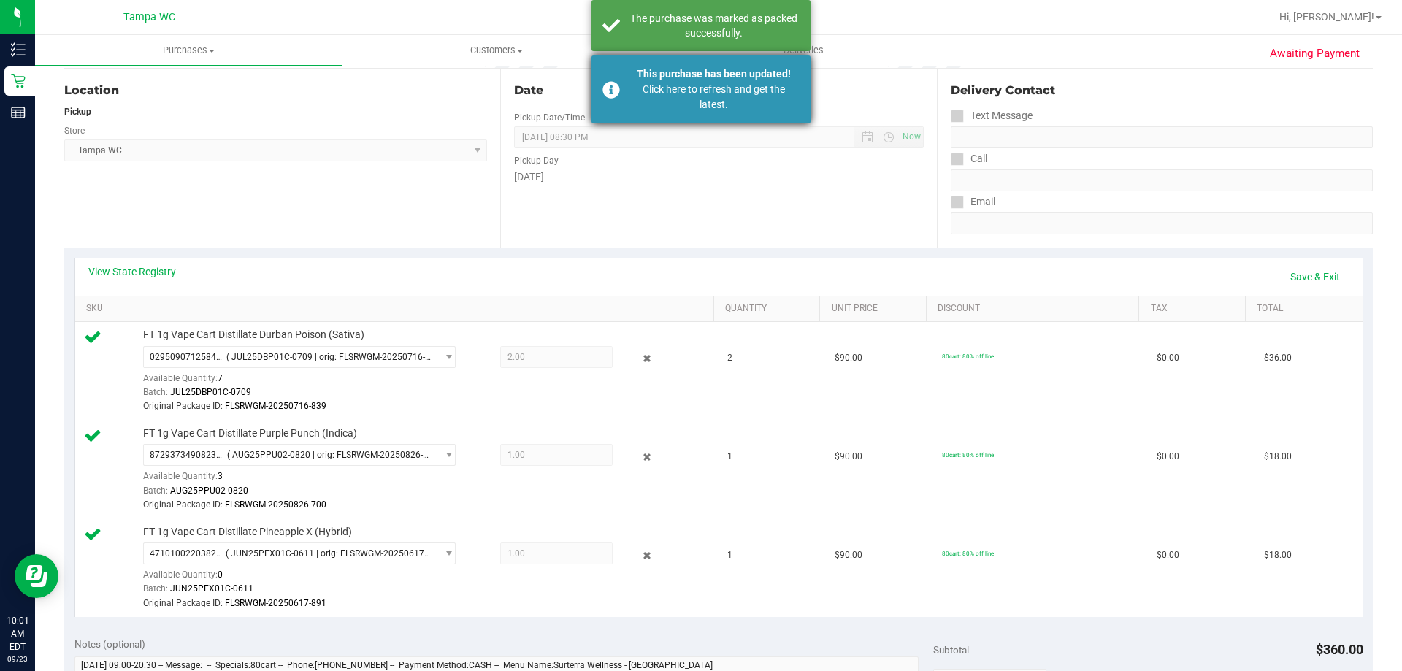
click at [699, 83] on div "Click here to refresh and get the latest." at bounding box center [714, 97] width 172 height 31
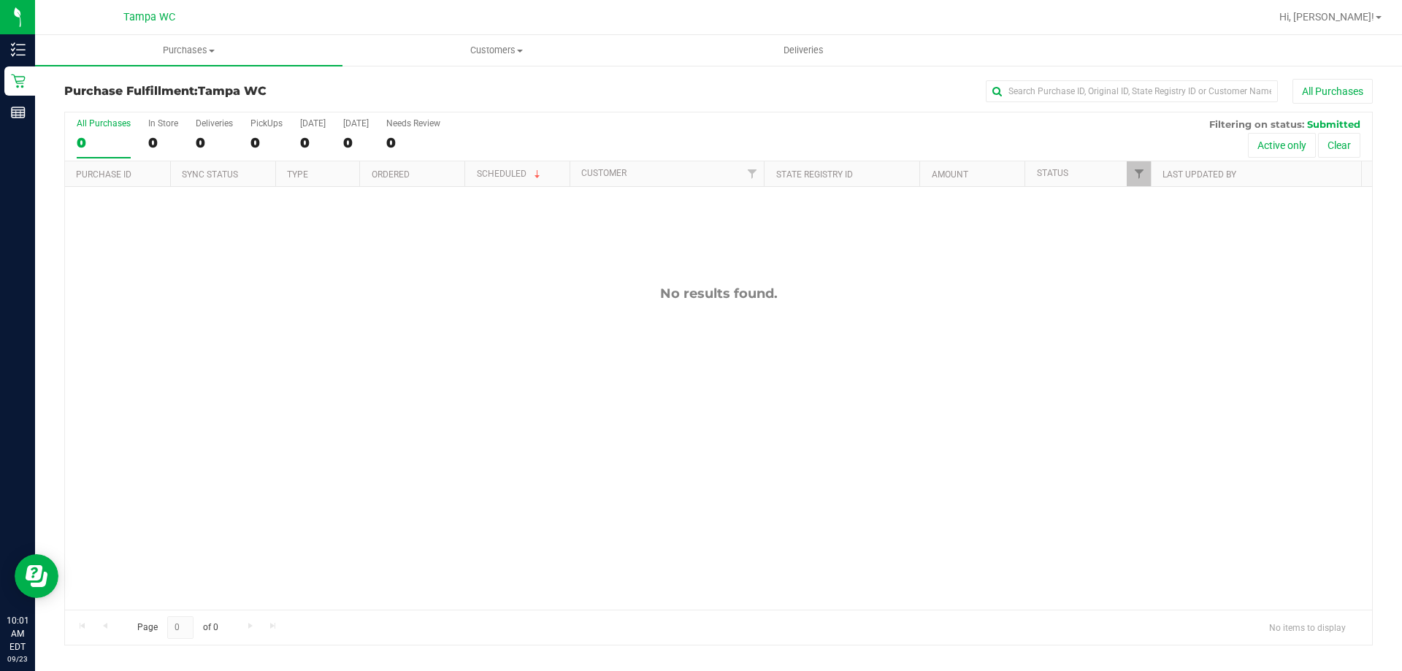
click at [1123, 123] on div "All Purchases 0 In Store 0 Deliveries 0 PickUps 0 Today 0 Tomorrow 0 Needs Revi…" at bounding box center [718, 118] width 1307 height 12
click at [661, 401] on div "11992908 (326985635) N/A Pickup [DATE] 10:30 AM EDT 9/23/2025 $72.00 Submitted …" at bounding box center [718, 398] width 1307 height 423
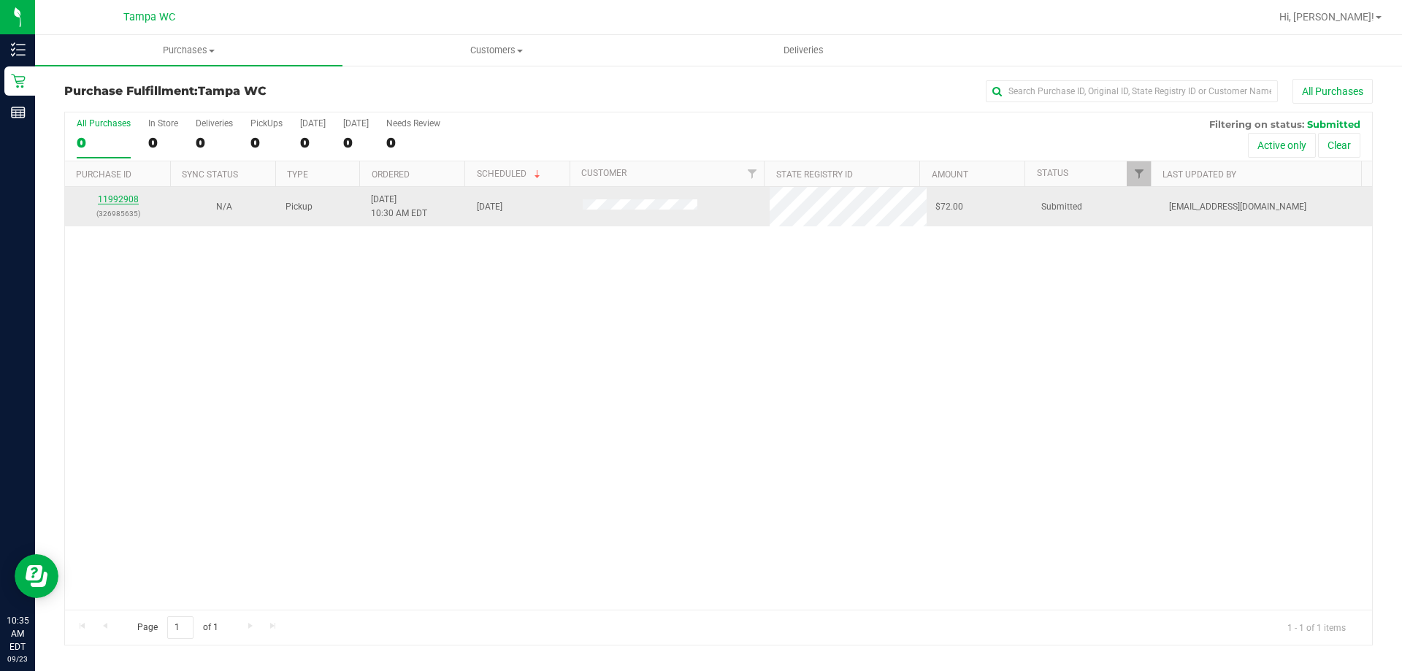
click at [123, 197] on link "11992908" at bounding box center [118, 199] width 41 height 10
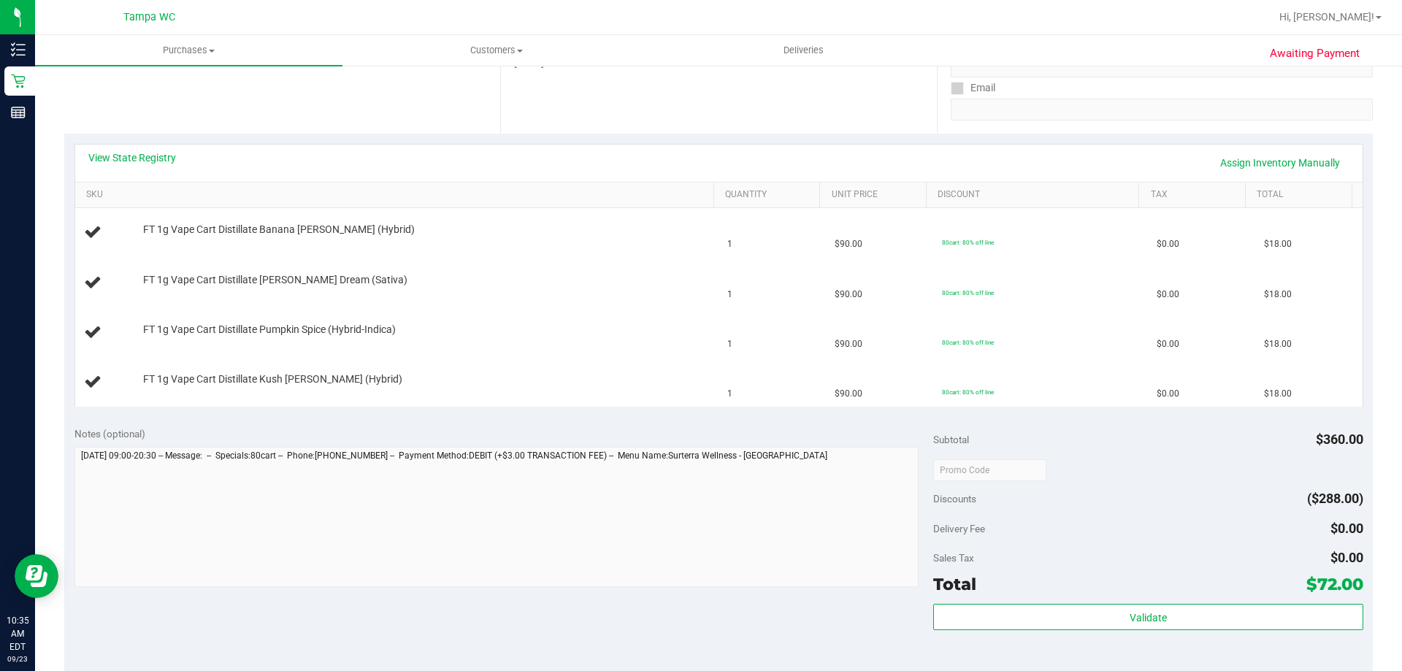
scroll to position [258, 0]
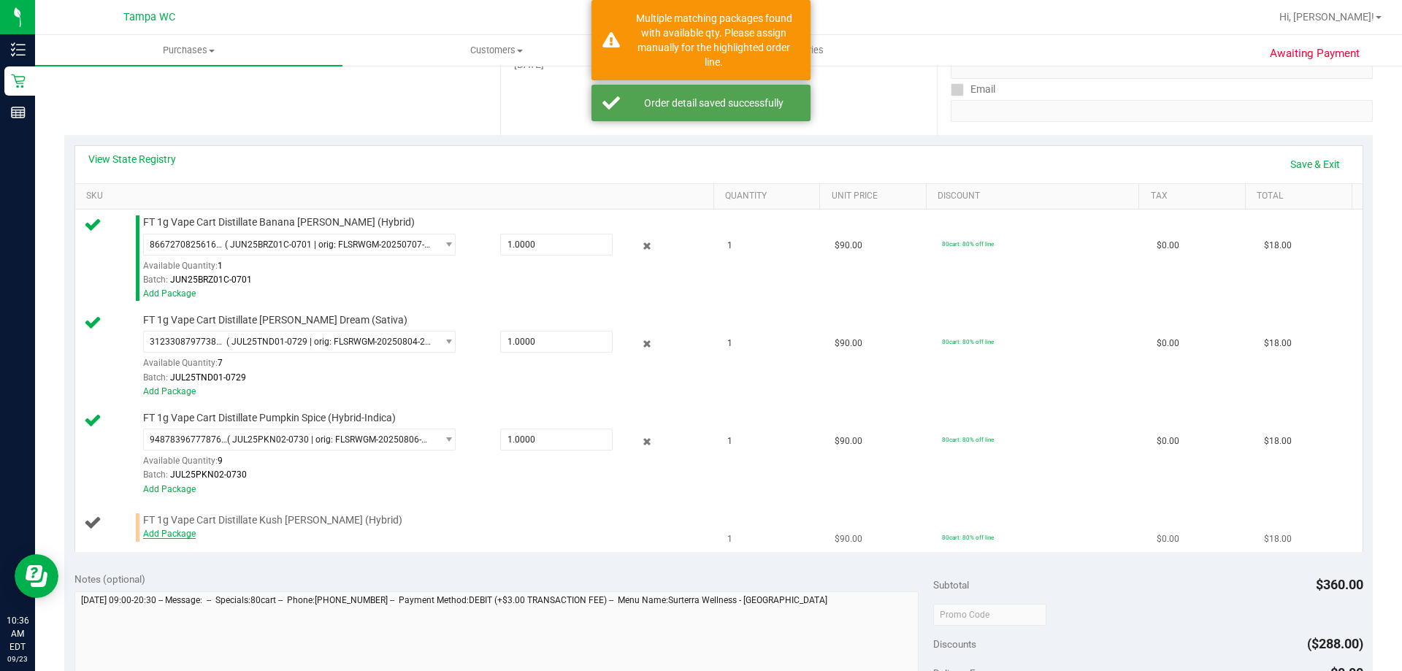
click at [161, 535] on link "Add Package" at bounding box center [169, 534] width 53 height 10
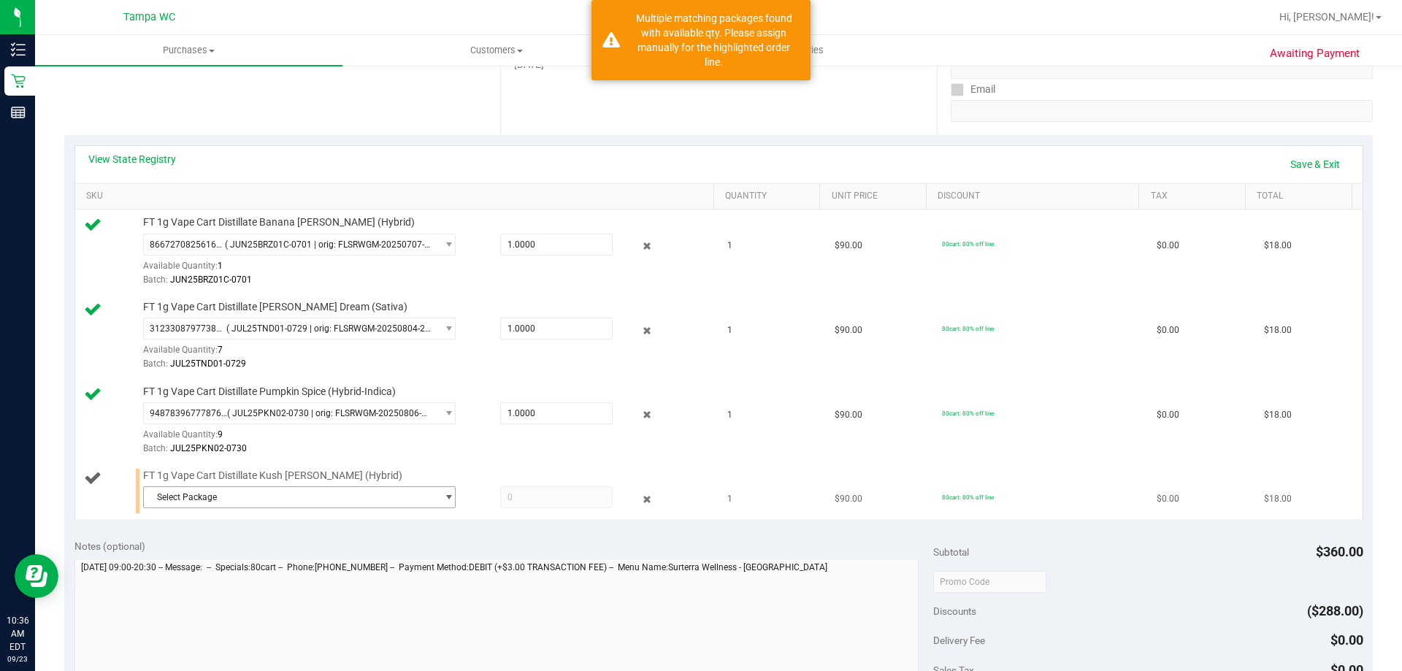
click at [250, 487] on span "Select Package" at bounding box center [290, 497] width 293 height 20
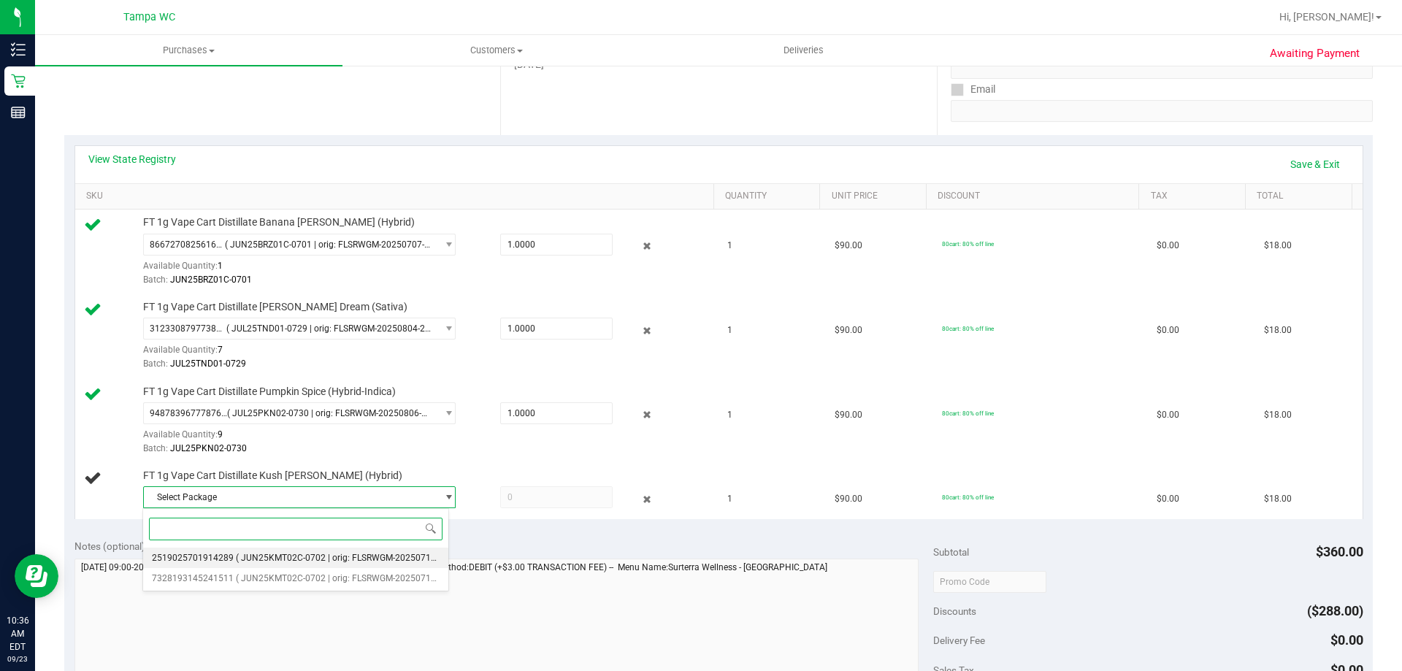
click at [247, 556] on span "( JUN25KMT02C-0702 | orig: FLSRWGM-20250710-143 )" at bounding box center [347, 558] width 223 height 10
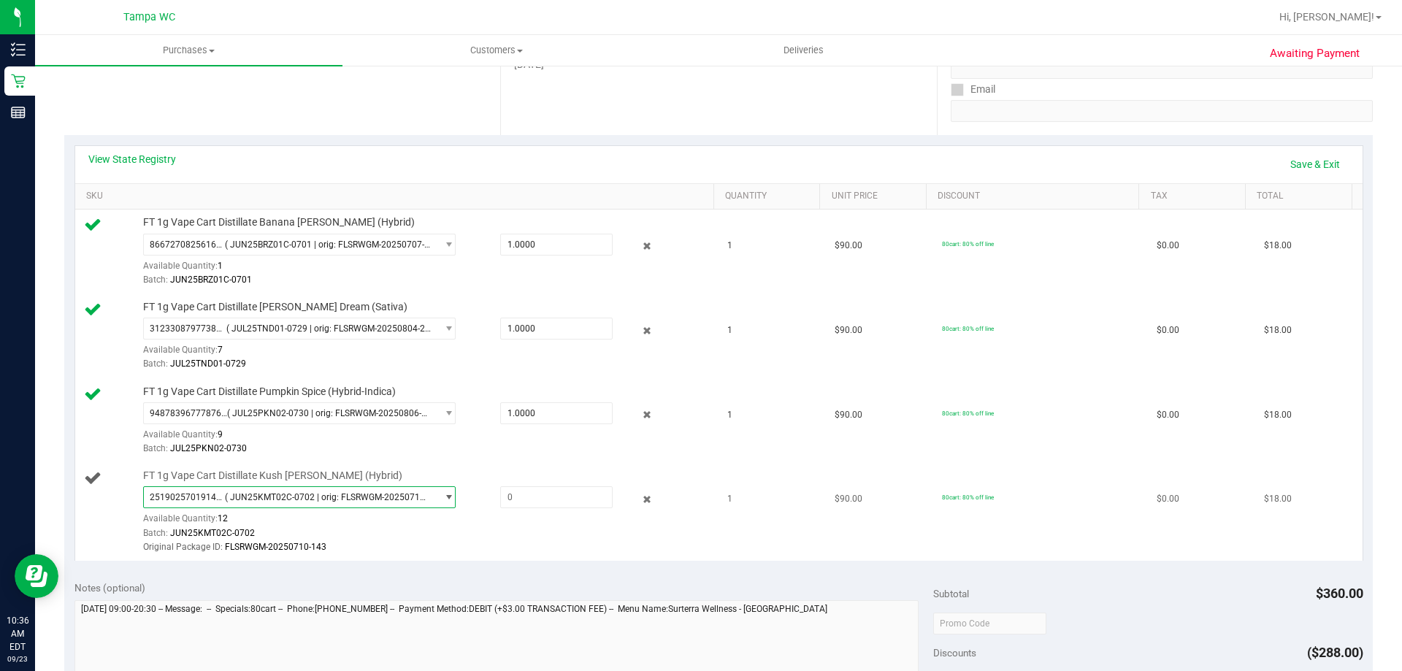
click at [244, 501] on span "( JUN25KMT02C-0702 | orig: FLSRWGM-20250710-143 )" at bounding box center [327, 497] width 205 height 10
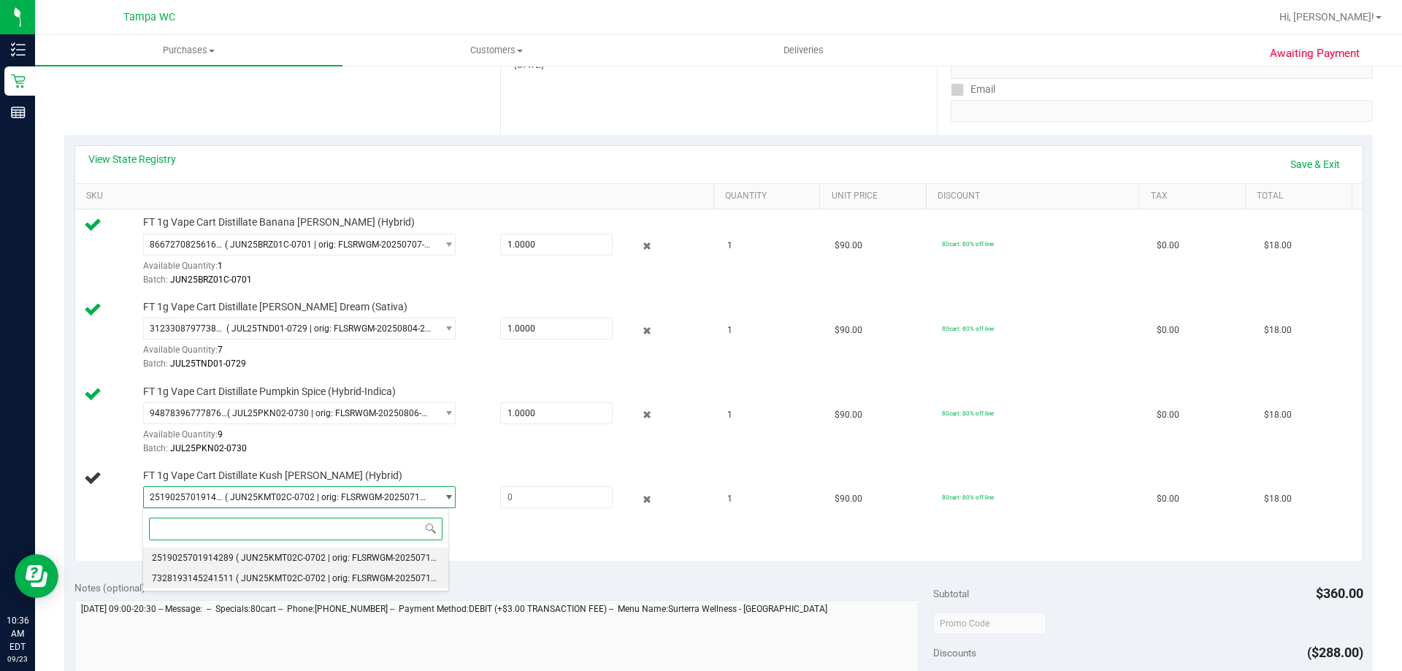
click at [246, 585] on li "7328193145241511 ( JUN25KMT02C-0702 | orig: FLSRWGM-20250710-120 )" at bounding box center [295, 578] width 305 height 20
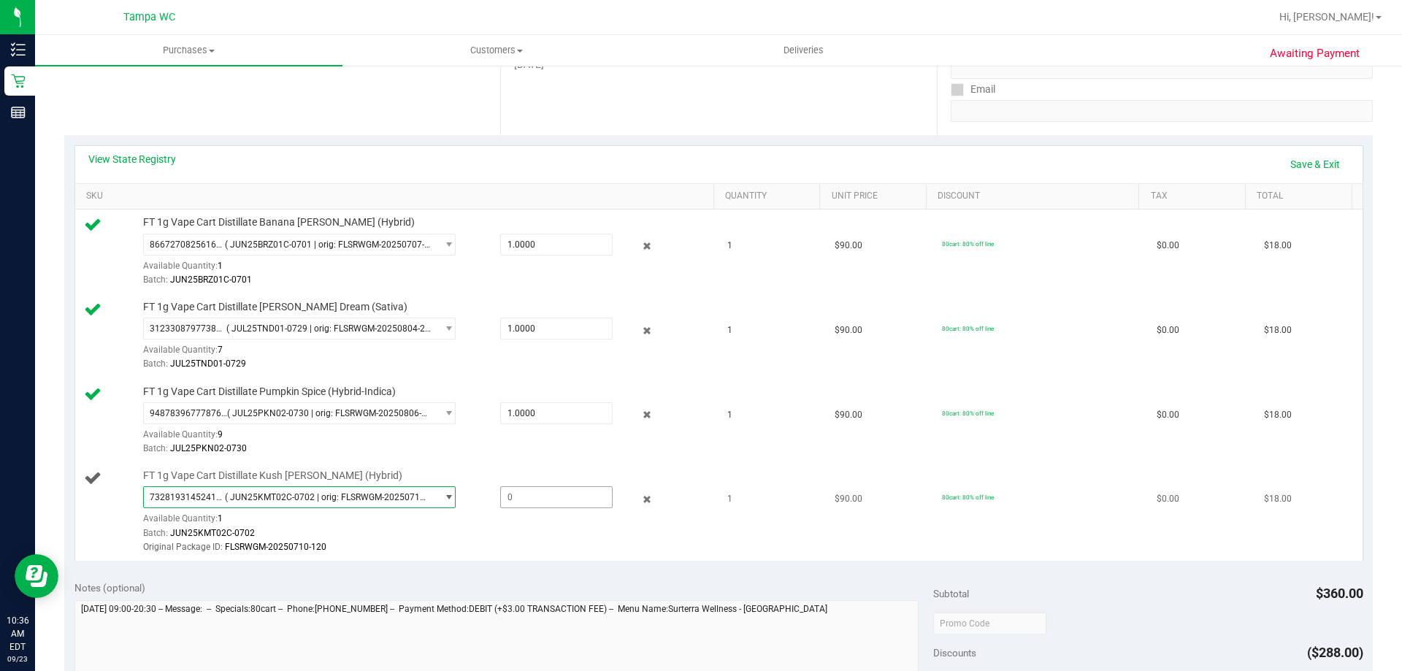
click at [539, 497] on span at bounding box center [556, 497] width 112 height 22
type input "1"
type input "1.0000"
click at [410, 447] on div "Batch: JUL25PKN02-0730" at bounding box center [425, 449] width 564 height 14
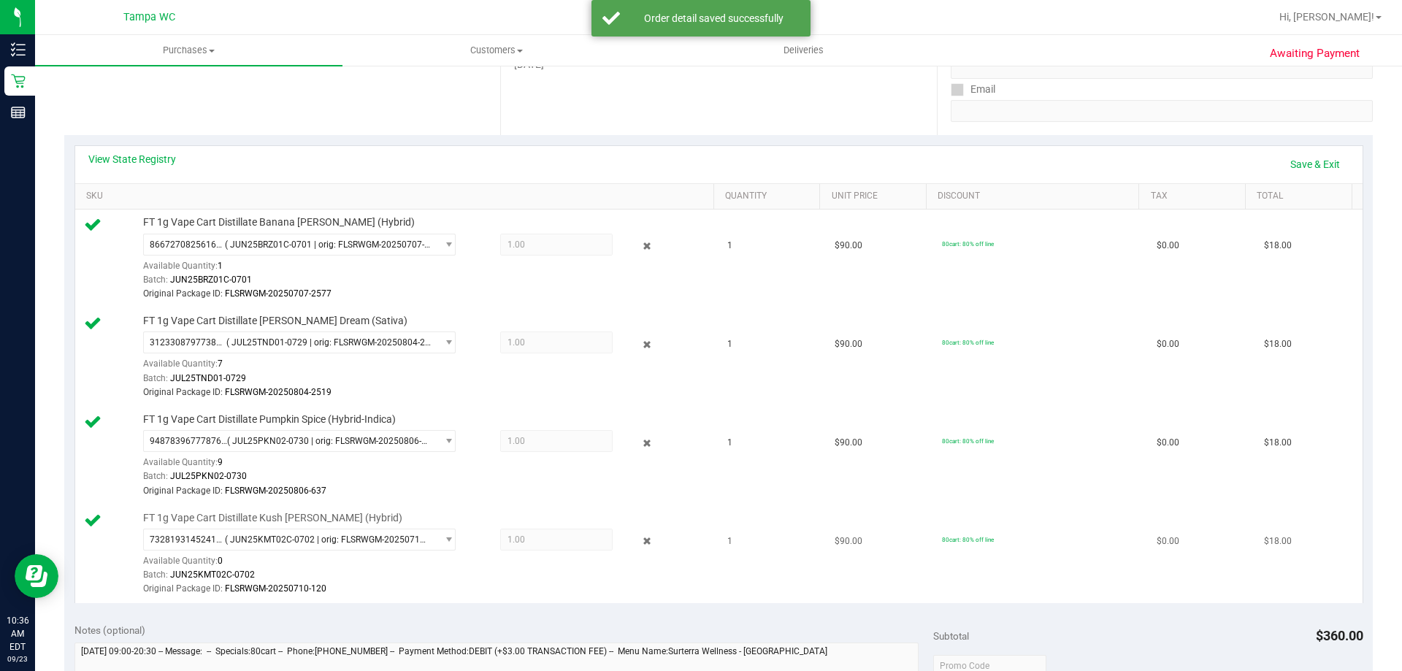
scroll to position [696, 0]
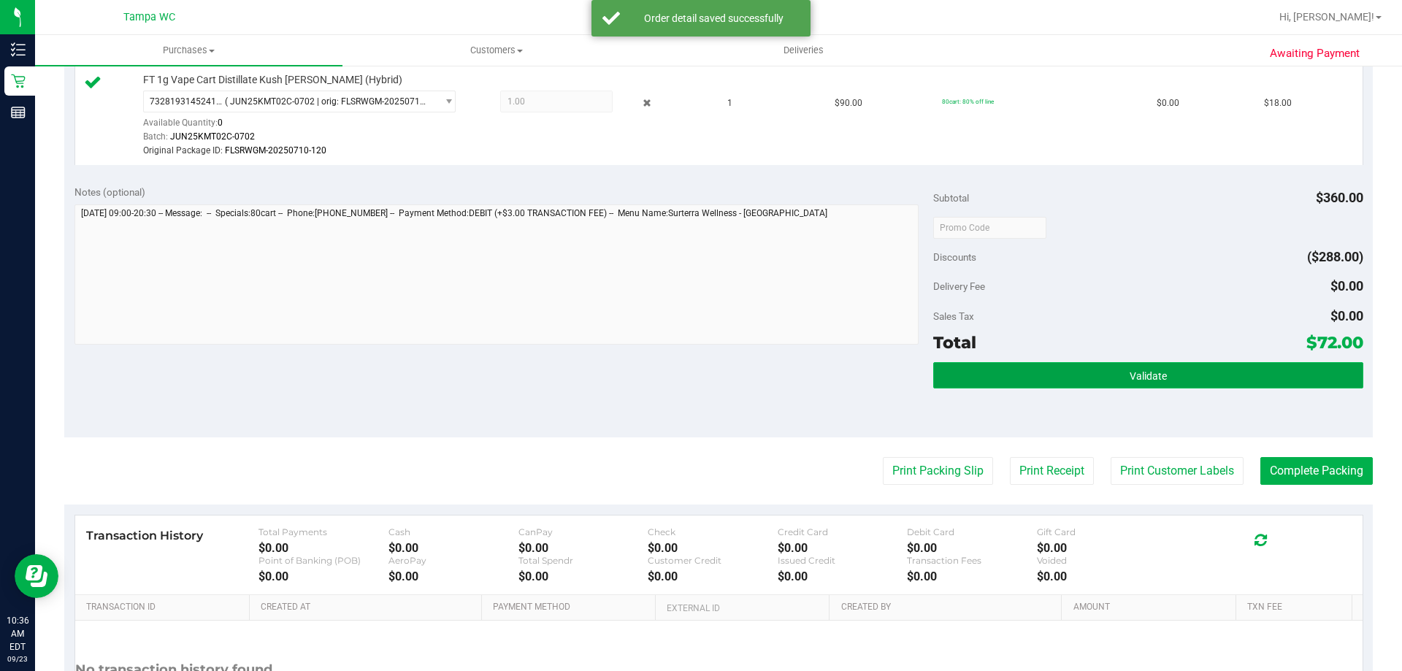
click at [1267, 377] on button "Validate" at bounding box center [1147, 375] width 429 height 26
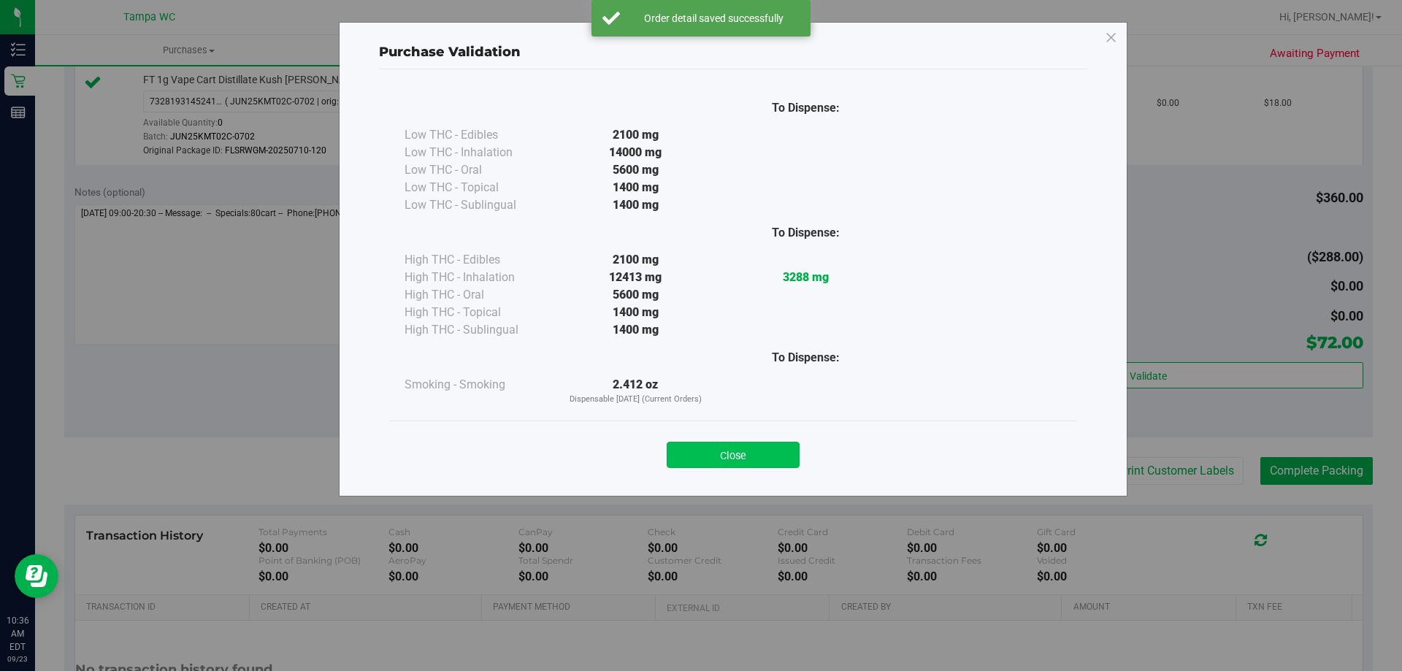
click at [702, 445] on button "Close" at bounding box center [732, 455] width 133 height 26
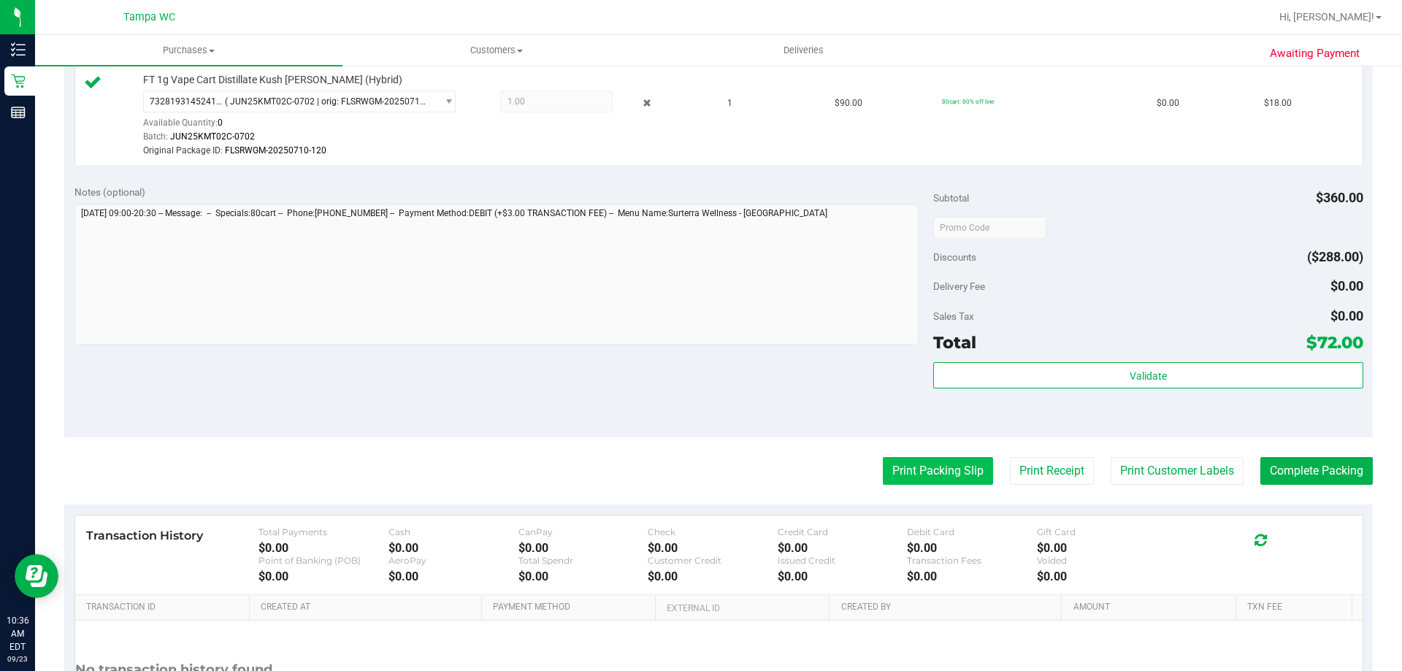
click at [964, 469] on button "Print Packing Slip" at bounding box center [938, 471] width 110 height 28
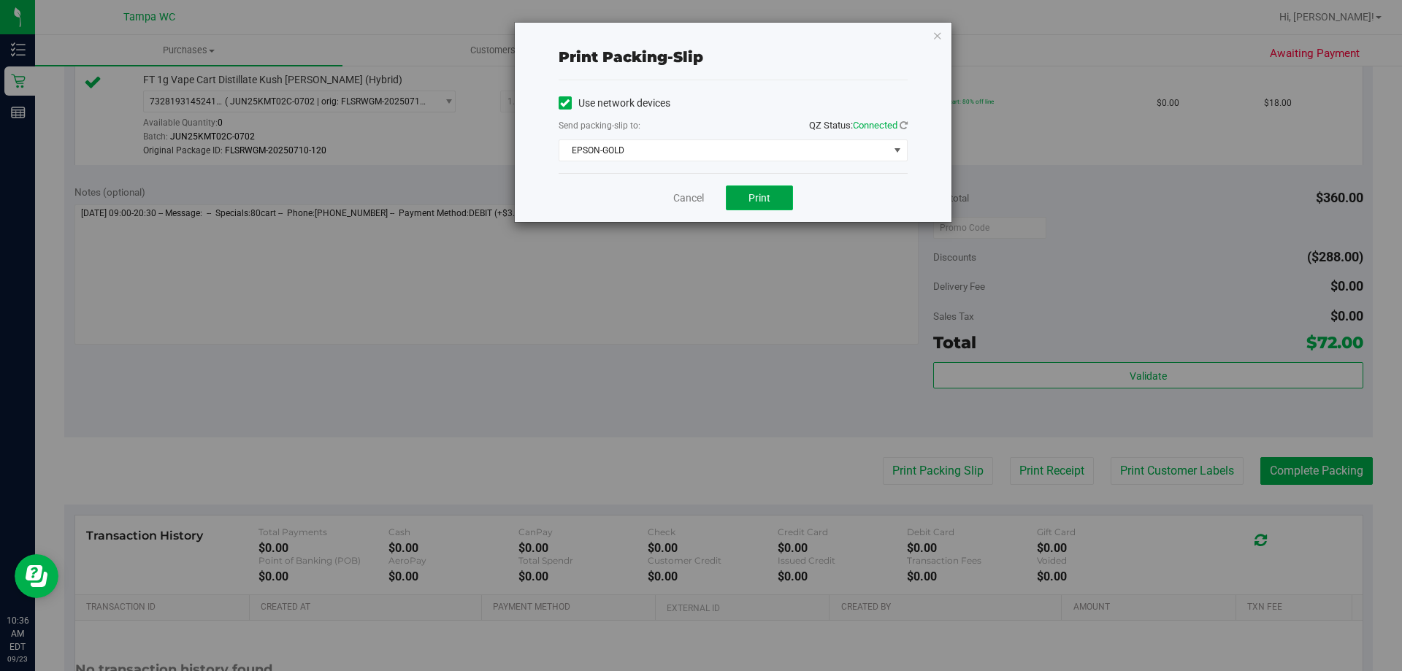
click at [772, 197] on button "Print" at bounding box center [759, 197] width 67 height 25
click at [687, 202] on link "Cancel" at bounding box center [688, 198] width 31 height 15
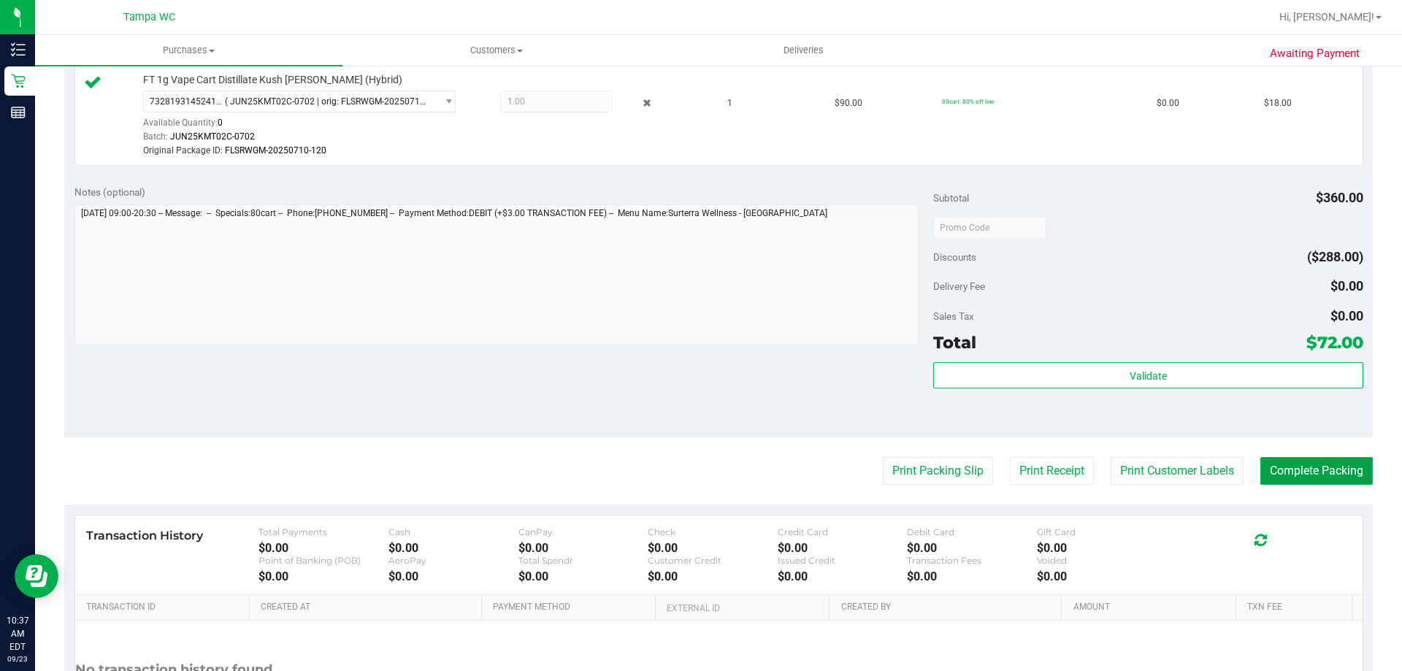
click at [1280, 482] on button "Complete Packing" at bounding box center [1316, 471] width 112 height 28
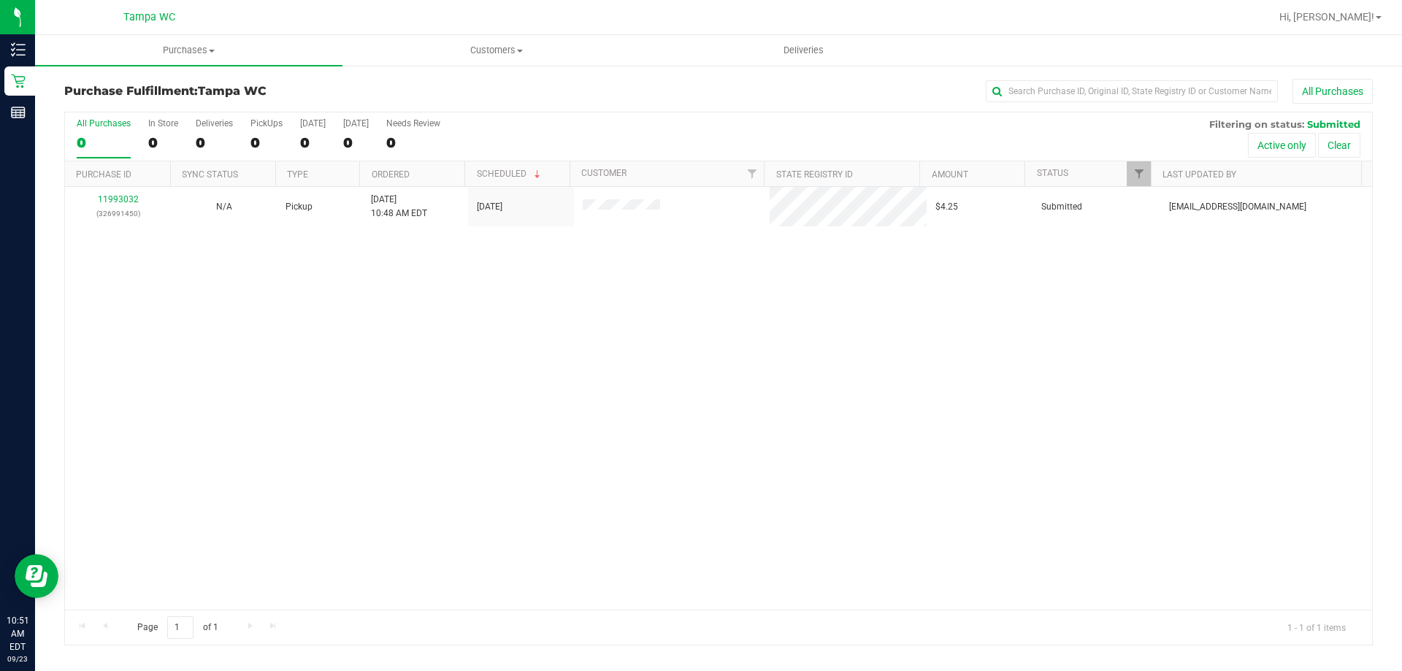
click at [810, 444] on div "11993032 (326991450) N/A Pickup [DATE] 10:48 AM EDT 9/23/2025 $4.25 Submitted […" at bounding box center [718, 398] width 1307 height 423
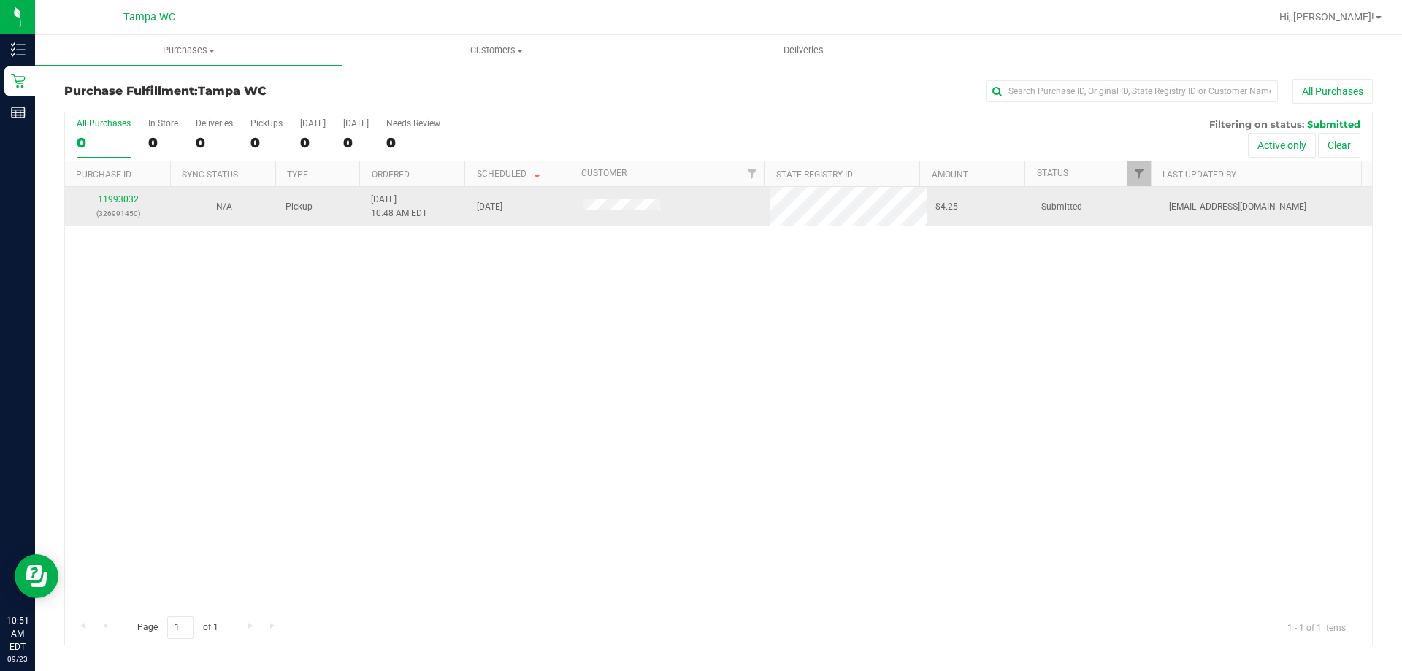
click at [133, 199] on link "11993032" at bounding box center [118, 199] width 41 height 10
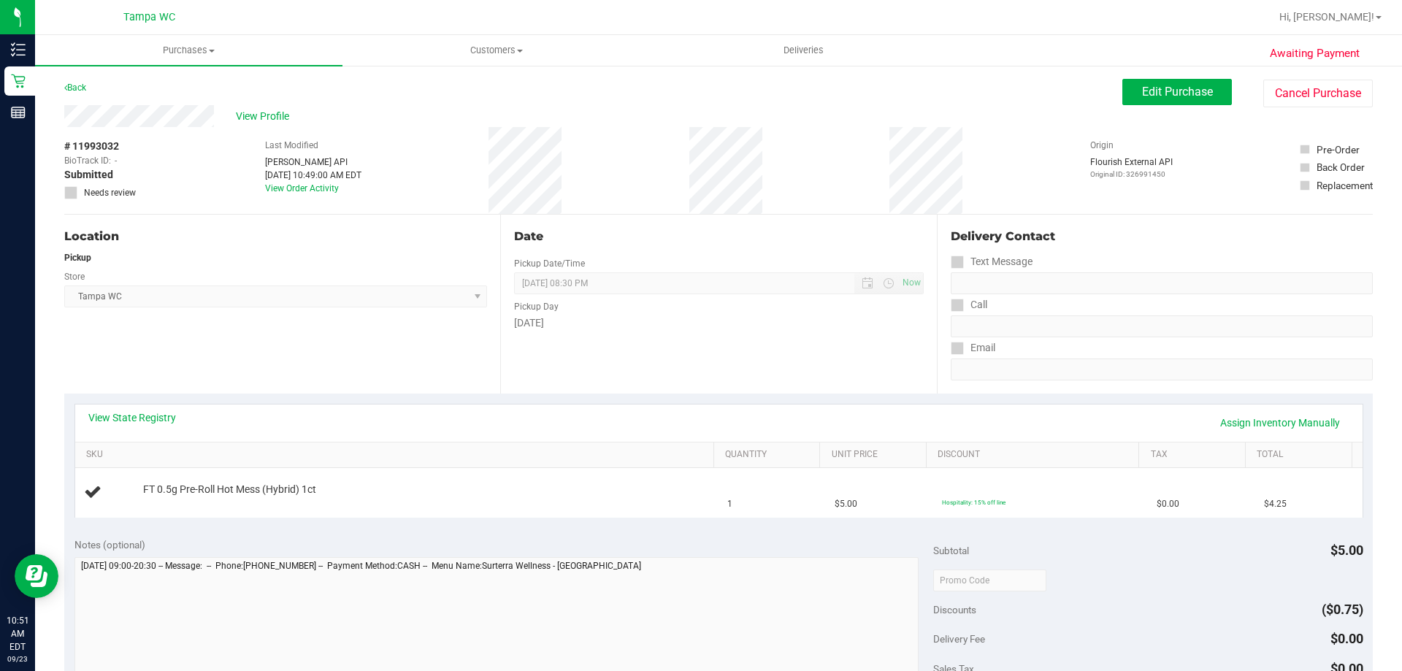
click at [752, 352] on div "Date Pickup Date/Time [DATE] Now [DATE] 08:30 PM Now Pickup Day [DATE]" at bounding box center [718, 304] width 436 height 179
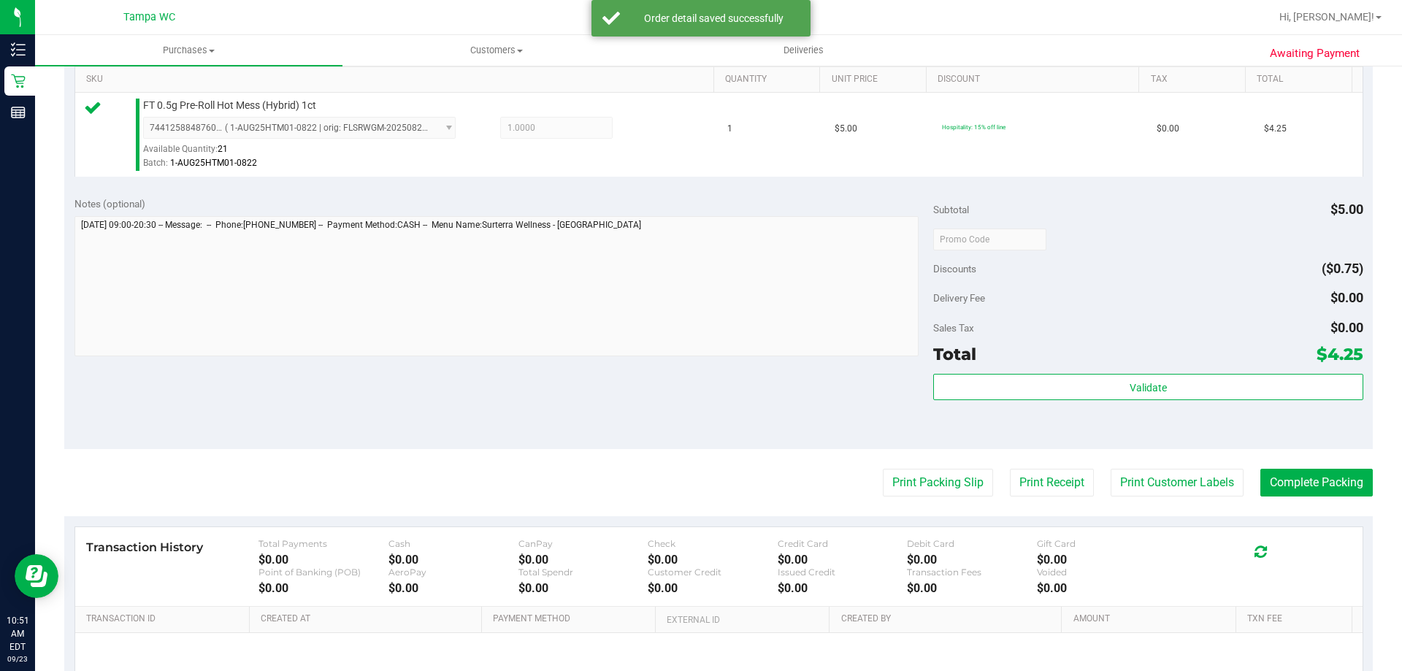
scroll to position [378, 0]
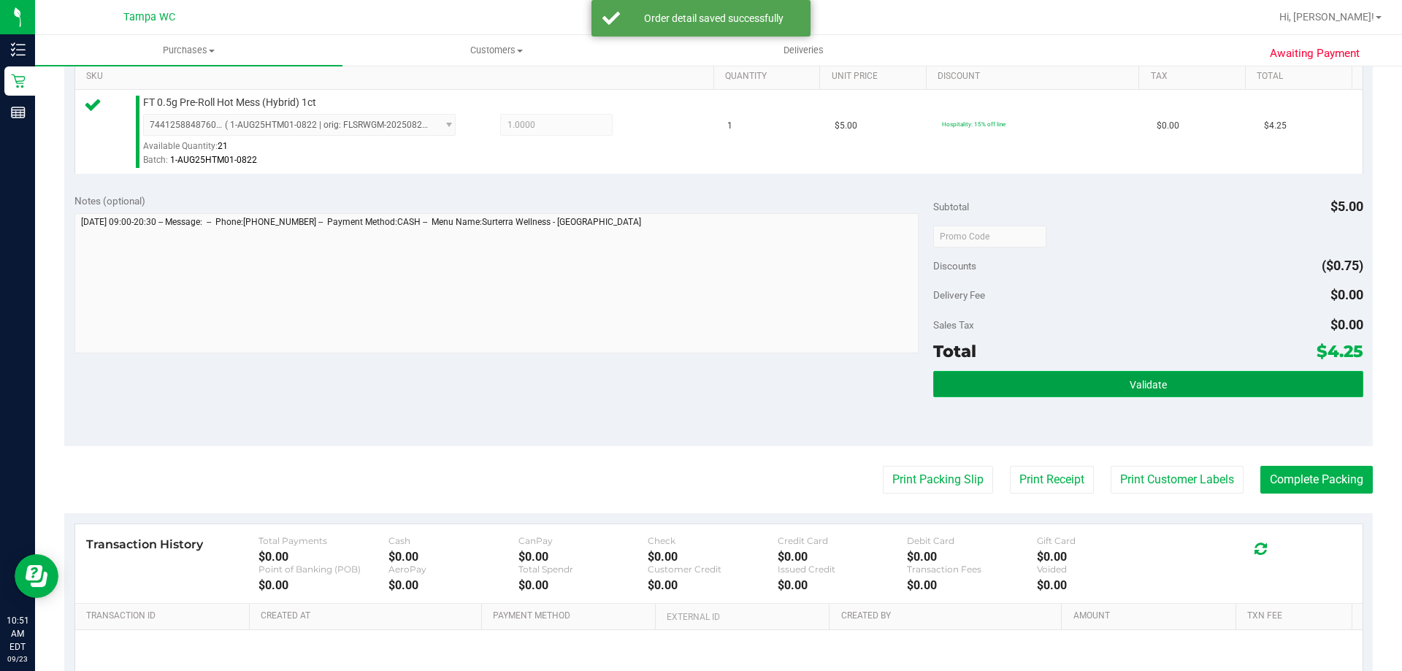
click at [1140, 385] on span "Validate" at bounding box center [1147, 385] width 37 height 12
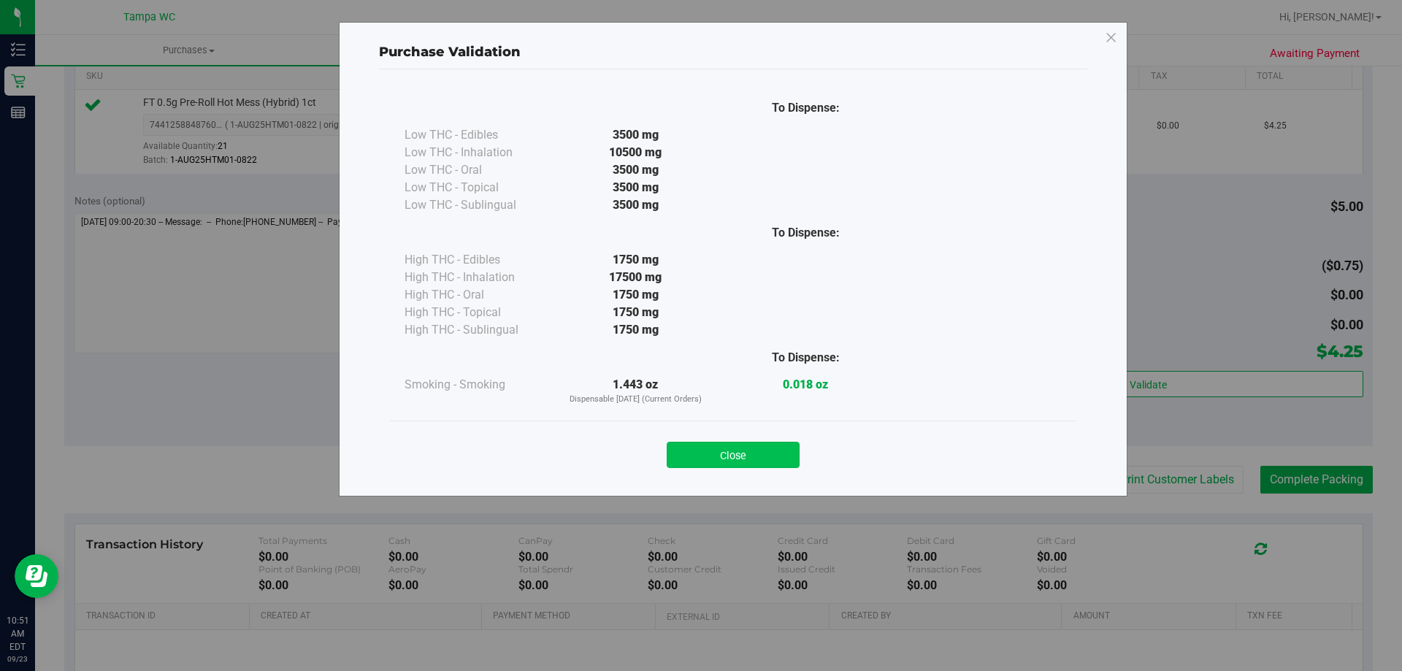
click at [748, 456] on button "Close" at bounding box center [732, 455] width 133 height 26
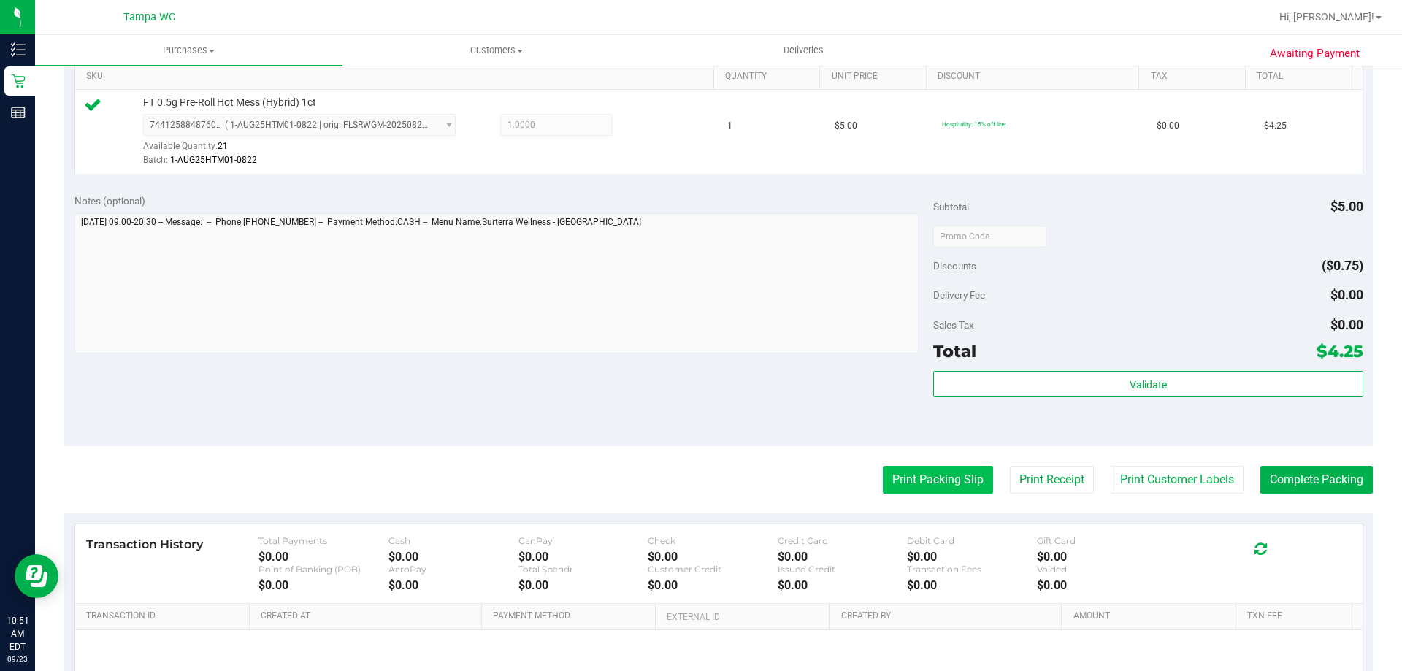
click at [931, 472] on button "Print Packing Slip" at bounding box center [938, 480] width 110 height 28
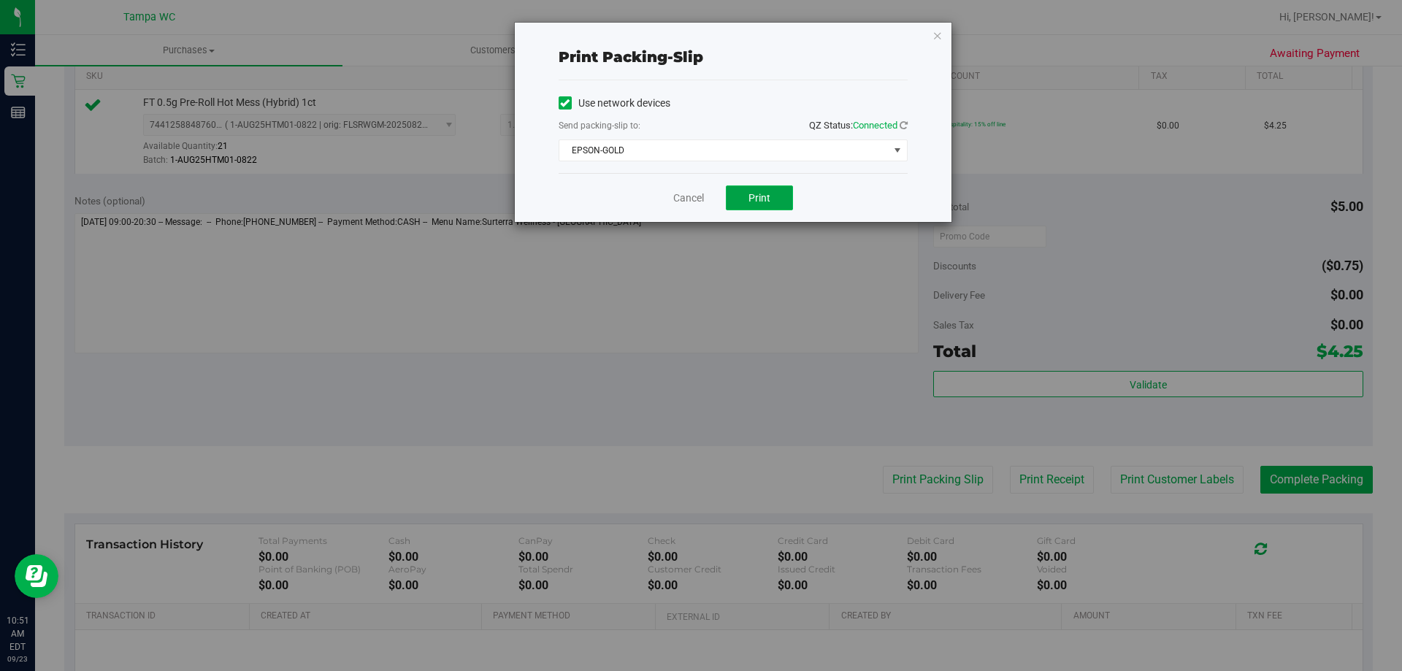
click at [755, 196] on span "Print" at bounding box center [759, 198] width 22 height 12
click at [677, 195] on link "Cancel" at bounding box center [688, 198] width 31 height 15
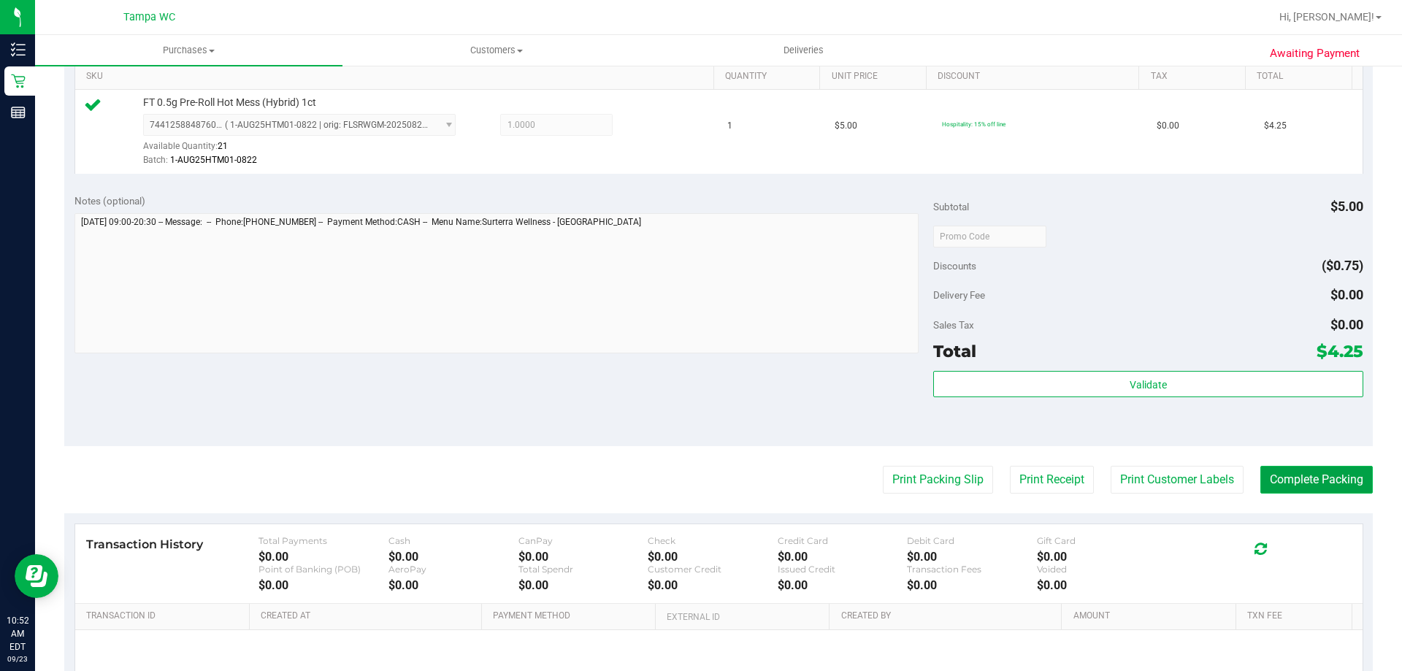
click at [1297, 471] on button "Complete Packing" at bounding box center [1316, 480] width 112 height 28
